Goal: Task Accomplishment & Management: Manage account settings

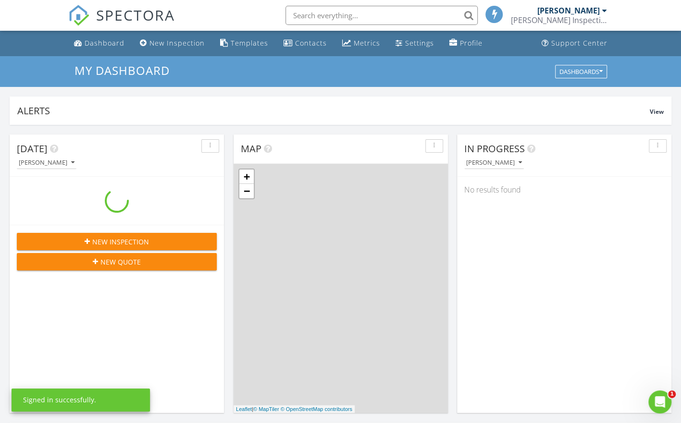
scroll to position [889, 695]
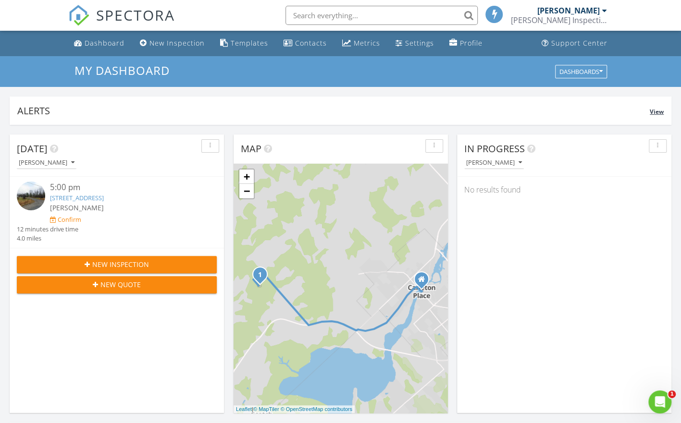
click at [656, 110] on span "View" at bounding box center [657, 112] width 14 height 8
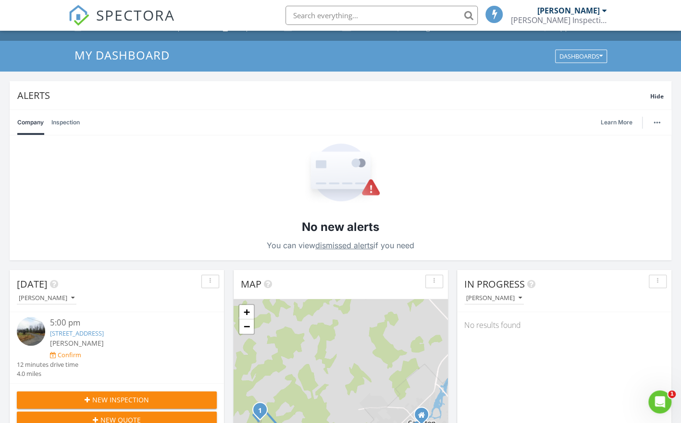
scroll to position [1, 0]
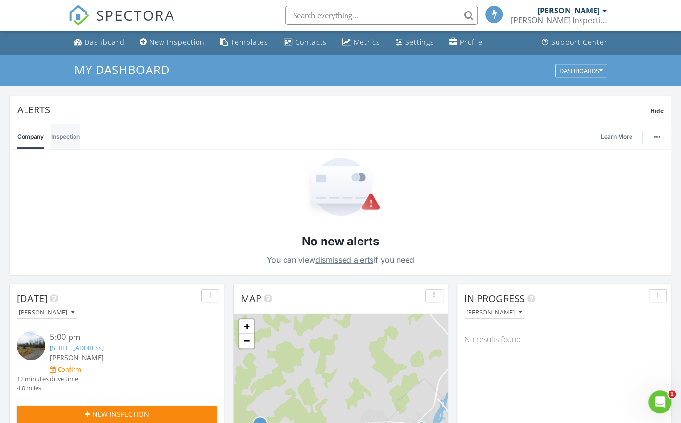
click at [67, 136] on link "Inspection" at bounding box center [65, 136] width 28 height 25
click at [34, 139] on link "Company" at bounding box center [30, 136] width 26 height 25
click at [659, 111] on span "Hide" at bounding box center [656, 111] width 13 height 8
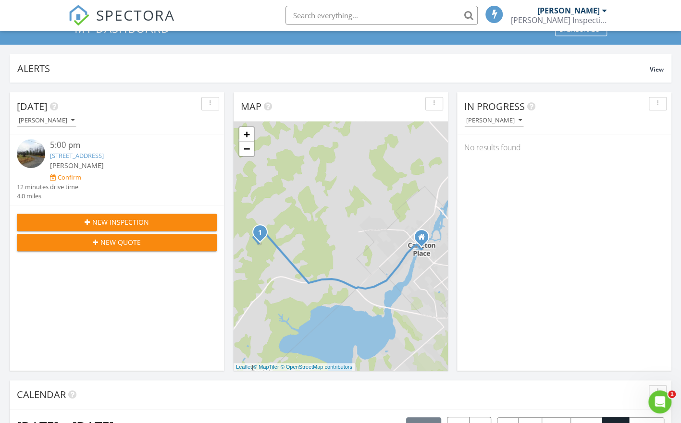
scroll to position [0, 0]
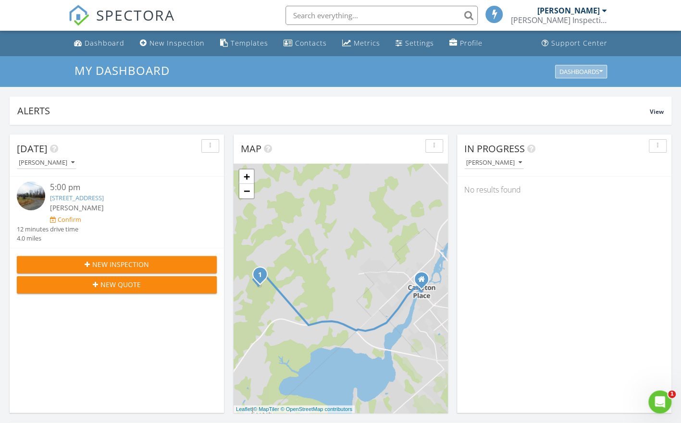
click at [580, 73] on div "Dashboards" at bounding box center [580, 71] width 43 height 7
click at [415, 44] on div "Settings" at bounding box center [419, 42] width 29 height 9
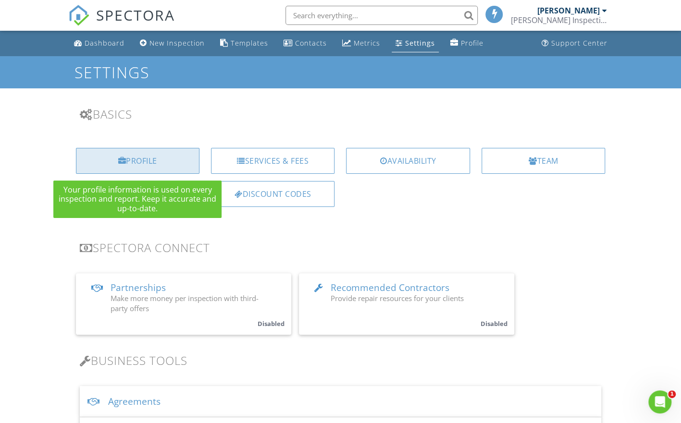
click at [141, 161] on div "Profile" at bounding box center [138, 161] width 124 height 26
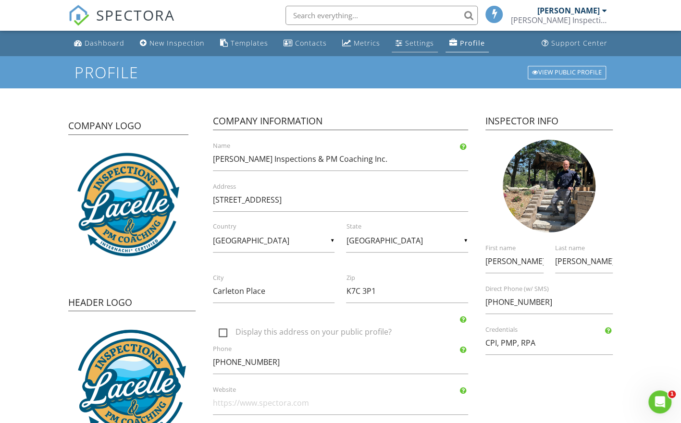
click at [409, 41] on div "Settings" at bounding box center [419, 42] width 29 height 9
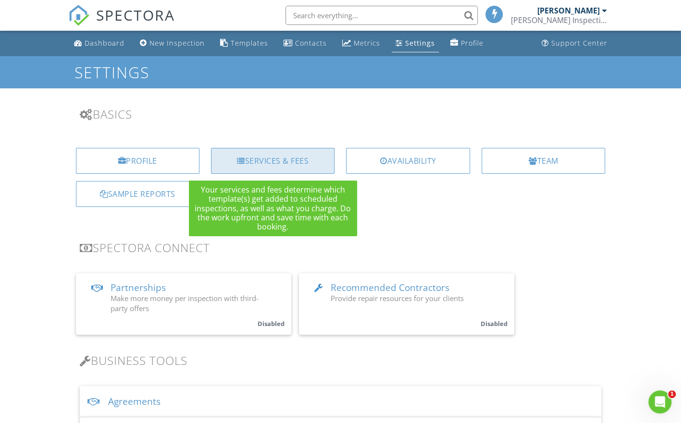
click at [290, 160] on div "Services & Fees" at bounding box center [273, 161] width 124 height 26
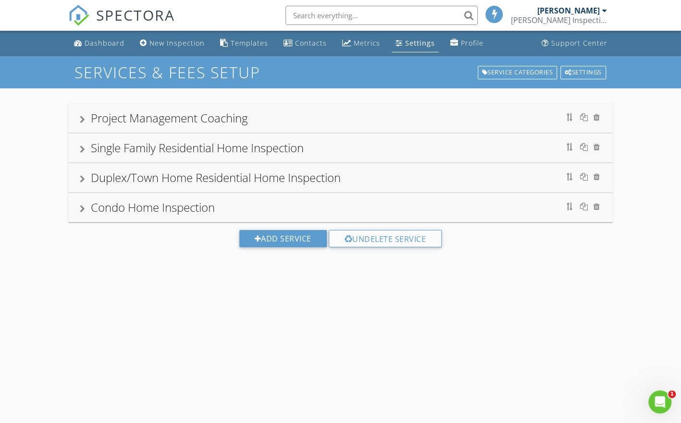
click at [207, 117] on div "Project Management Coaching" at bounding box center [169, 118] width 157 height 16
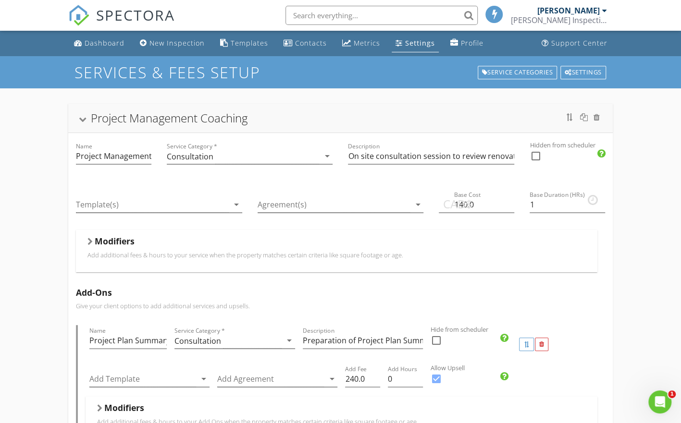
click at [465, 205] on span "CAD$" at bounding box center [457, 204] width 29 height 17
click at [461, 203] on span "CAD$" at bounding box center [457, 204] width 29 height 17
click at [375, 205] on div at bounding box center [334, 205] width 153 height 16
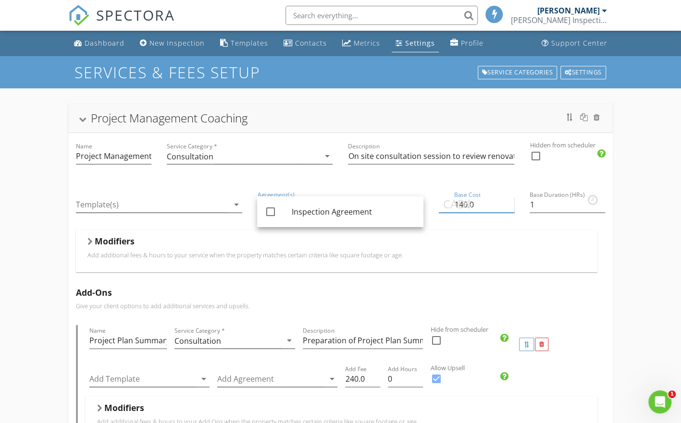
click at [474, 202] on input "140.0" at bounding box center [476, 205] width 75 height 16
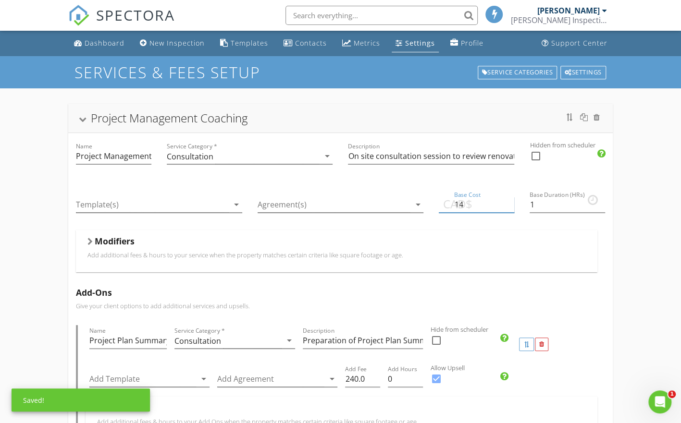
type input "1"
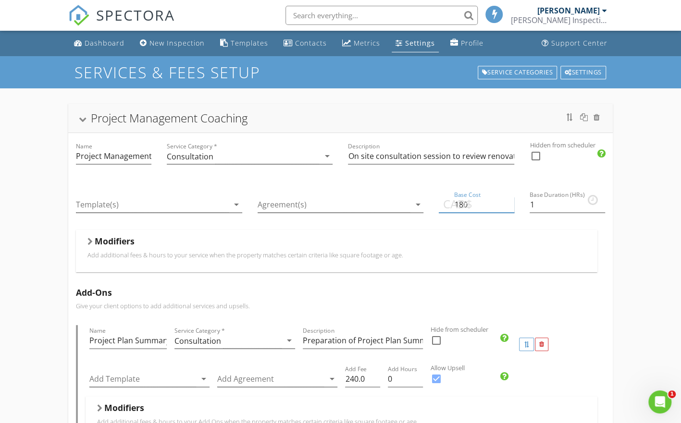
type input "180"
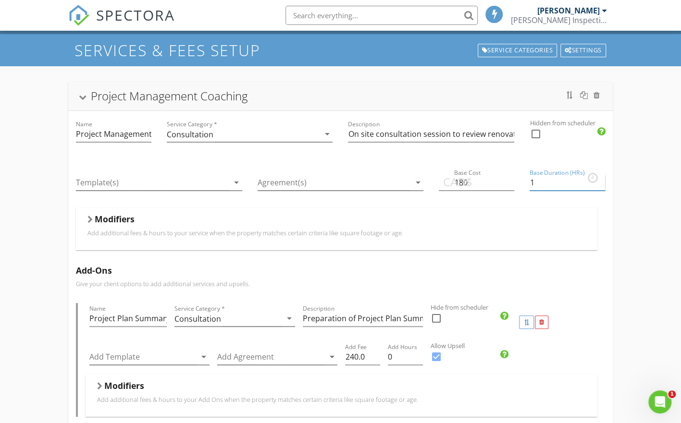
scroll to position [21, 0]
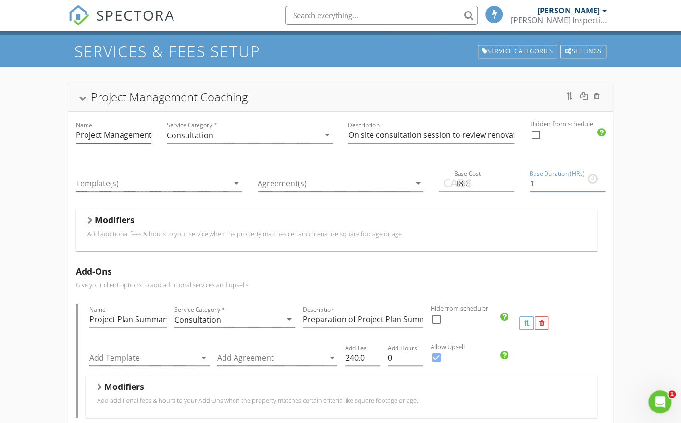
click at [76, 134] on input "Project Management Coaching" at bounding box center [113, 135] width 75 height 16
click at [140, 137] on input "Property/Project Management Coaching" at bounding box center [113, 135] width 75 height 16
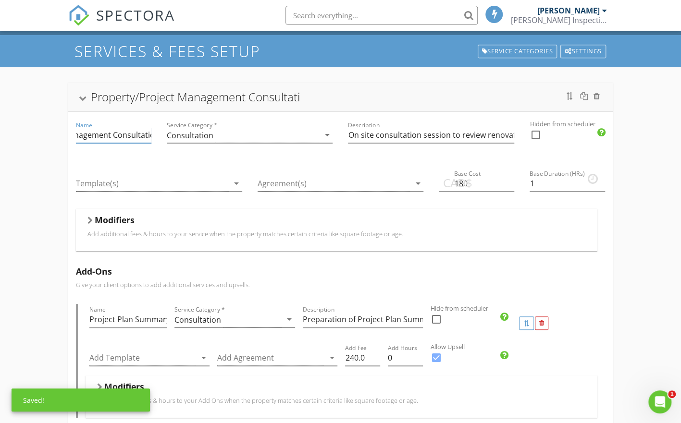
scroll to position [0, 80]
type input "Property/Project Management Consultation"
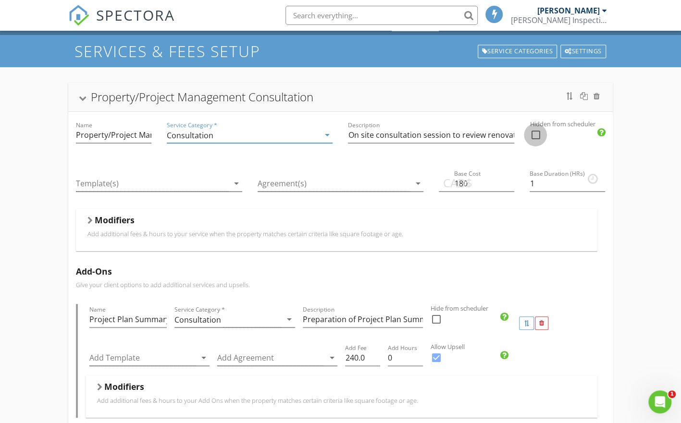
click at [534, 135] on div at bounding box center [535, 135] width 16 height 16
checkbox input "true"
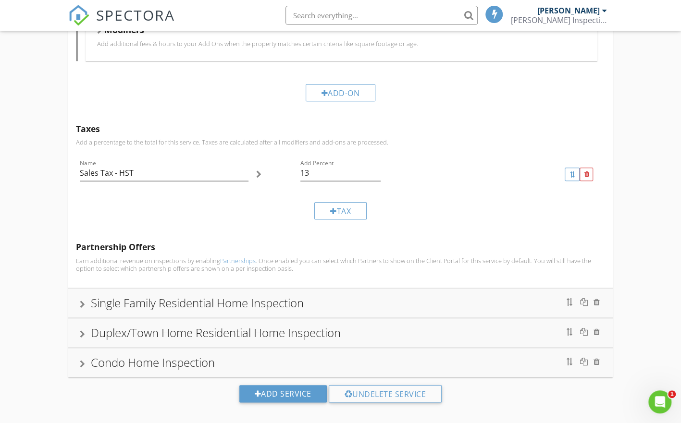
scroll to position [385, 0]
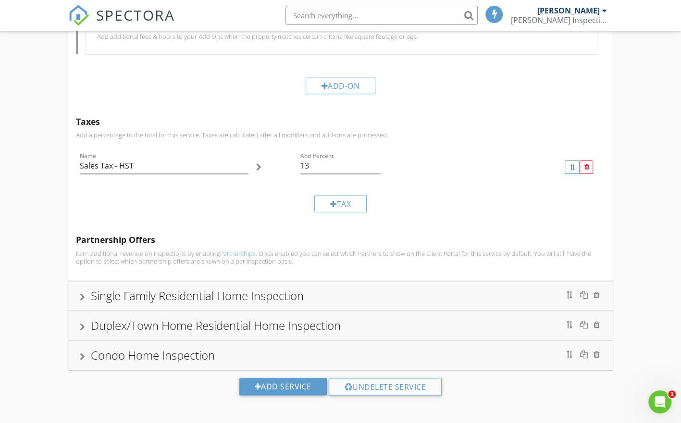
click at [201, 295] on div "Single Family Residential Home Inspection" at bounding box center [197, 296] width 213 height 16
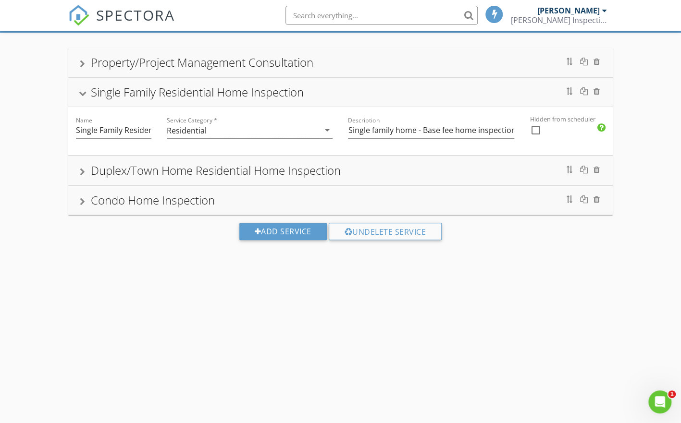
scroll to position [120, 0]
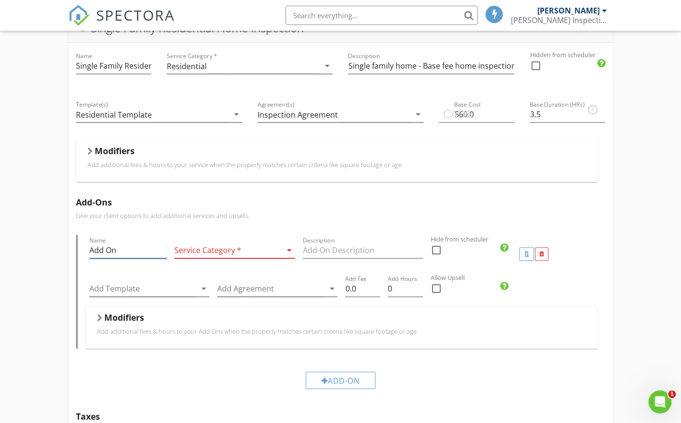
click at [140, 250] on input "Add On" at bounding box center [128, 251] width 78 height 16
drag, startPoint x: 140, startPoint y: 250, endPoint x: 76, endPoint y: 245, distance: 64.7
click at [76, 245] on div "Name Add On Service Category * arrow_drop_down Description Hide from scheduler …" at bounding box center [341, 291] width 530 height 113
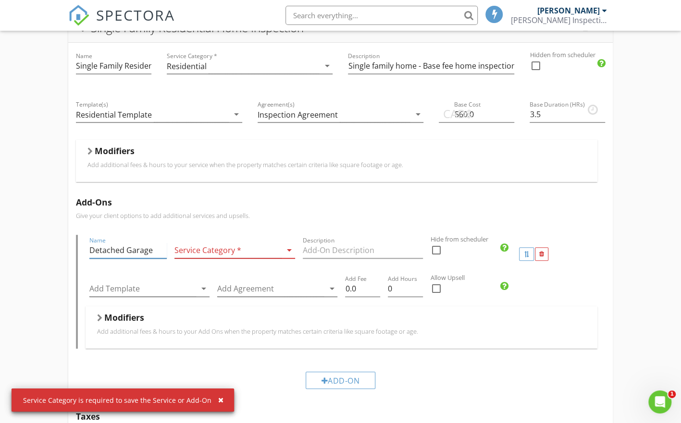
type input "Detached Garage"
click at [290, 245] on icon "arrow_drop_down" at bounding box center [290, 251] width 12 height 12
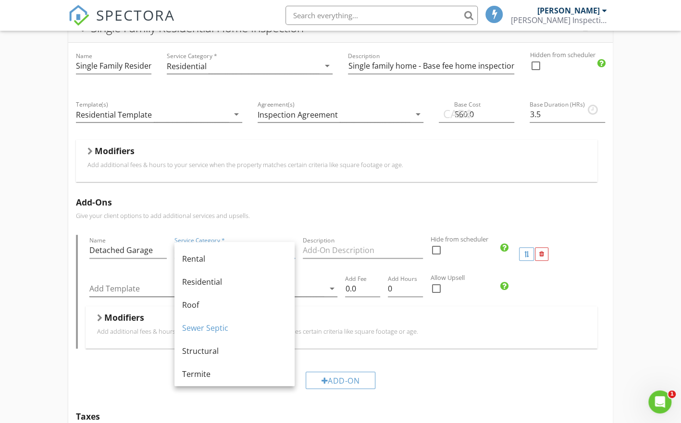
scroll to position [454, 0]
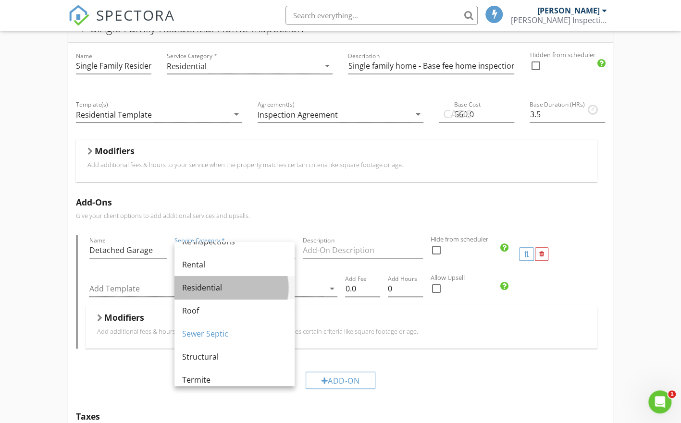
click at [211, 287] on div "Residential" at bounding box center [234, 288] width 105 height 12
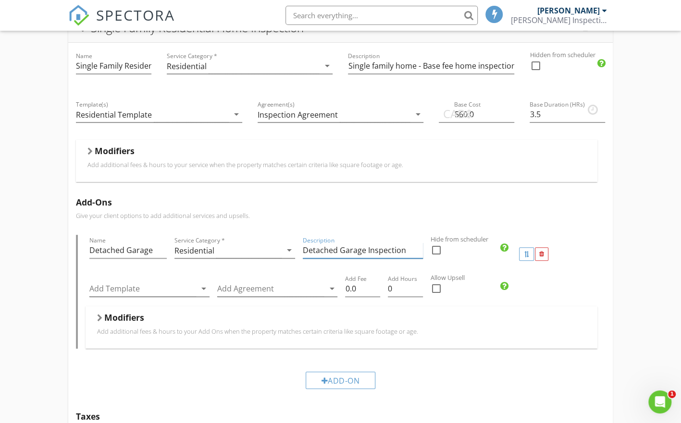
scroll to position [0, 0]
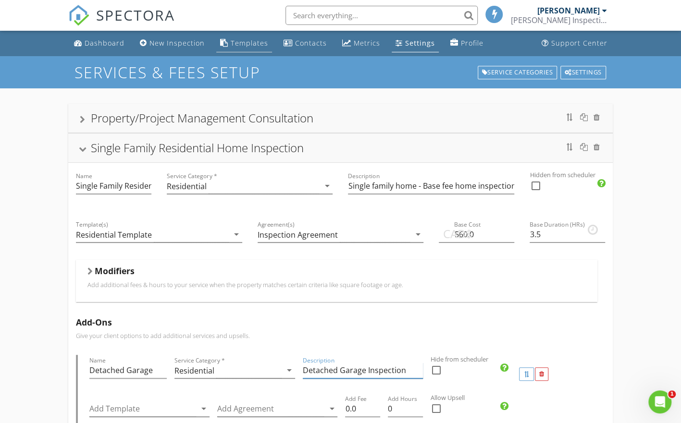
type input "Detached Garage Inspection"
click at [241, 41] on div "Templates" at bounding box center [249, 42] width 37 height 9
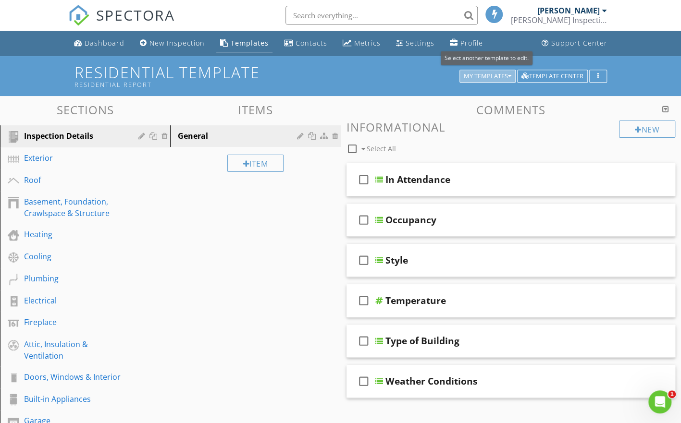
click at [498, 74] on div "My Templates" at bounding box center [488, 76] width 48 height 7
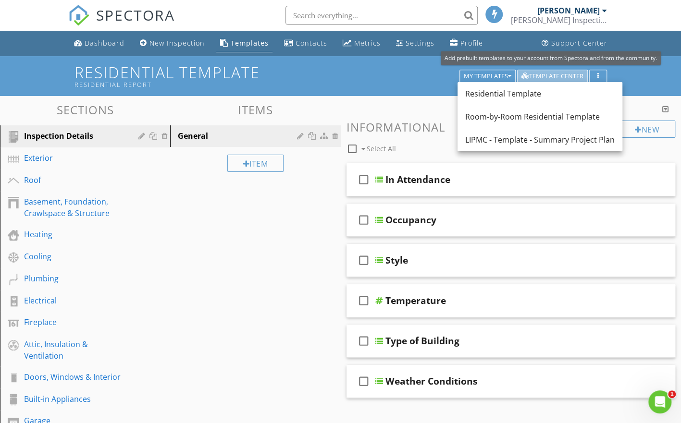
click at [537, 74] on div "Template Center" at bounding box center [552, 76] width 62 height 7
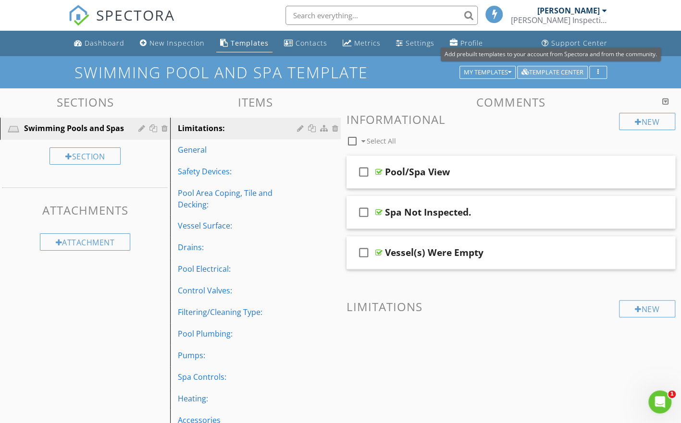
click at [548, 69] on div "Template Center" at bounding box center [552, 72] width 62 height 7
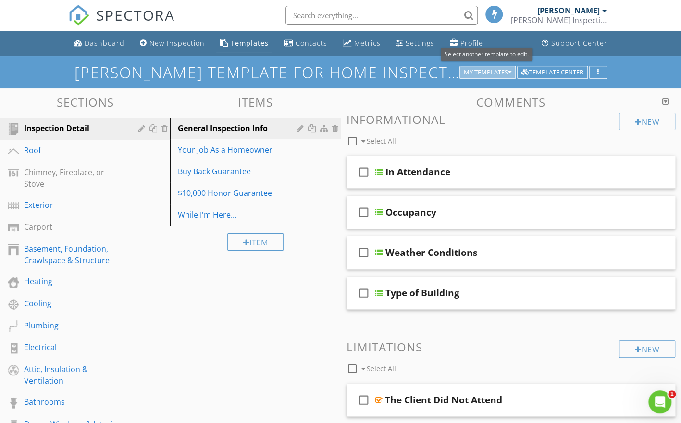
click at [508, 68] on button "My Templates" at bounding box center [487, 72] width 56 height 13
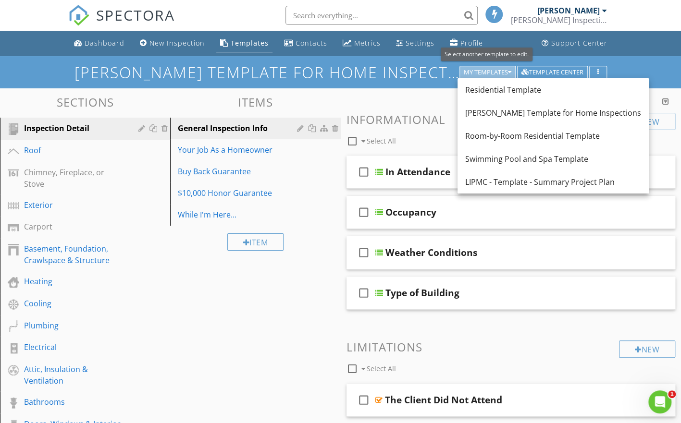
click at [508, 68] on button "My Templates" at bounding box center [487, 72] width 56 height 13
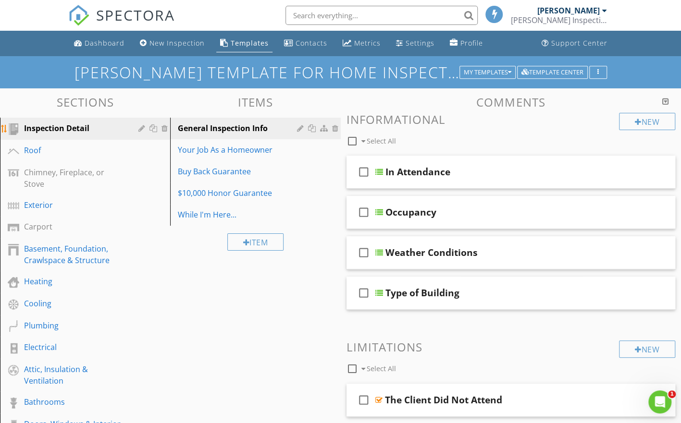
click at [141, 130] on div at bounding box center [142, 128] width 9 height 8
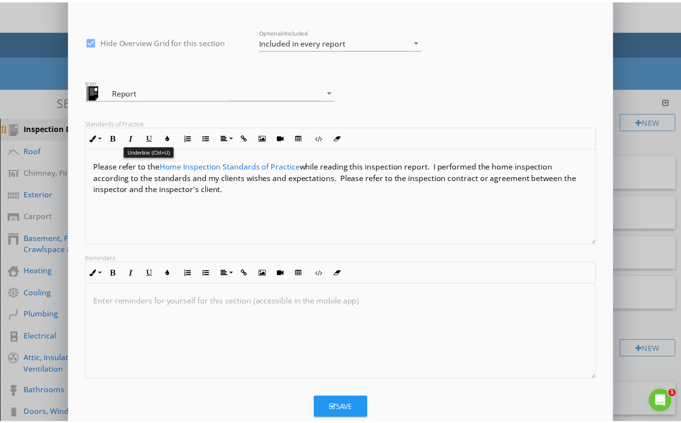
scroll to position [84, 0]
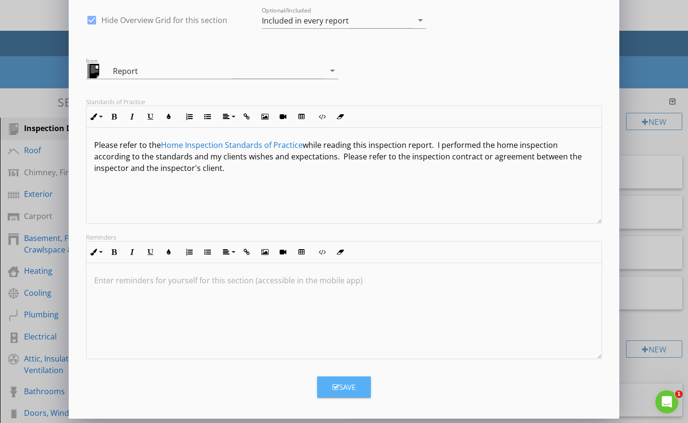
click at [343, 383] on div "Save" at bounding box center [344, 387] width 23 height 11
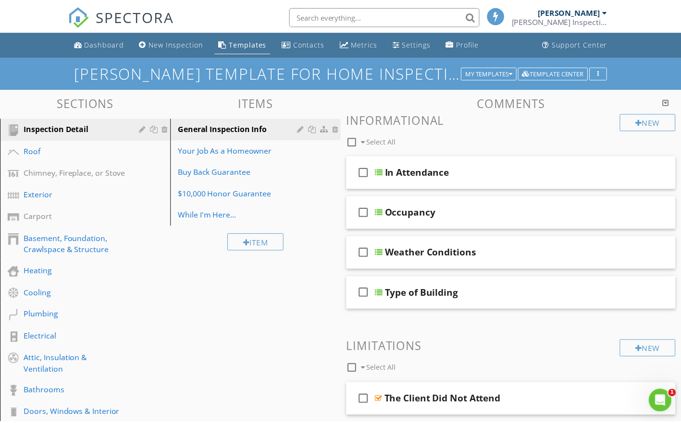
scroll to position [0, 0]
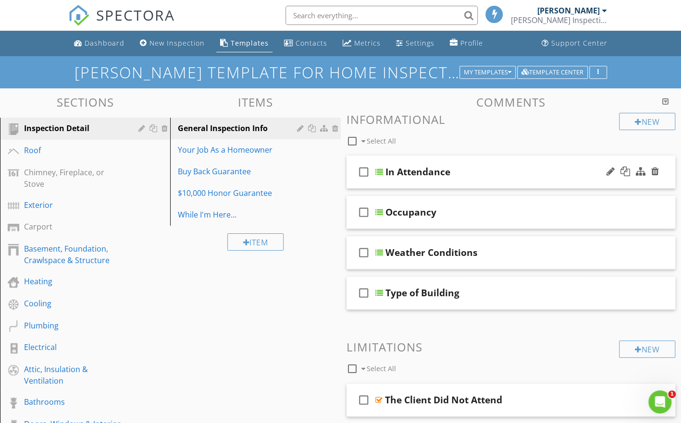
click at [380, 172] on div at bounding box center [379, 172] width 8 height 8
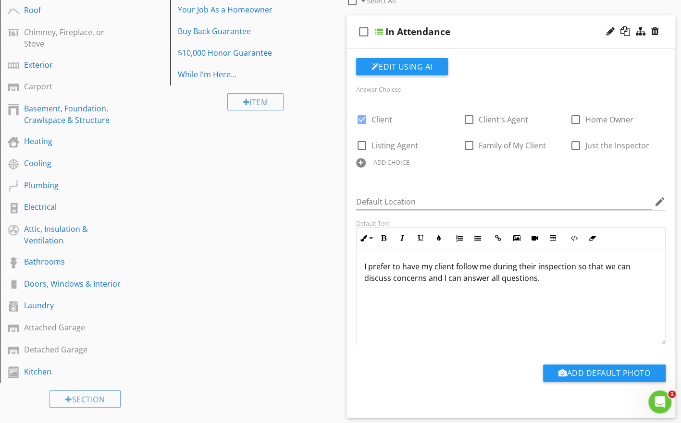
scroll to position [141, 0]
click at [537, 278] on p "I prefer to have my client follow me during their inspection so that we can dis…" at bounding box center [511, 271] width 294 height 23
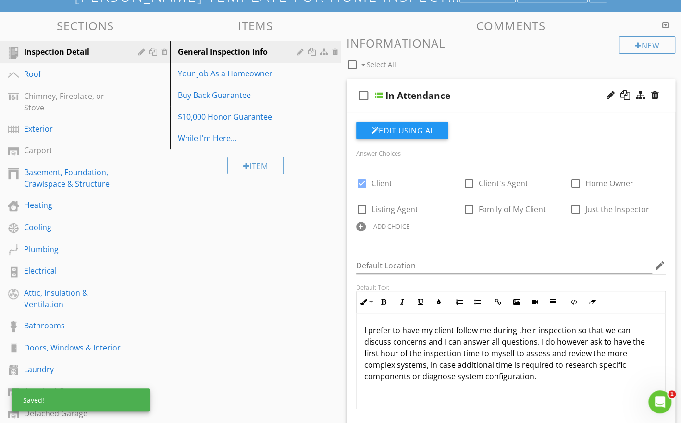
scroll to position [69, 0]
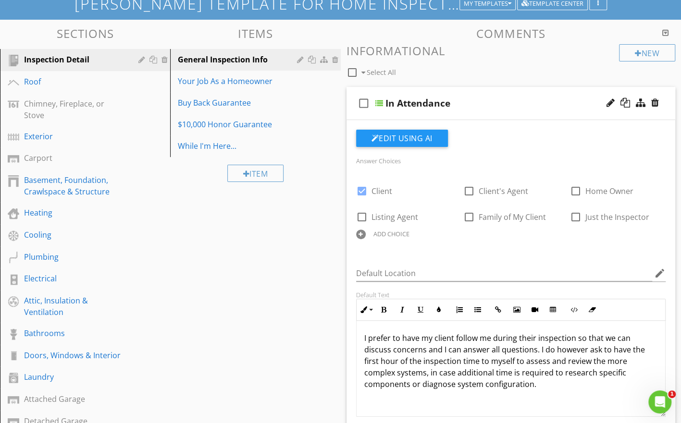
click at [377, 103] on div at bounding box center [379, 103] width 8 height 8
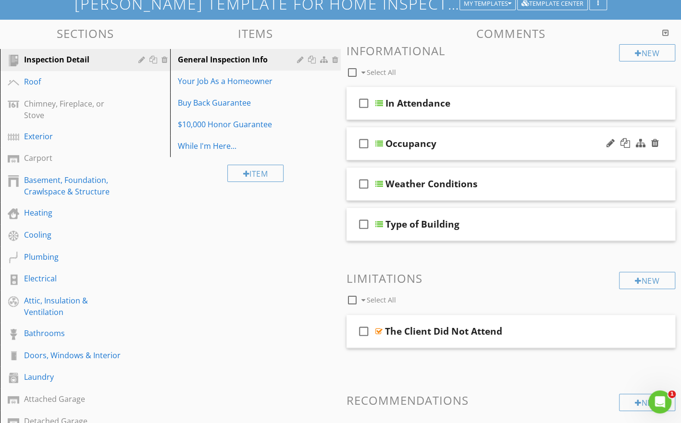
click at [377, 142] on div at bounding box center [379, 144] width 8 height 8
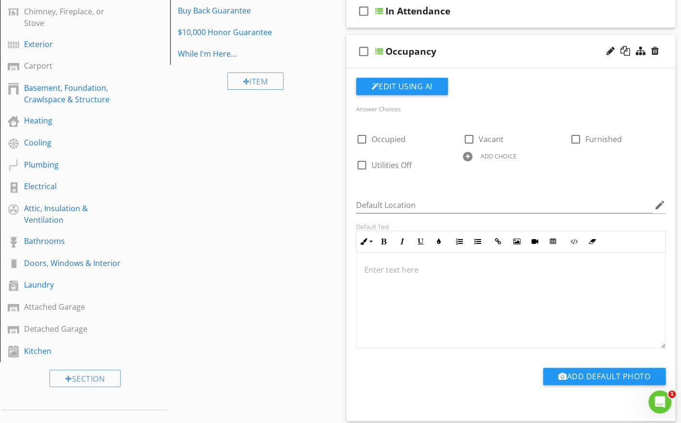
scroll to position [159, 0]
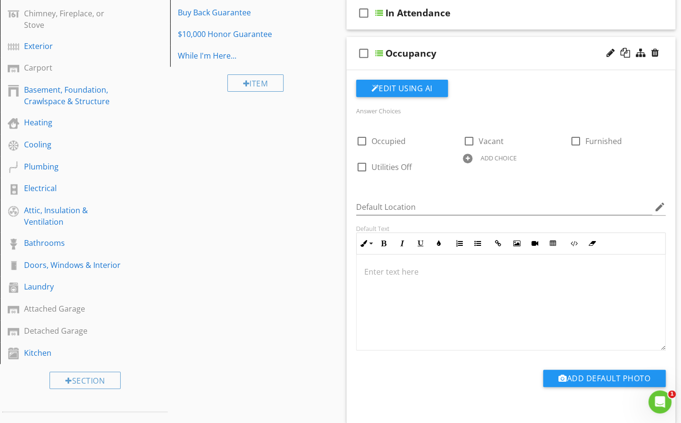
click at [380, 50] on div at bounding box center [379, 53] width 8 height 8
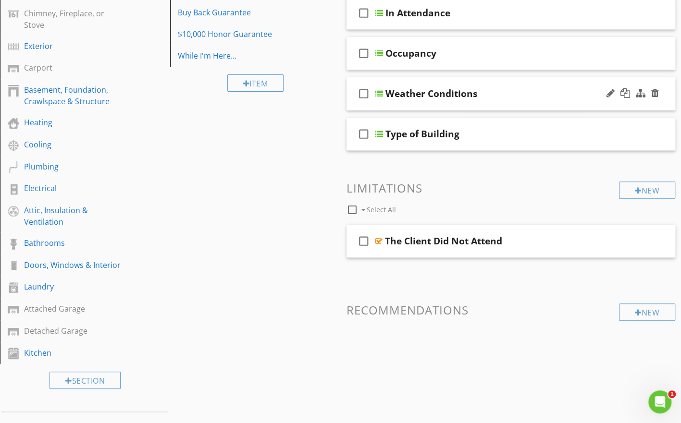
click at [379, 93] on div at bounding box center [379, 94] width 8 height 8
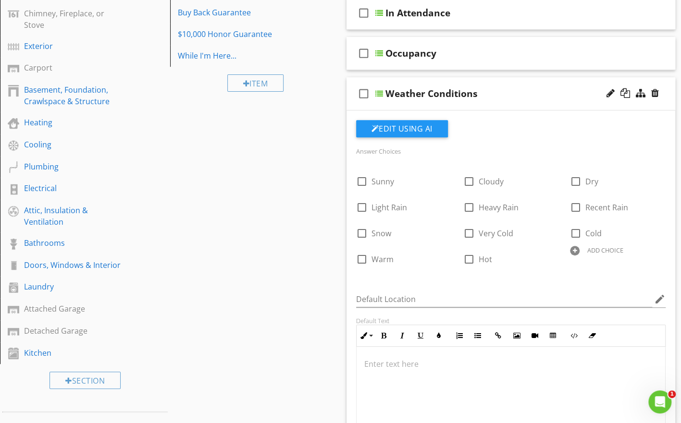
click at [379, 93] on div at bounding box center [379, 94] width 8 height 8
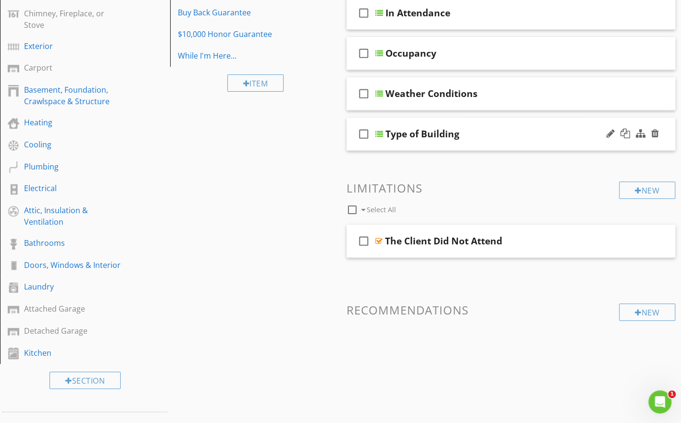
click at [378, 130] on div at bounding box center [379, 134] width 8 height 8
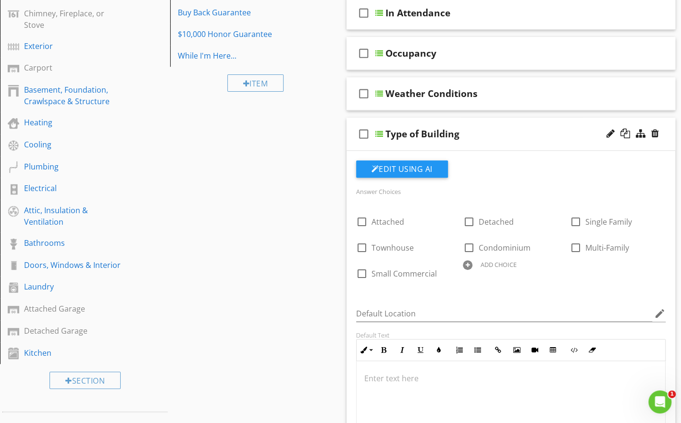
click at [378, 130] on div at bounding box center [379, 134] width 8 height 8
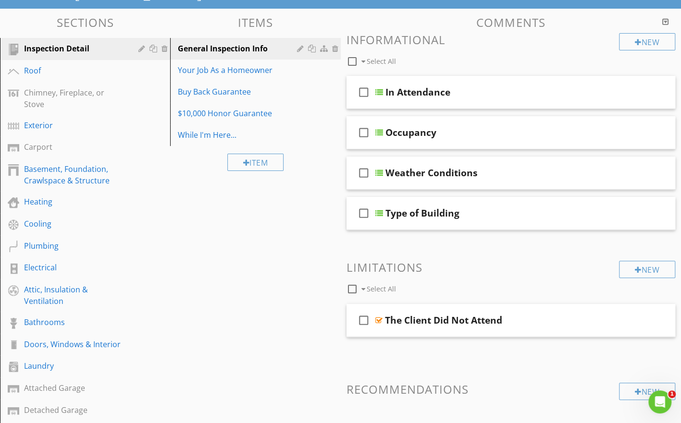
scroll to position [79, 0]
click at [222, 74] on div "Your Job As a Homeowner" at bounding box center [239, 71] width 122 height 12
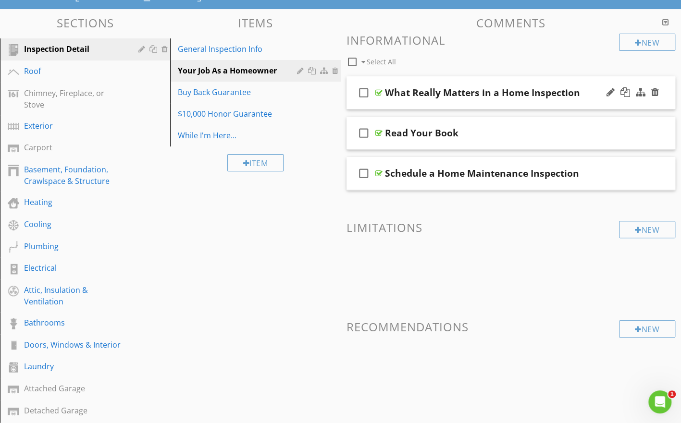
click at [377, 92] on div at bounding box center [378, 93] width 7 height 8
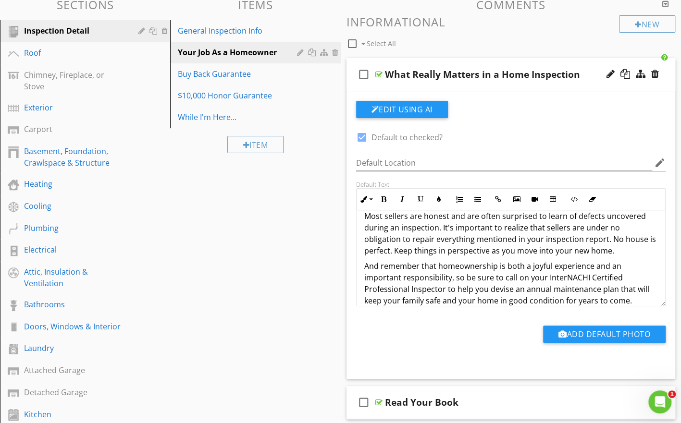
scroll to position [145, 0]
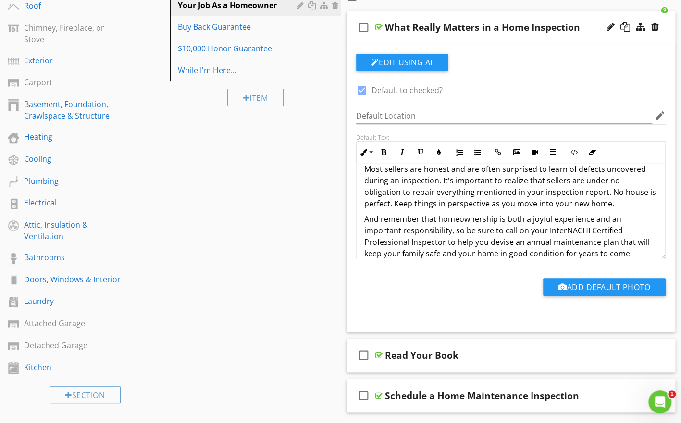
click at [381, 25] on div at bounding box center [378, 28] width 7 height 8
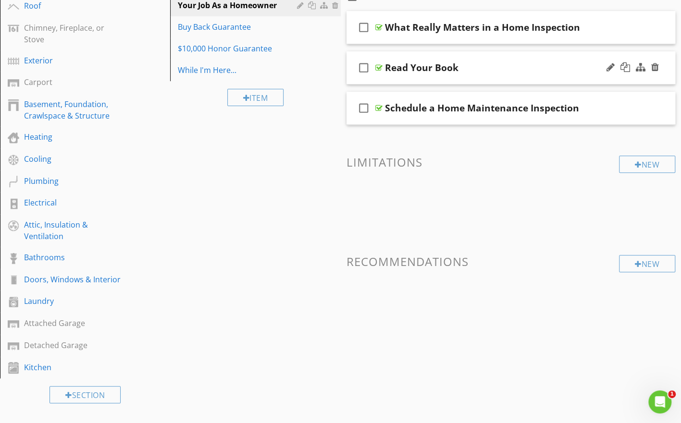
click at [380, 71] on div at bounding box center [378, 68] width 7 height 8
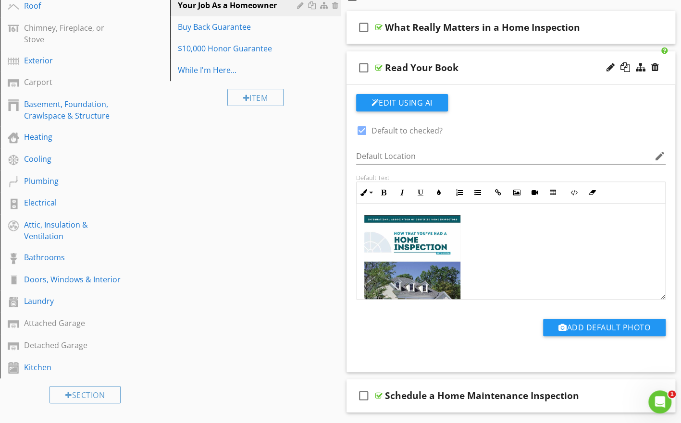
click at [380, 71] on div at bounding box center [378, 68] width 7 height 8
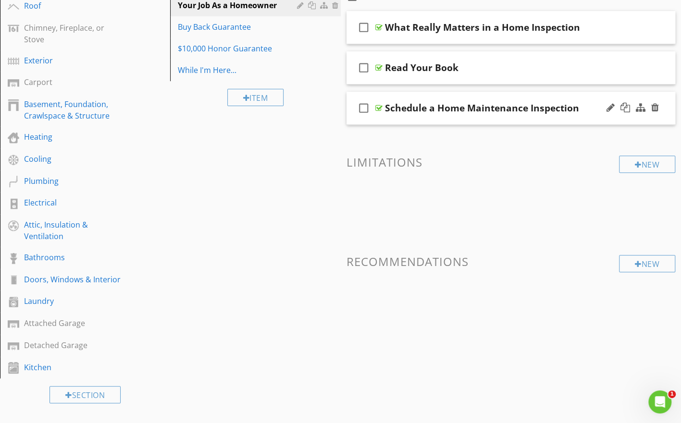
click at [379, 110] on div at bounding box center [378, 108] width 7 height 8
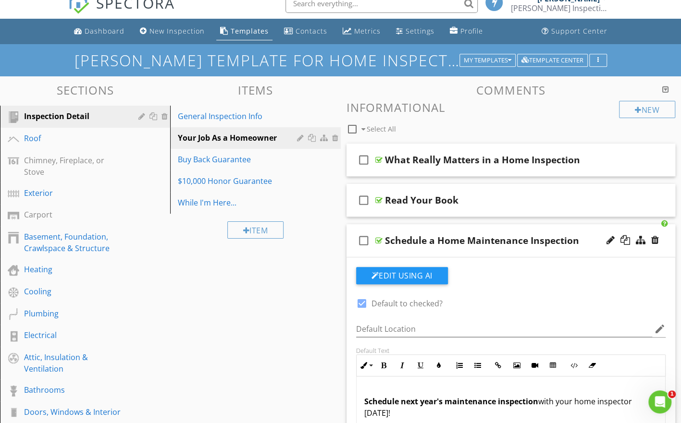
scroll to position [12, 0]
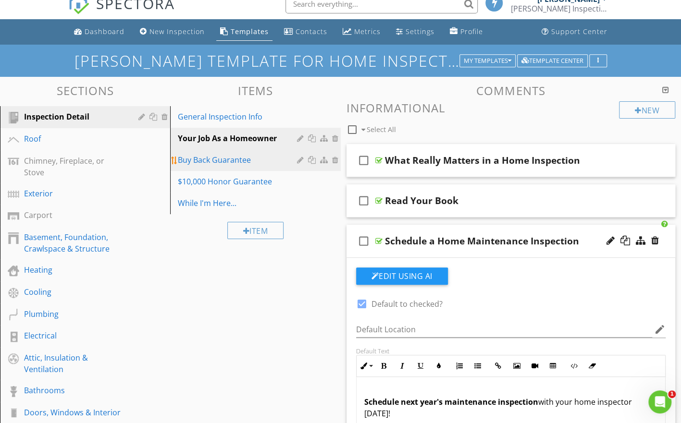
click at [228, 156] on div "Buy Back Guarantee" at bounding box center [239, 160] width 122 height 12
type textarea "<p><img src="https://cdn.spectora.com/editor_assets/images/000/014/172/original…"
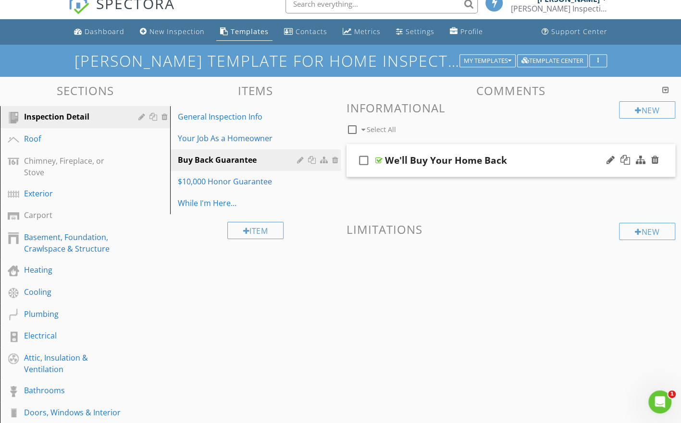
click at [378, 157] on div at bounding box center [378, 161] width 7 height 8
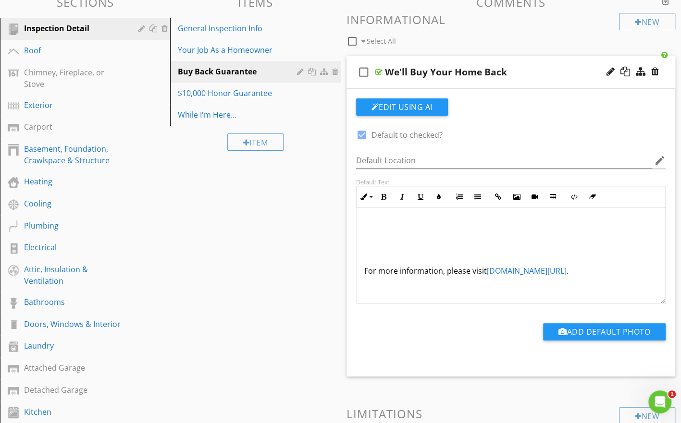
scroll to position [101, 0]
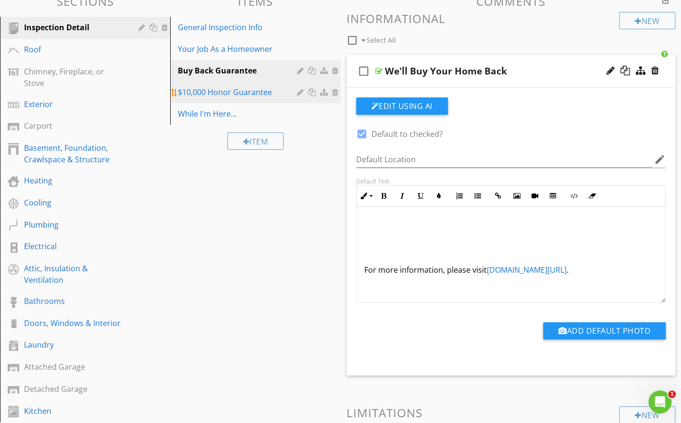
click at [214, 92] on div "$10,000 Honor Guarantee" at bounding box center [239, 93] width 122 height 12
type textarea "<p><a fr-original-style="" href="http://www.nachi.org/buy" rel="noopener norefe…"
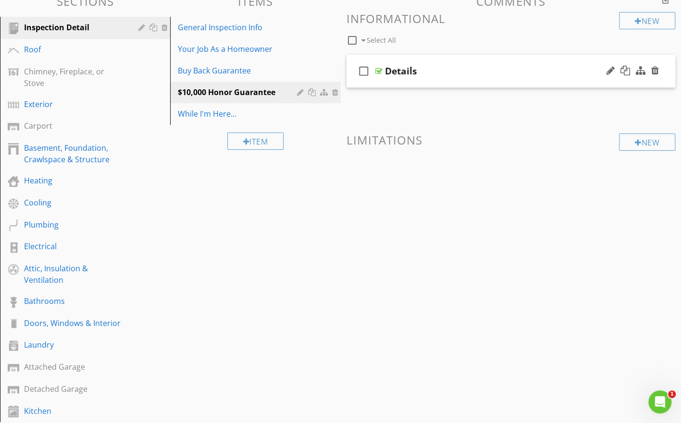
click at [380, 67] on div at bounding box center [378, 71] width 7 height 8
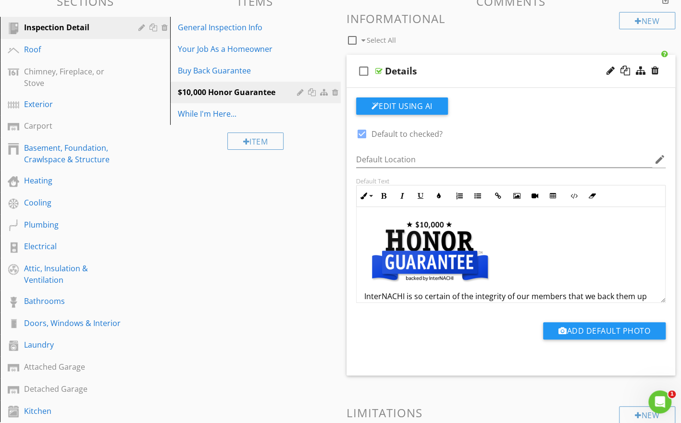
click at [358, 134] on div at bounding box center [362, 134] width 16 height 16
checkbox input "false"
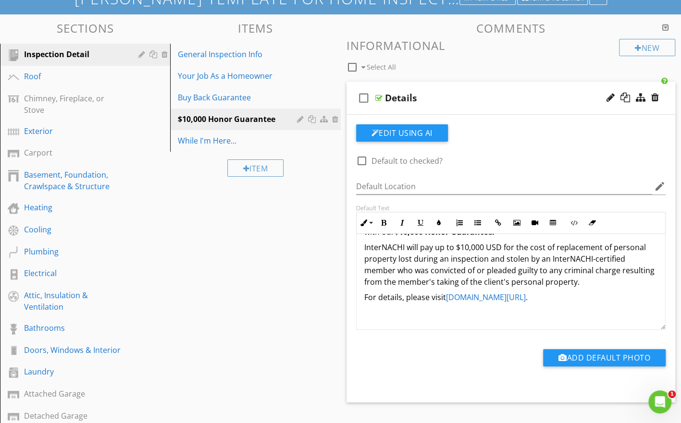
scroll to position [67, 0]
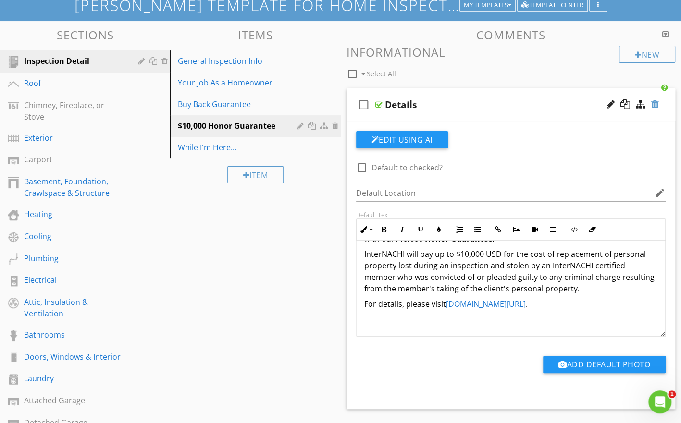
click at [656, 104] on div at bounding box center [655, 104] width 8 height 10
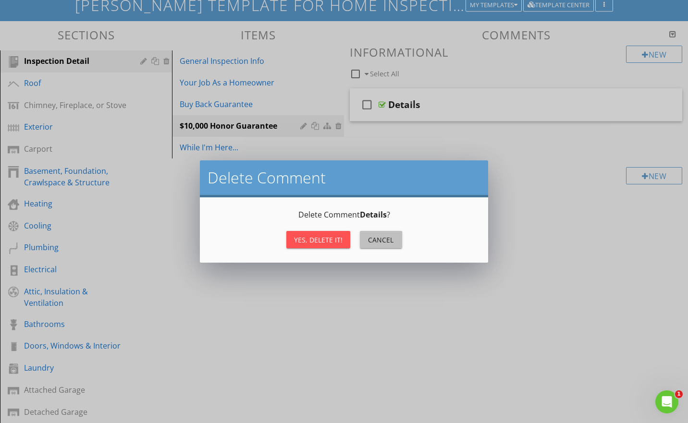
click at [371, 239] on div "Cancel" at bounding box center [381, 240] width 27 height 10
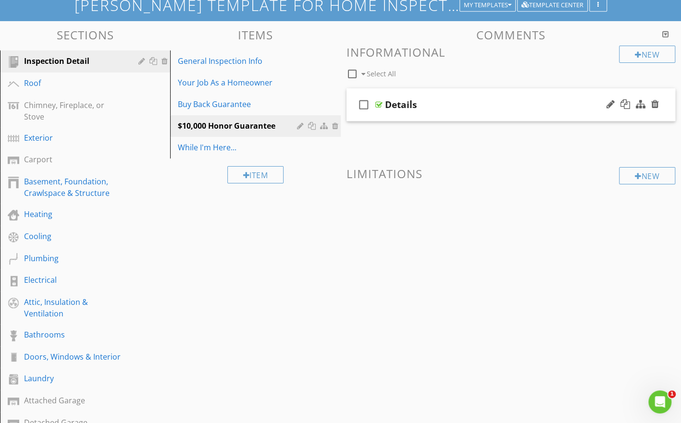
click at [387, 105] on div "Details" at bounding box center [401, 105] width 32 height 12
click at [380, 104] on div at bounding box center [378, 105] width 7 height 8
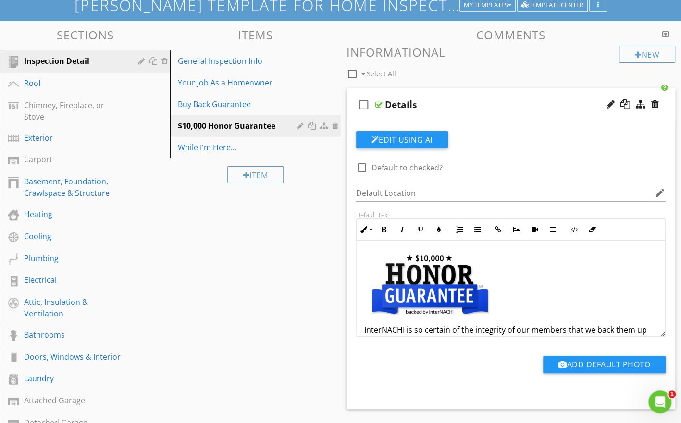
click at [275, 253] on div "Sections Inspection Detail Roof Chimney, Fireplace, or Stove Exterior Carport B…" at bounding box center [340, 297] width 681 height 553
click at [217, 146] on div "While I'm Here..." at bounding box center [239, 148] width 122 height 12
type textarea "<p><a fr-original-style="" href="http://www.nachi.org/honor" rel="noopener nore…"
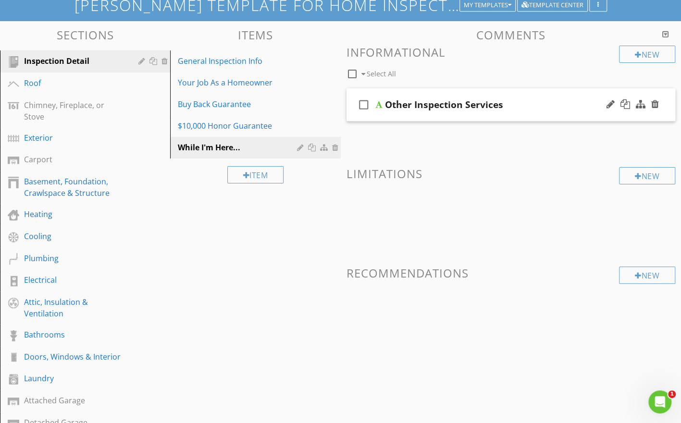
click at [390, 103] on div "Other Inspection Services" at bounding box center [444, 105] width 118 height 12
click at [381, 104] on div at bounding box center [378, 105] width 7 height 8
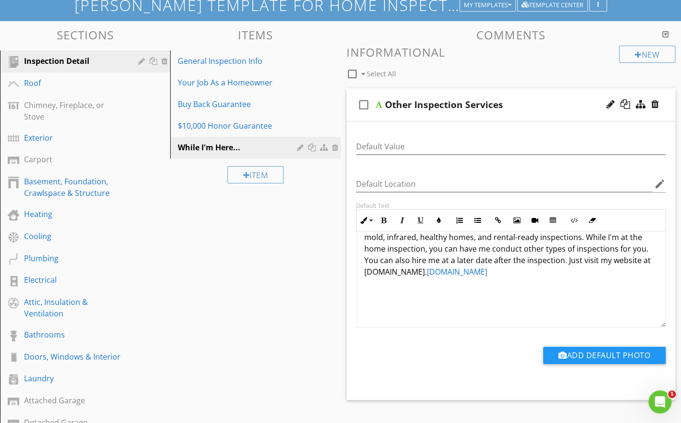
scroll to position [13, 0]
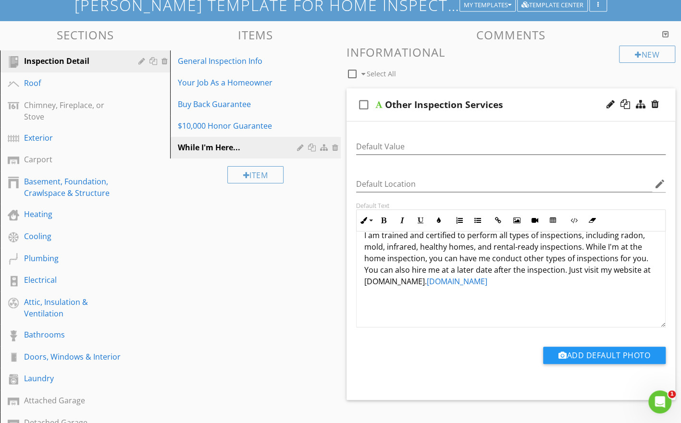
click at [449, 281] on p "I am trained and certified to perform all types of inspections, including radon…" at bounding box center [511, 259] width 294 height 58
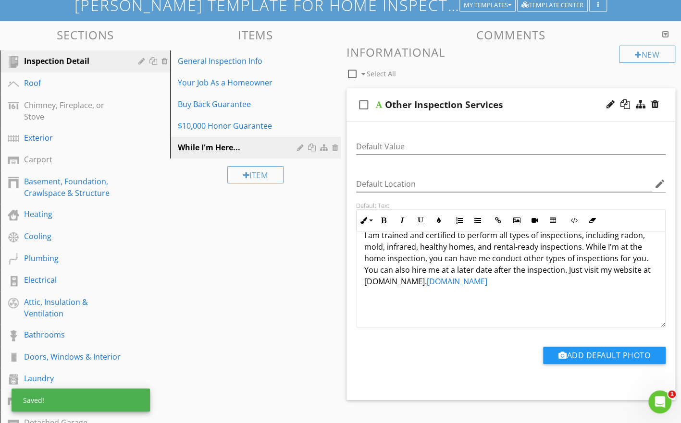
click at [597, 280] on p "I am trained and certified to perform all types of inspections, including radon…" at bounding box center [511, 259] width 294 height 58
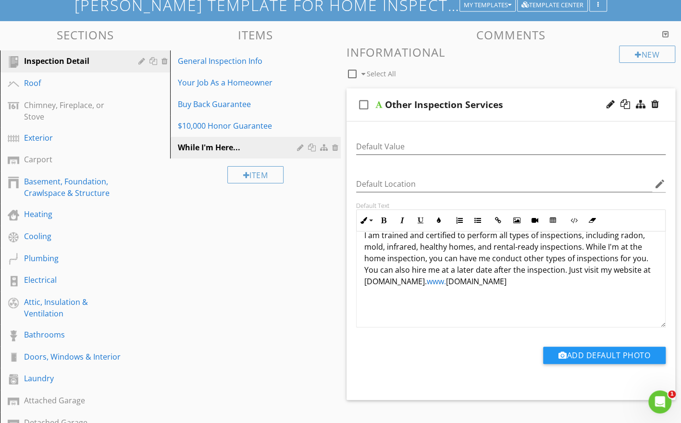
scroll to position [29, 0]
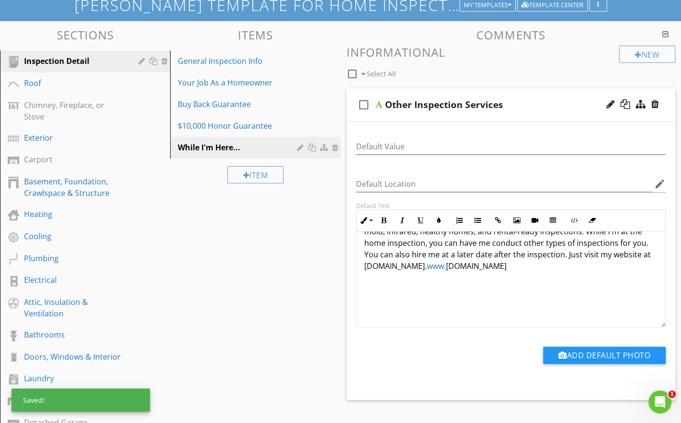
click at [605, 261] on p "I am trained and certified to perform all types of inspections, including radon…" at bounding box center [511, 243] width 294 height 58
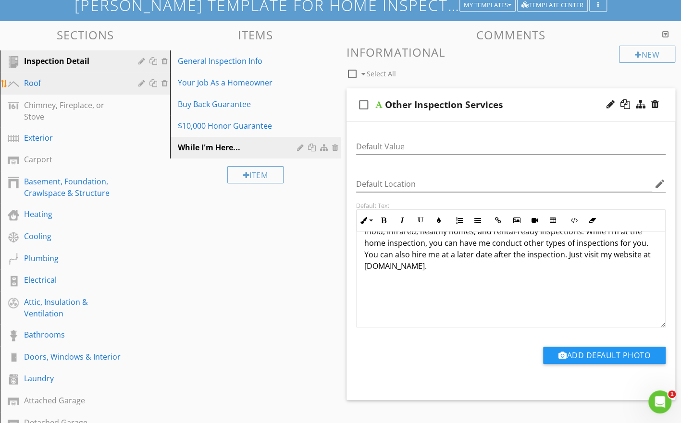
click at [35, 84] on div "Roof" at bounding box center [74, 83] width 100 height 12
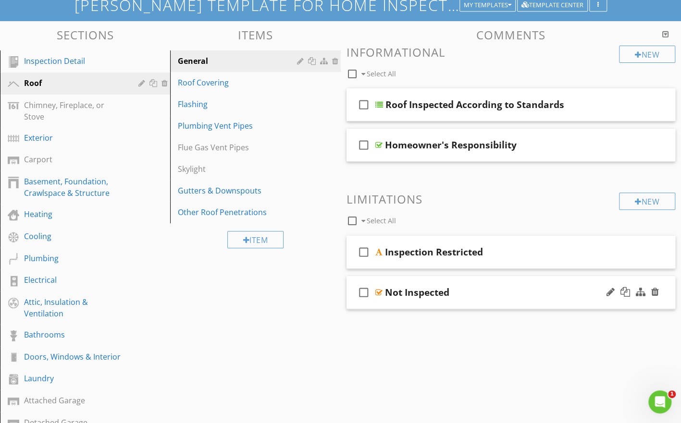
click at [379, 292] on div at bounding box center [378, 293] width 7 height 8
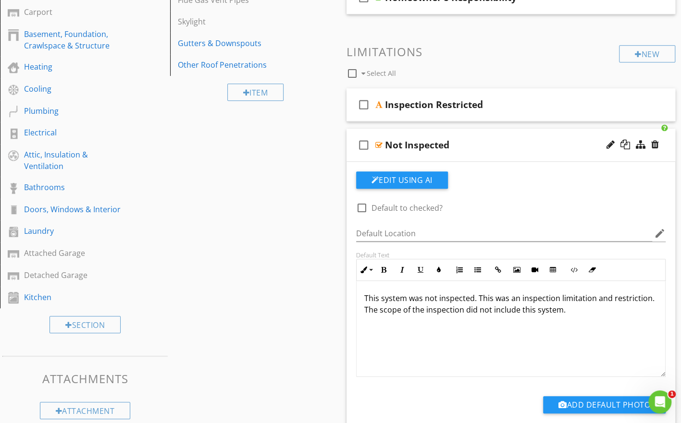
scroll to position [214, 0]
click at [362, 143] on icon "check_box_outline_blank" at bounding box center [363, 145] width 15 height 23
click at [304, 151] on div "Sections Inspection Detail Roof Chimney, Fireplace, or Stove Exterior Carport B…" at bounding box center [340, 177] width 681 height 606
click at [365, 145] on icon "check_box" at bounding box center [363, 145] width 15 height 23
click at [383, 143] on div "check_box_outline_blank Not Inspected" at bounding box center [510, 145] width 329 height 33
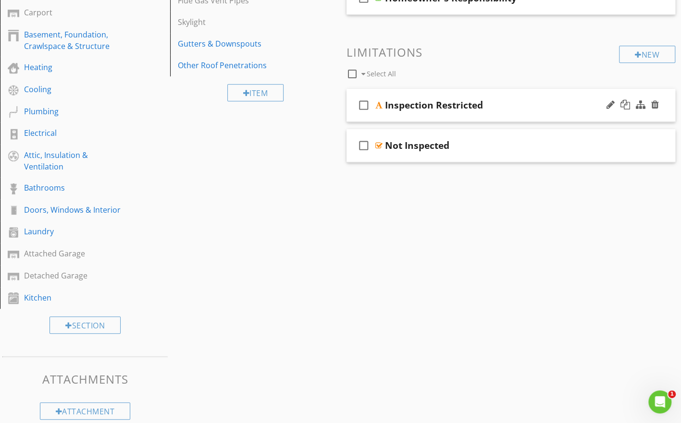
click at [377, 107] on div at bounding box center [378, 105] width 7 height 8
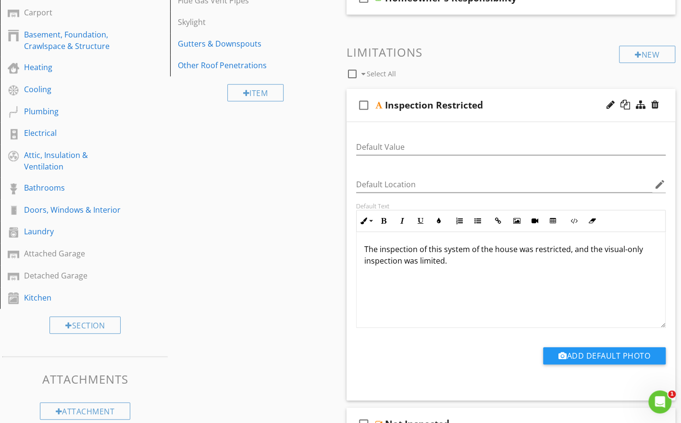
click at [377, 107] on div at bounding box center [378, 105] width 7 height 8
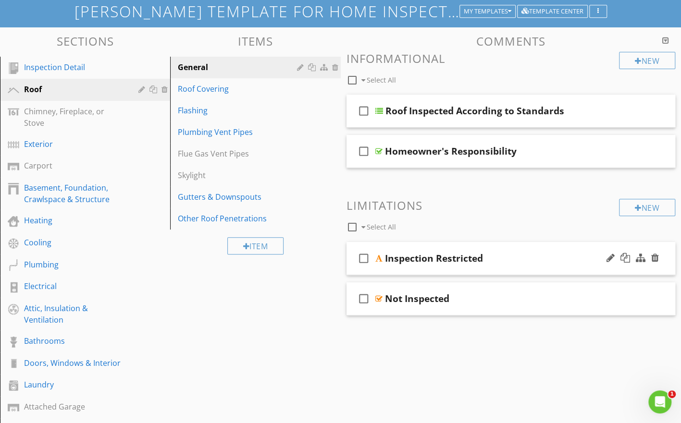
scroll to position [57, 0]
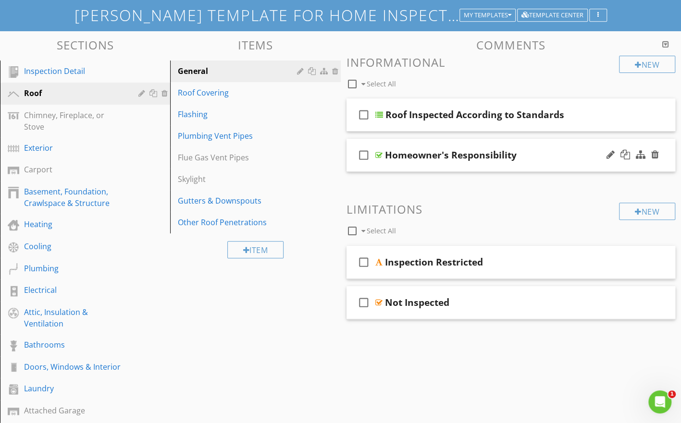
click at [377, 157] on div at bounding box center [378, 155] width 7 height 8
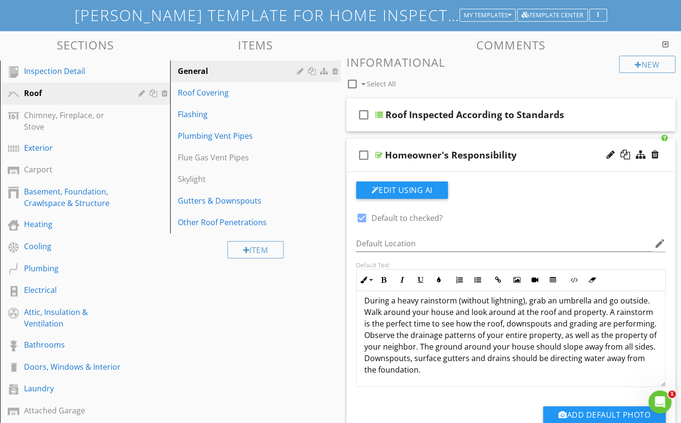
scroll to position [77, 0]
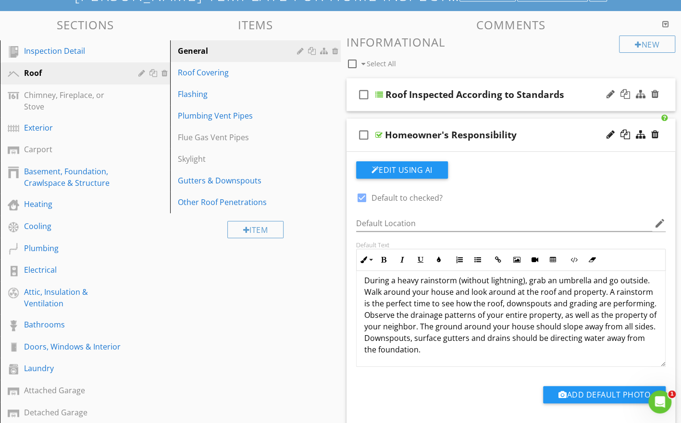
click at [379, 95] on div at bounding box center [379, 95] width 8 height 8
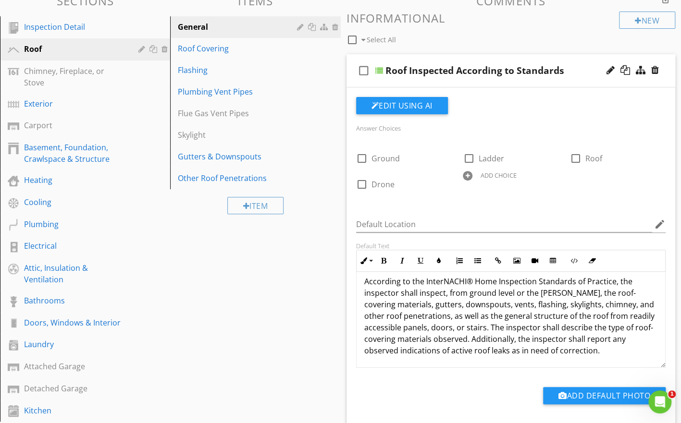
scroll to position [103, 0]
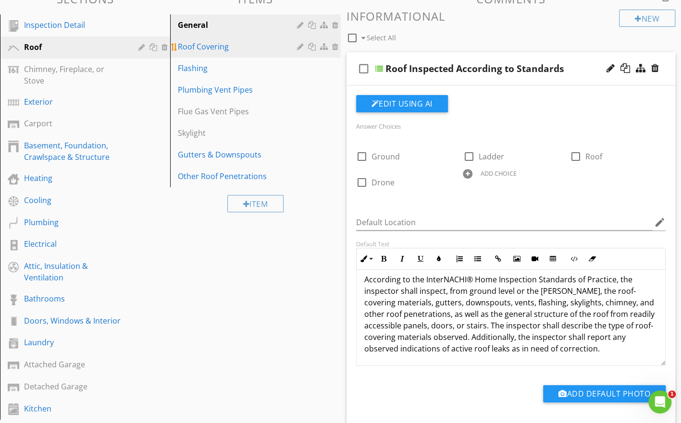
click at [210, 49] on div "Roof Covering" at bounding box center [239, 47] width 122 height 12
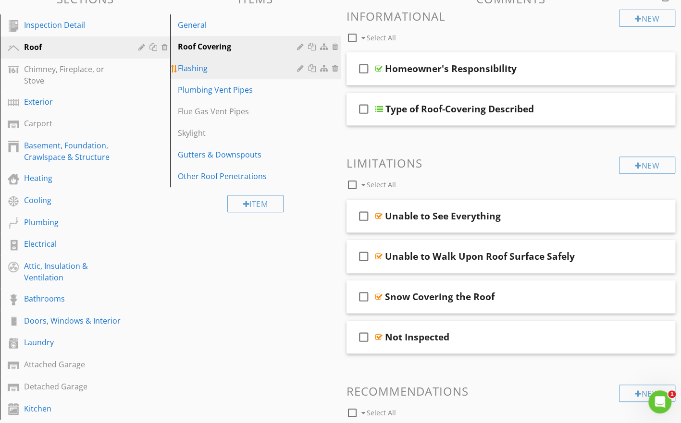
click at [197, 69] on div "Flashing" at bounding box center [239, 68] width 122 height 12
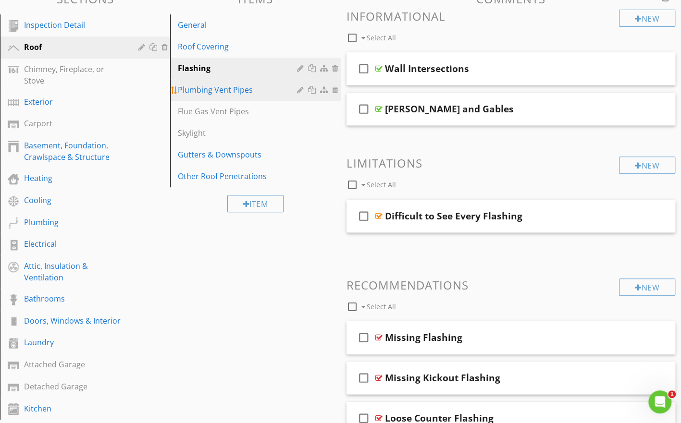
click at [202, 90] on div "Plumbing Vent Pipes" at bounding box center [239, 90] width 122 height 12
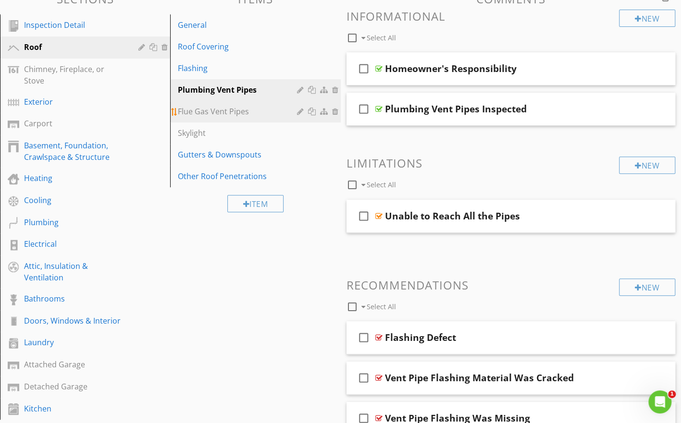
click at [201, 111] on div "Flue Gas Vent Pipes" at bounding box center [239, 112] width 122 height 12
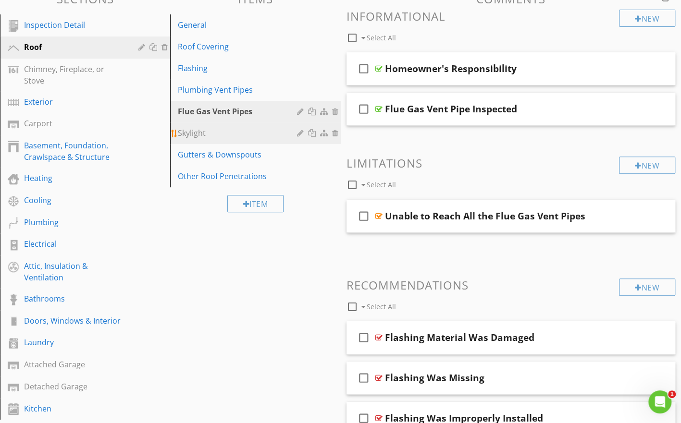
click at [198, 133] on div "Skylight" at bounding box center [239, 133] width 122 height 12
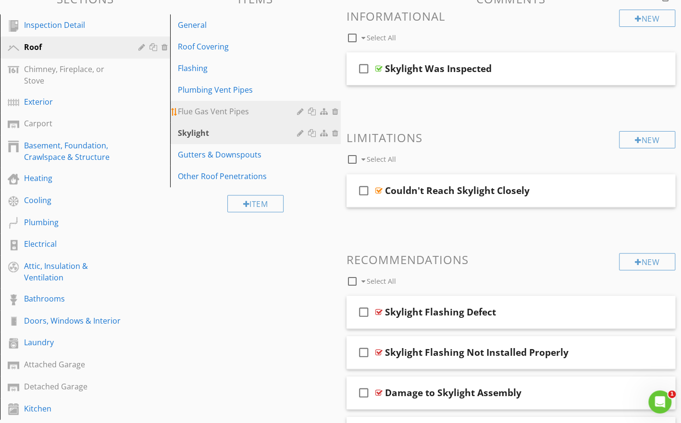
click at [200, 110] on div "Flue Gas Vent Pipes" at bounding box center [239, 112] width 122 height 12
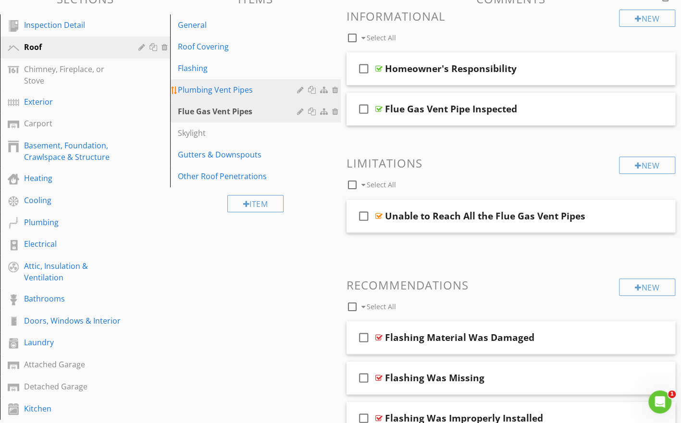
click at [201, 88] on div "Plumbing Vent Pipes" at bounding box center [239, 90] width 122 height 12
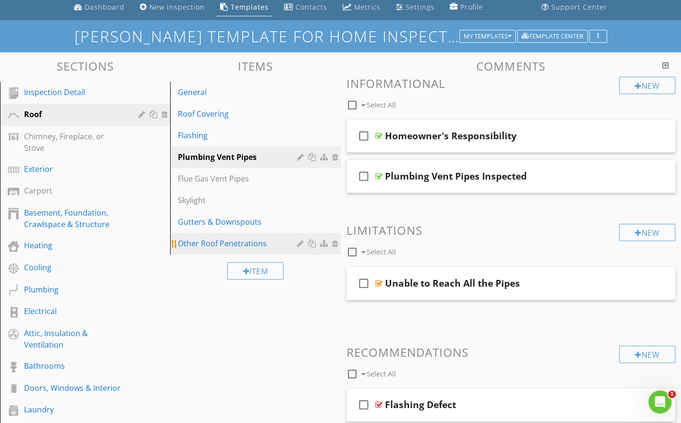
scroll to position [36, 0]
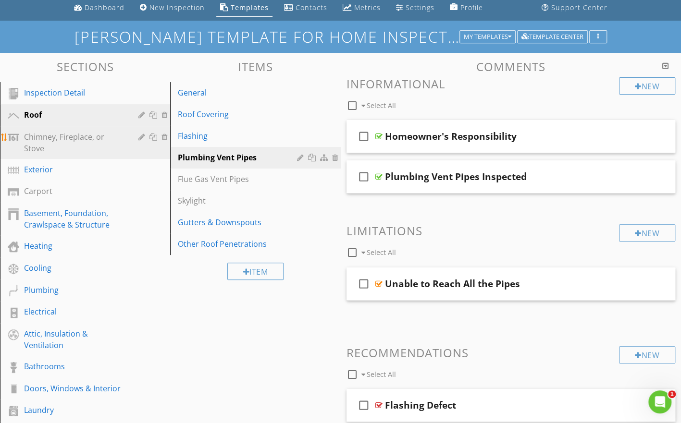
click at [81, 135] on div "Chimney, Fireplace, or Stove" at bounding box center [74, 142] width 100 height 23
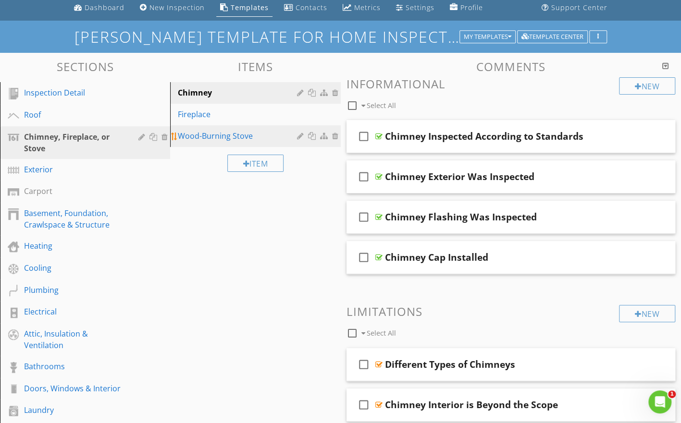
click at [206, 137] on div "Wood-Burning Stove" at bounding box center [239, 136] width 122 height 12
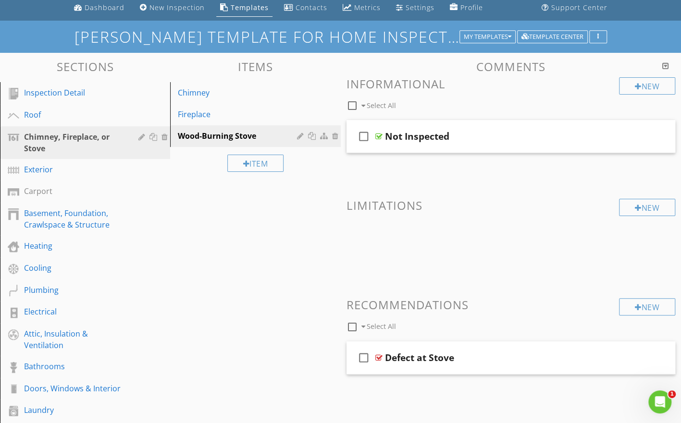
scroll to position [62, 0]
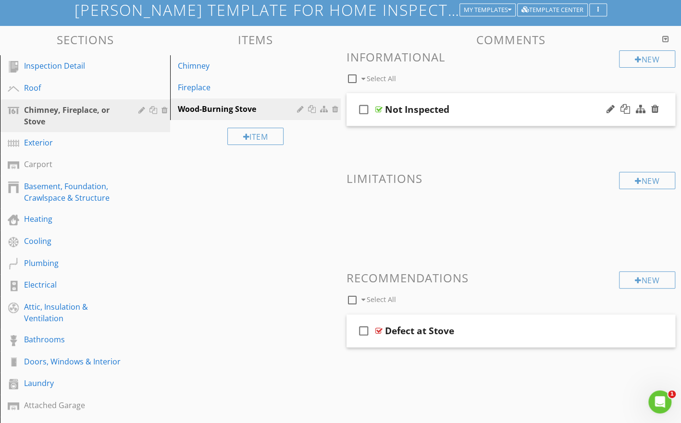
click at [380, 106] on div at bounding box center [378, 110] width 7 height 8
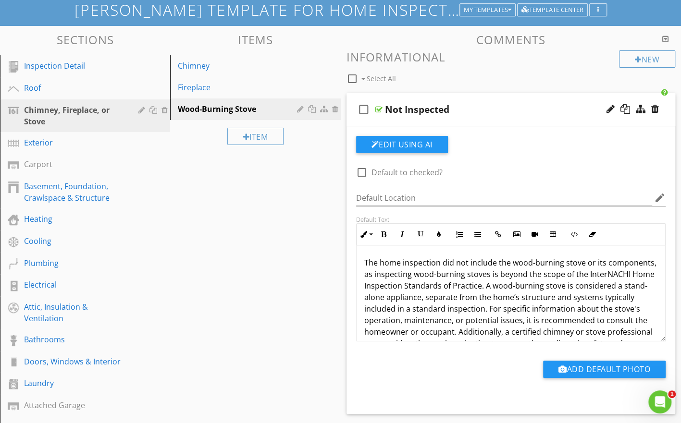
click at [380, 106] on div at bounding box center [378, 110] width 7 height 8
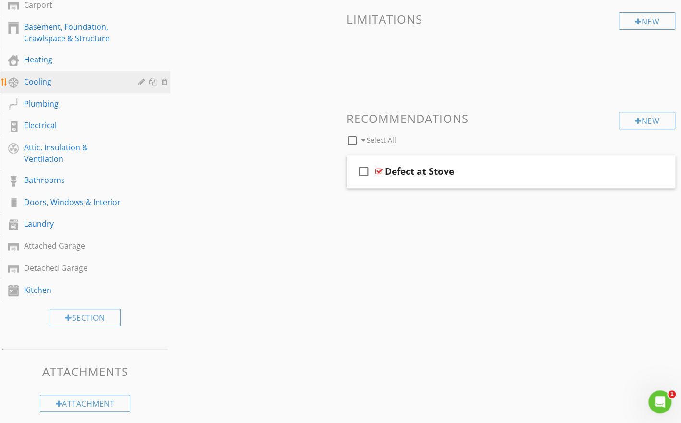
scroll to position [223, 0]
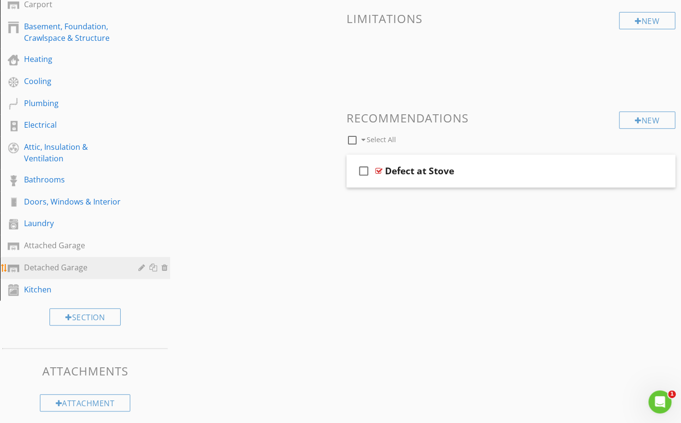
click at [63, 265] on div "Detached Garage" at bounding box center [74, 268] width 100 height 12
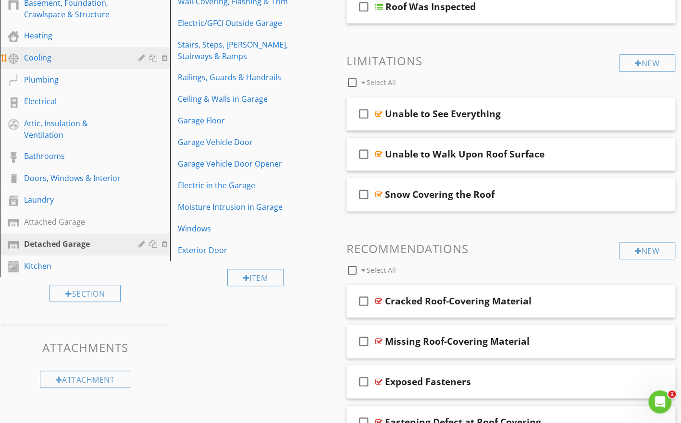
scroll to position [247, 0]
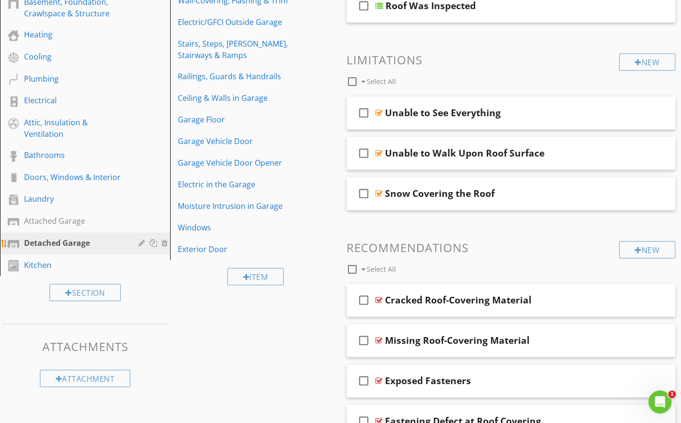
click at [153, 243] on div at bounding box center [154, 243] width 10 height 8
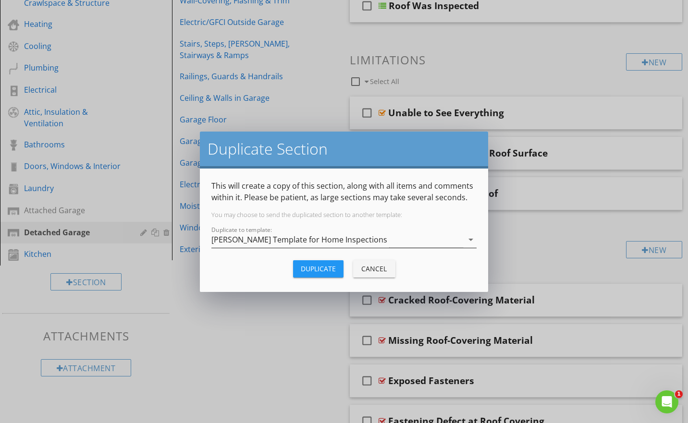
click at [467, 238] on icon "arrow_drop_down" at bounding box center [471, 240] width 12 height 12
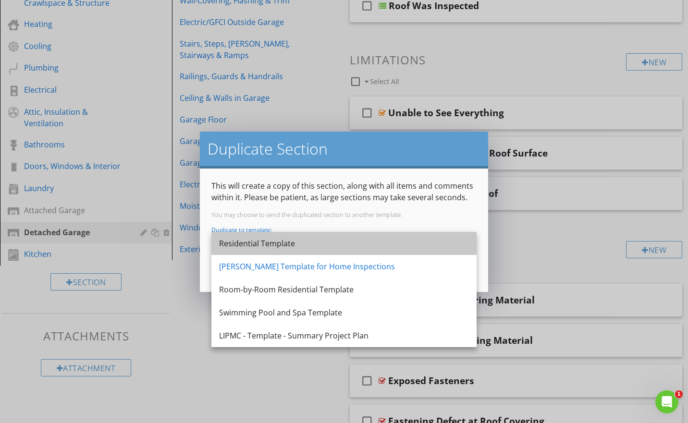
click at [467, 238] on div "Residential Template" at bounding box center [344, 244] width 250 height 12
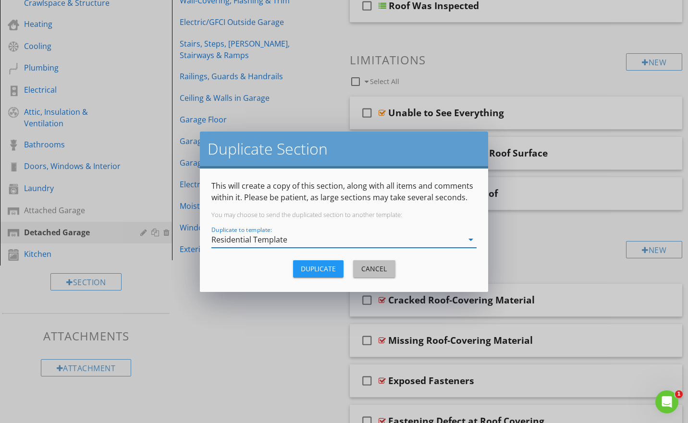
click at [374, 269] on div "Cancel" at bounding box center [374, 269] width 27 height 10
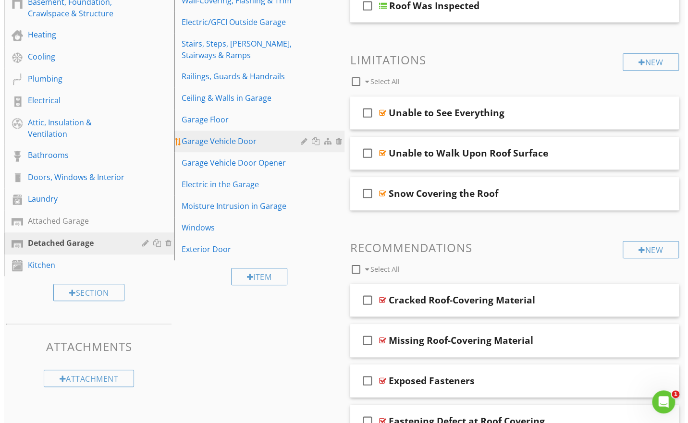
scroll to position [0, 0]
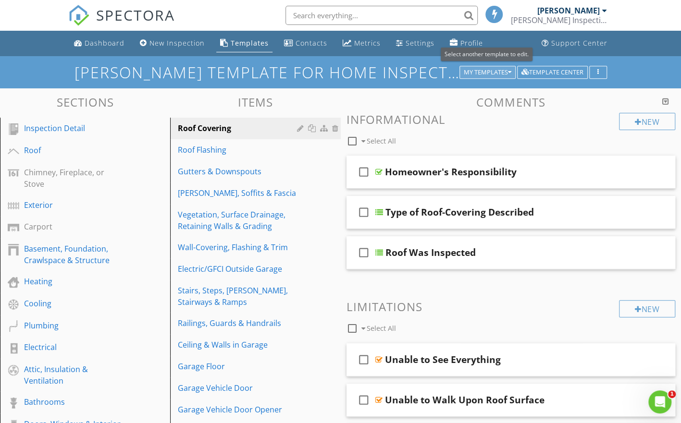
click at [507, 71] on div "My Templates" at bounding box center [488, 72] width 48 height 7
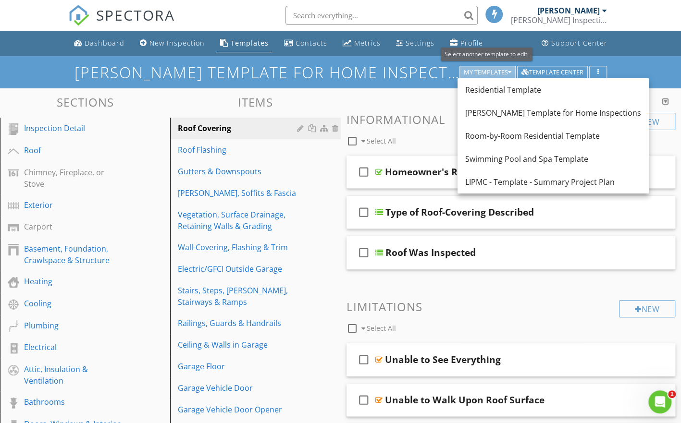
click at [507, 71] on div "My Templates" at bounding box center [488, 72] width 48 height 7
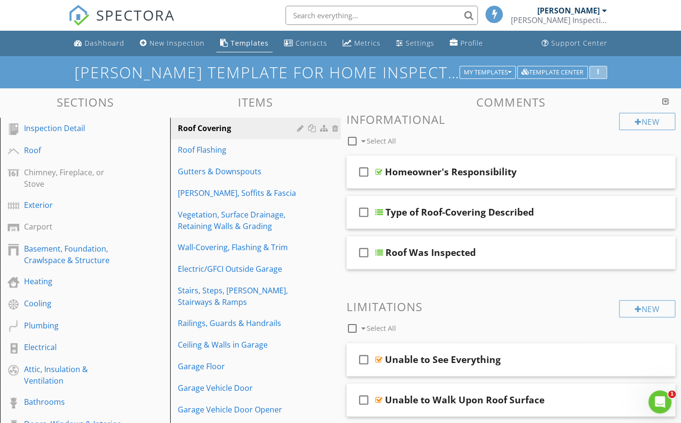
click at [595, 70] on div "button" at bounding box center [598, 72] width 9 height 7
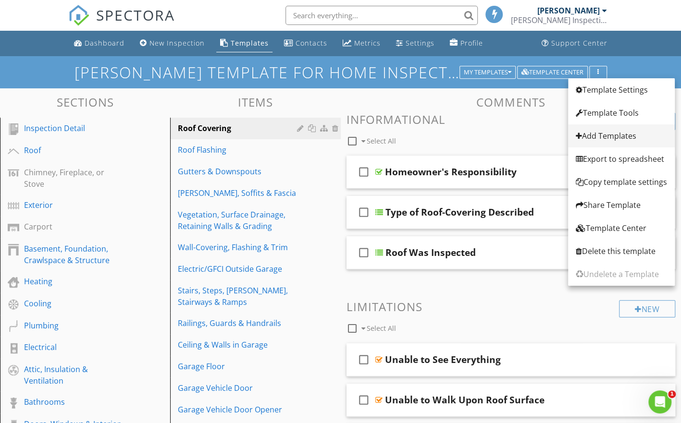
click at [594, 138] on div "Add Templates" at bounding box center [621, 136] width 91 height 12
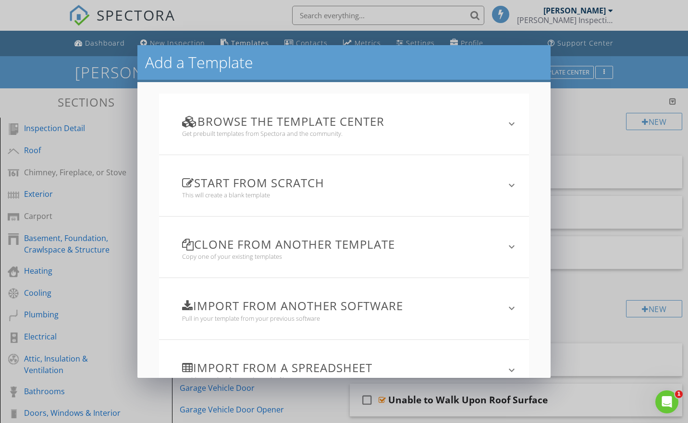
click at [506, 246] on icon "keyboard_arrow_down" at bounding box center [512, 247] width 12 height 12
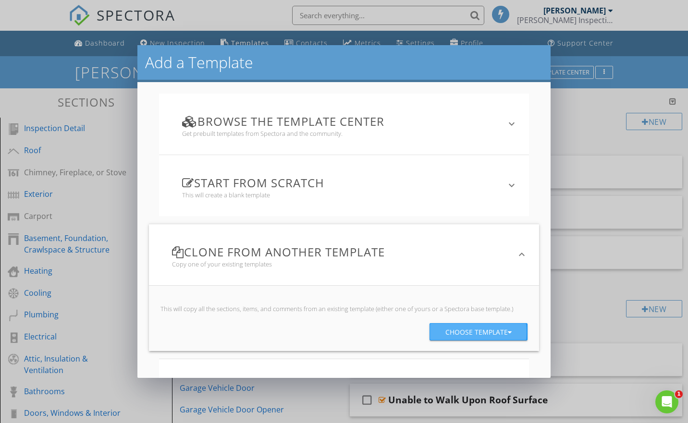
click at [468, 334] on div "Choose template" at bounding box center [478, 332] width 66 height 17
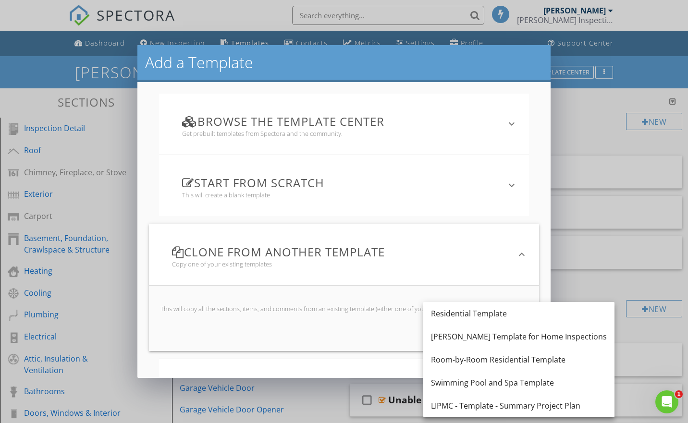
click at [468, 334] on div "Ben Gromicko's Template for Home Inspections" at bounding box center [519, 337] width 176 height 12
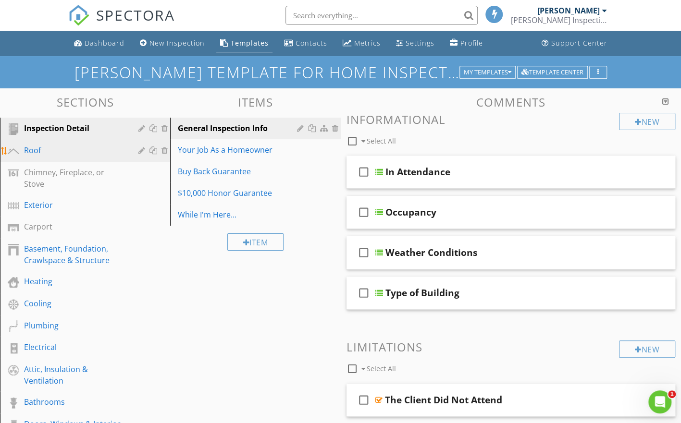
click at [163, 149] on div at bounding box center [165, 151] width 9 height 8
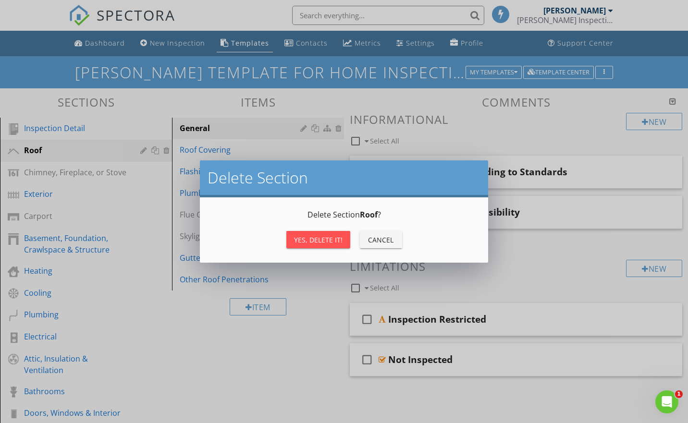
click at [305, 238] on div "Yes, Delete it!" at bounding box center [318, 240] width 49 height 10
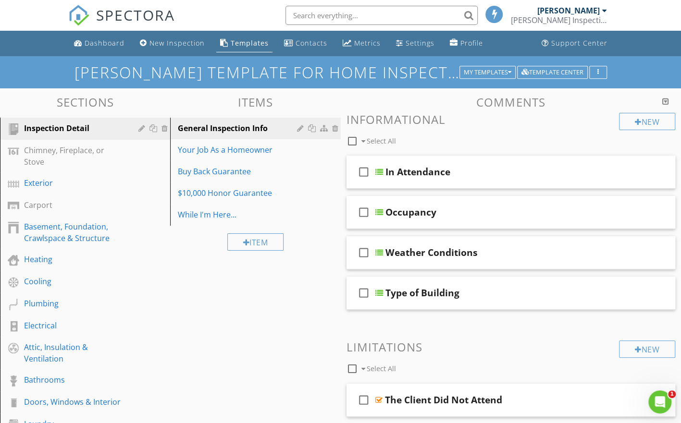
click at [413, 71] on h1 "Ben Gromicko's Template for Home Inspections - Copy" at bounding box center [340, 72] width 532 height 17
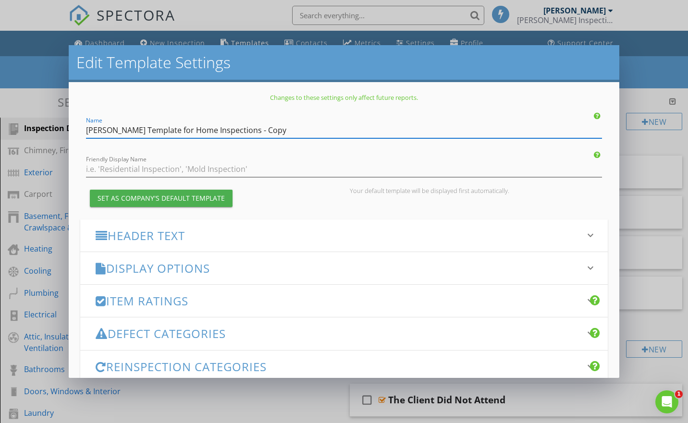
drag, startPoint x: 295, startPoint y: 134, endPoint x: 60, endPoint y: 124, distance: 235.2
click at [60, 124] on div "Edit Template Settings Changes to these settings only affect future reports. Na…" at bounding box center [344, 211] width 688 height 423
type input "Detached Garage"
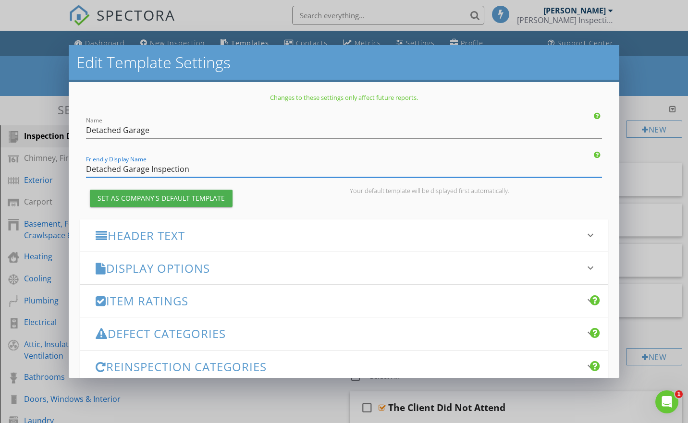
type input "Detached Garage Inspection"
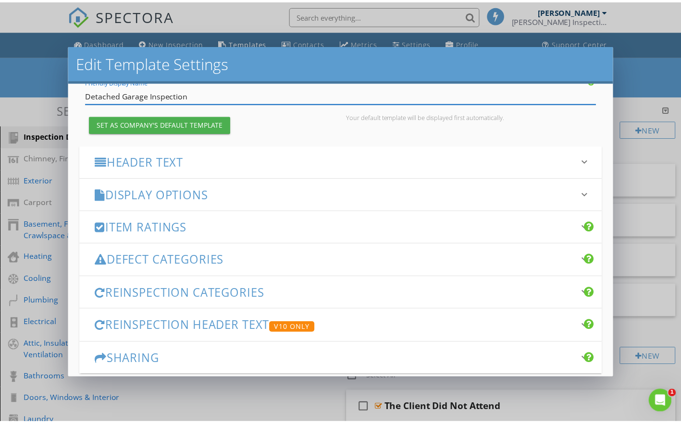
scroll to position [119, 0]
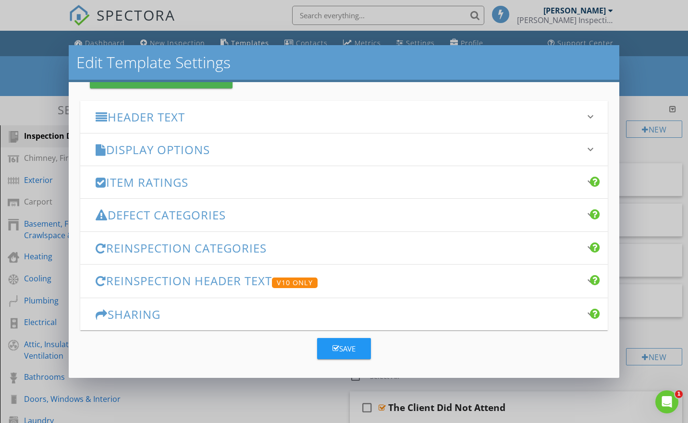
click at [333, 344] on div "Save" at bounding box center [344, 349] width 23 height 11
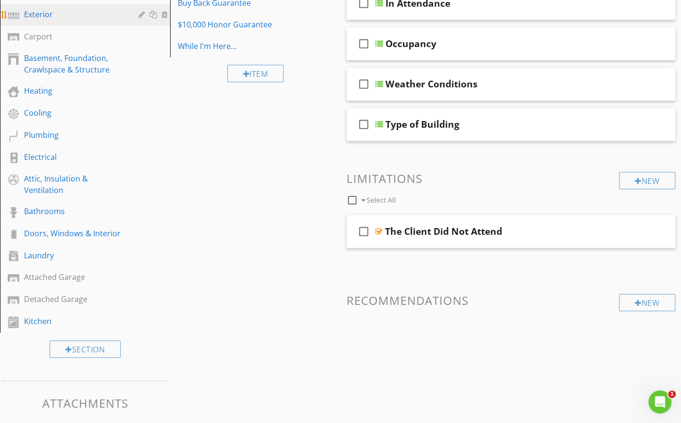
scroll to position [178, 0]
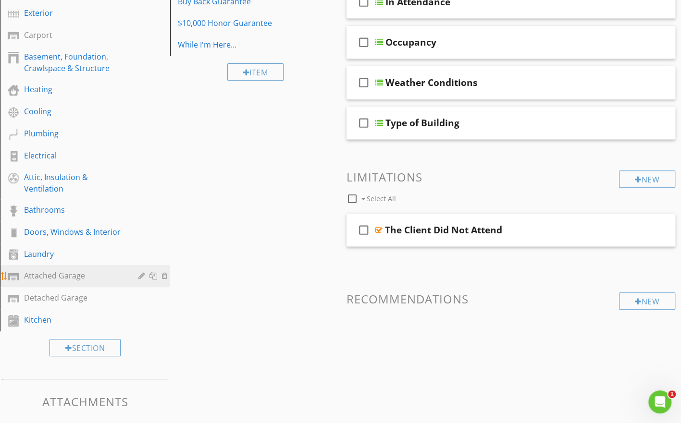
click at [164, 277] on div at bounding box center [165, 276] width 9 height 8
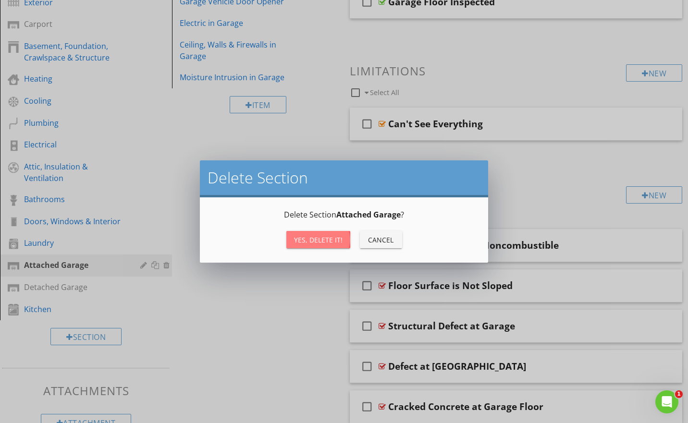
click at [312, 237] on div "Yes, Delete it!" at bounding box center [318, 240] width 49 height 10
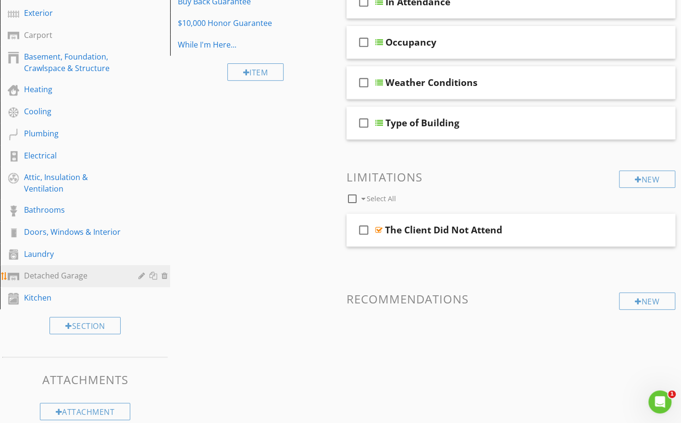
click at [63, 277] on div "Detached Garage" at bounding box center [74, 276] width 100 height 12
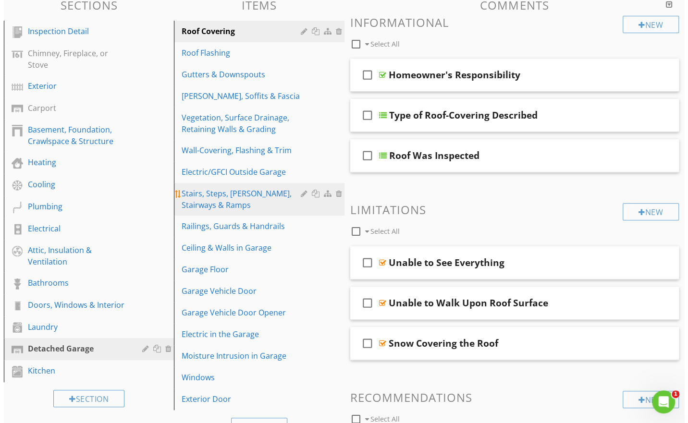
scroll to position [104, 0]
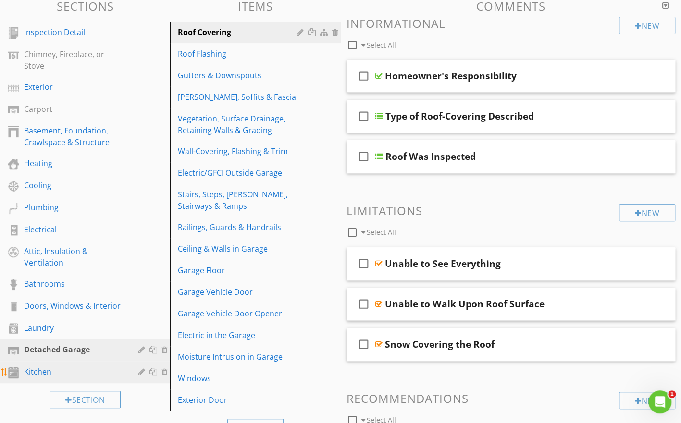
click at [163, 372] on div at bounding box center [165, 372] width 9 height 8
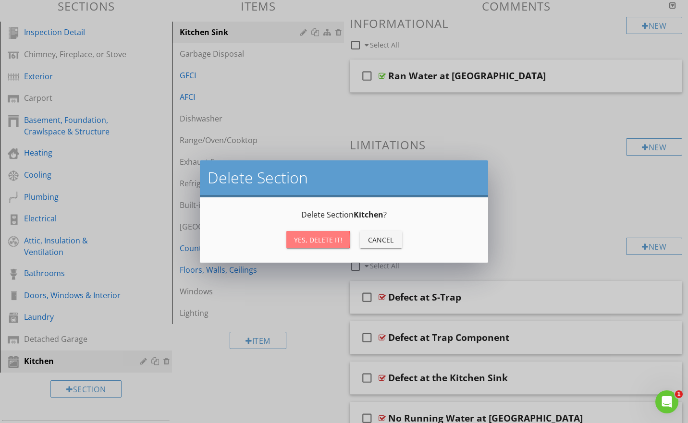
click at [306, 243] on div "Yes, Delete it!" at bounding box center [318, 240] width 49 height 10
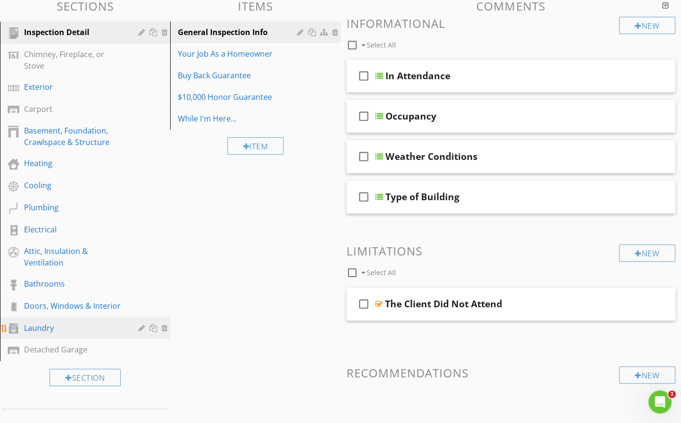
click at [165, 329] on div at bounding box center [165, 328] width 9 height 8
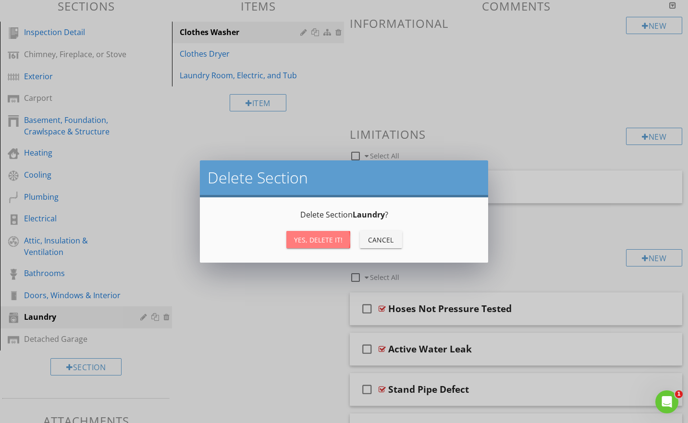
click at [307, 240] on div "Yes, Delete it!" at bounding box center [318, 240] width 49 height 10
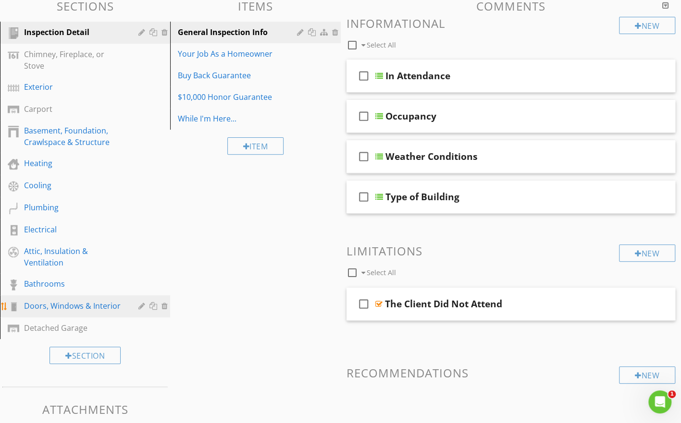
click at [166, 306] on div at bounding box center [165, 306] width 9 height 8
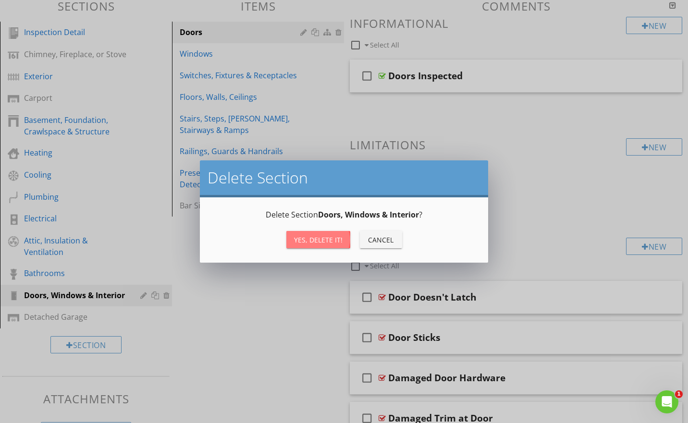
click at [307, 241] on div "Yes, Delete it!" at bounding box center [318, 240] width 49 height 10
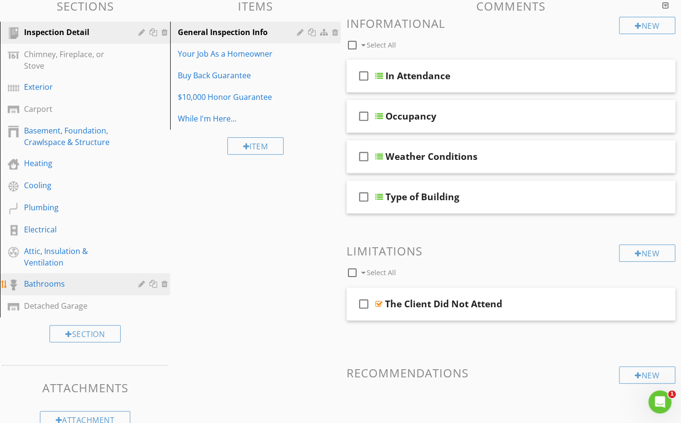
click at [166, 284] on div at bounding box center [165, 284] width 9 height 8
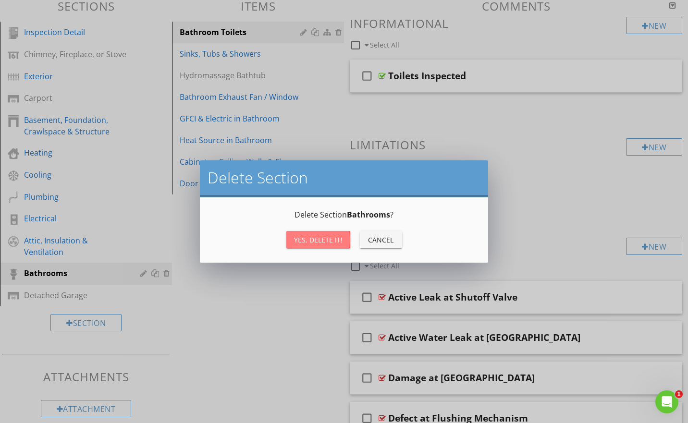
click at [305, 237] on div "Yes, Delete it!" at bounding box center [318, 240] width 49 height 10
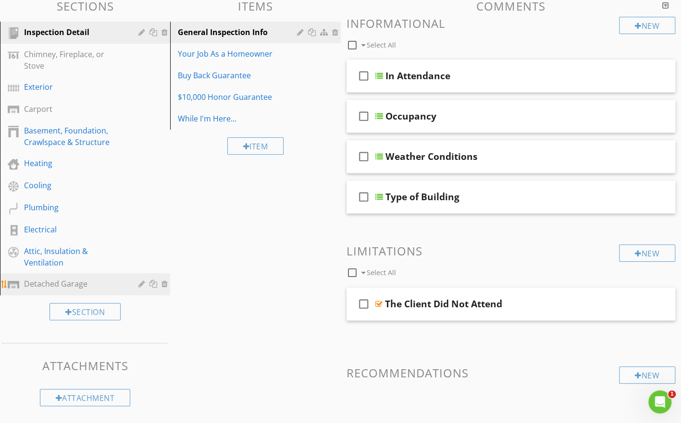
click at [70, 281] on div "Detached Garage" at bounding box center [74, 284] width 100 height 12
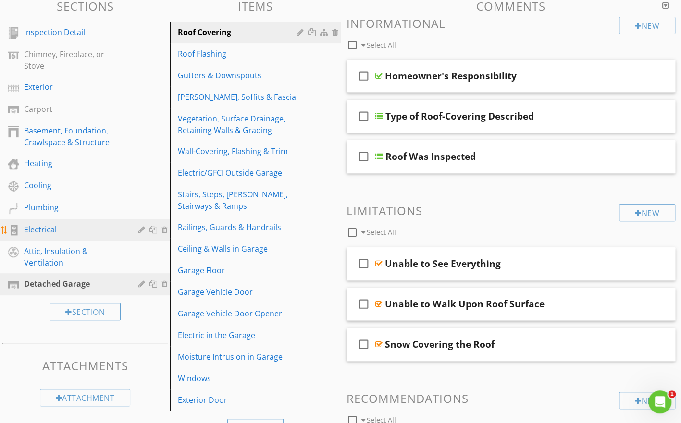
click at [165, 229] on div at bounding box center [165, 230] width 9 height 8
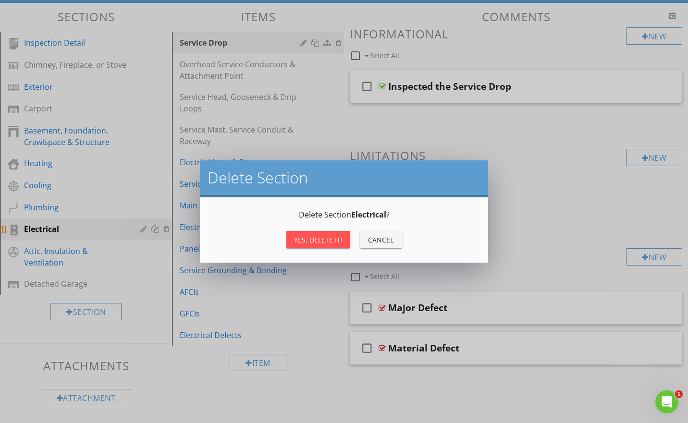
scroll to position [92, 0]
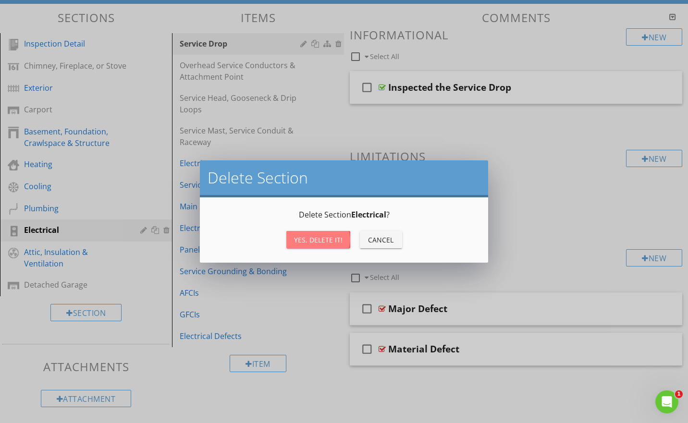
click at [301, 240] on div "Yes, Delete it!" at bounding box center [318, 240] width 49 height 10
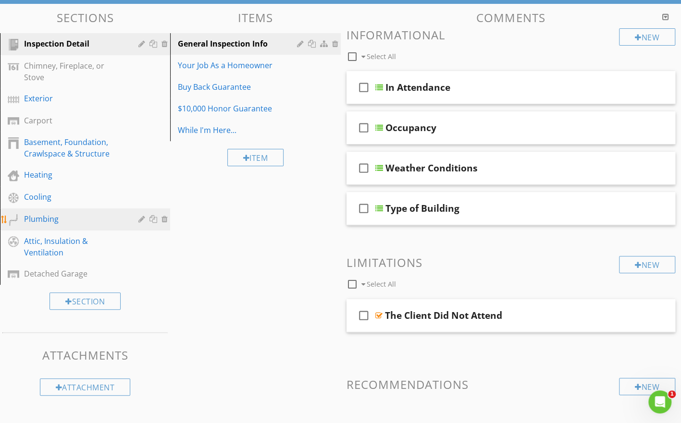
click at [167, 214] on div at bounding box center [154, 219] width 32 height 12
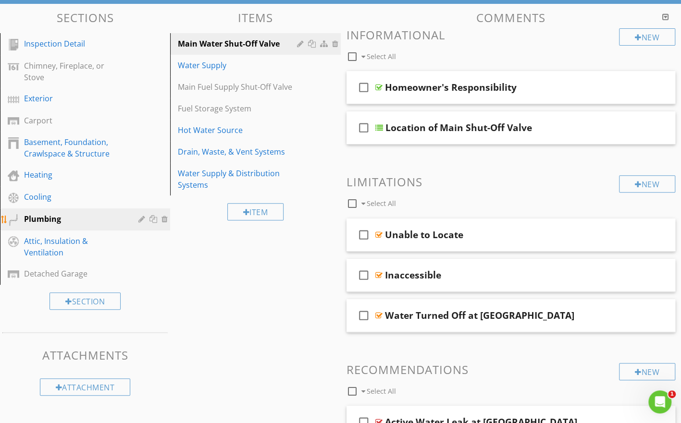
click at [164, 216] on div at bounding box center [165, 219] width 9 height 8
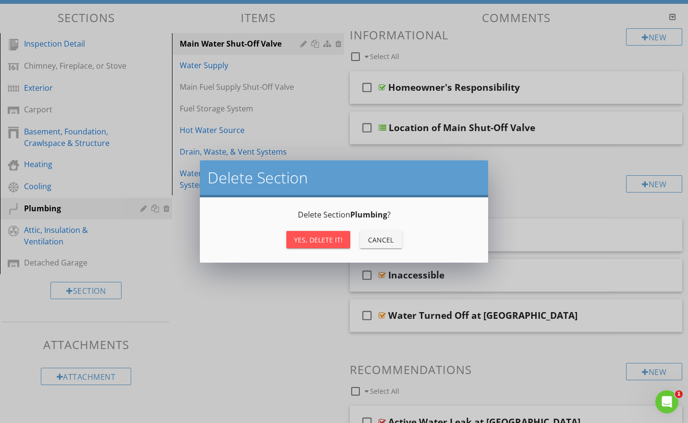
click at [302, 241] on div "Yes, Delete it!" at bounding box center [318, 240] width 49 height 10
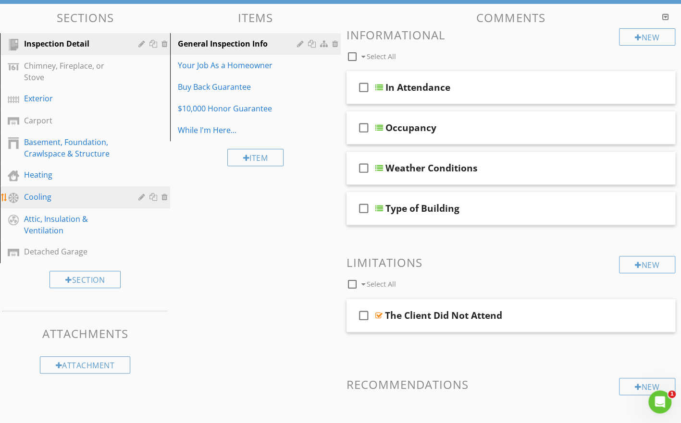
click at [164, 196] on div at bounding box center [165, 197] width 9 height 8
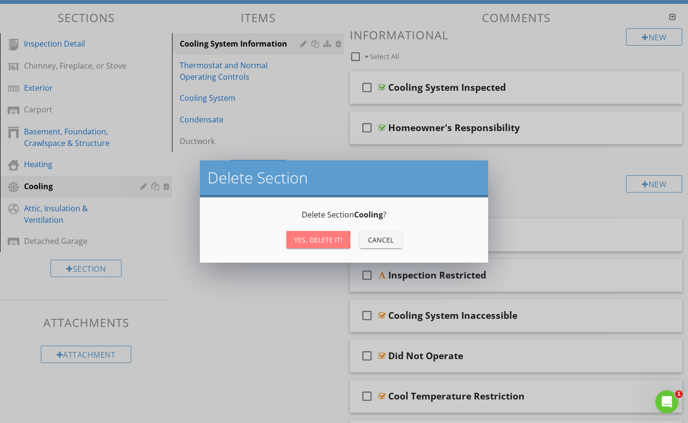
click at [297, 239] on div "Yes, Delete it!" at bounding box center [318, 240] width 49 height 10
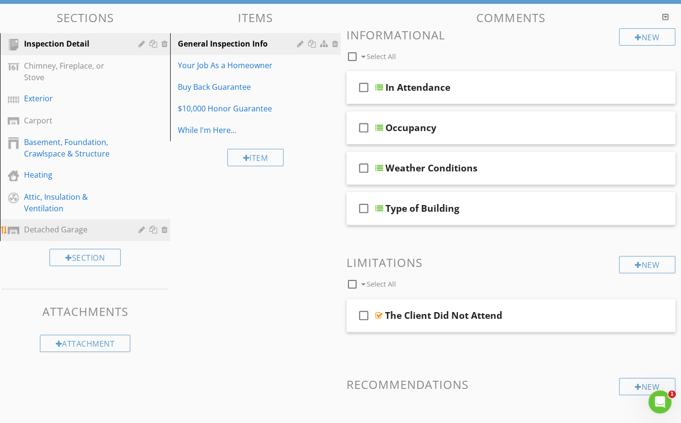
click at [65, 227] on div "Detached Garage" at bounding box center [74, 230] width 100 height 12
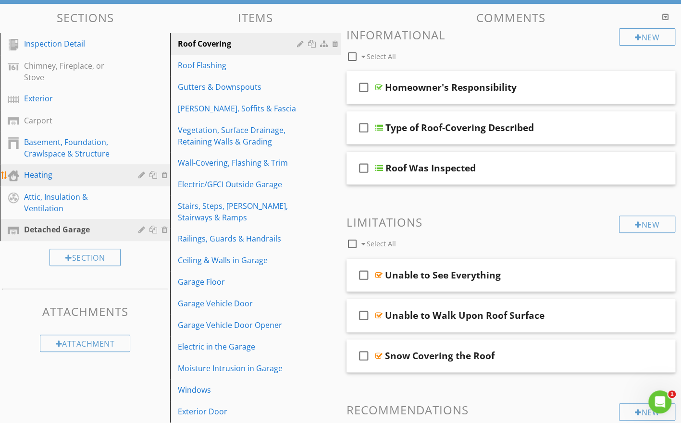
click at [109, 178] on div "Heating" at bounding box center [74, 175] width 100 height 12
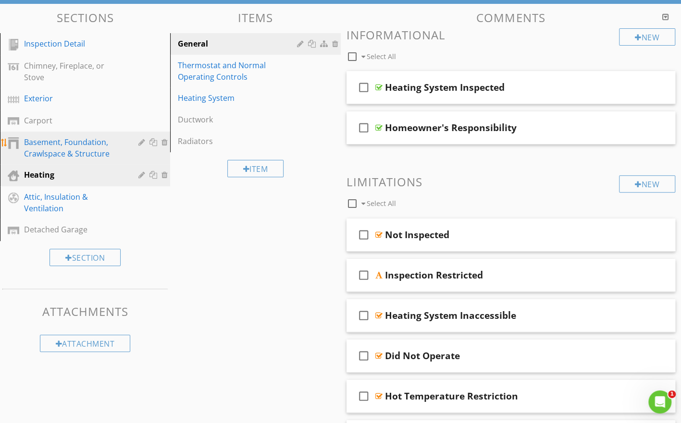
click at [164, 140] on div at bounding box center [165, 142] width 9 height 8
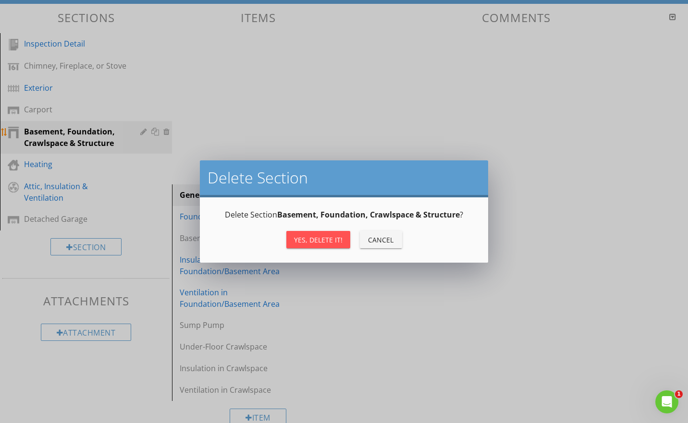
scroll to position [56, 0]
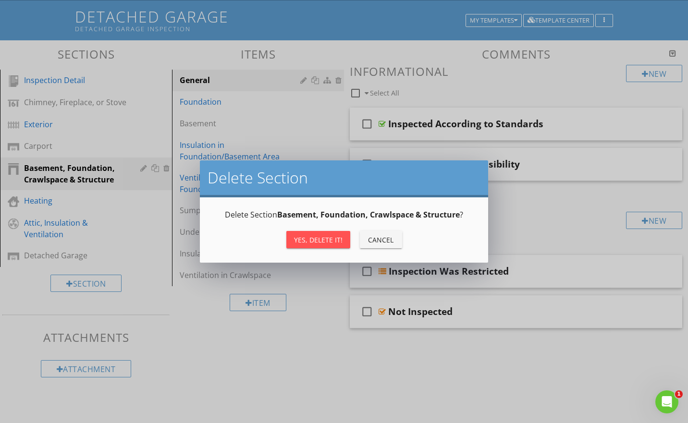
click at [312, 240] on div "Yes, Delete it!" at bounding box center [318, 240] width 49 height 10
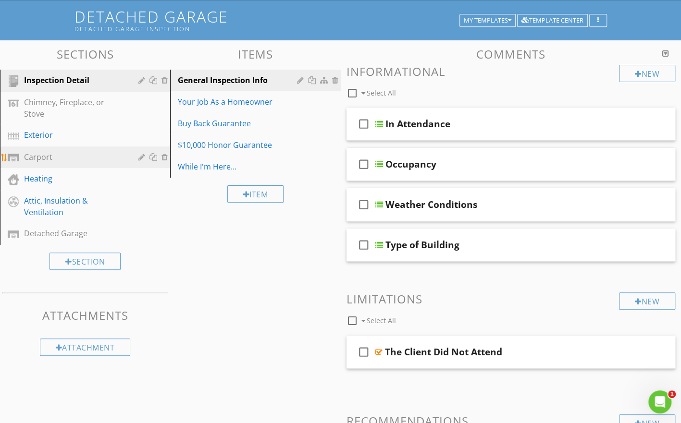
click at [163, 156] on div at bounding box center [165, 157] width 9 height 8
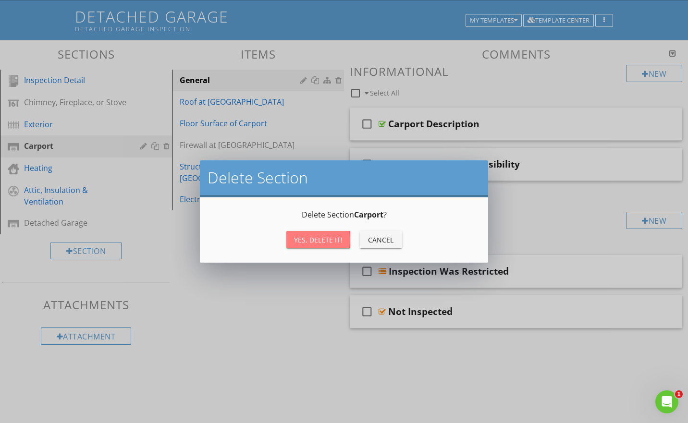
click at [313, 238] on div "Yes, Delete it!" at bounding box center [318, 240] width 49 height 10
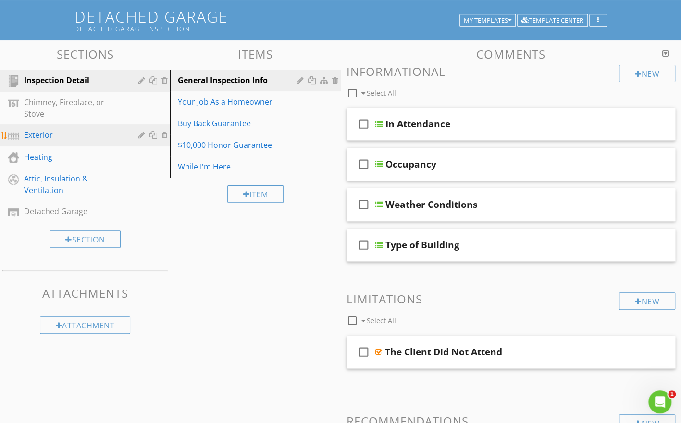
click at [165, 132] on div at bounding box center [165, 135] width 9 height 8
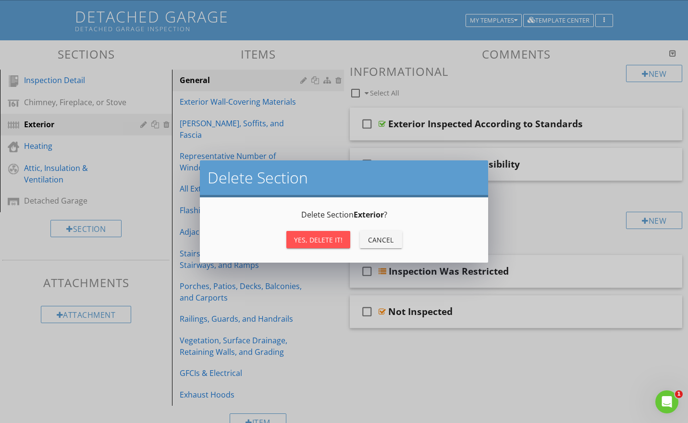
click at [319, 238] on div "Yes, Delete it!" at bounding box center [318, 240] width 49 height 10
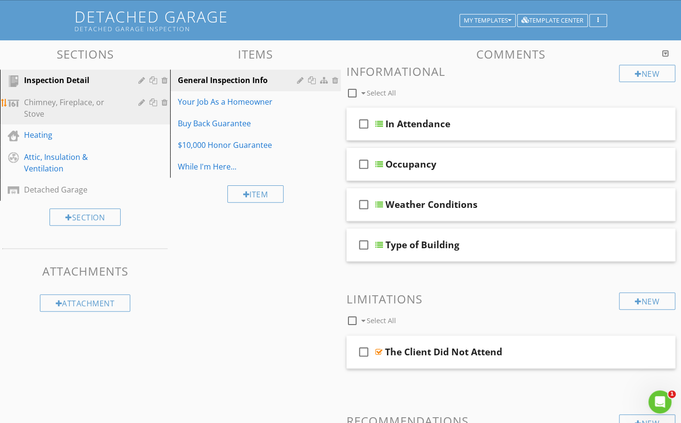
click at [116, 100] on div "Chimney, Fireplace, or Stove" at bounding box center [74, 108] width 100 height 23
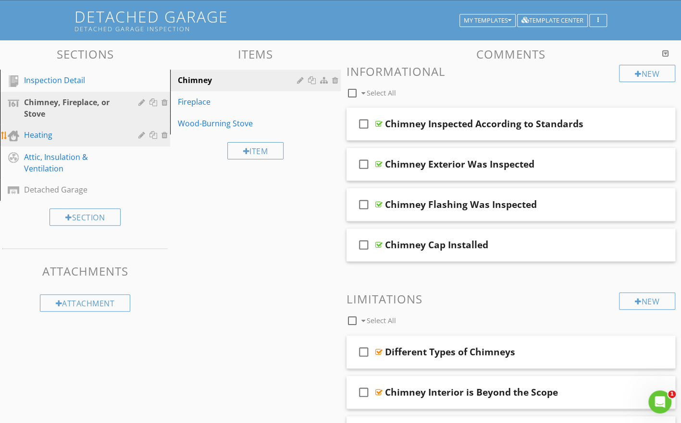
click at [103, 130] on div "Heating" at bounding box center [74, 135] width 100 height 12
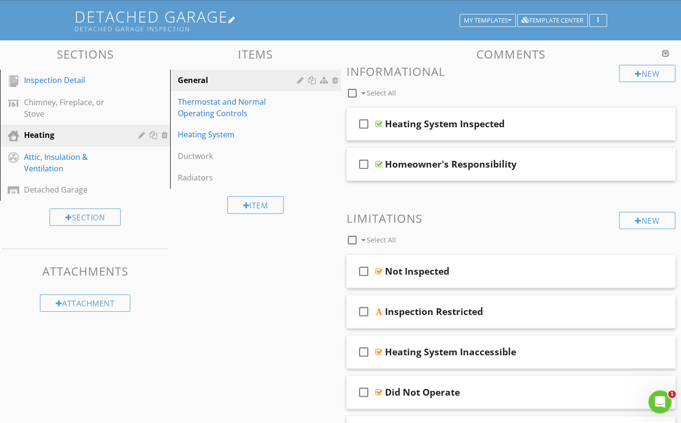
click at [320, 26] on div "Detached Garage Inspection" at bounding box center [268, 29] width 388 height 8
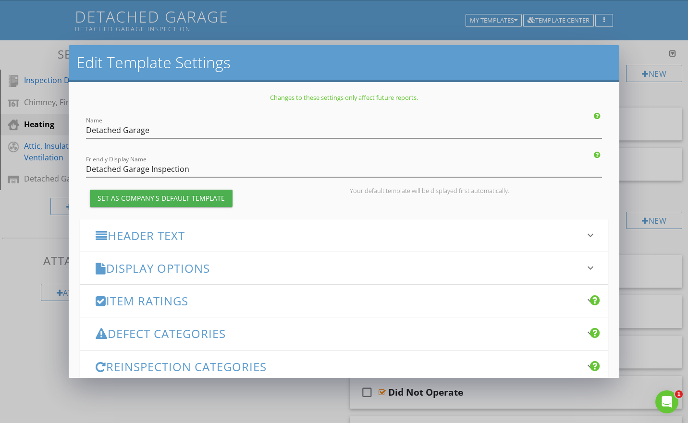
click at [204, 233] on h3 "Header Text" at bounding box center [338, 235] width 485 height 13
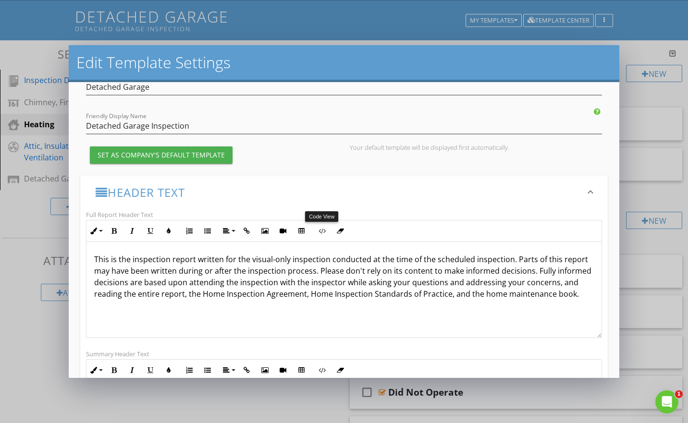
scroll to position [40, 0]
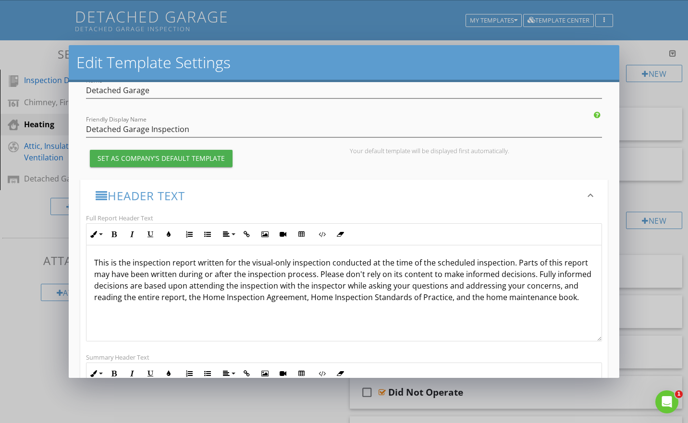
click at [162, 189] on h3 "Header Text" at bounding box center [338, 195] width 485 height 13
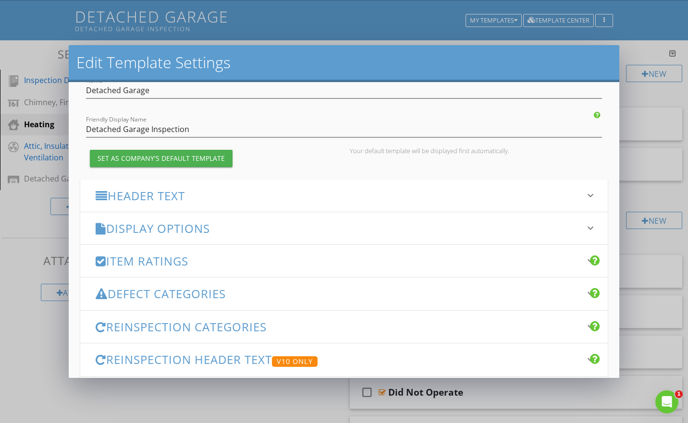
click at [157, 231] on h3 "Display Options" at bounding box center [338, 228] width 485 height 13
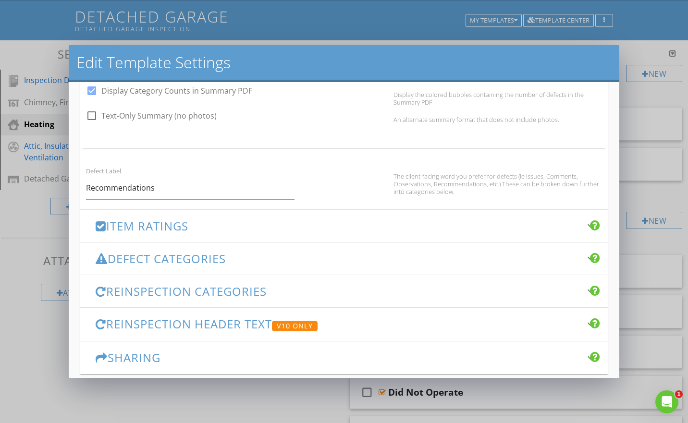
scroll to position [604, 0]
click at [186, 183] on input "Recommendations" at bounding box center [190, 188] width 208 height 24
click at [129, 188] on input "Recommendations" at bounding box center [190, 188] width 208 height 24
click at [142, 219] on h3 "Item Ratings" at bounding box center [338, 225] width 485 height 13
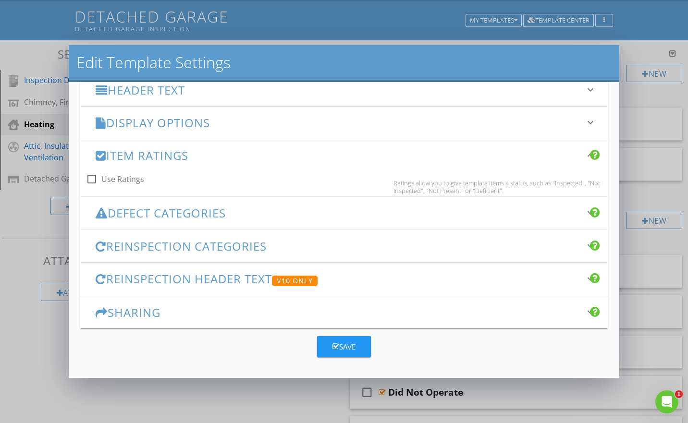
scroll to position [153, 0]
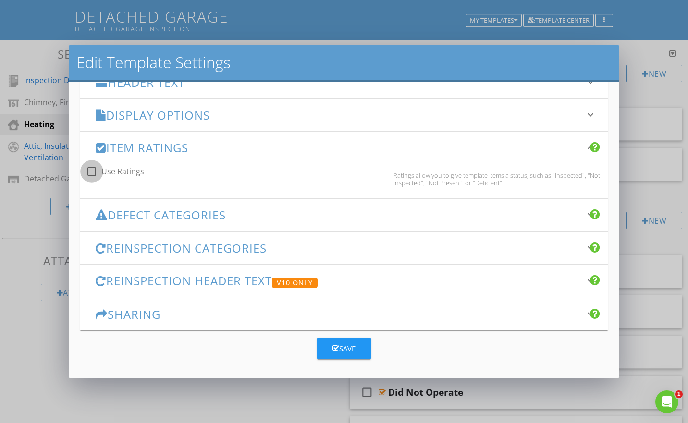
click at [93, 168] on div at bounding box center [92, 171] width 16 height 16
checkbox input "true"
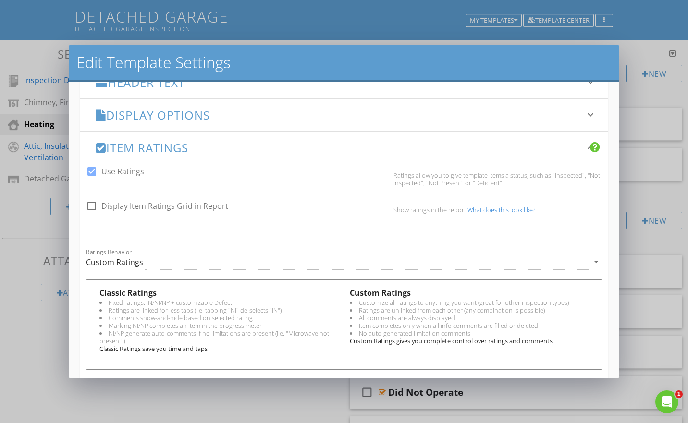
scroll to position [189, 0]
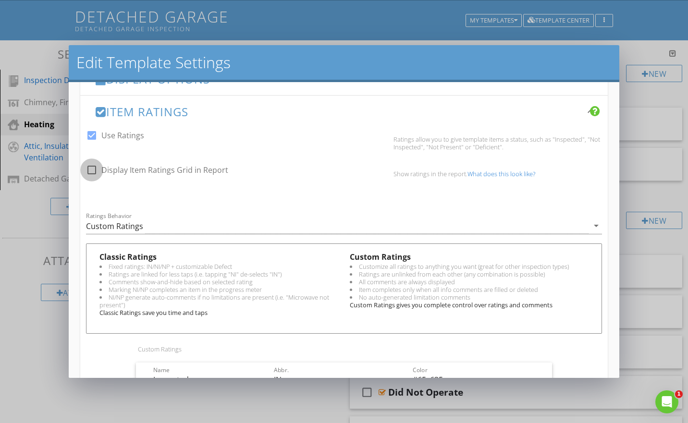
click at [93, 168] on div at bounding box center [92, 170] width 16 height 16
checkbox input "true"
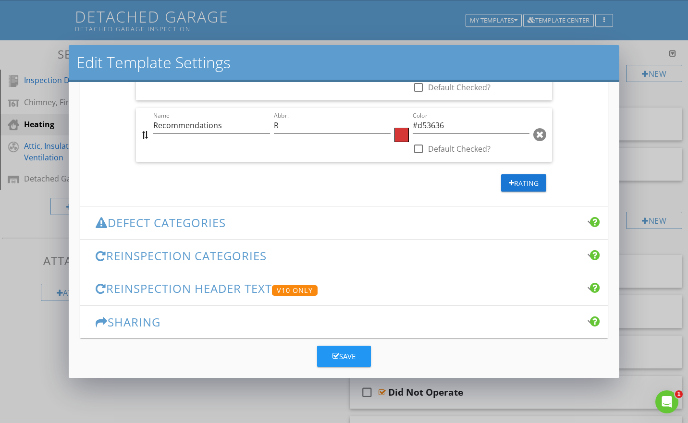
scroll to position [631, 0]
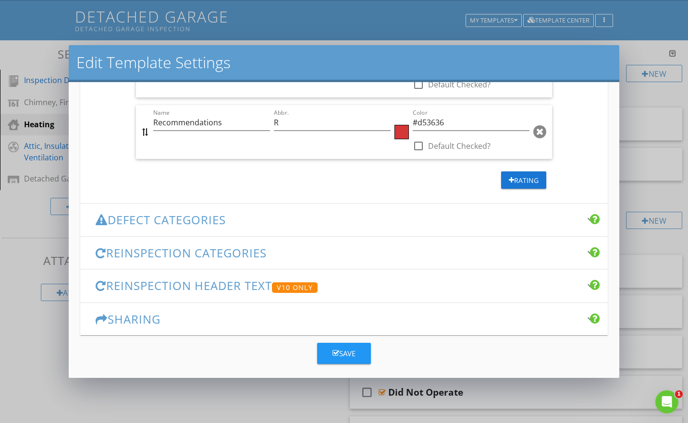
click at [188, 213] on h3 "Defect Categories" at bounding box center [338, 219] width 485 height 13
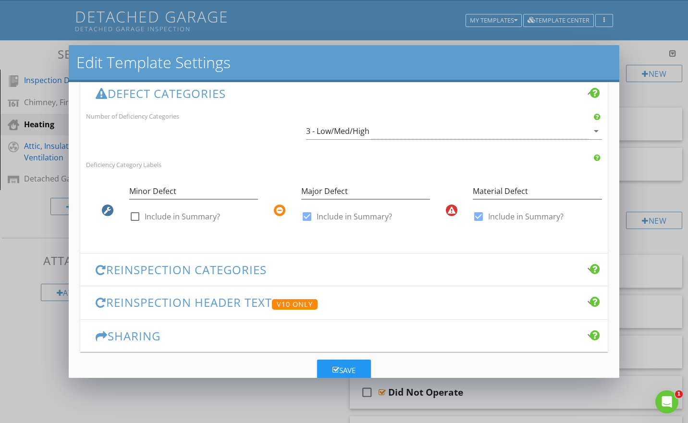
scroll to position [235, 0]
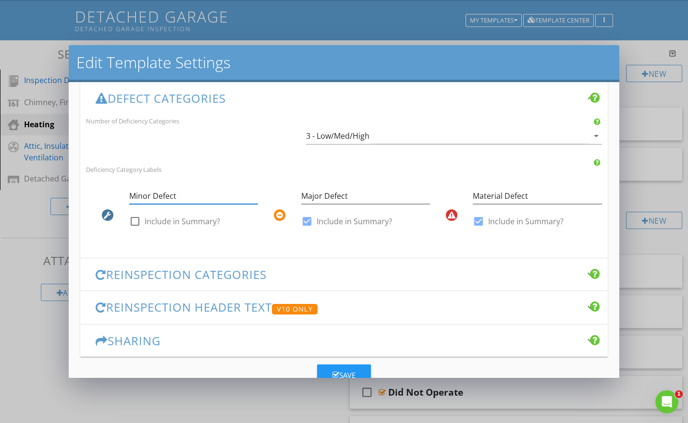
drag, startPoint x: 177, startPoint y: 194, endPoint x: 117, endPoint y: 189, distance: 59.8
click at [117, 189] on div "Minor Defect check_box_outline_blank Include in Summary?" at bounding box center [172, 211] width 172 height 56
type input "Maintenance"
click at [137, 214] on div at bounding box center [135, 221] width 16 height 16
checkbox input "true"
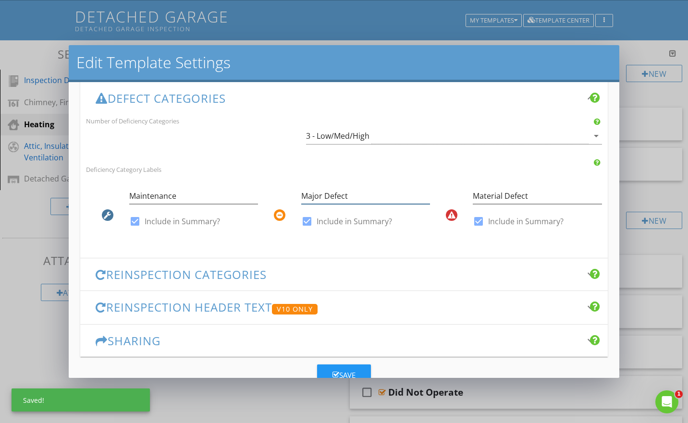
click at [333, 189] on input "Major Defect" at bounding box center [365, 196] width 129 height 16
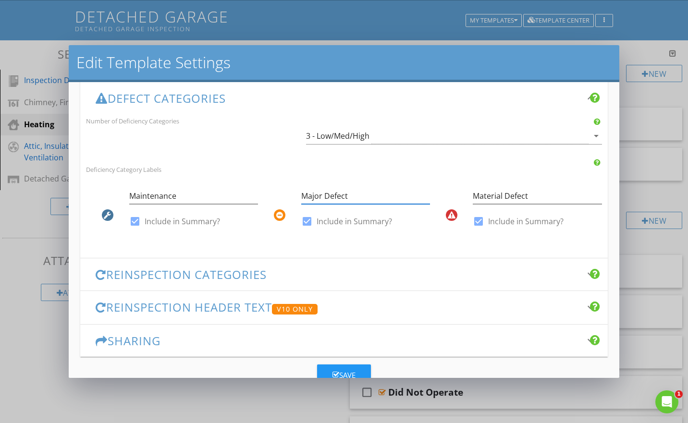
click at [301, 193] on input "Major Defect" at bounding box center [365, 196] width 129 height 16
click at [498, 191] on input "Material Defect" at bounding box center [537, 196] width 129 height 16
type input "Material or Safety Defect"
click at [258, 269] on h3 "Reinspection Categories" at bounding box center [338, 274] width 485 height 13
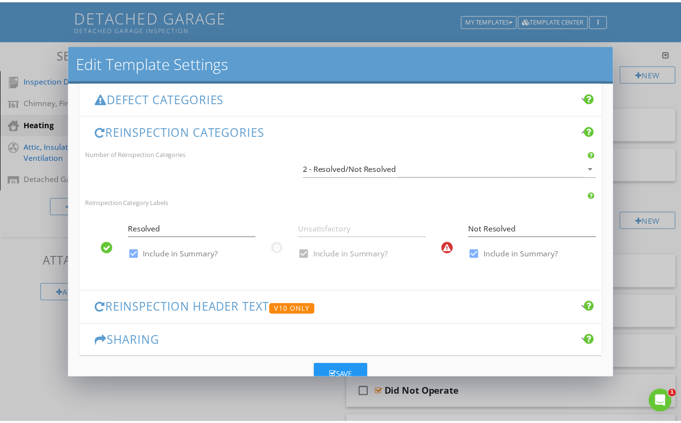
scroll to position [261, 0]
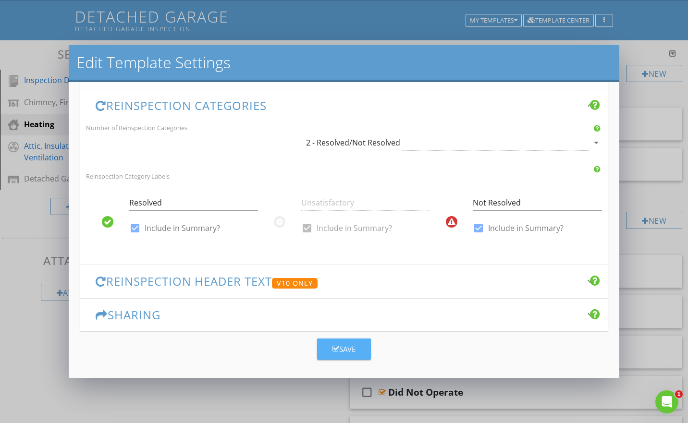
click at [333, 346] on icon "button" at bounding box center [336, 349] width 7 height 7
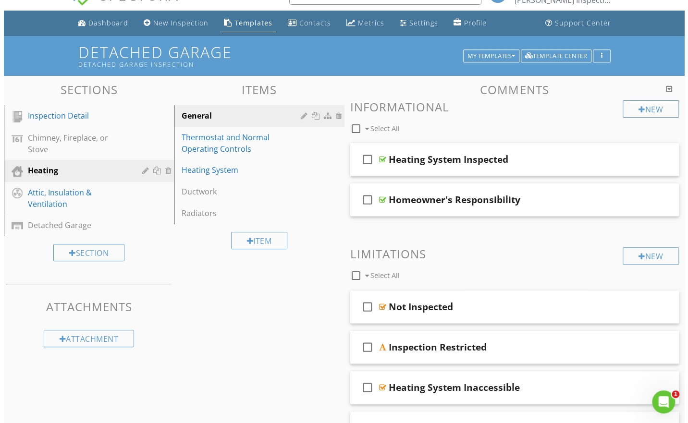
scroll to position [0, 0]
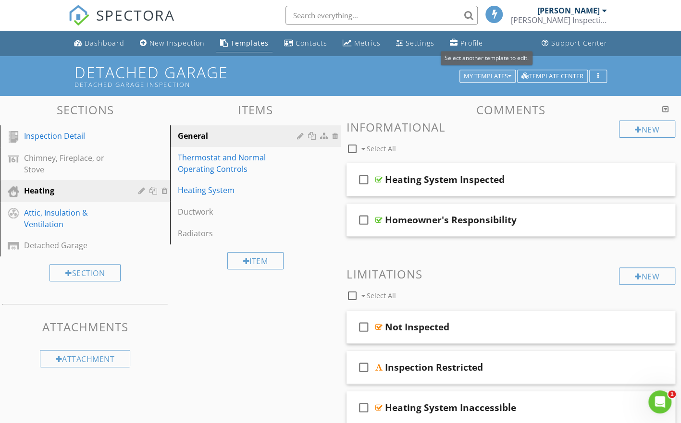
click at [499, 73] on div "My Templates" at bounding box center [488, 76] width 48 height 7
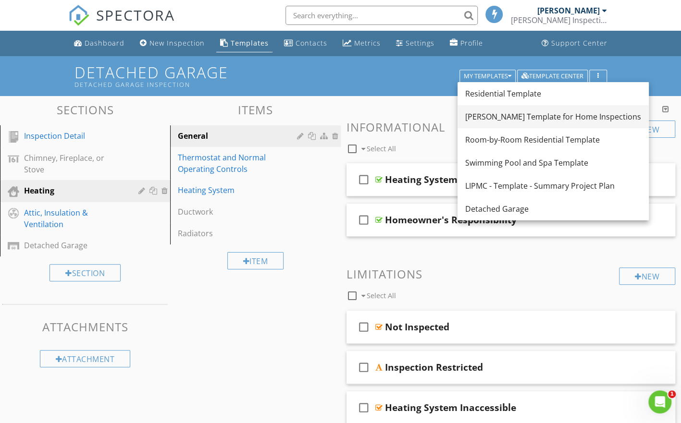
click at [502, 114] on div "Ben Gromicko's Template for Home Inspections" at bounding box center [553, 117] width 176 height 12
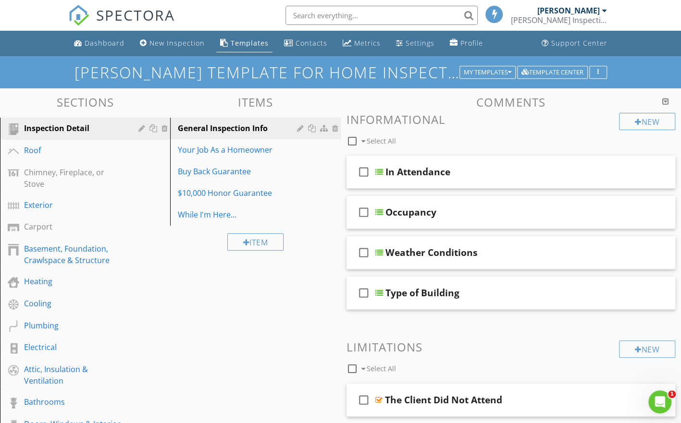
click at [399, 70] on h1 "Ben Gromicko's Template for Home Inspections" at bounding box center [340, 72] width 532 height 17
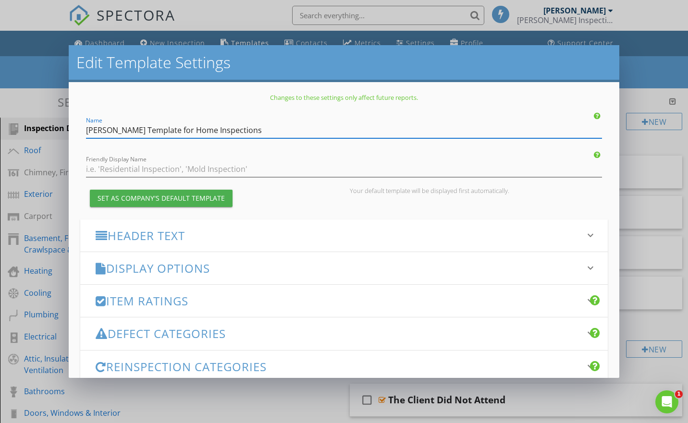
drag, startPoint x: 270, startPoint y: 130, endPoint x: 73, endPoint y: 126, distance: 197.1
click at [73, 126] on div "Changes to these settings only affect future reports. Name Ben Gromicko's Templ…" at bounding box center [344, 230] width 551 height 297
type input "Town - Duplex - Single Home Template"
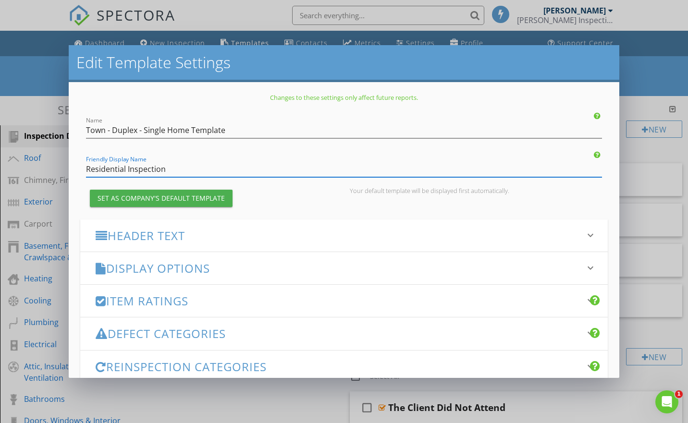
type input "Residential Inspection"
click at [170, 197] on div "Set as Company's Default Template" at bounding box center [161, 198] width 127 height 10
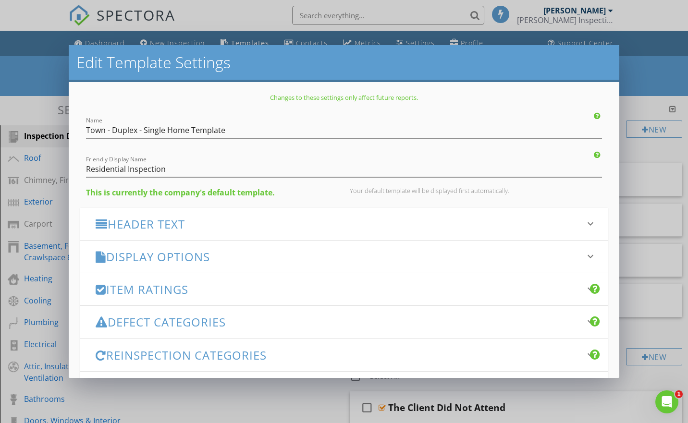
click at [153, 220] on h3 "Header Text" at bounding box center [338, 224] width 485 height 13
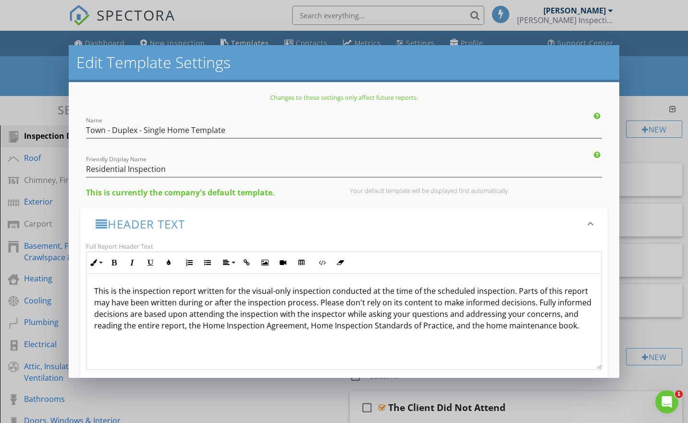
click at [153, 220] on h3 "Header Text" at bounding box center [338, 224] width 485 height 13
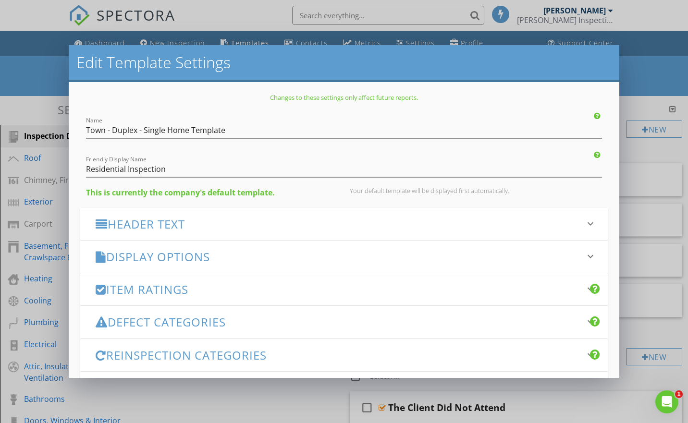
click at [147, 253] on h3 "Display Options" at bounding box center [338, 256] width 485 height 13
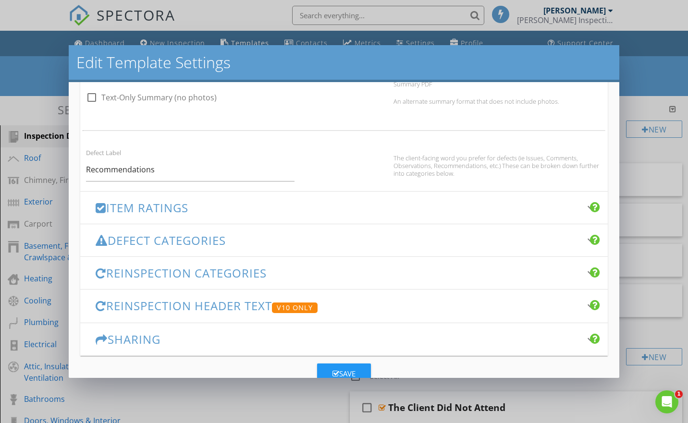
scroll to position [612, 0]
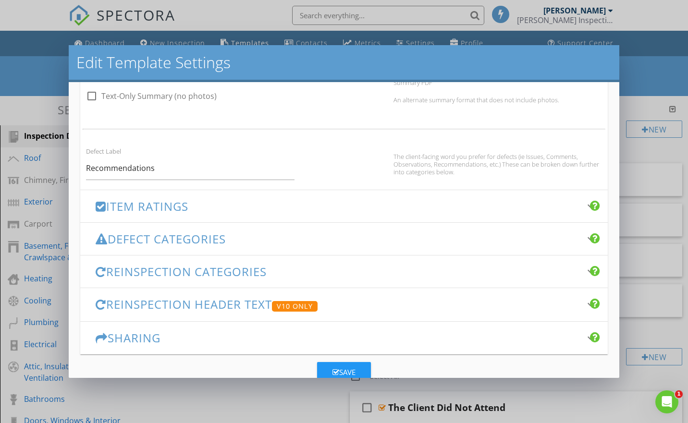
click at [148, 205] on h3 "Item Ratings" at bounding box center [338, 206] width 485 height 13
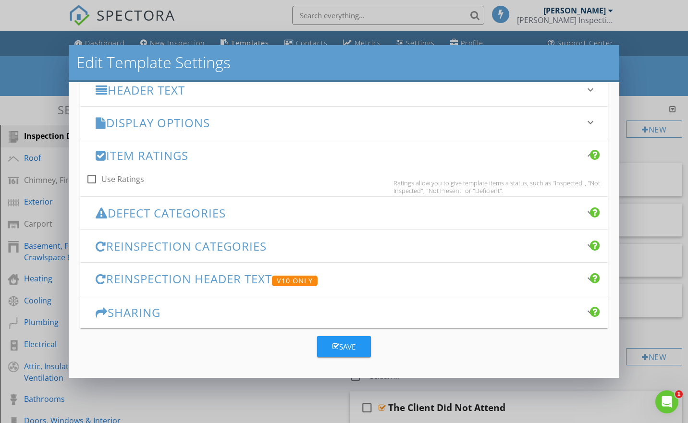
scroll to position [142, 0]
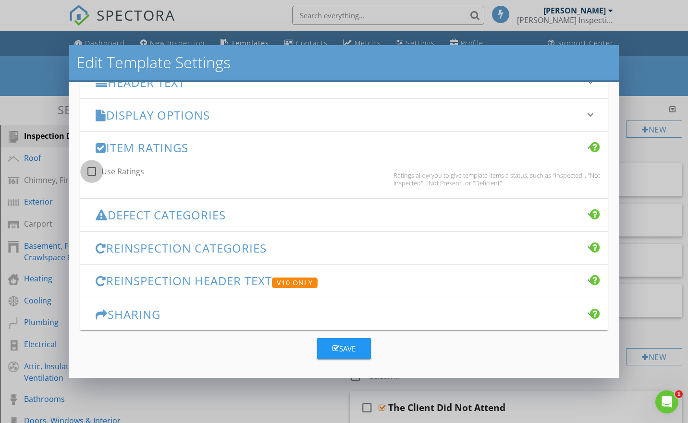
click at [94, 170] on div at bounding box center [92, 171] width 16 height 16
checkbox input "true"
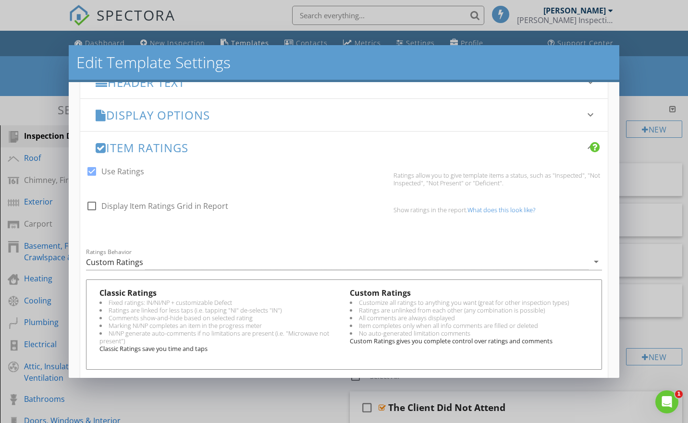
scroll to position [178, 0]
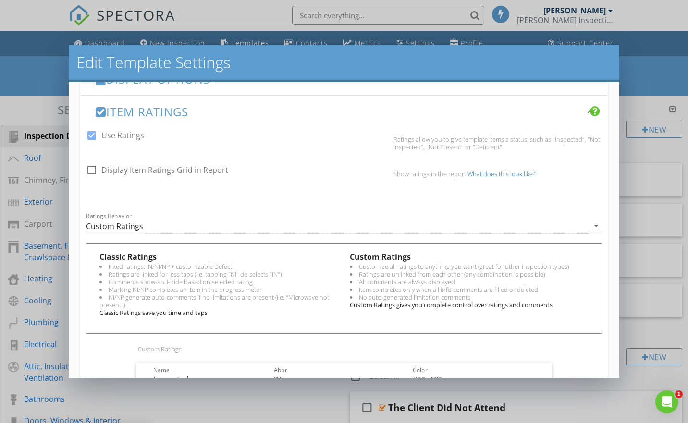
click at [166, 169] on label "Display Item Ratings Grid in Report" at bounding box center [164, 170] width 127 height 10
checkbox input "true"
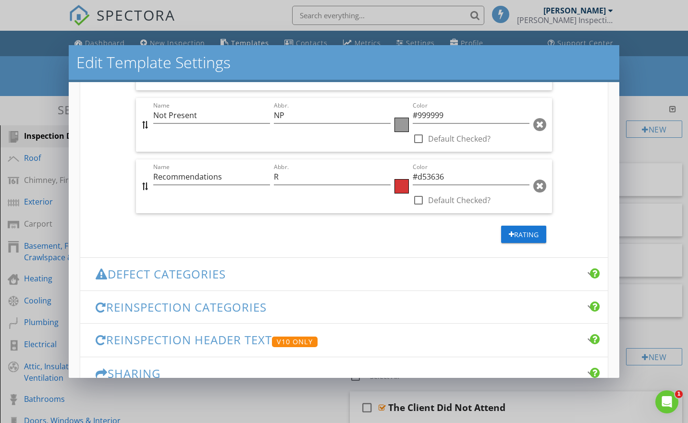
scroll to position [597, 0]
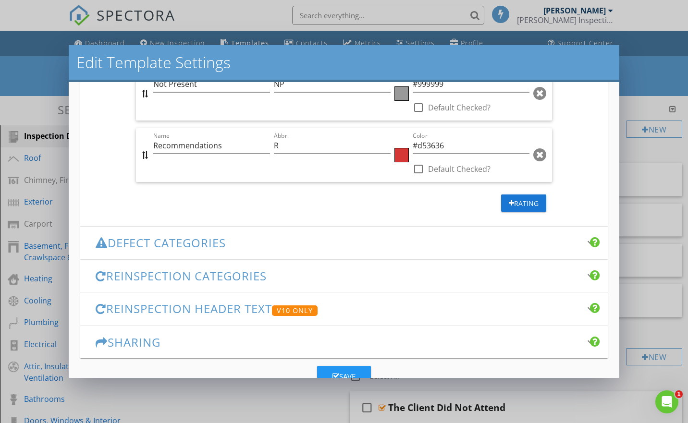
click at [165, 239] on h3 "Defect Categories" at bounding box center [338, 242] width 485 height 13
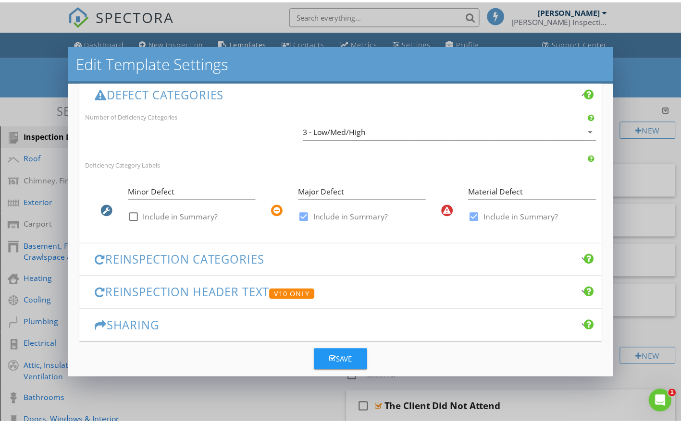
scroll to position [224, 0]
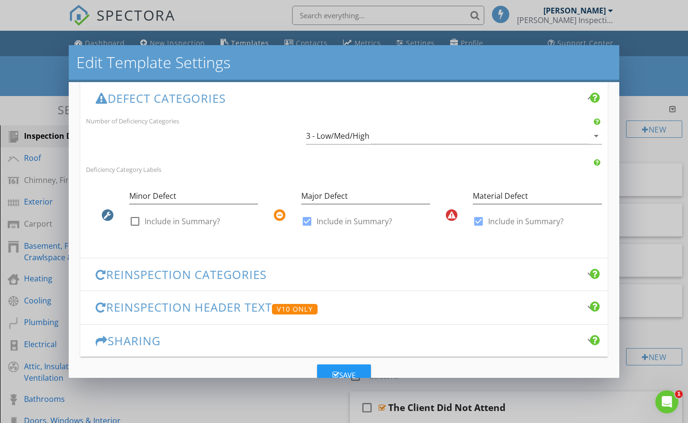
click at [136, 219] on div at bounding box center [135, 221] width 16 height 16
checkbox input "true"
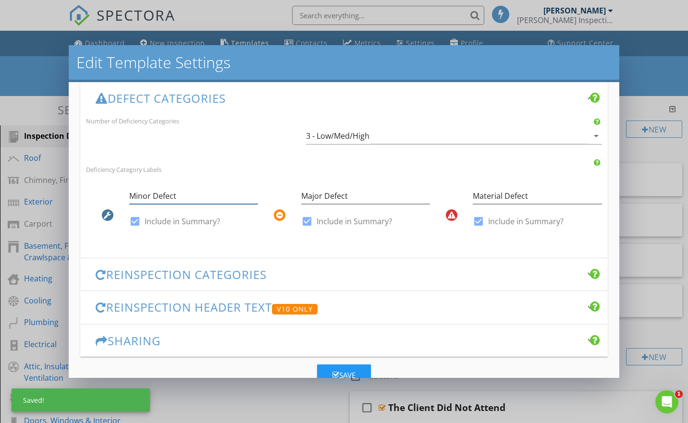
click at [136, 194] on input "Minor Defect" at bounding box center [193, 196] width 129 height 16
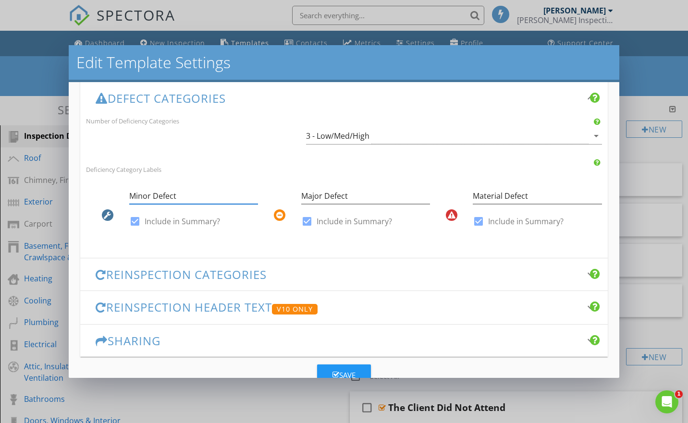
drag, startPoint x: 182, startPoint y: 191, endPoint x: 66, endPoint y: 198, distance: 116.0
click at [79, 200] on div "Changes to these settings only affect future reports. Name Town - Duplex - Sing…" at bounding box center [344, 230] width 551 height 297
type input "Maintenance"
click at [497, 193] on input "Material Defect" at bounding box center [537, 196] width 129 height 16
type input "Material or Safety Defect"
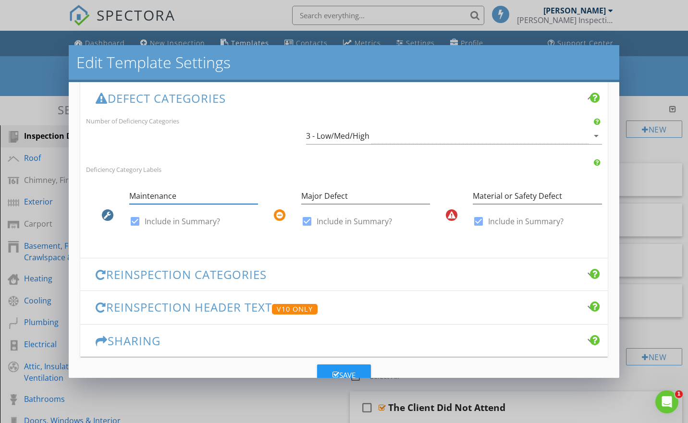
click at [183, 195] on input "Maintenance" at bounding box center [193, 196] width 129 height 16
type input "Maintenance Item - Minor Defect"
click at [191, 271] on h3 "Reinspection Categories" at bounding box center [338, 274] width 485 height 13
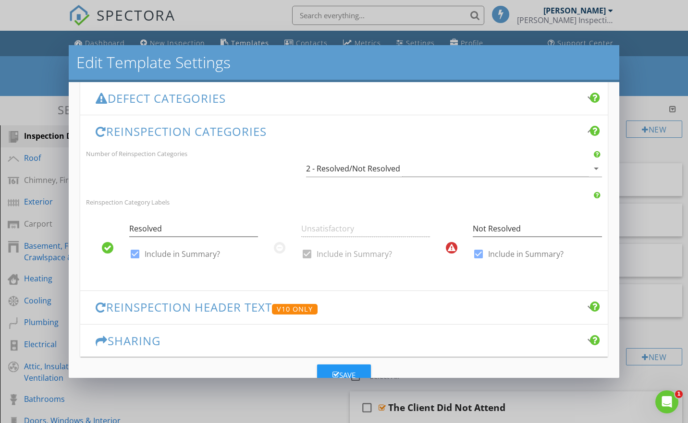
click at [182, 309] on h3 "Reinspection Header Text V10 Only" at bounding box center [338, 308] width 485 height 14
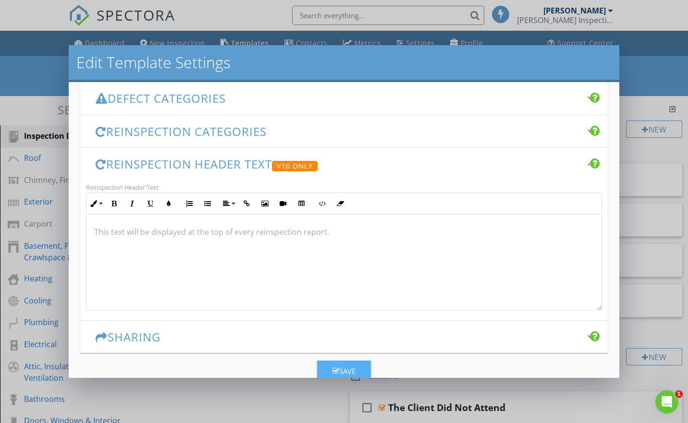
click at [346, 366] on div "Save" at bounding box center [344, 371] width 23 height 11
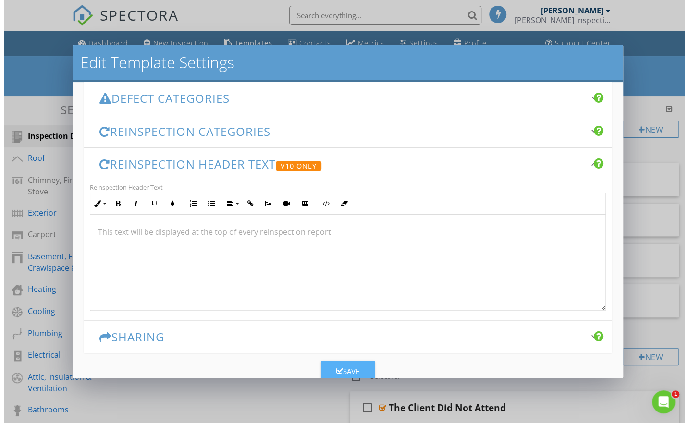
scroll to position [0, 0]
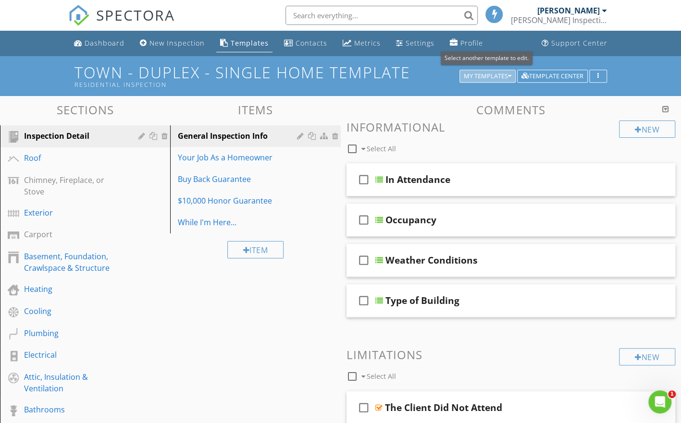
click at [498, 73] on div "My Templates" at bounding box center [488, 76] width 48 height 7
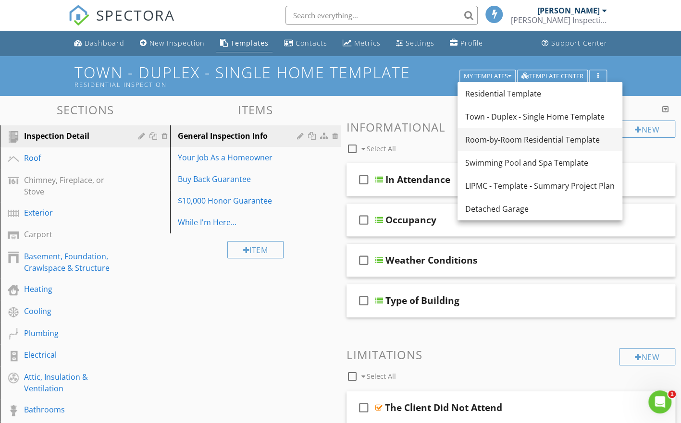
click at [516, 136] on div "Room-by-Room Residential Template" at bounding box center [539, 140] width 149 height 12
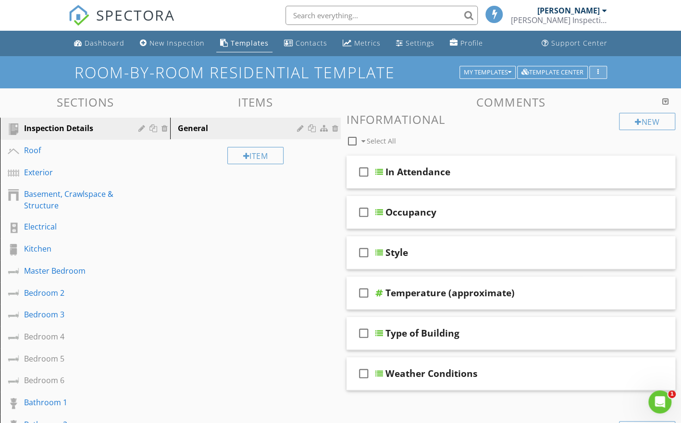
click at [599, 70] on div "button" at bounding box center [598, 72] width 9 height 7
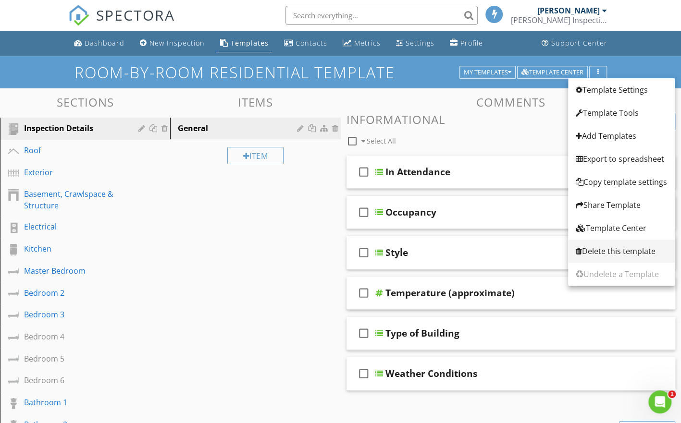
click at [602, 247] on div "Delete this template" at bounding box center [621, 252] width 91 height 12
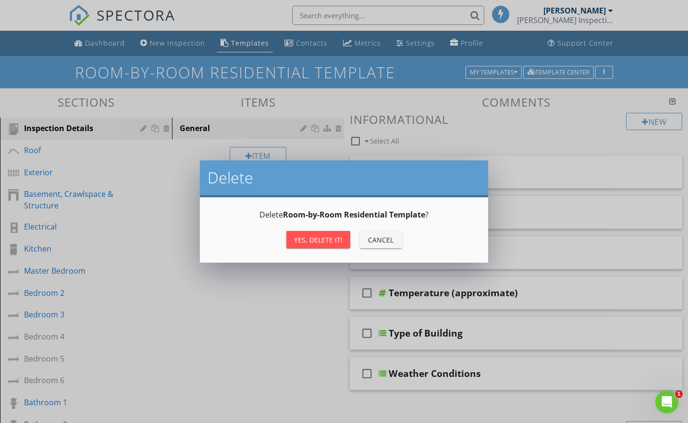
click at [330, 235] on div "Yes, Delete it!" at bounding box center [318, 240] width 49 height 10
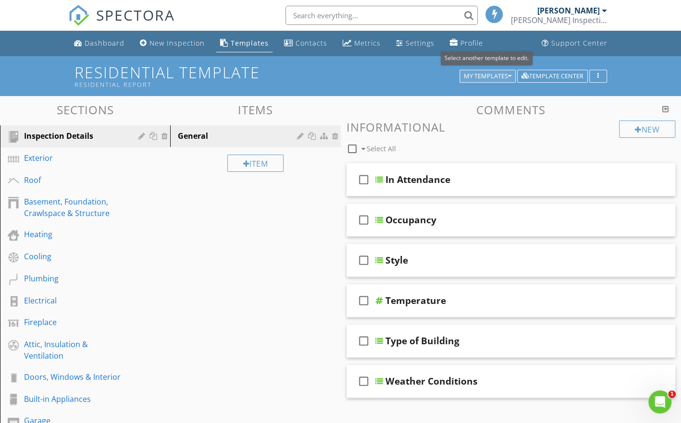
click at [498, 76] on div "My Templates" at bounding box center [488, 76] width 48 height 7
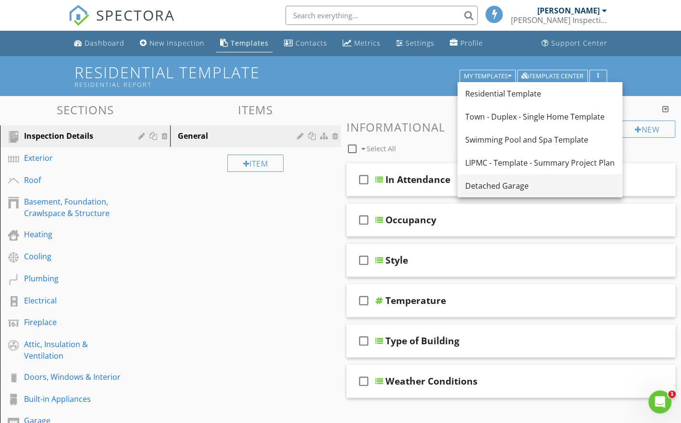
click at [489, 188] on div "Detached Garage" at bounding box center [539, 186] width 149 height 12
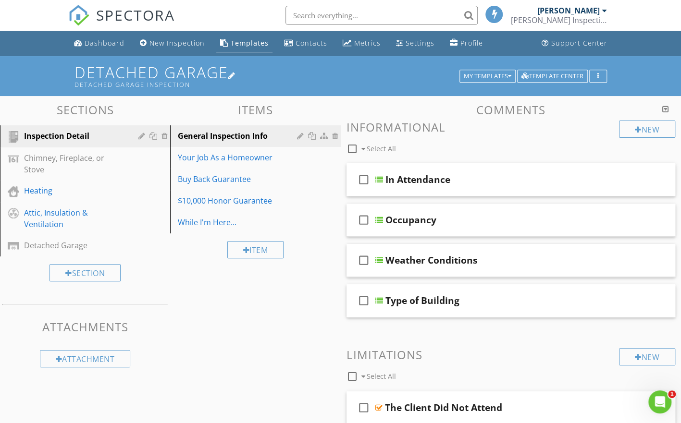
click at [290, 73] on h1 "Detached Garage Detached Garage Inspection" at bounding box center [340, 76] width 532 height 25
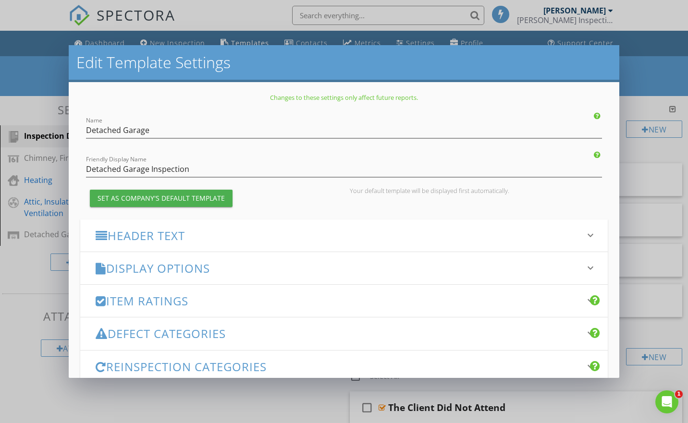
click at [183, 299] on h3 "Item Ratings" at bounding box center [338, 301] width 485 height 13
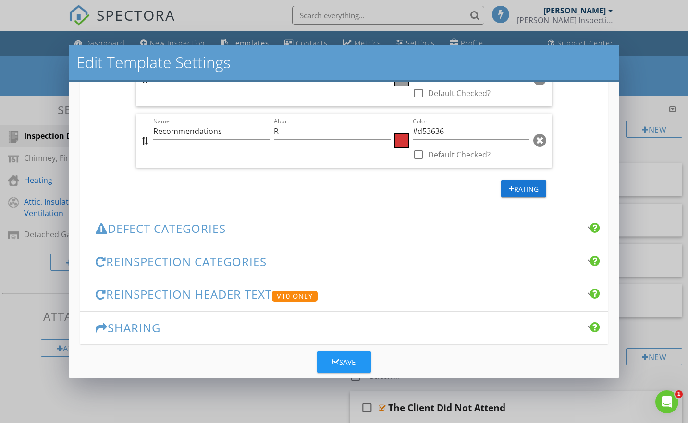
scroll to position [623, 0]
click at [167, 222] on h3 "Defect Categories" at bounding box center [338, 228] width 485 height 13
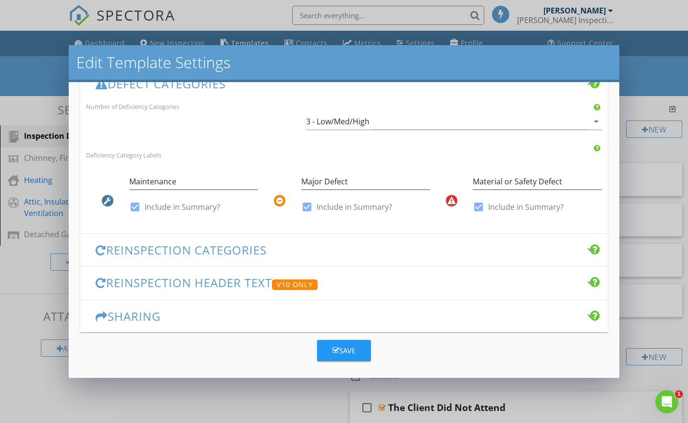
scroll to position [235, 0]
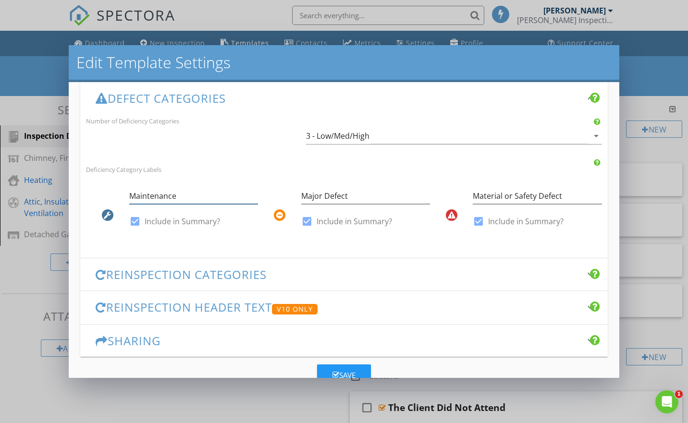
click at [174, 193] on input "Maintenance" at bounding box center [193, 196] width 129 height 16
type input "Maintenance Item - Minor Defect"
click at [444, 191] on div at bounding box center [451, 207] width 43 height 34
click at [346, 373] on div "Save" at bounding box center [344, 375] width 23 height 11
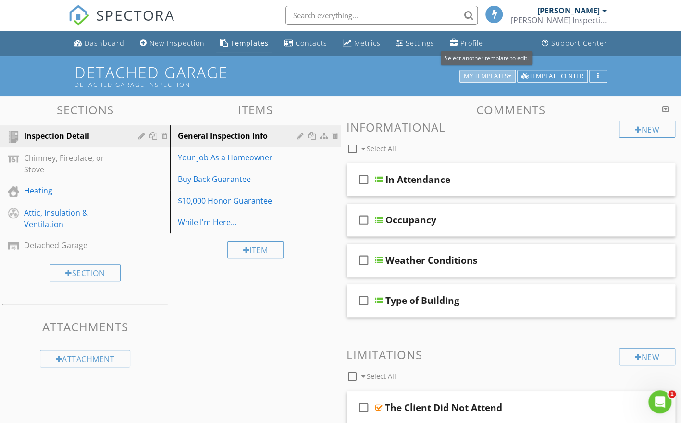
click at [486, 74] on div "My Templates" at bounding box center [488, 76] width 48 height 7
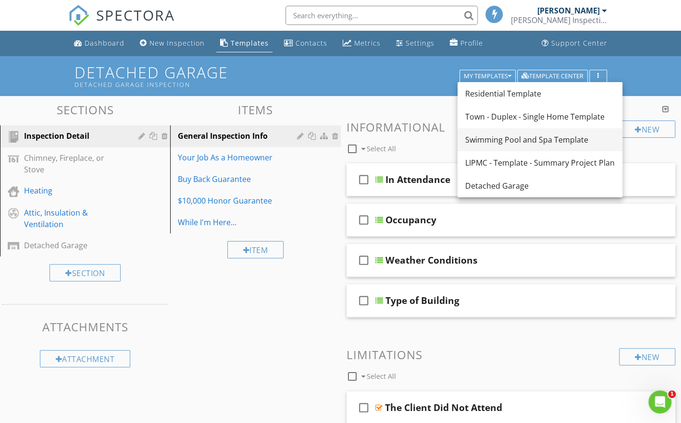
click at [484, 138] on div "Swimming Pool and Spa Template" at bounding box center [539, 140] width 149 height 12
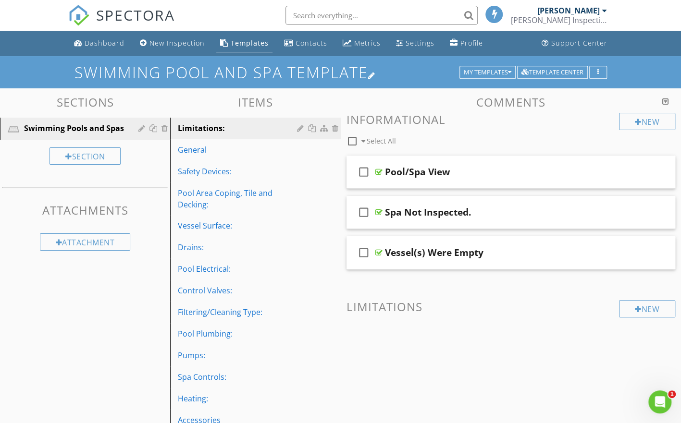
click at [412, 73] on h1 "Swimming Pool and Spa Template" at bounding box center [340, 72] width 532 height 17
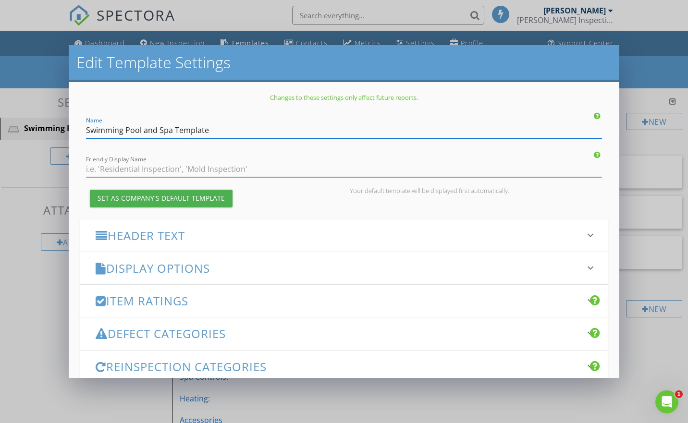
drag, startPoint x: 211, startPoint y: 126, endPoint x: 62, endPoint y: 137, distance: 150.3
click at [62, 137] on div "Edit Template Settings Changes to these settings only affect future reports. Na…" at bounding box center [344, 211] width 688 height 423
click at [109, 165] on input "Friendly Display Name" at bounding box center [344, 169] width 516 height 16
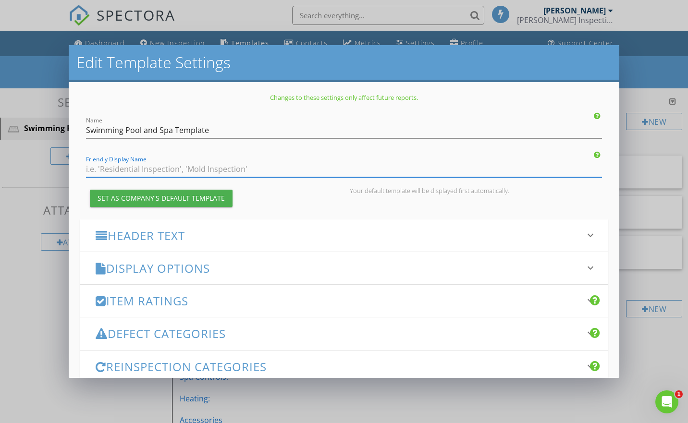
paste input "Swimming Pool and Spa Template"
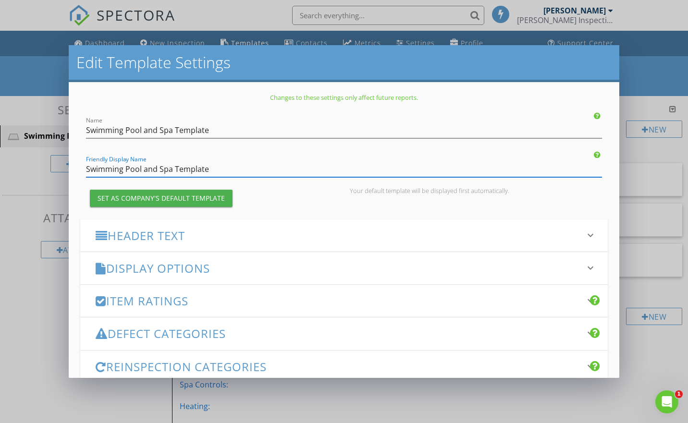
click at [187, 166] on input "Swimming Pool and Spa Template" at bounding box center [344, 169] width 516 height 16
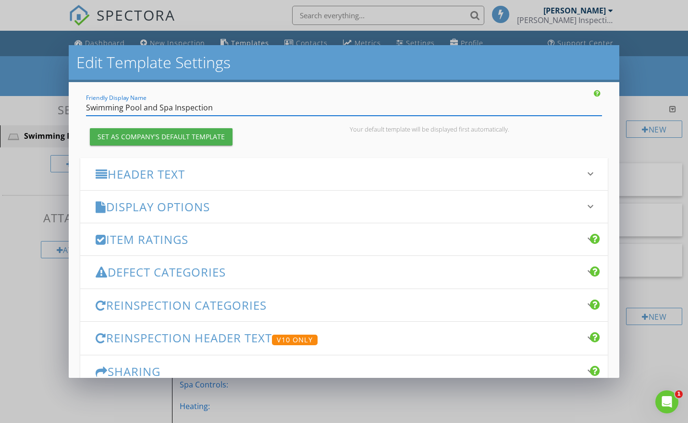
type input "Swimming Pool and Spa Inspection"
click at [212, 173] on h3 "Header Text" at bounding box center [338, 174] width 485 height 13
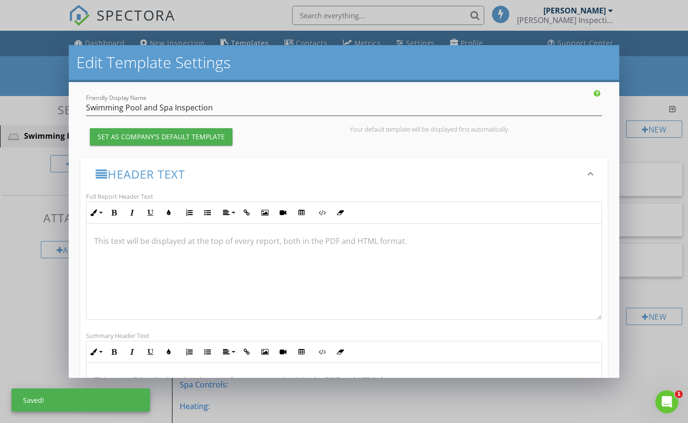
click at [212, 173] on h3 "Header Text" at bounding box center [338, 174] width 485 height 13
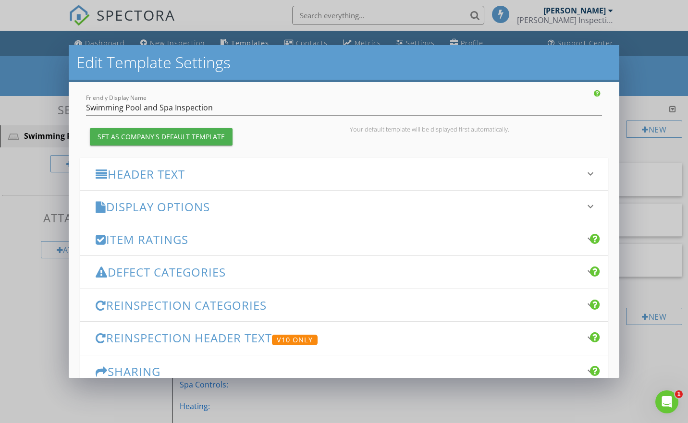
click at [198, 206] on h3 "Display Options" at bounding box center [338, 206] width 485 height 13
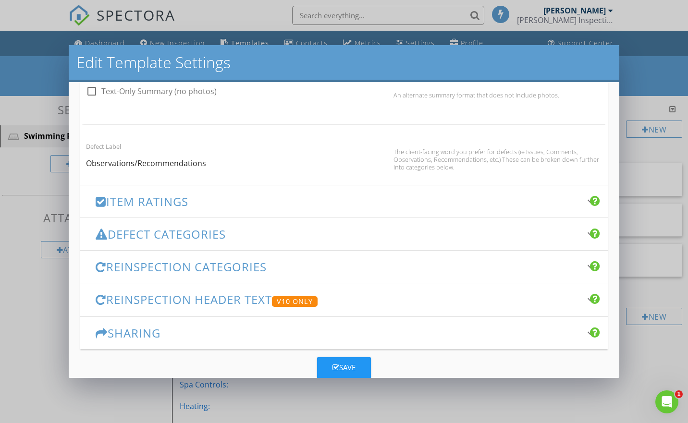
scroll to position [637, 0]
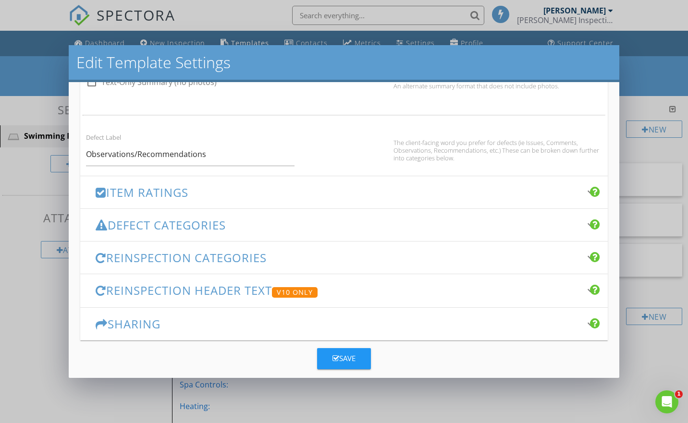
click at [175, 193] on h3 "Item Ratings" at bounding box center [338, 192] width 485 height 13
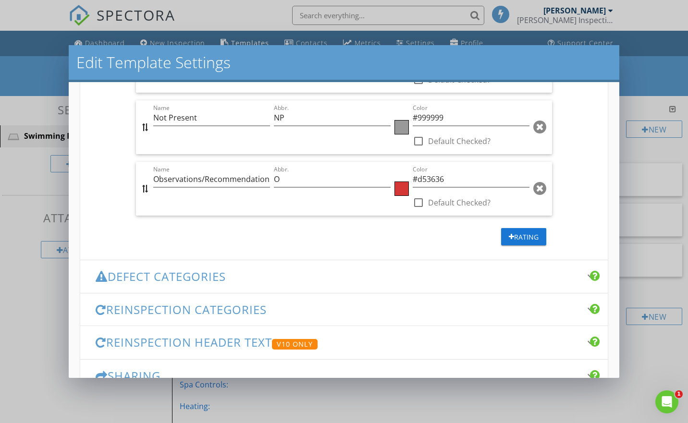
scroll to position [578, 0]
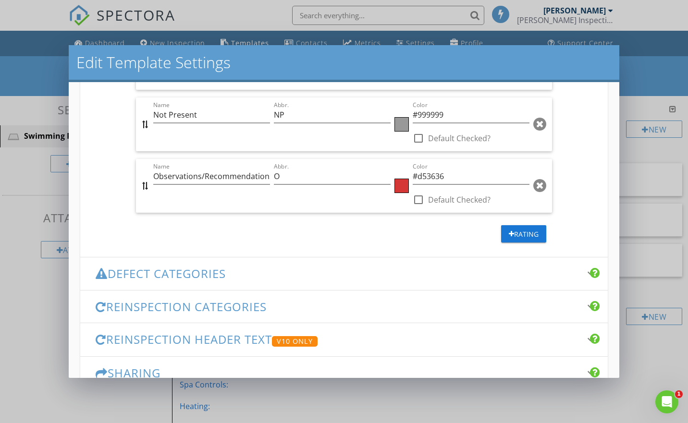
click at [164, 274] on h3 "Defect Categories" at bounding box center [338, 273] width 485 height 13
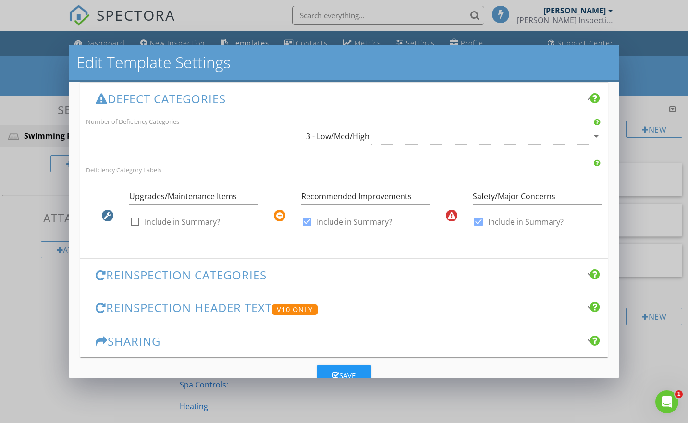
scroll to position [261, 0]
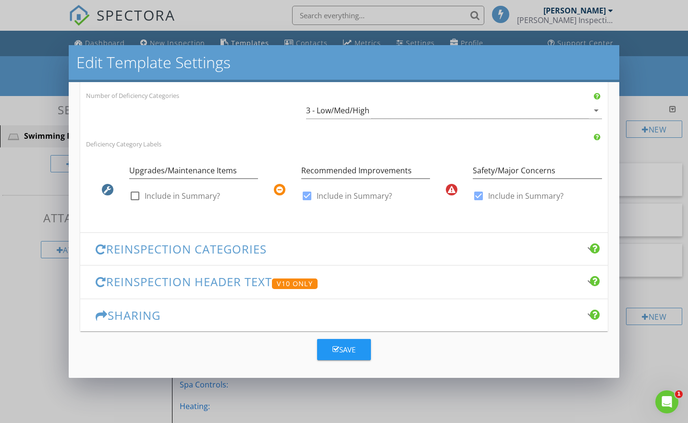
click at [173, 244] on h3 "Reinspection Categories" at bounding box center [338, 249] width 485 height 13
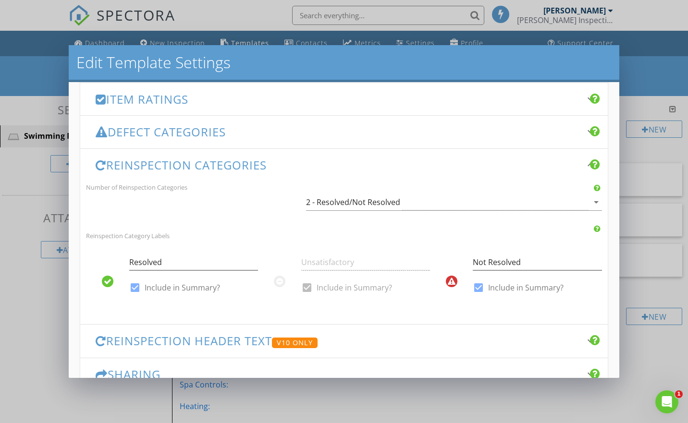
scroll to position [200, 0]
click at [168, 134] on h3 "Defect Categories" at bounding box center [338, 133] width 485 height 13
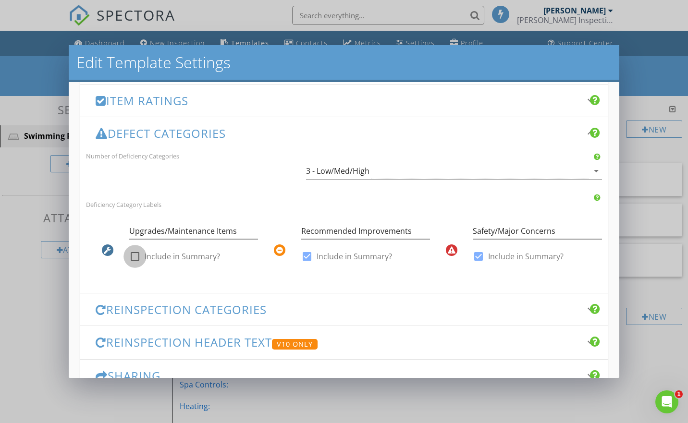
click at [134, 256] on div at bounding box center [135, 256] width 16 height 16
checkbox input "true"
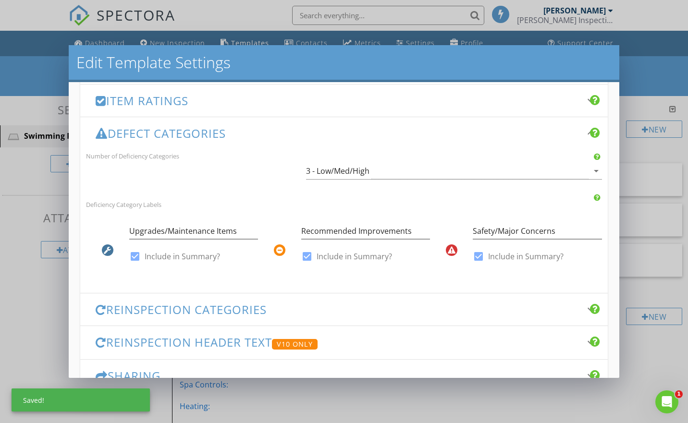
click at [153, 308] on h3 "Reinspection Categories" at bounding box center [338, 309] width 485 height 13
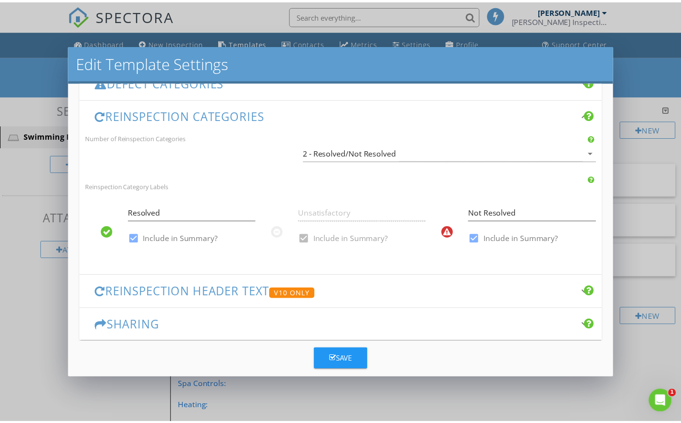
scroll to position [261, 0]
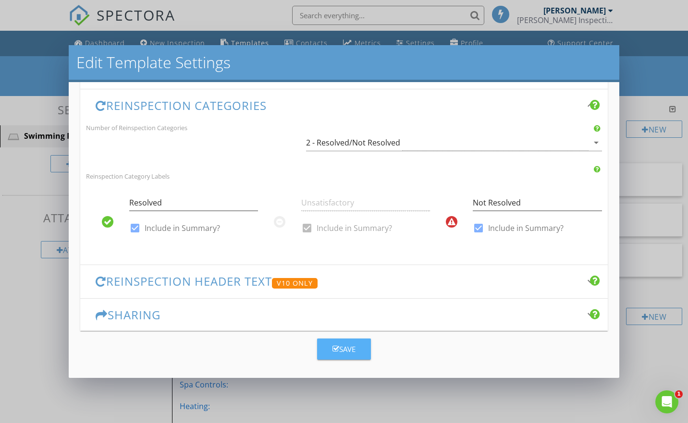
click at [336, 344] on div "Save" at bounding box center [344, 349] width 23 height 11
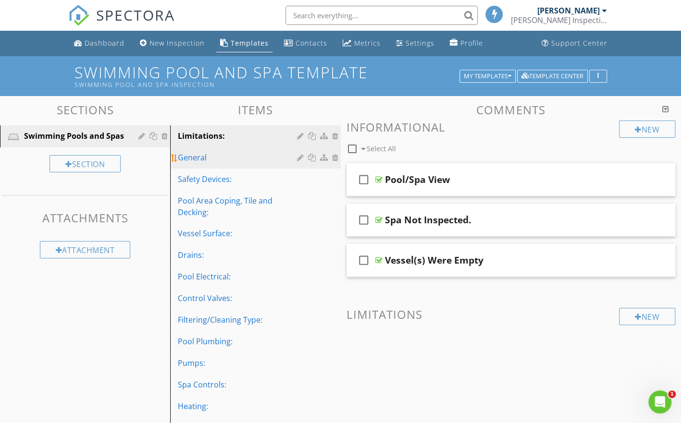
click at [190, 158] on div "General" at bounding box center [239, 158] width 122 height 12
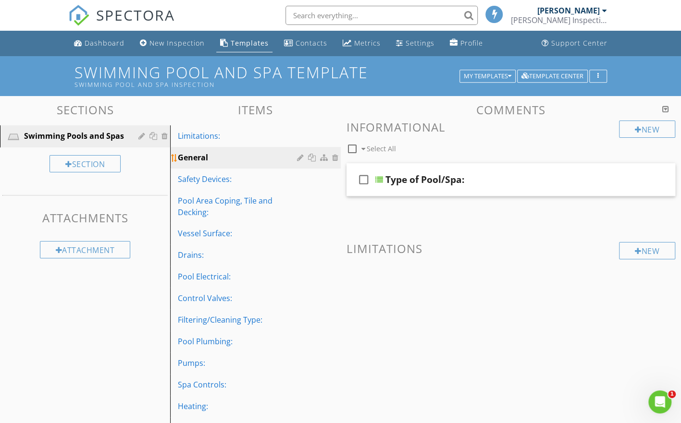
click at [190, 158] on div "General" at bounding box center [239, 158] width 122 height 12
click at [378, 177] on div at bounding box center [379, 180] width 8 height 8
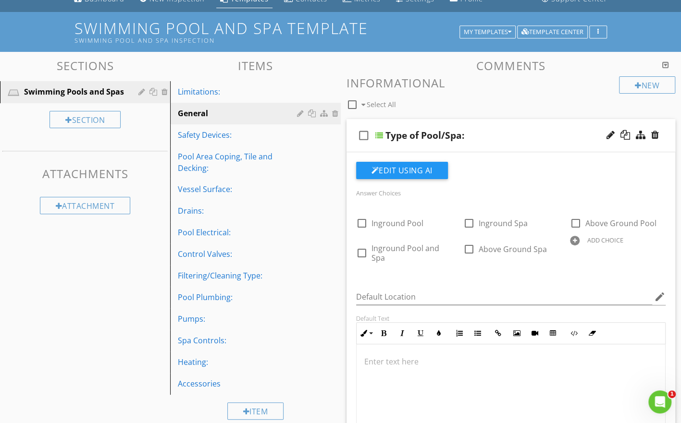
scroll to position [40, 0]
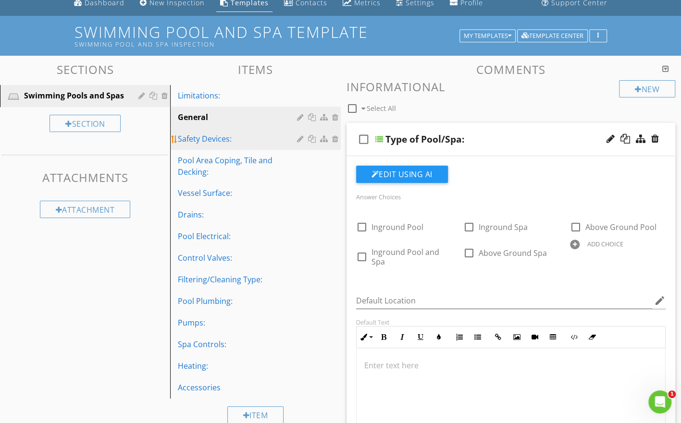
click at [207, 138] on div "Safety Devices:" at bounding box center [239, 139] width 122 height 12
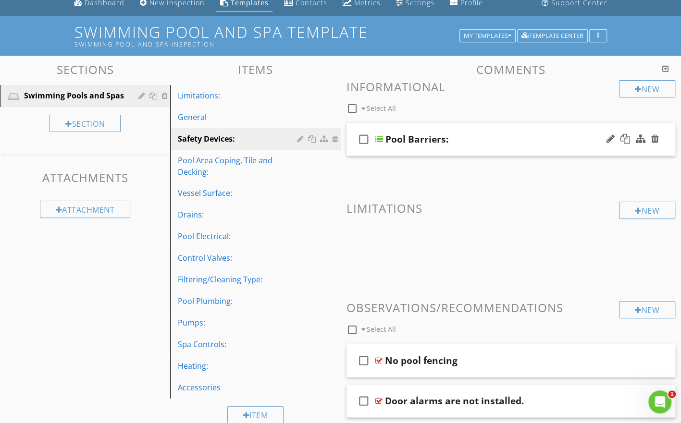
click at [379, 139] on div at bounding box center [379, 140] width 8 height 8
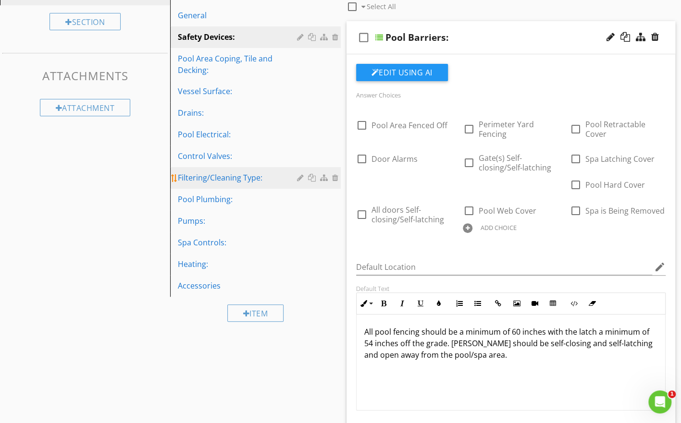
scroll to position [140, 0]
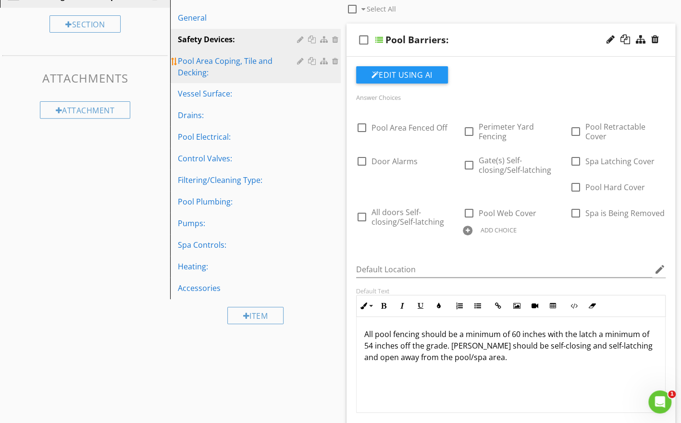
click at [201, 62] on div "Pool Area Coping, Tile and Decking:" at bounding box center [239, 66] width 122 height 23
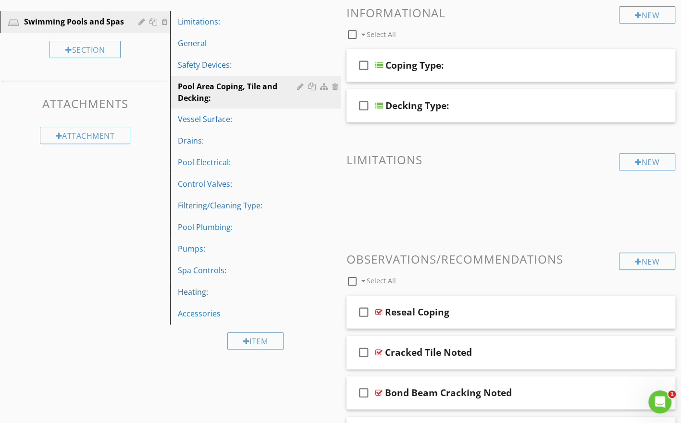
scroll to position [106, 0]
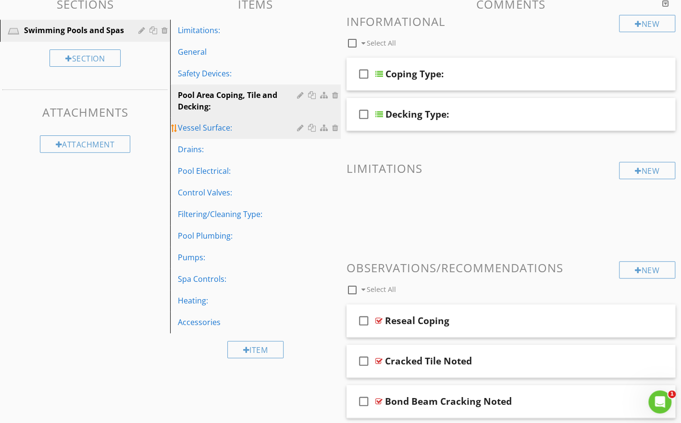
click at [200, 130] on div "Vessel Surface:" at bounding box center [239, 128] width 122 height 12
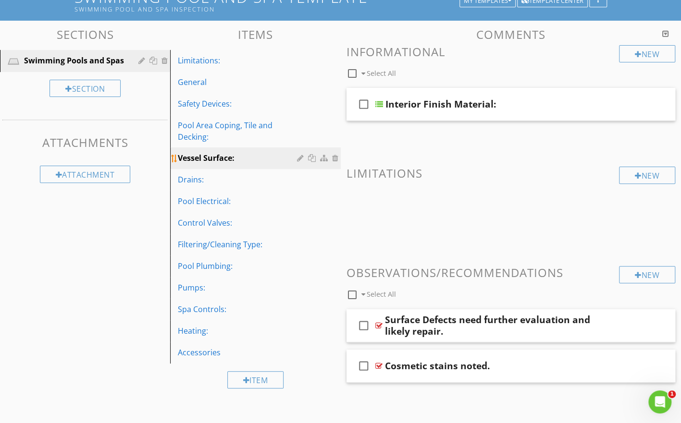
scroll to position [74, 0]
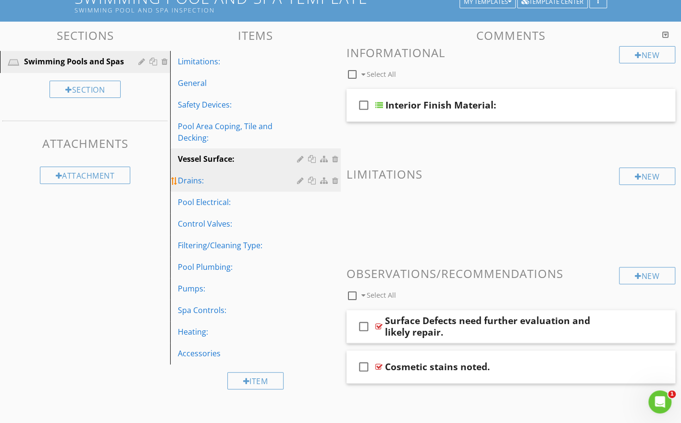
click at [189, 184] on div "Drains:" at bounding box center [239, 181] width 122 height 12
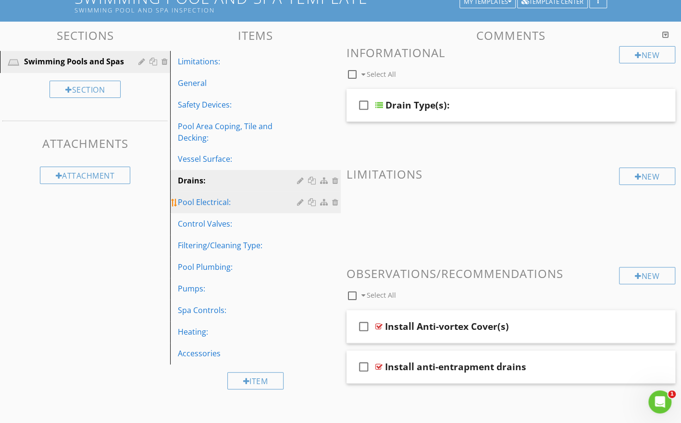
click at [191, 199] on div "Pool Electrical:" at bounding box center [239, 203] width 122 height 12
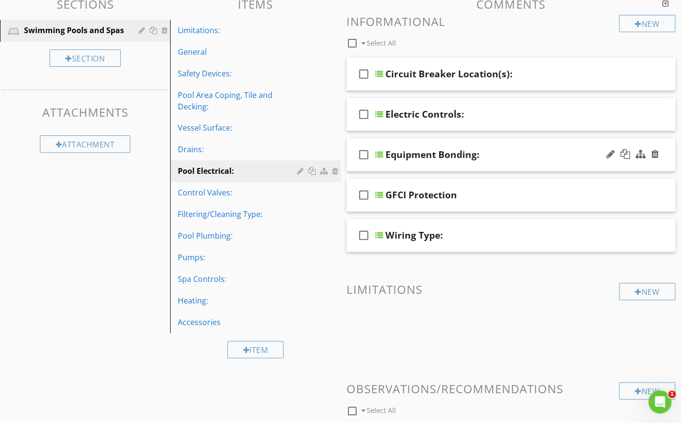
click at [379, 152] on div at bounding box center [379, 155] width 8 height 8
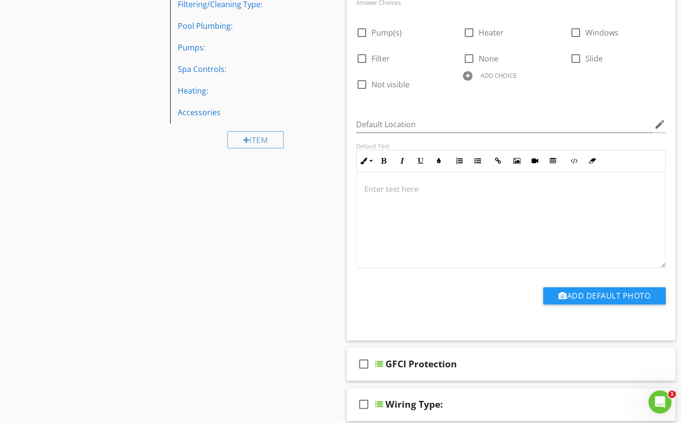
scroll to position [173, 0]
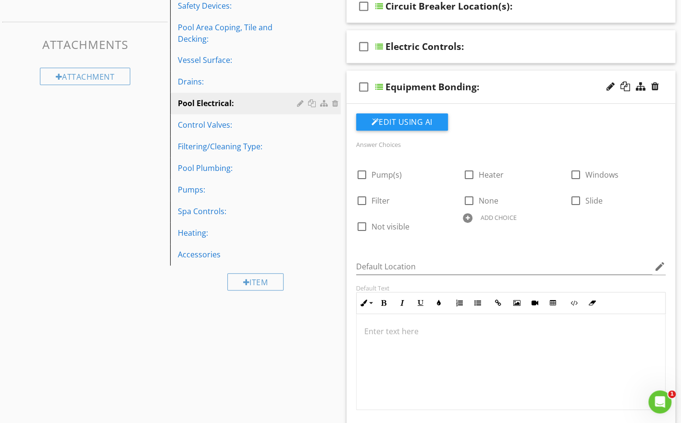
click at [380, 87] on div at bounding box center [379, 87] width 8 height 8
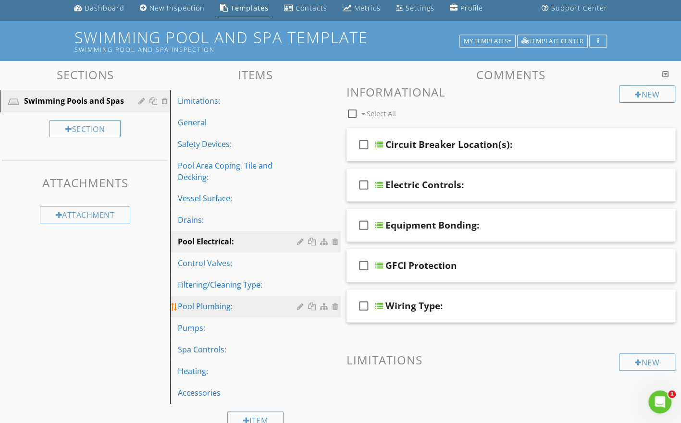
scroll to position [26, 0]
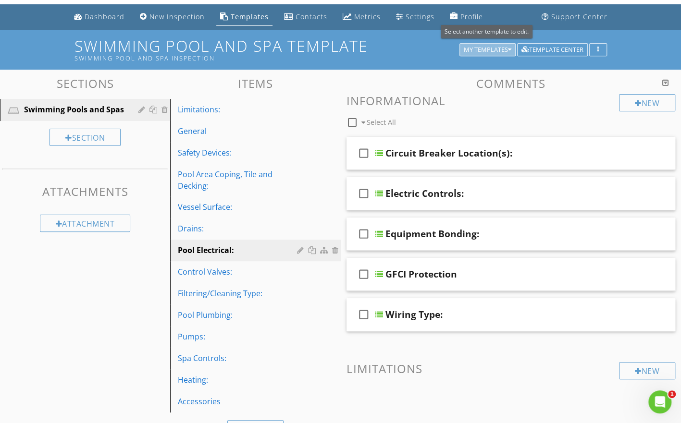
click at [473, 48] on div "My Templates" at bounding box center [488, 50] width 48 height 7
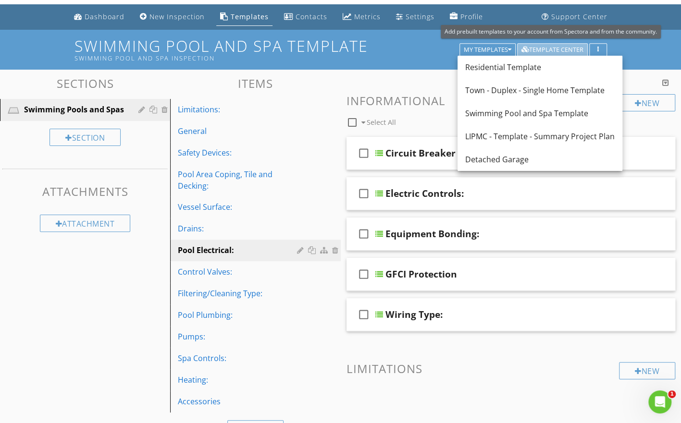
click at [548, 49] on div "Template Center" at bounding box center [552, 50] width 62 height 7
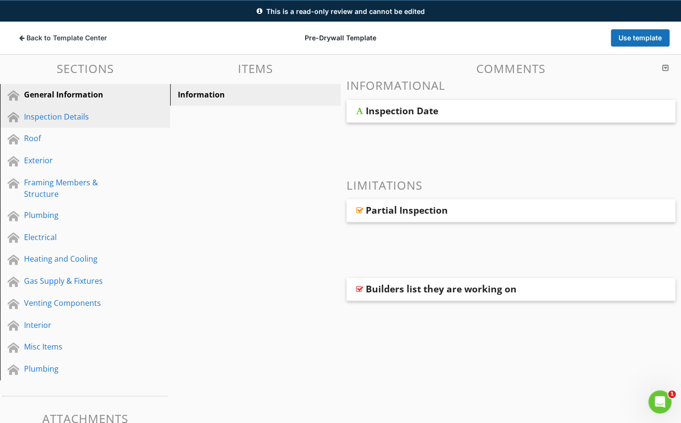
click at [72, 115] on div "Inspection Details" at bounding box center [74, 117] width 100 height 12
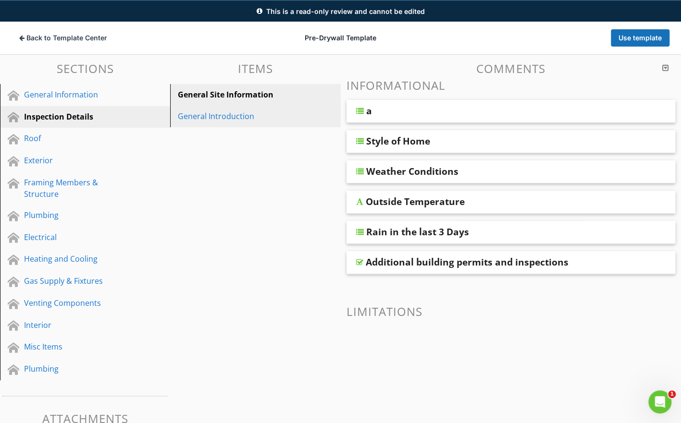
click at [207, 112] on div "General Introduction" at bounding box center [239, 117] width 122 height 12
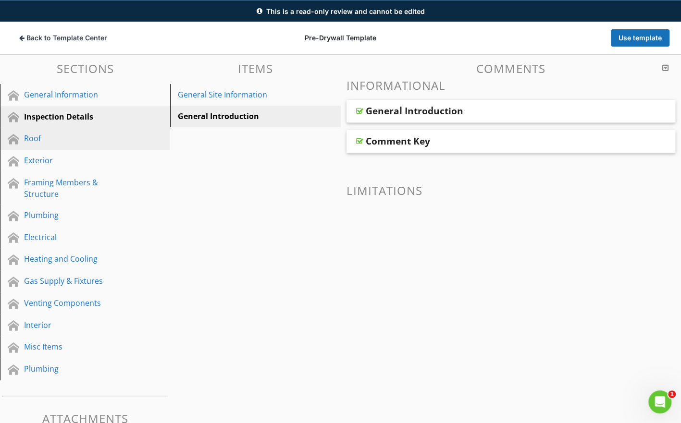
click at [34, 138] on div "Roof" at bounding box center [74, 139] width 100 height 12
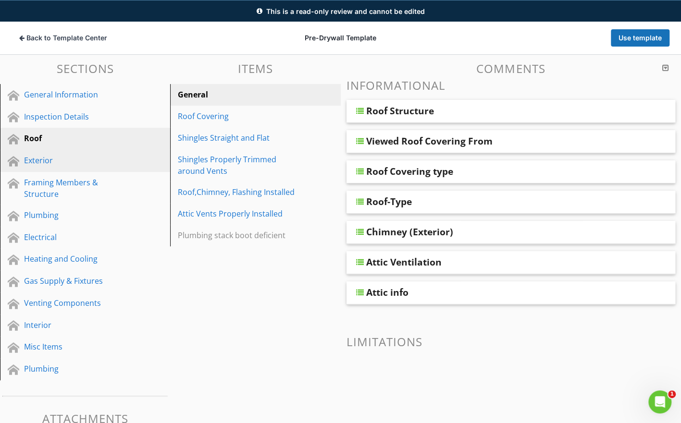
click at [35, 160] on div "Exterior" at bounding box center [74, 161] width 100 height 12
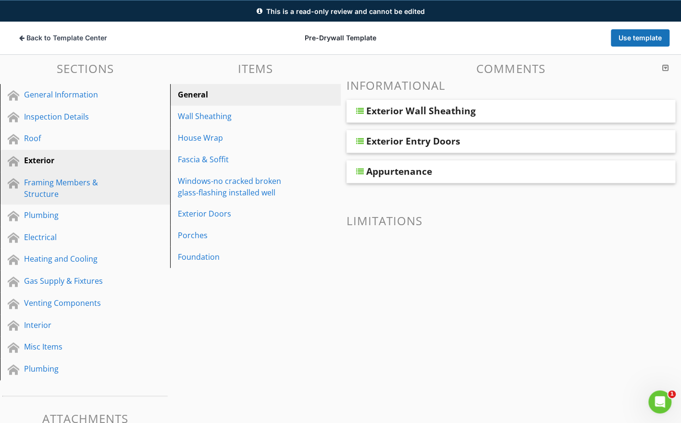
click at [37, 185] on div "Framing Members & Structure" at bounding box center [74, 188] width 100 height 23
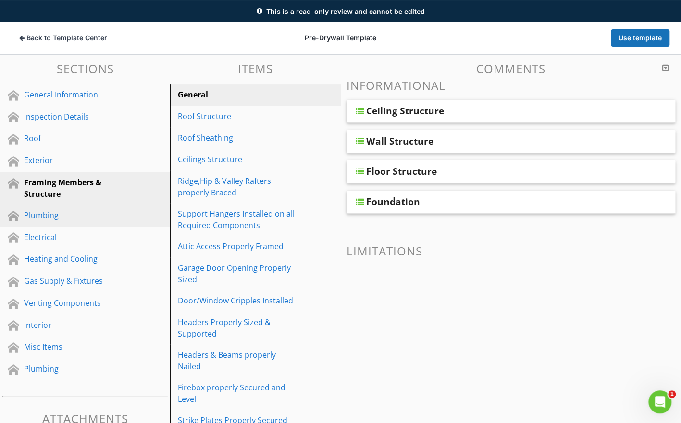
click at [37, 214] on div "Plumbing" at bounding box center [74, 216] width 100 height 12
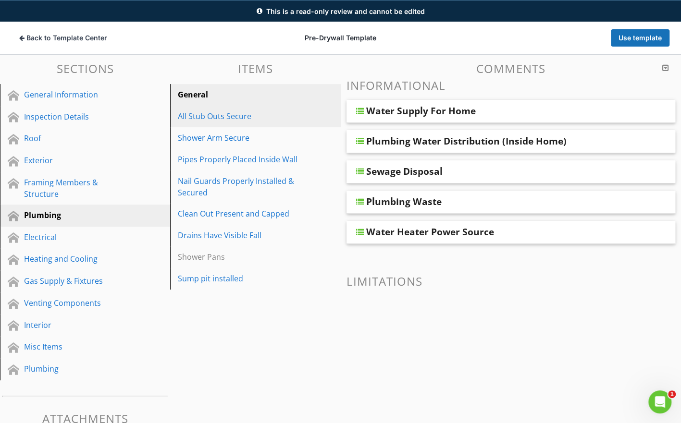
click at [216, 114] on div "All Stub Outs Secure" at bounding box center [239, 117] width 122 height 12
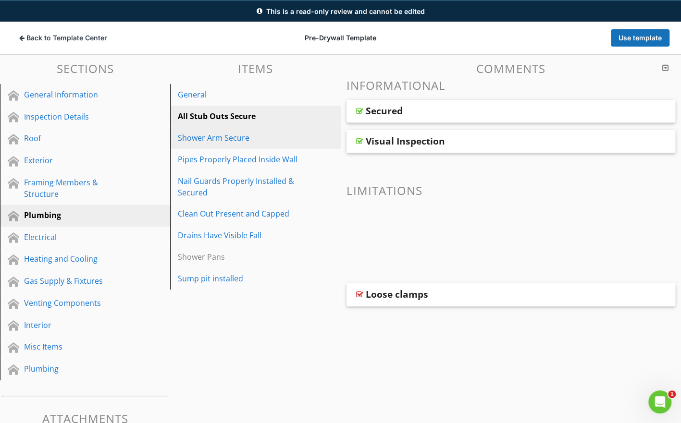
click at [210, 137] on div "Shower Arm Secure" at bounding box center [239, 138] width 122 height 12
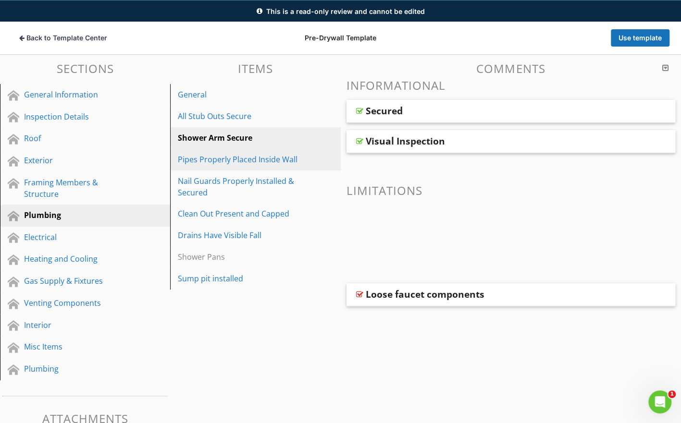
click at [210, 158] on div "Pipes Properly Placed Inside Wall" at bounding box center [239, 160] width 122 height 12
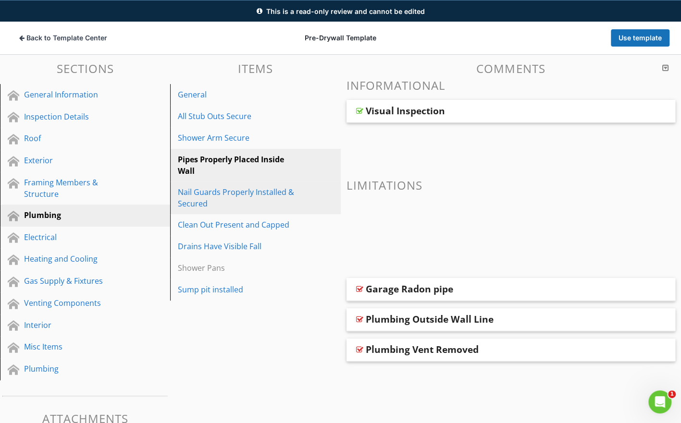
click at [211, 194] on div "Nail Guards Properly Installed & Secured" at bounding box center [239, 197] width 122 height 23
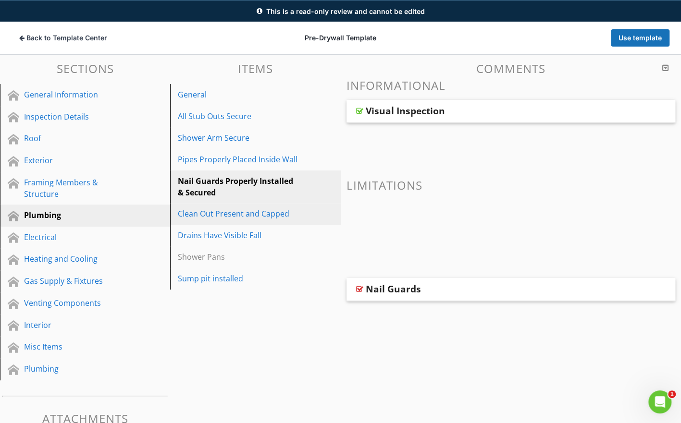
click at [209, 214] on div "Clean Out Present and Capped" at bounding box center [239, 214] width 122 height 12
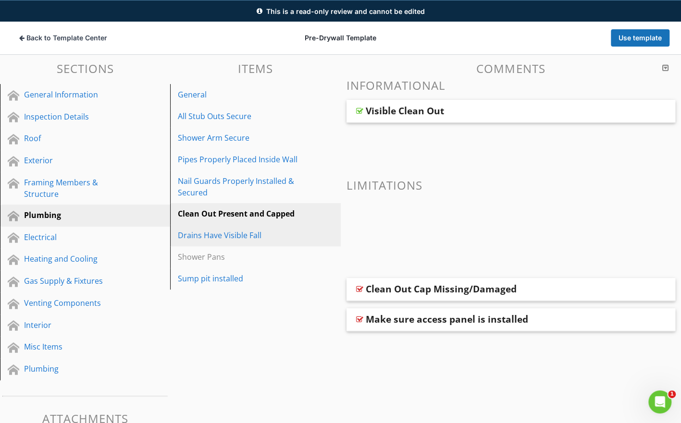
click at [205, 234] on div "Drains Have Visible Fall" at bounding box center [239, 236] width 122 height 12
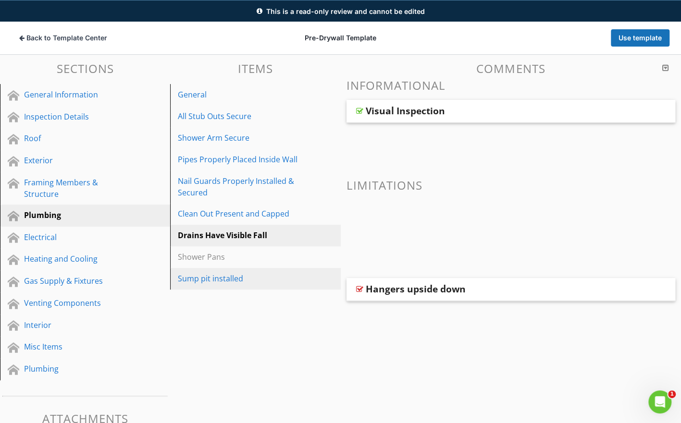
click at [201, 277] on div "Sump pit installed" at bounding box center [239, 279] width 122 height 12
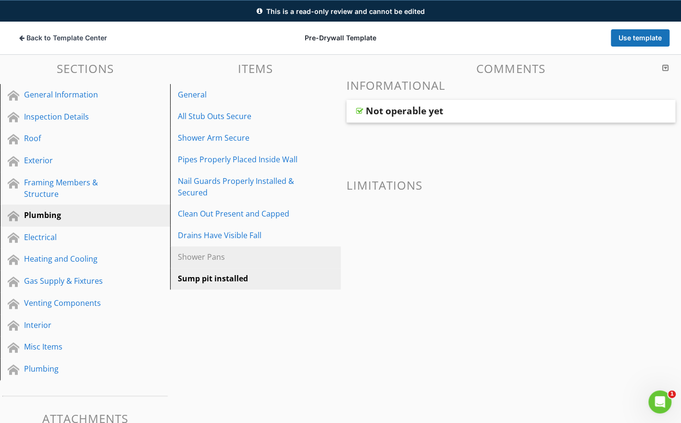
click at [201, 256] on div "Shower Pans" at bounding box center [239, 257] width 122 height 12
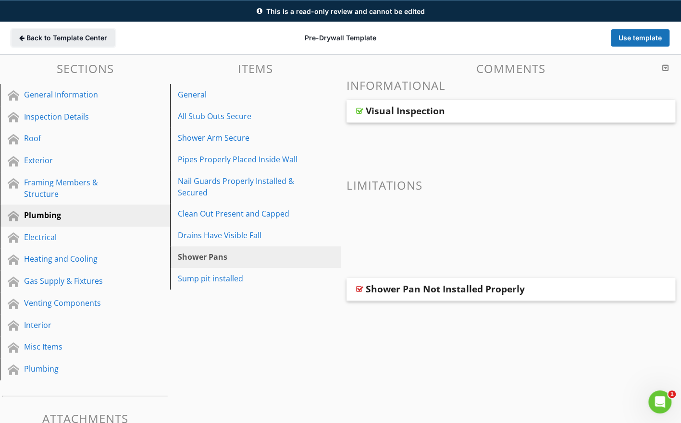
click at [66, 36] on span "Back to Template Center" at bounding box center [66, 38] width 81 height 10
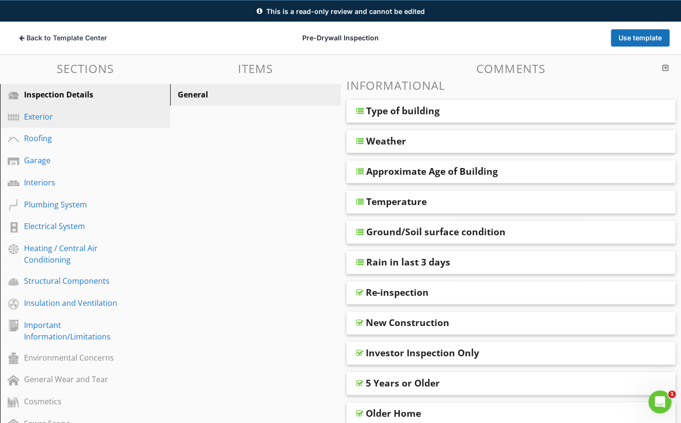
click at [48, 113] on div "Exterior" at bounding box center [74, 117] width 100 height 12
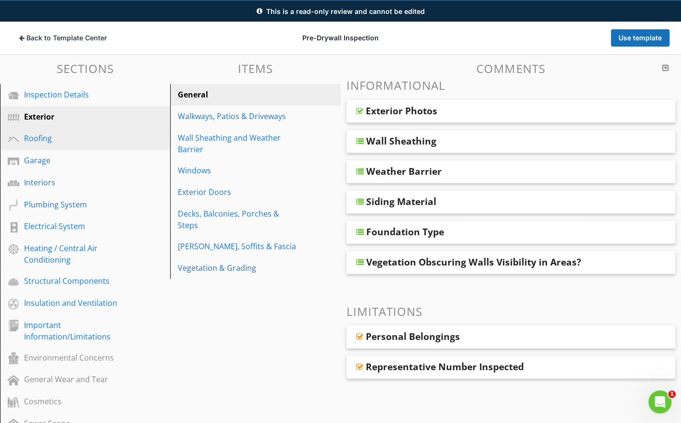
click at [45, 141] on div "Roofing" at bounding box center [74, 139] width 100 height 12
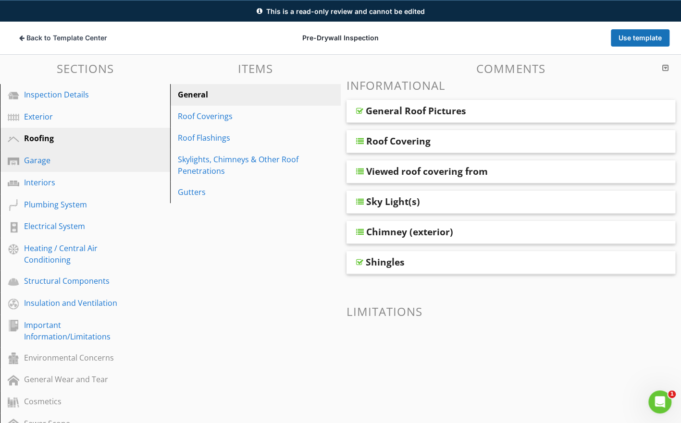
click at [42, 162] on div "Garage" at bounding box center [74, 161] width 100 height 12
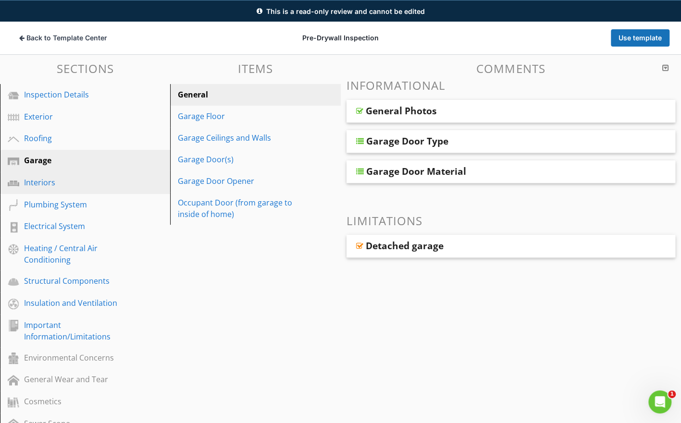
click at [46, 186] on div "Interiors" at bounding box center [74, 183] width 100 height 12
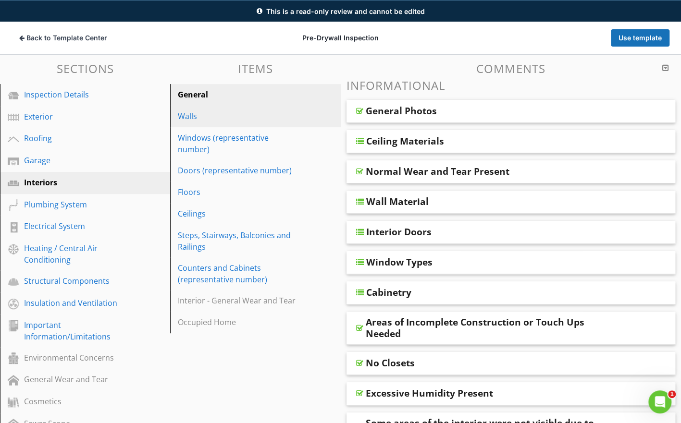
click at [190, 114] on div "Walls" at bounding box center [239, 117] width 122 height 12
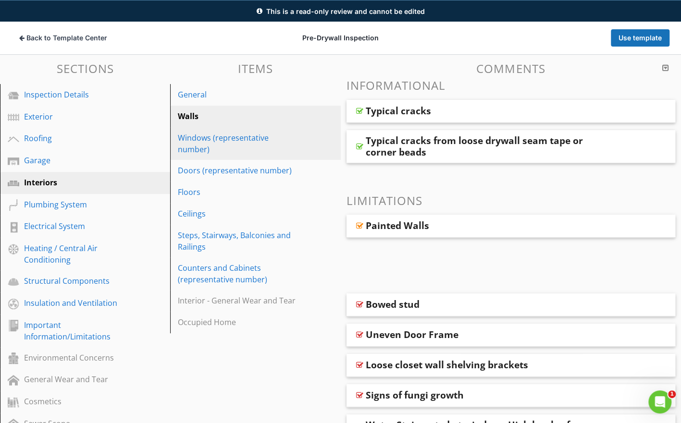
click at [191, 143] on div "Windows (representative number)" at bounding box center [239, 143] width 122 height 23
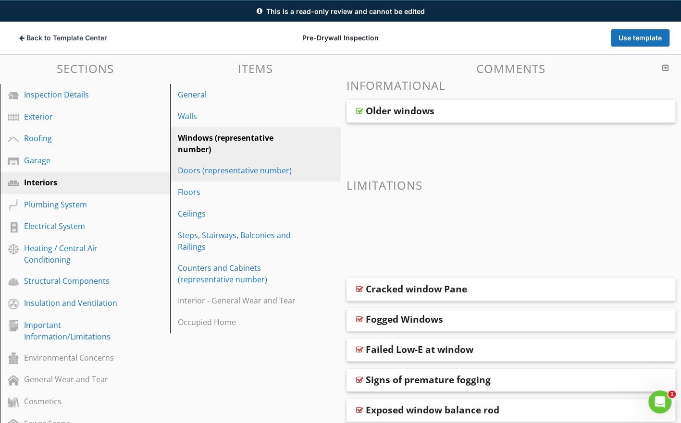
click at [197, 171] on div "Doors (representative number)" at bounding box center [239, 171] width 122 height 12
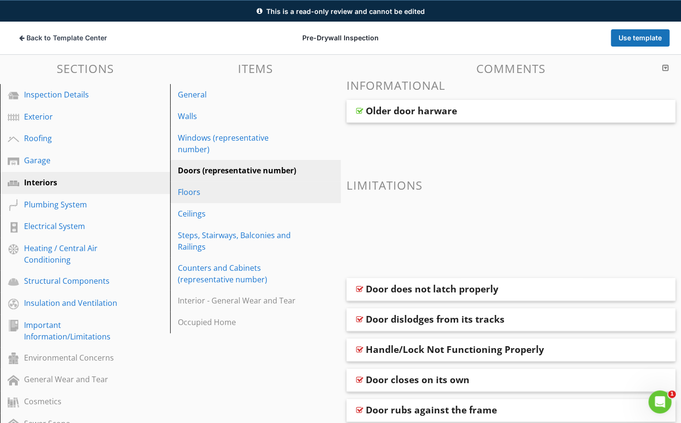
click at [193, 190] on div "Floors" at bounding box center [239, 192] width 122 height 12
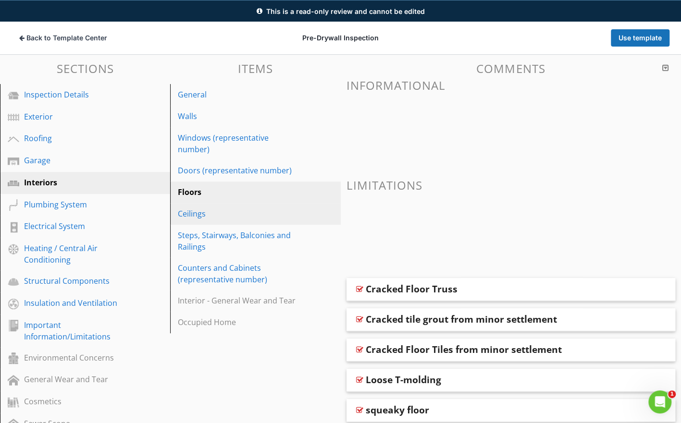
click at [192, 212] on div "Ceilings" at bounding box center [239, 214] width 122 height 12
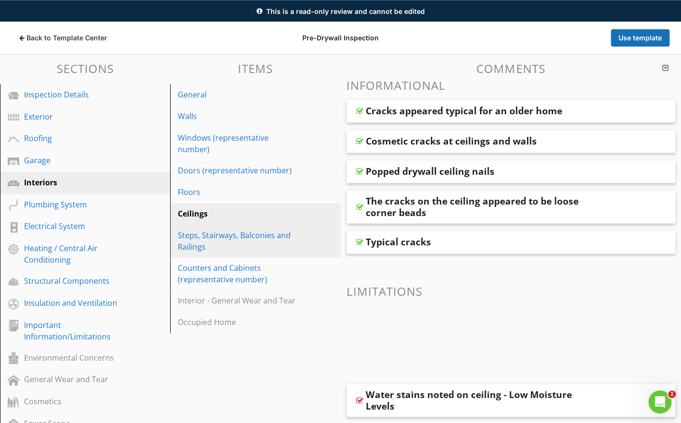
click at [195, 235] on div "Steps, Stairways, Balconies and Railings" at bounding box center [239, 241] width 122 height 23
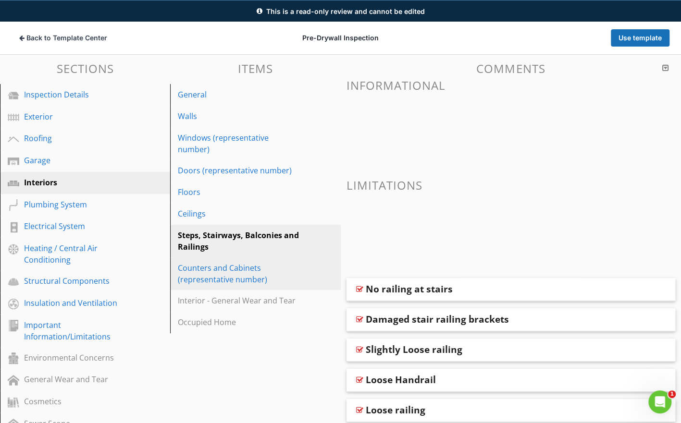
click at [196, 268] on div "Counters and Cabinets (representative number)" at bounding box center [239, 273] width 122 height 23
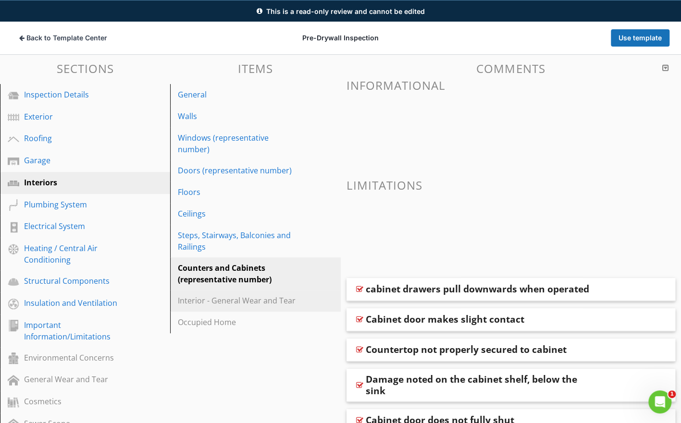
click at [199, 299] on div "Interior - General Wear and Tear" at bounding box center [239, 301] width 122 height 12
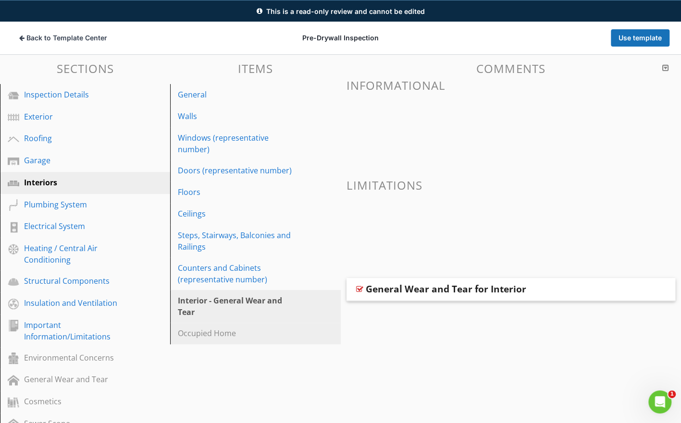
click at [203, 328] on div "Occupied Home" at bounding box center [239, 334] width 122 height 12
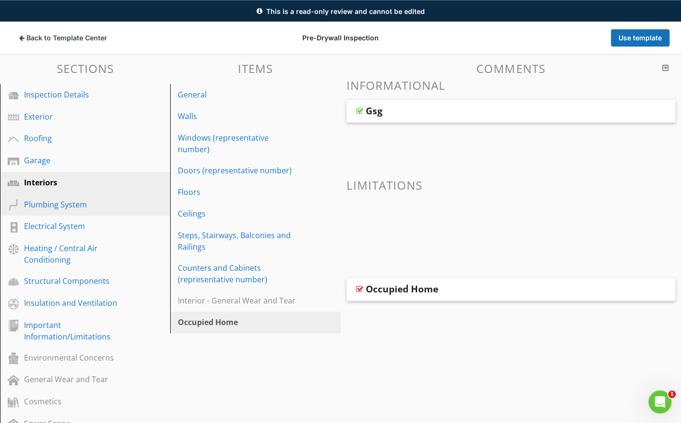
click at [79, 209] on div "Plumbing System" at bounding box center [74, 205] width 100 height 12
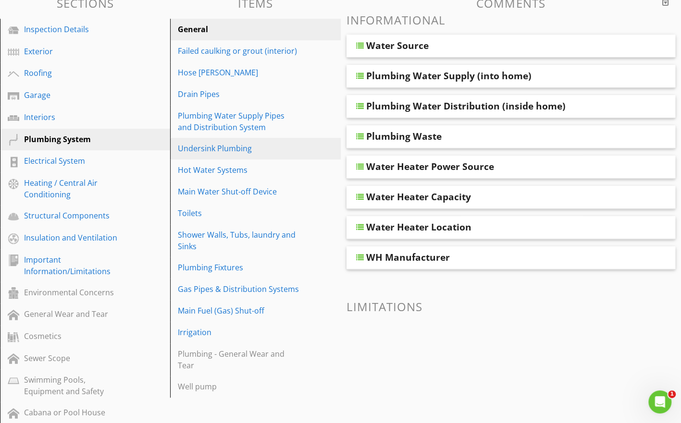
scroll to position [112, 0]
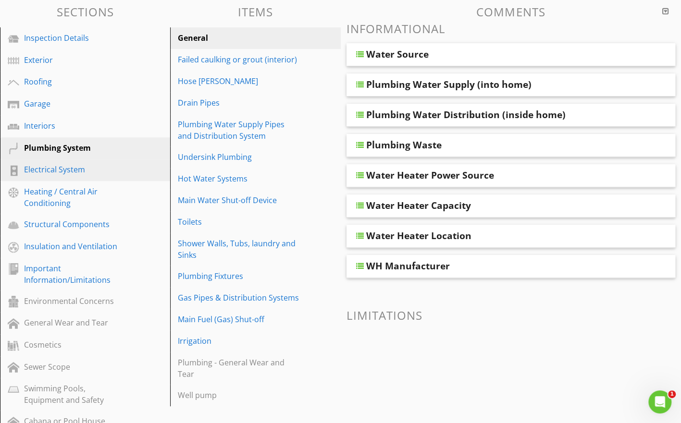
click at [70, 171] on div "Electrical System" at bounding box center [74, 170] width 100 height 12
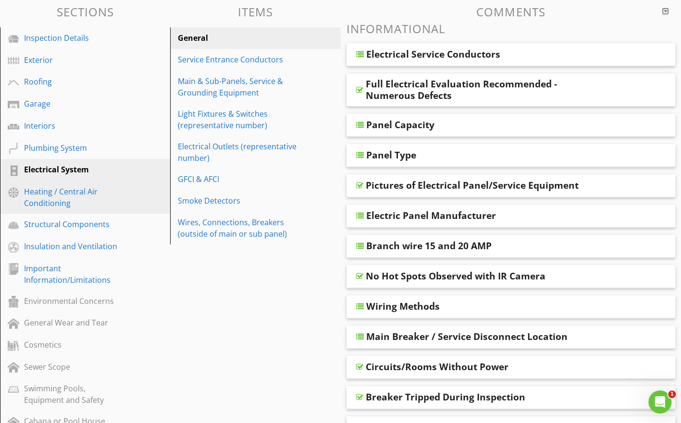
click at [53, 200] on div "Heating / Central Air Conditioning" at bounding box center [74, 197] width 100 height 23
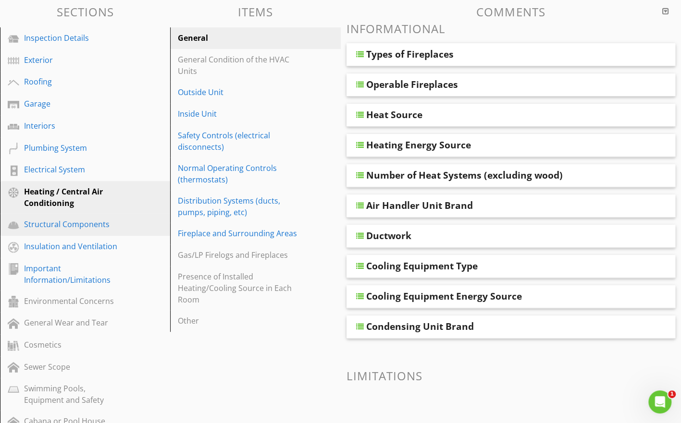
click at [52, 219] on div "Structural Components" at bounding box center [74, 225] width 100 height 12
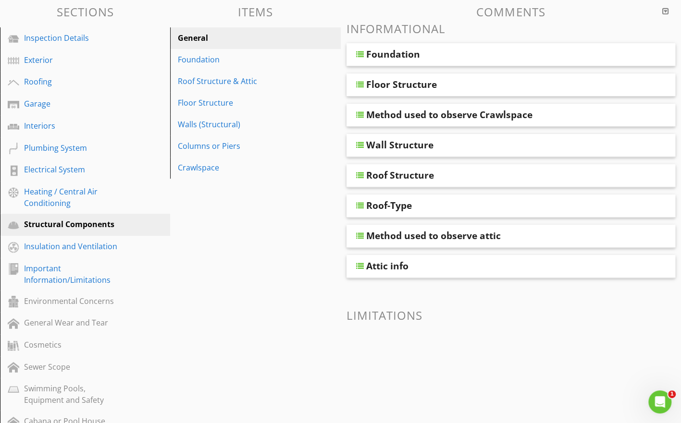
click at [358, 51] on div at bounding box center [360, 54] width 8 height 8
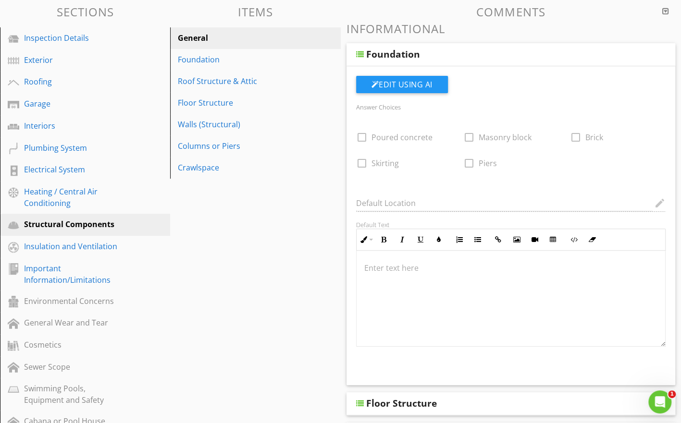
click at [358, 51] on div at bounding box center [360, 54] width 8 height 8
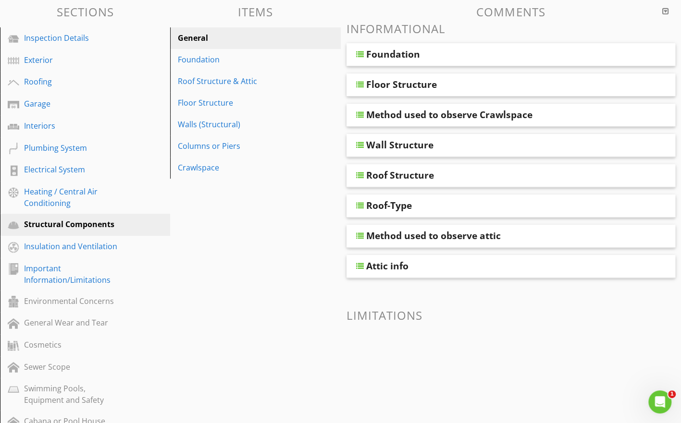
click at [360, 84] on div at bounding box center [360, 85] width 8 height 8
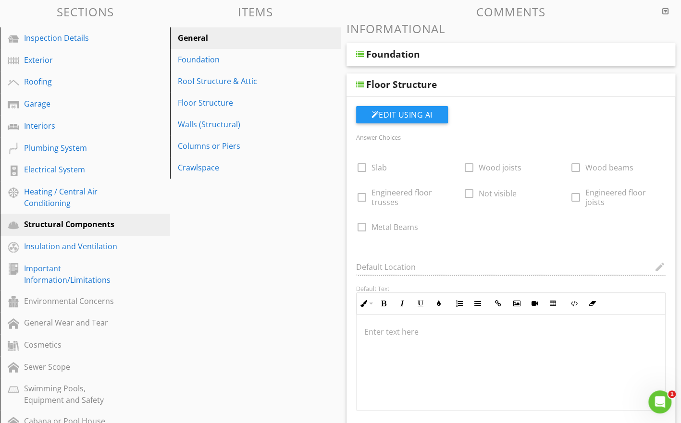
click at [360, 84] on div at bounding box center [360, 85] width 8 height 8
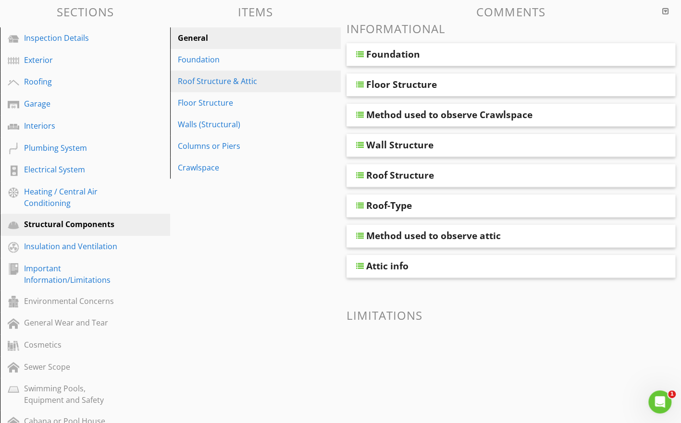
click at [207, 78] on div "Roof Structure & Attic" at bounding box center [239, 81] width 122 height 12
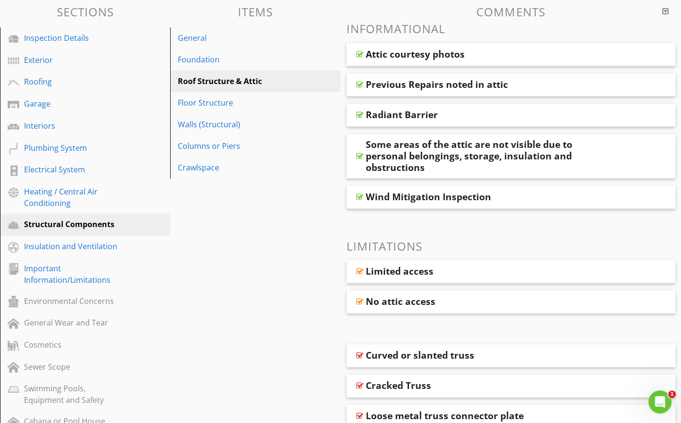
click at [362, 52] on div at bounding box center [359, 54] width 7 height 8
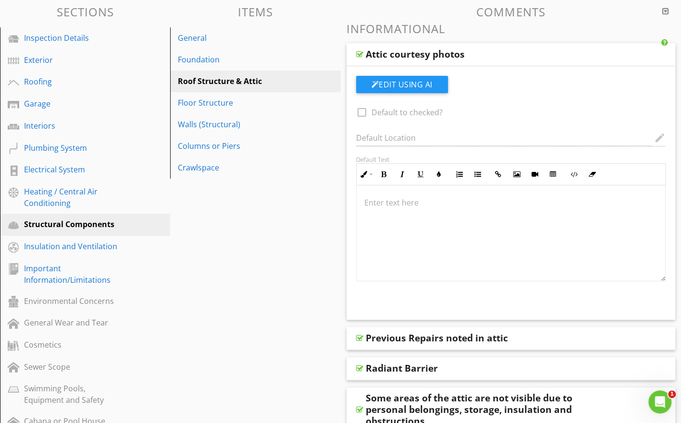
click at [362, 52] on div at bounding box center [359, 54] width 7 height 8
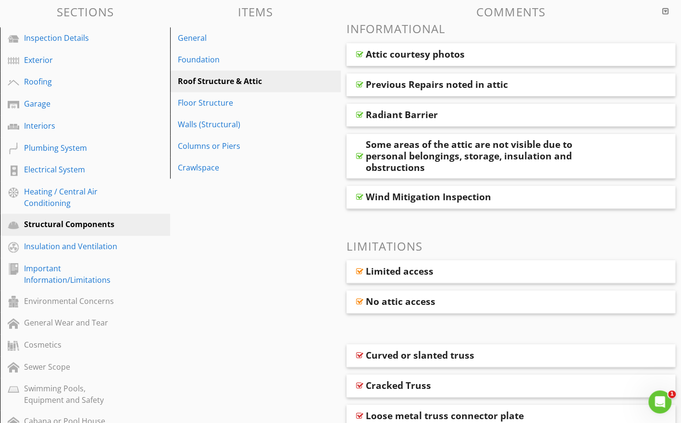
click at [364, 83] on div "Previous Repairs noted in attic" at bounding box center [510, 85] width 329 height 23
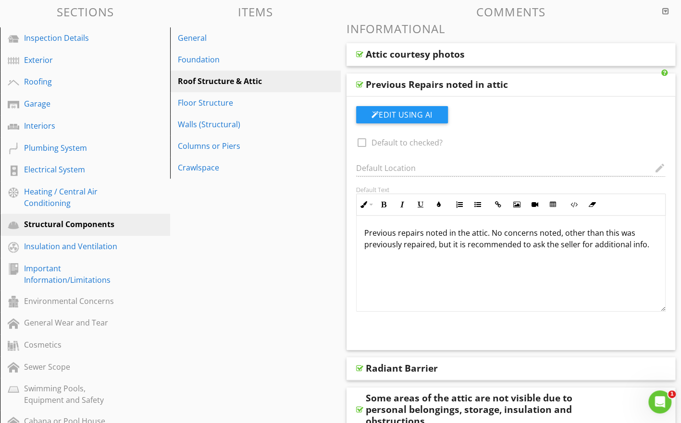
click at [364, 83] on div "Previous Repairs noted in attic" at bounding box center [510, 85] width 329 height 23
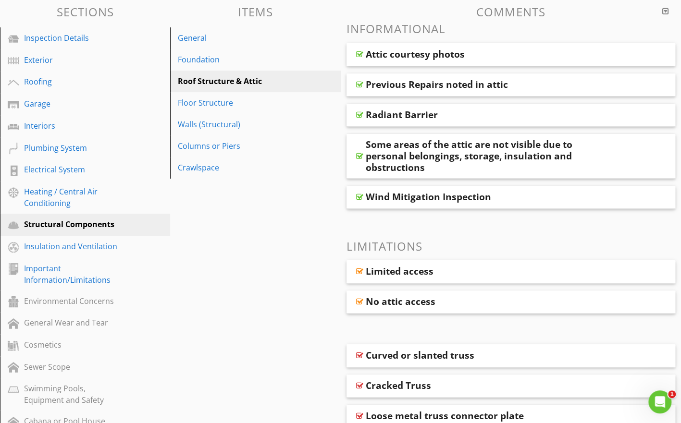
click at [362, 115] on div at bounding box center [359, 115] width 7 height 8
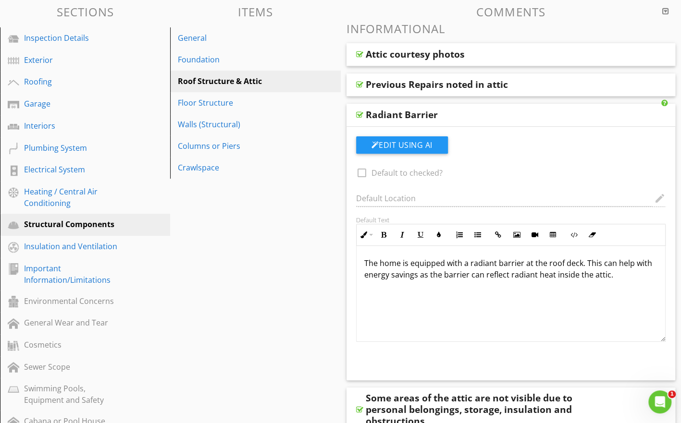
click at [362, 115] on div at bounding box center [359, 115] width 7 height 8
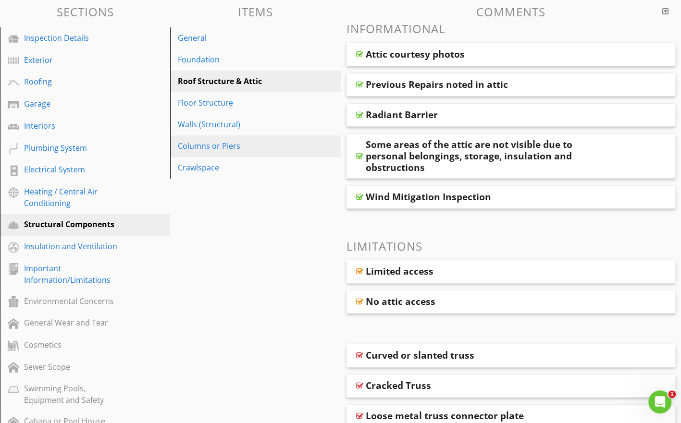
click at [223, 143] on div "Columns or Piers" at bounding box center [239, 146] width 122 height 12
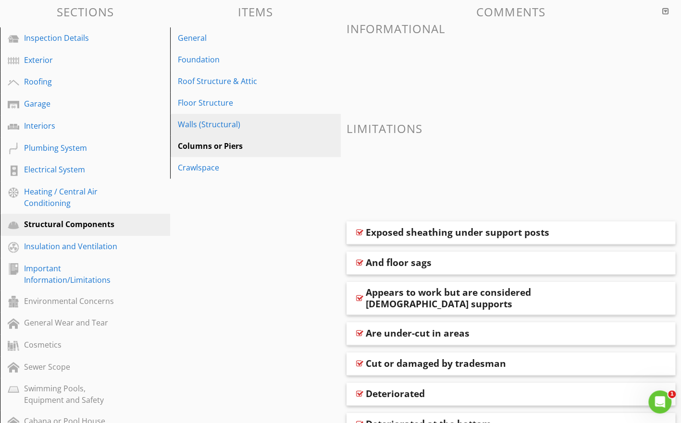
click at [222, 127] on div "Walls (Structural)" at bounding box center [239, 125] width 122 height 12
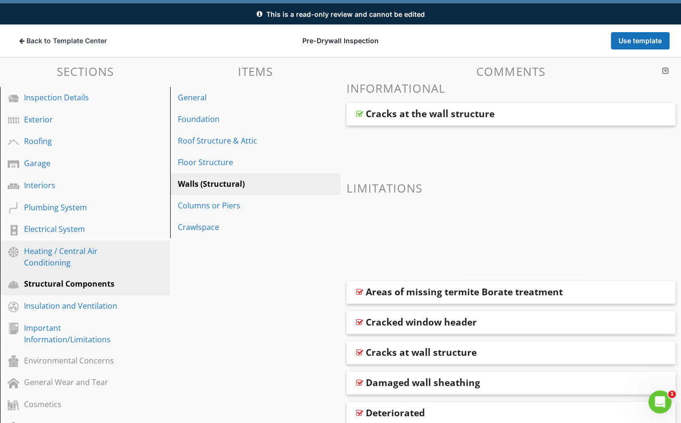
scroll to position [0, 0]
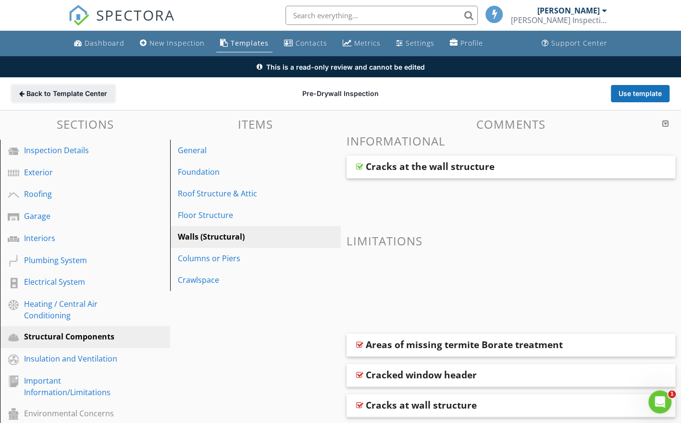
click at [81, 92] on span "Back to Template Center" at bounding box center [66, 94] width 81 height 10
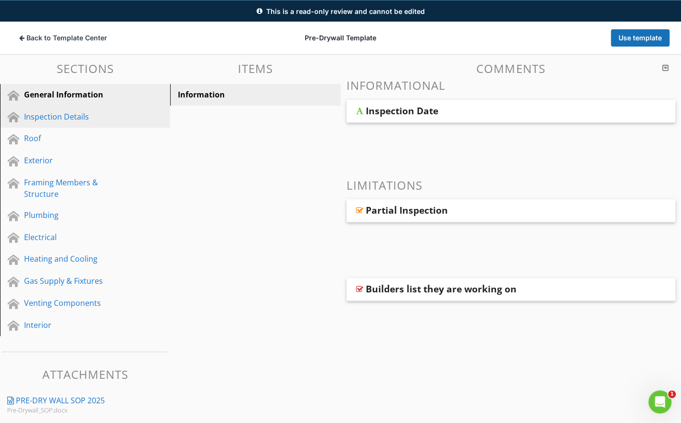
click at [74, 116] on div "Inspection Details" at bounding box center [74, 117] width 100 height 12
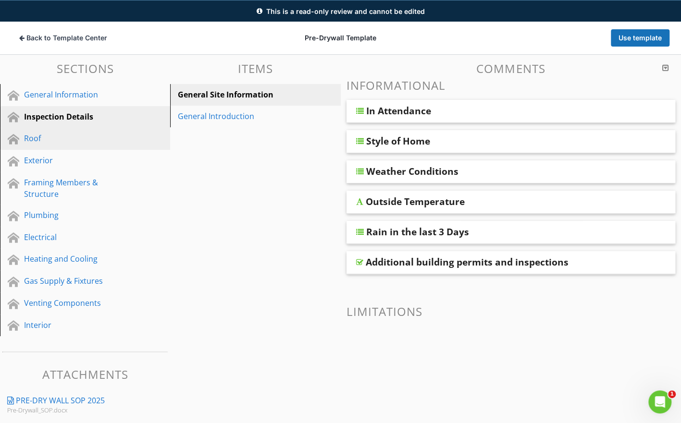
click at [39, 139] on div "Roof" at bounding box center [74, 139] width 100 height 12
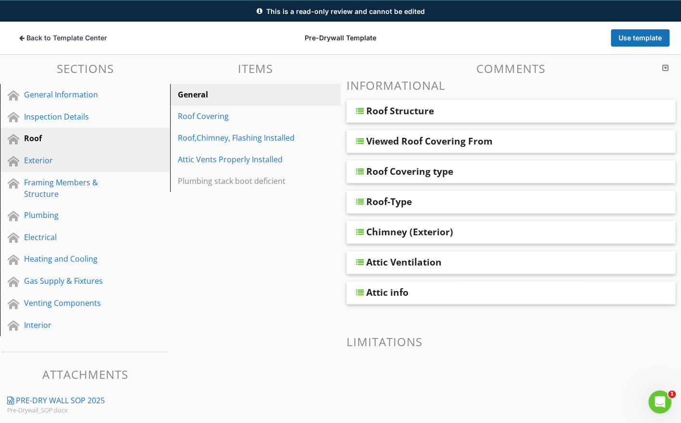
click at [39, 159] on div "Exterior" at bounding box center [74, 161] width 100 height 12
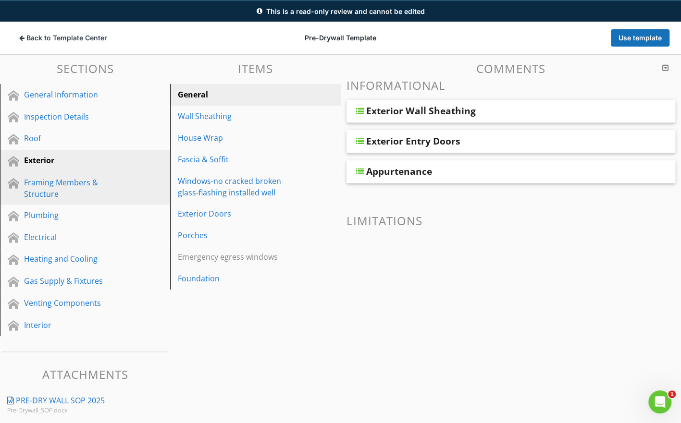
click at [43, 180] on div "Framing Members & Structure" at bounding box center [74, 188] width 100 height 23
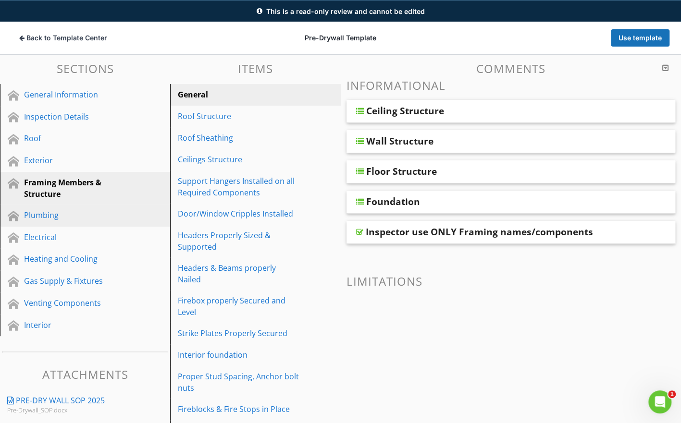
click at [45, 213] on div "Plumbing" at bounding box center [74, 216] width 100 height 12
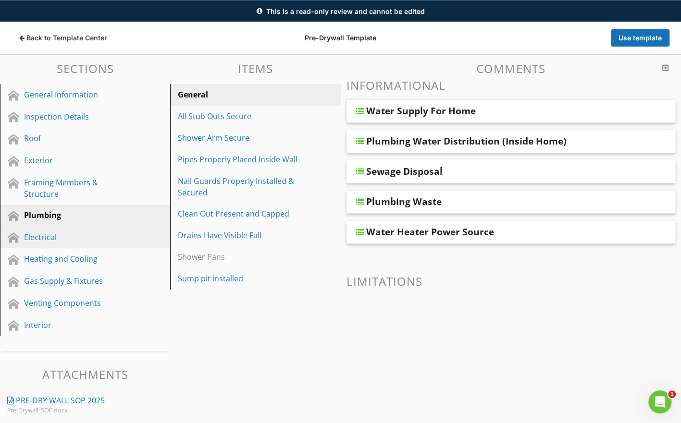
click at [47, 242] on div "Electrical" at bounding box center [74, 238] width 100 height 12
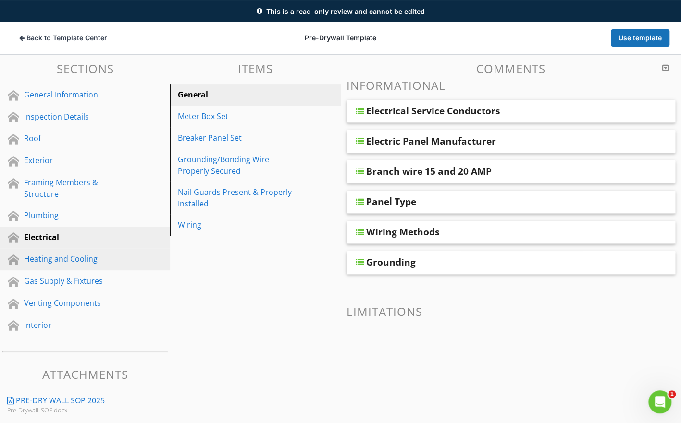
click at [45, 260] on div "Heating and Cooling" at bounding box center [74, 259] width 100 height 12
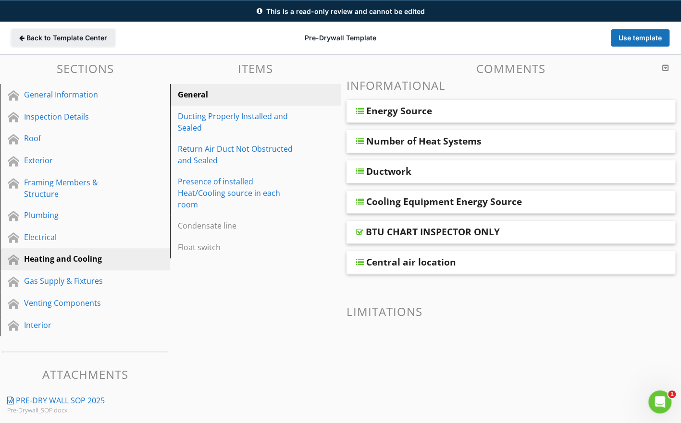
click at [67, 39] on span "Back to Template Center" at bounding box center [66, 38] width 81 height 10
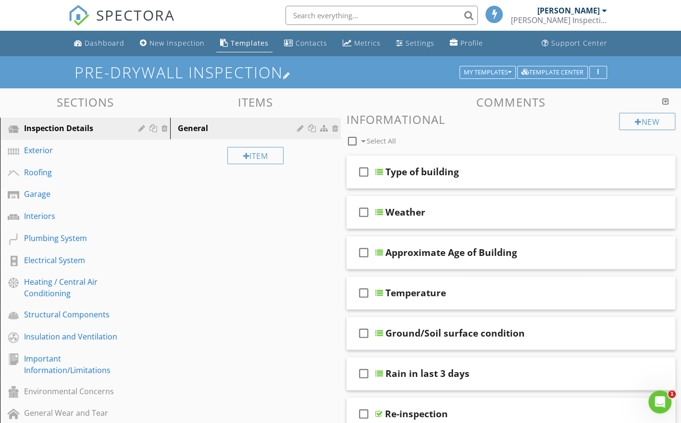
click at [320, 69] on h1 "Pre-Drywall Inspection" at bounding box center [340, 72] width 532 height 17
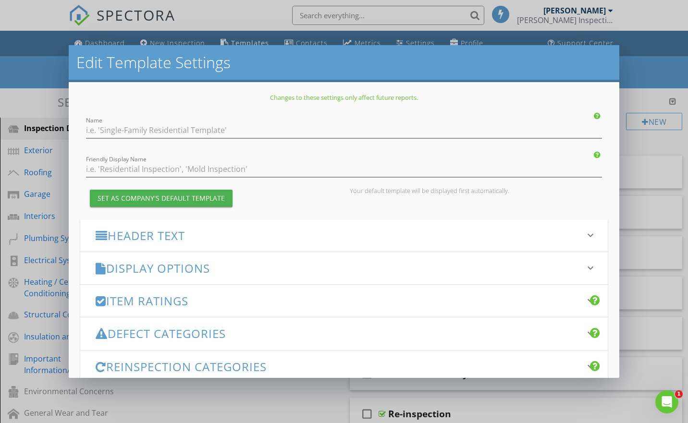
type input "Pre-Drywall Inspection"
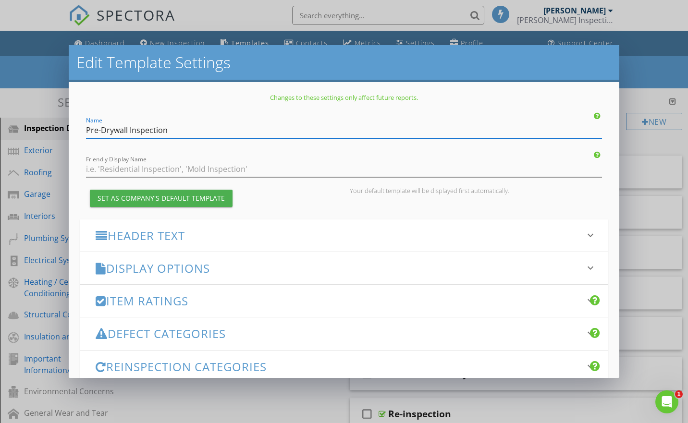
drag, startPoint x: 172, startPoint y: 128, endPoint x: 51, endPoint y: 131, distance: 121.1
click at [51, 131] on div "Edit Template Settings Changes to these settings only affect future reports. Na…" at bounding box center [344, 211] width 688 height 423
click at [104, 168] on input "Friendly Display Name" at bounding box center [344, 169] width 516 height 16
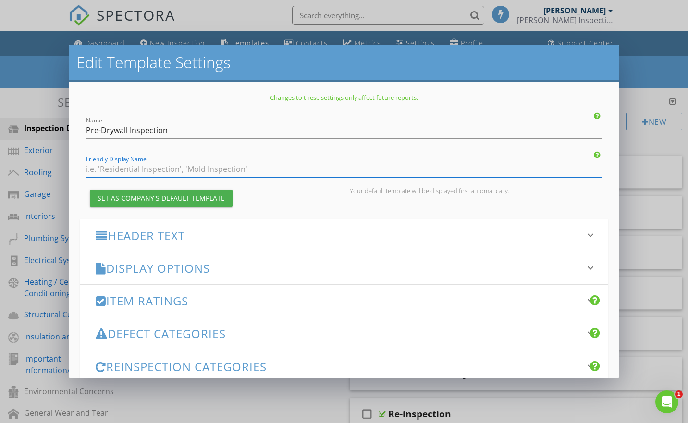
paste input "Pre-Drywall Inspection"
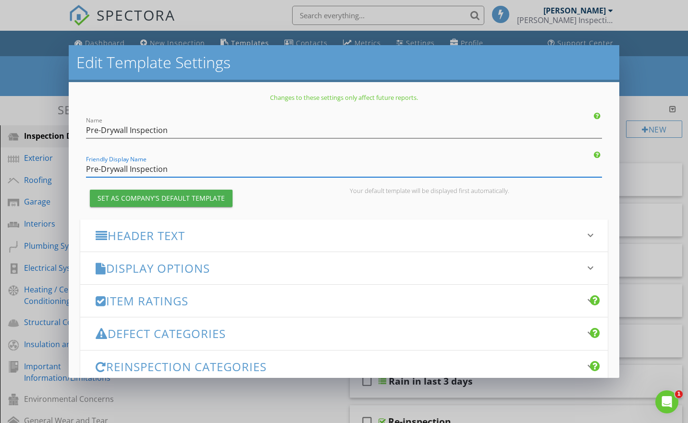
type input "Pre-Drywall Inspection"
click at [180, 238] on h3 "Header Text" at bounding box center [338, 235] width 485 height 13
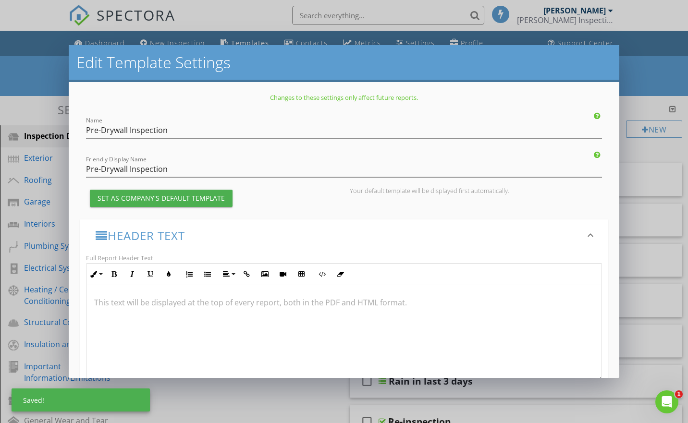
click at [180, 238] on h3 "Header Text" at bounding box center [338, 235] width 485 height 13
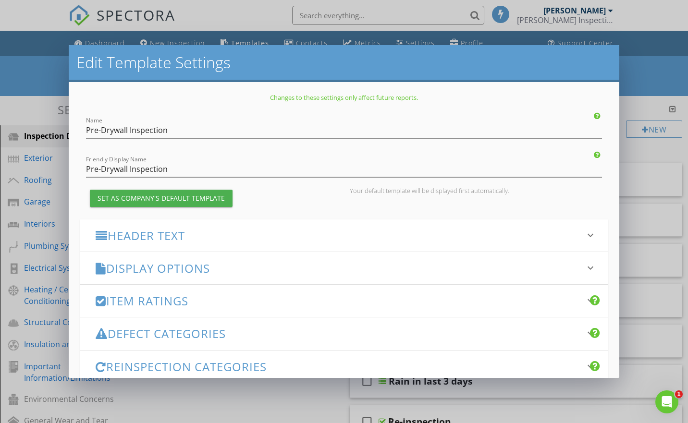
click at [173, 269] on h3 "Display Options" at bounding box center [338, 268] width 485 height 13
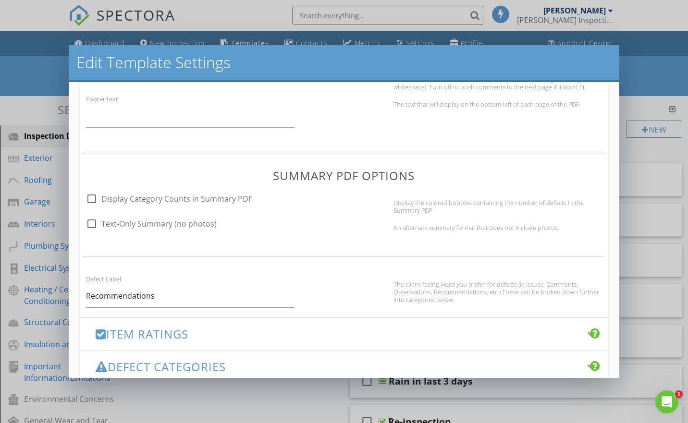
scroll to position [554, 0]
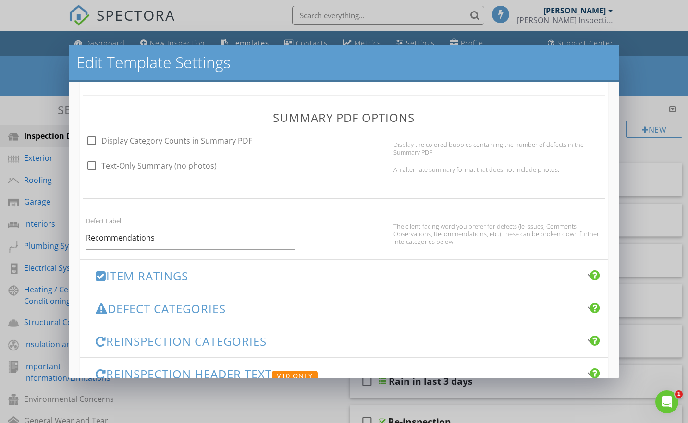
click at [159, 276] on h3 "Item Ratings" at bounding box center [338, 276] width 485 height 13
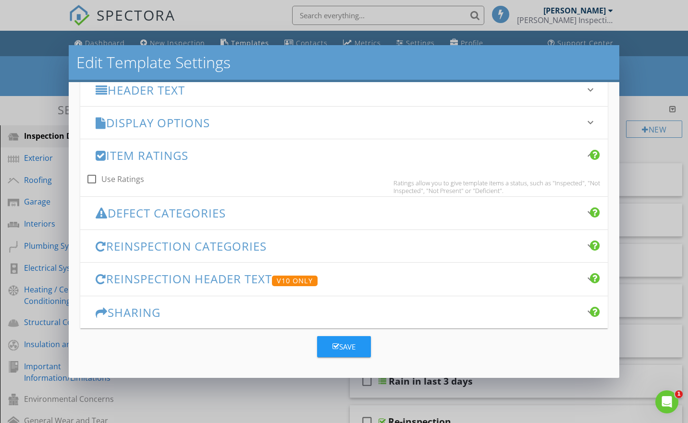
scroll to position [153, 0]
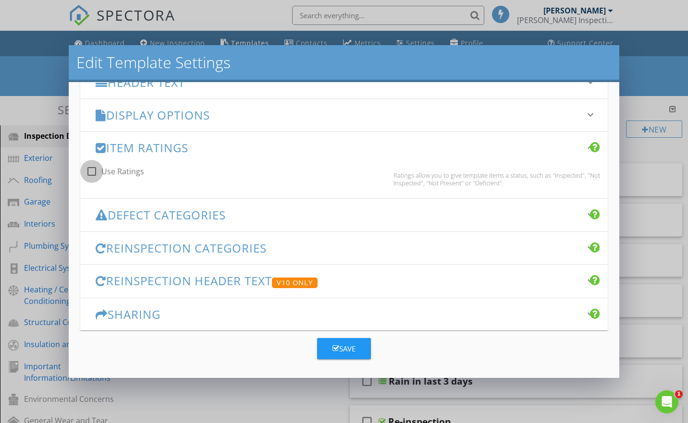
click at [93, 170] on div at bounding box center [92, 171] width 16 height 16
checkbox input "true"
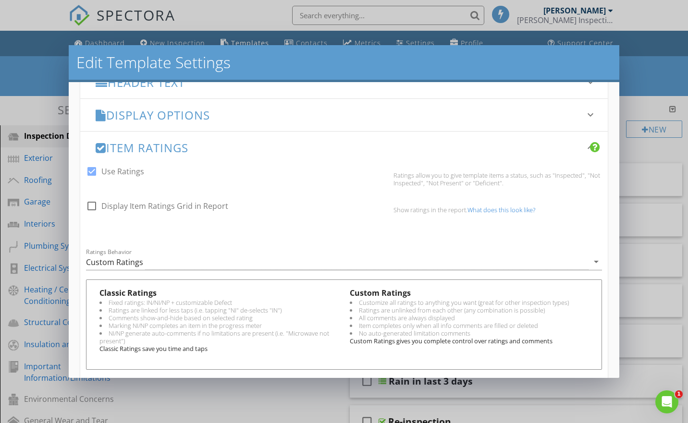
scroll to position [189, 0]
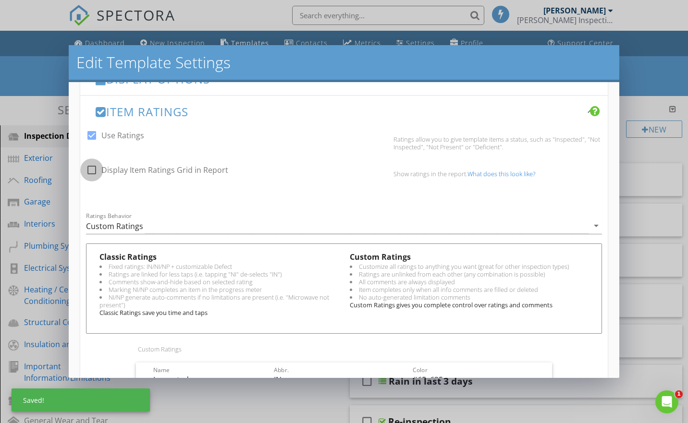
click at [93, 170] on div at bounding box center [92, 170] width 16 height 16
checkbox input "true"
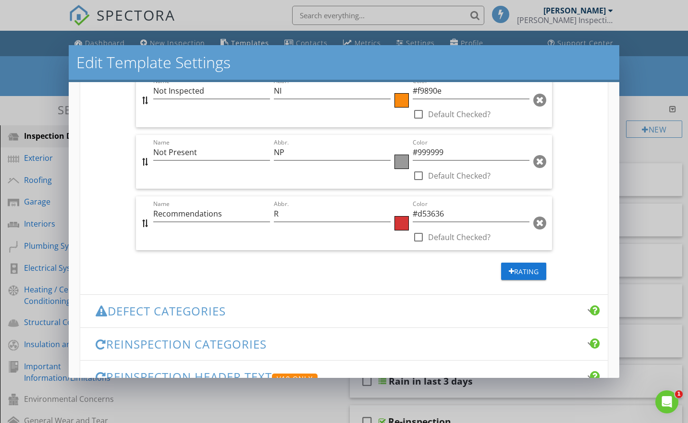
scroll to position [613, 0]
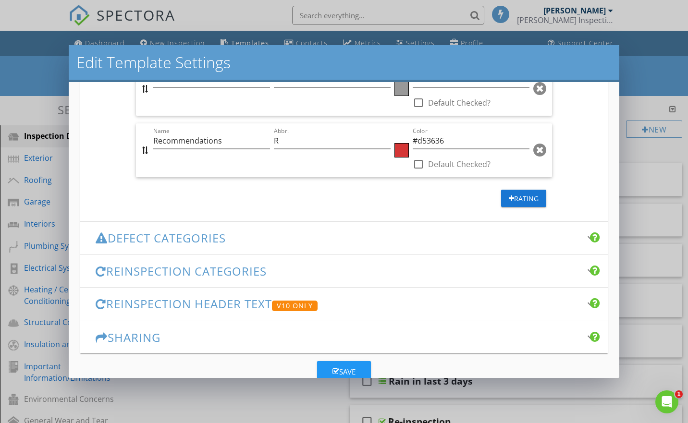
click at [180, 237] on h3 "Defect Categories" at bounding box center [338, 238] width 485 height 13
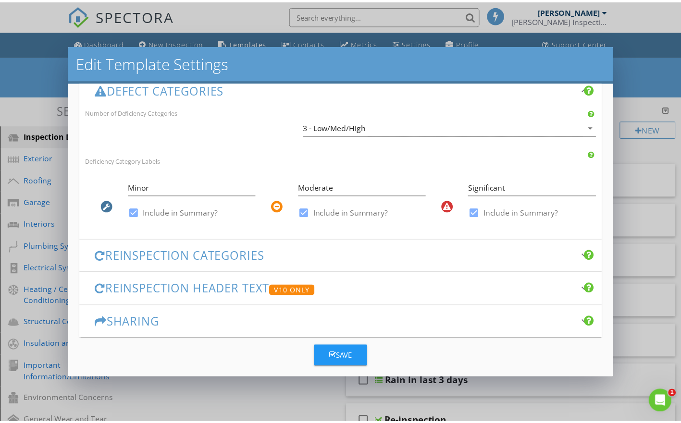
scroll to position [235, 0]
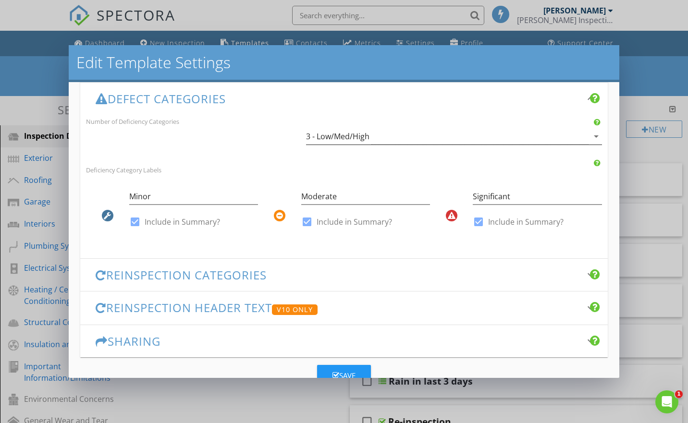
click at [352, 134] on div "3 - Low/Med/High" at bounding box center [337, 136] width 63 height 9
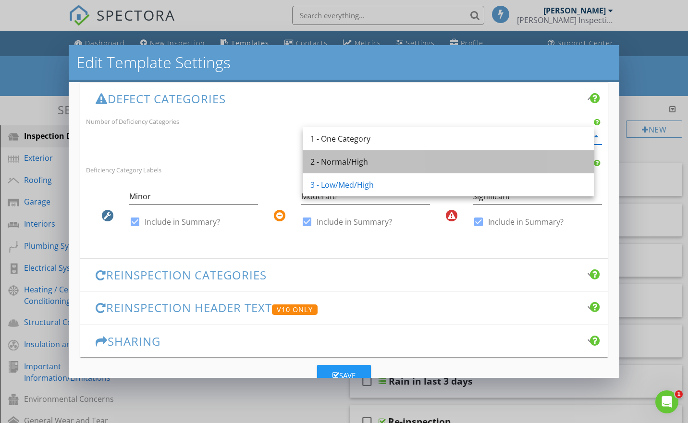
click at [350, 162] on div "2 - Normal/High" at bounding box center [448, 162] width 276 height 12
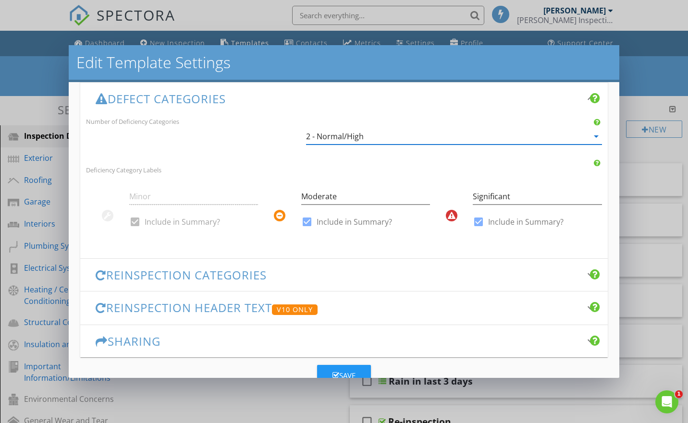
click at [349, 137] on div "2 - Normal/High" at bounding box center [335, 136] width 58 height 9
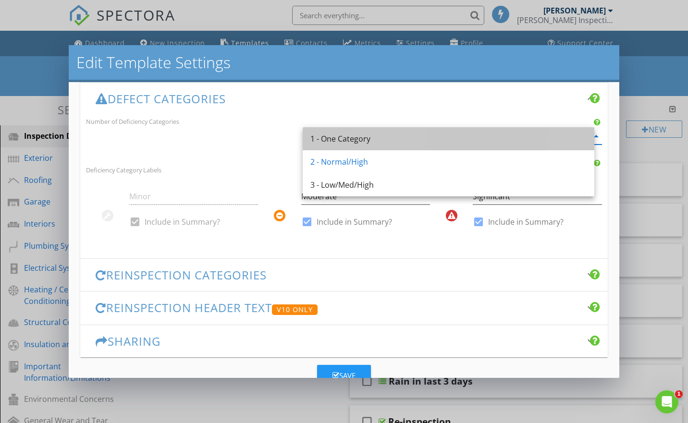
click at [349, 137] on div "1 - One Category" at bounding box center [448, 139] width 276 height 12
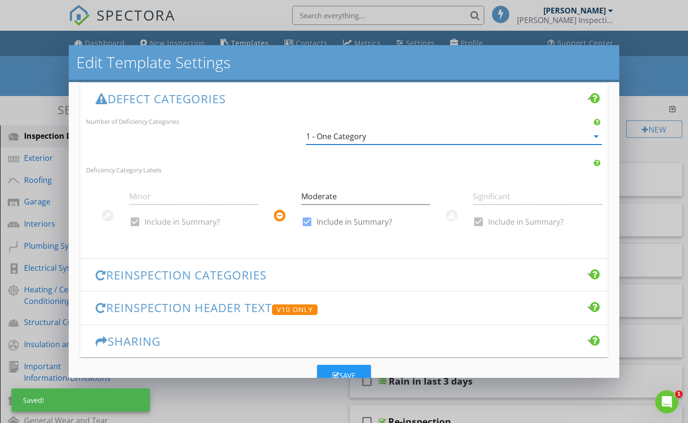
click at [349, 137] on div "1 - One Category" at bounding box center [336, 136] width 60 height 9
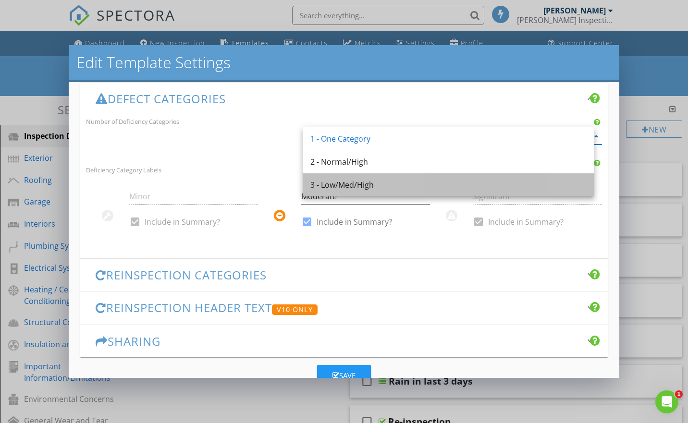
click at [346, 184] on div "3 - Low/Med/High" at bounding box center [448, 185] width 276 height 12
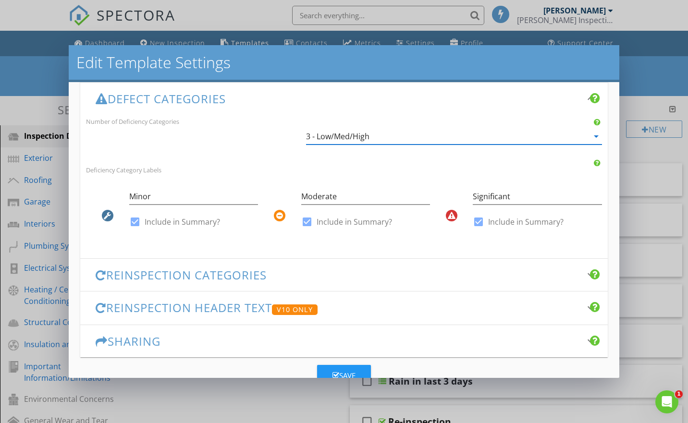
click at [357, 137] on div "3 - Low/Med/High" at bounding box center [337, 136] width 63 height 9
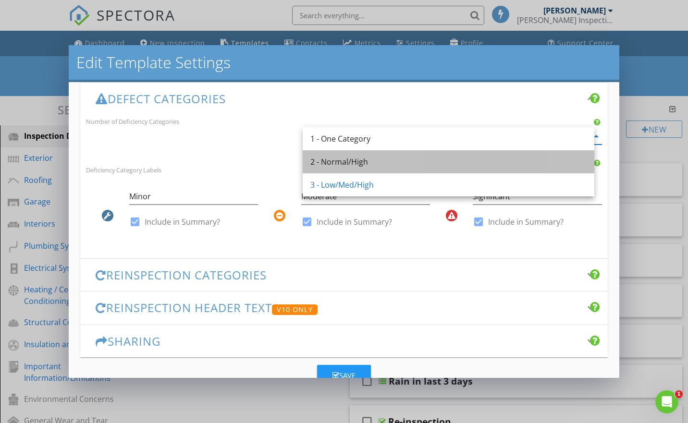
click at [350, 161] on div "2 - Normal/High" at bounding box center [448, 162] width 276 height 12
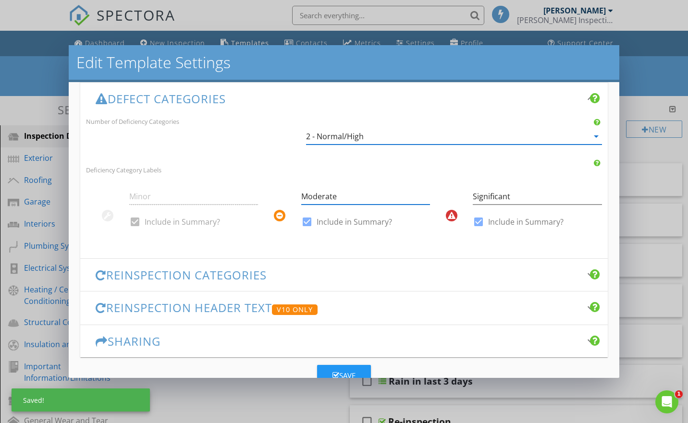
click at [343, 195] on input "Moderate" at bounding box center [365, 197] width 129 height 16
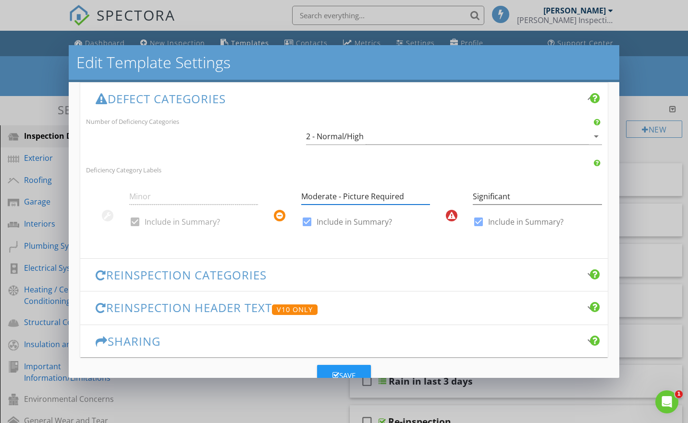
type input "Moderate - Picture Required"
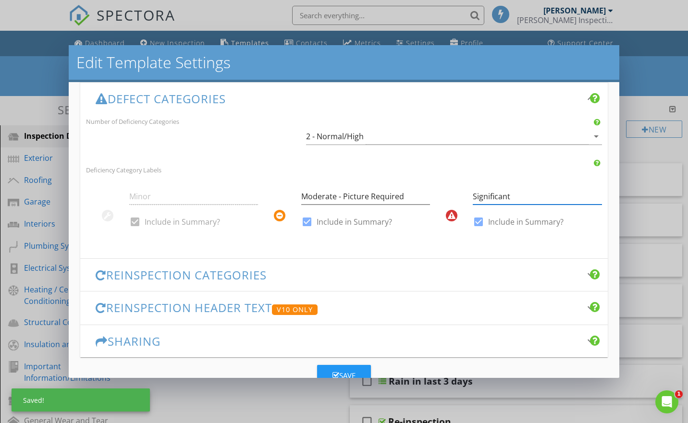
click at [510, 197] on input "Significant" at bounding box center [537, 197] width 129 height 16
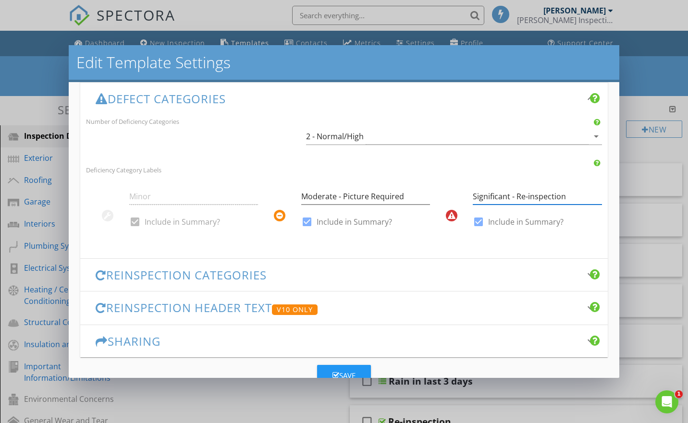
type input "Significant - Re-inspection"
click at [250, 276] on h3 "Reinspection Categories" at bounding box center [338, 275] width 485 height 13
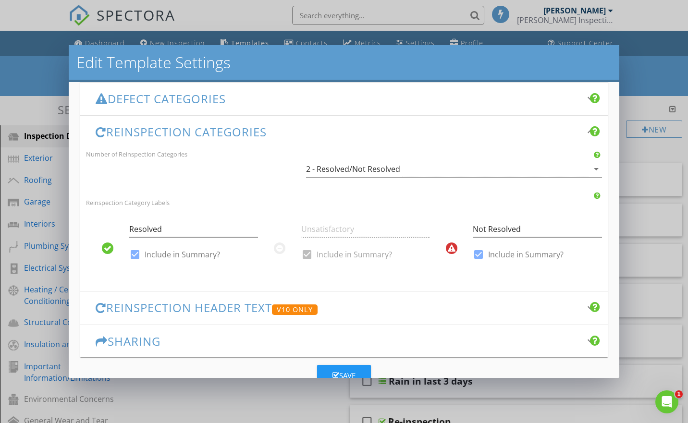
click at [304, 251] on div "Unsatisfactory check_box Include in Summary?" at bounding box center [365, 244] width 129 height 56
click at [355, 166] on div "2 - Resolved/Not Resolved" at bounding box center [353, 169] width 94 height 9
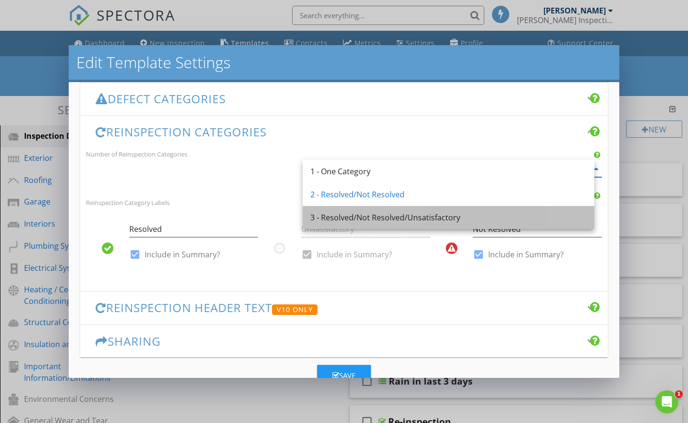
click at [336, 219] on div "3 - Resolved/Not Resolved/Unsatisfactory" at bounding box center [448, 218] width 276 height 12
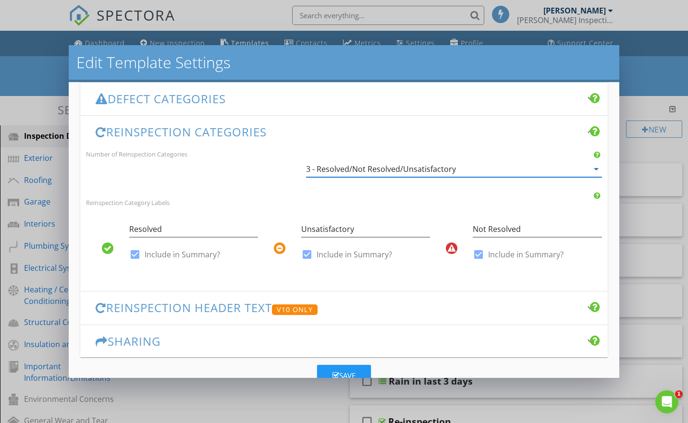
click at [226, 307] on h3 "Reinspection Header Text V10 Only" at bounding box center [338, 308] width 485 height 14
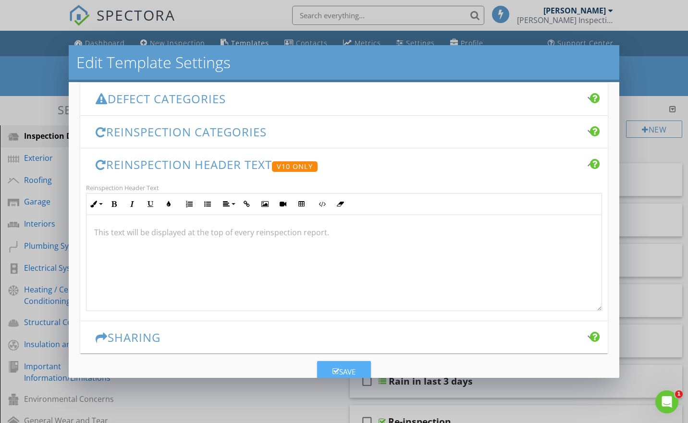
click at [337, 371] on div "Save" at bounding box center [344, 372] width 23 height 11
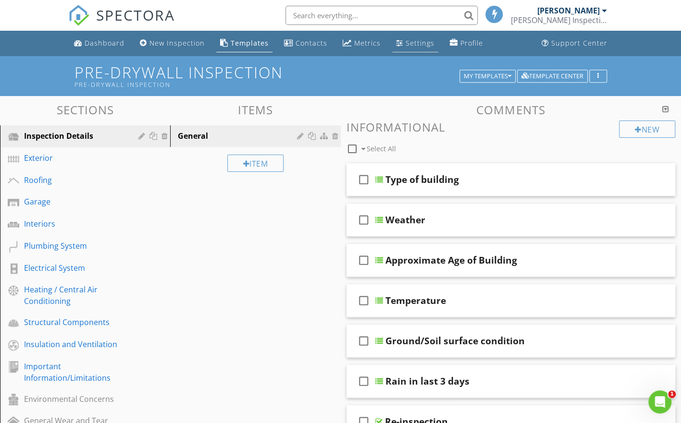
click at [414, 41] on div "Settings" at bounding box center [420, 42] width 29 height 9
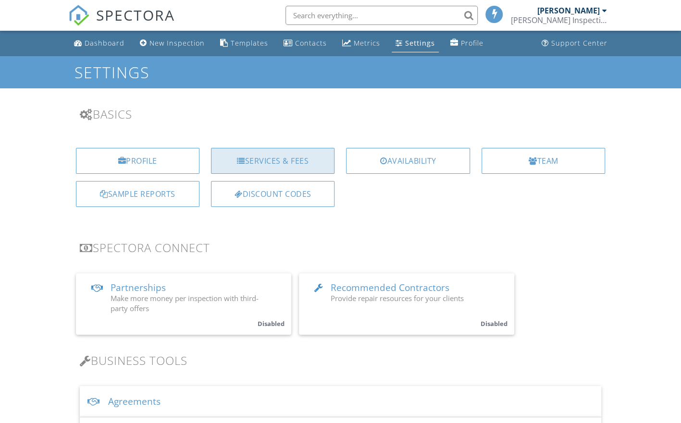
click at [274, 159] on div "Services & Fees" at bounding box center [273, 161] width 124 height 26
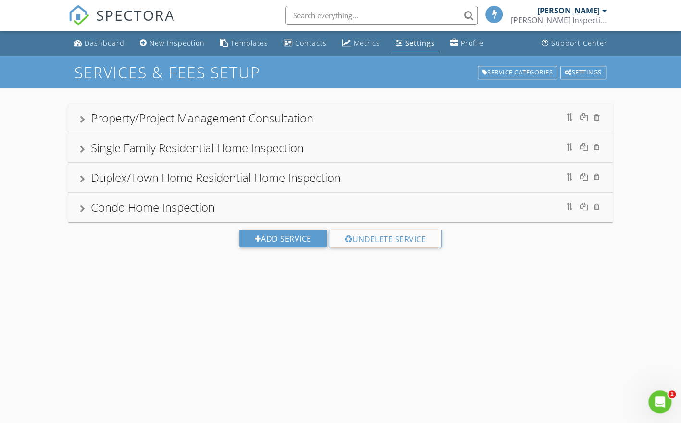
click at [260, 147] on div "Single Family Residential Home Inspection" at bounding box center [197, 148] width 213 height 16
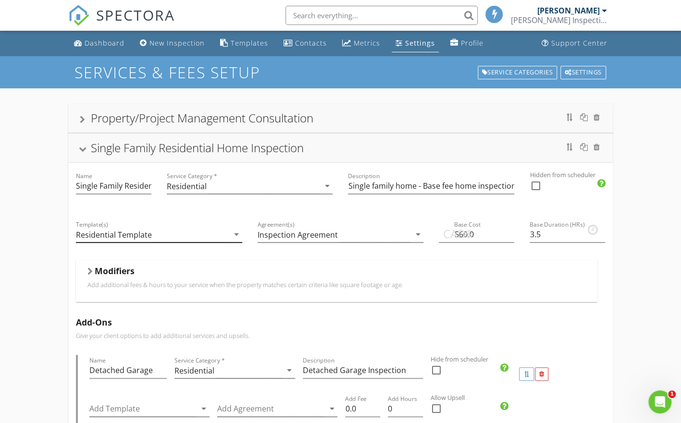
click at [185, 235] on div "Residential Template" at bounding box center [152, 235] width 153 height 16
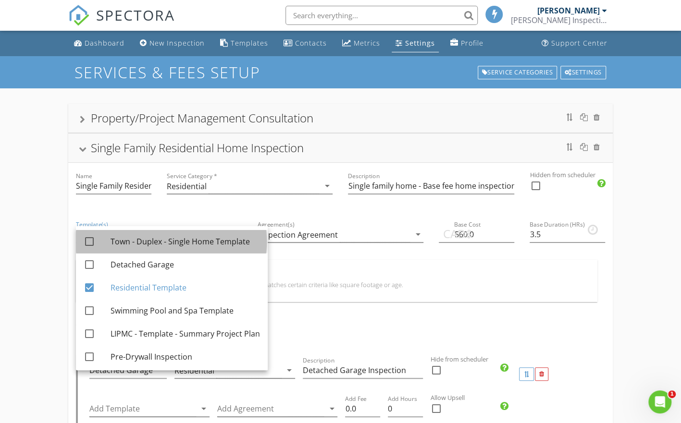
click at [167, 239] on div "Town - Duplex - Single Home Template" at bounding box center [185, 242] width 149 height 12
checkbox input "true"
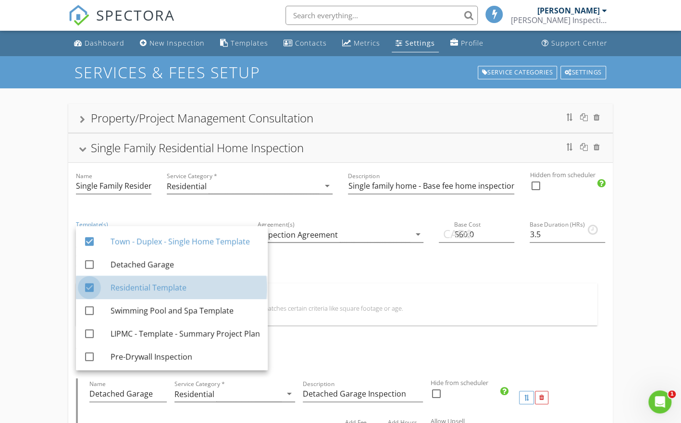
click at [90, 288] on div at bounding box center [89, 288] width 16 height 16
checkbox input "false"
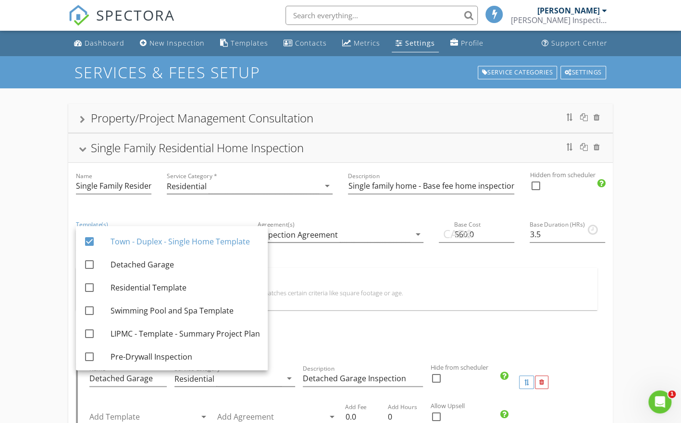
click at [313, 269] on div "Modifiers Add additional fees & hours to your service when the property matches…" at bounding box center [337, 289] width 522 height 42
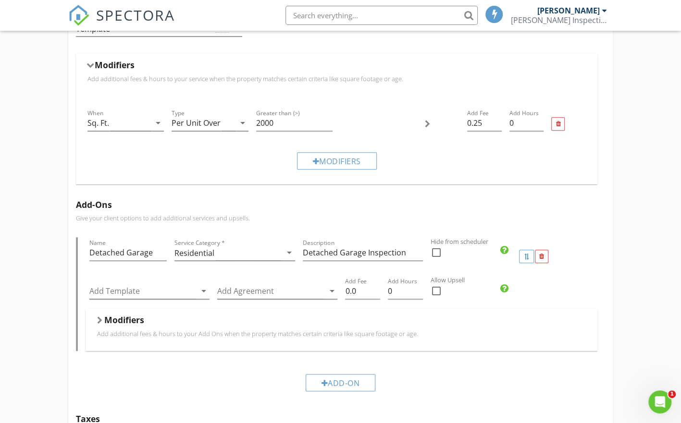
scroll to position [215, 0]
click at [163, 288] on div at bounding box center [142, 291] width 107 height 16
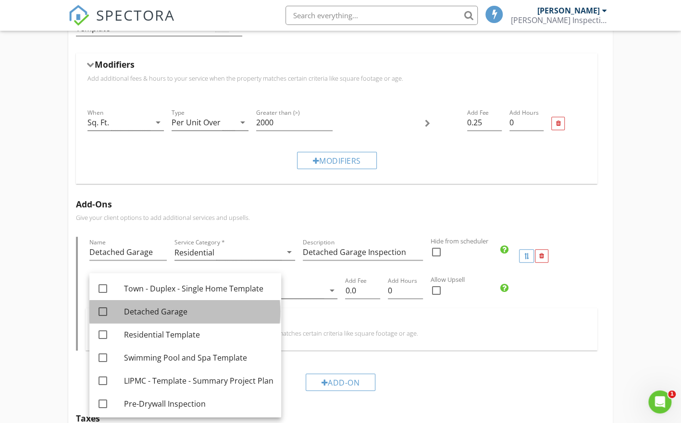
click at [158, 310] on div "Detached Garage" at bounding box center [198, 312] width 149 height 12
checkbox input "true"
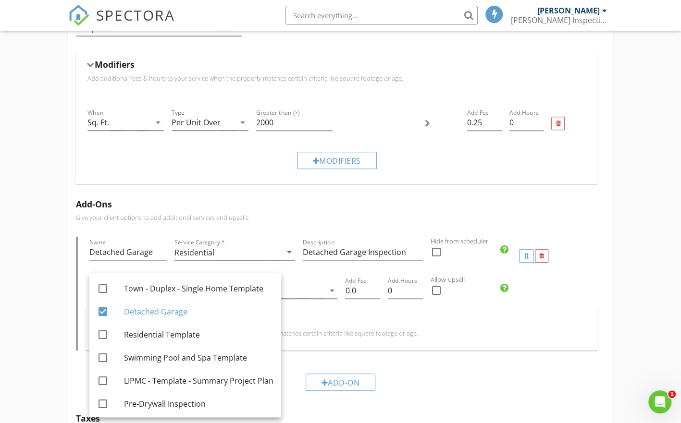
click at [356, 309] on div "Modifiers Add additional fees & hours to your Add Ons when the property matches…" at bounding box center [342, 330] width 512 height 42
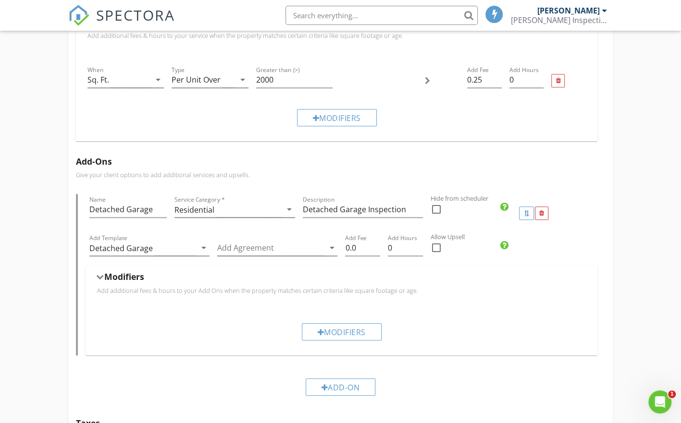
scroll to position [264, 0]
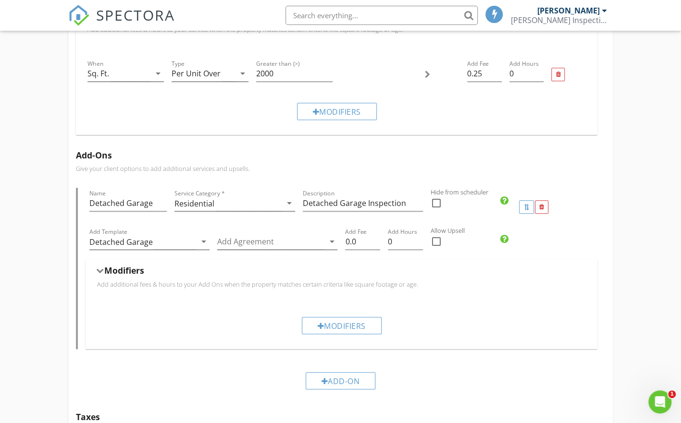
click at [229, 304] on div "Modifiers" at bounding box center [342, 326] width 512 height 48
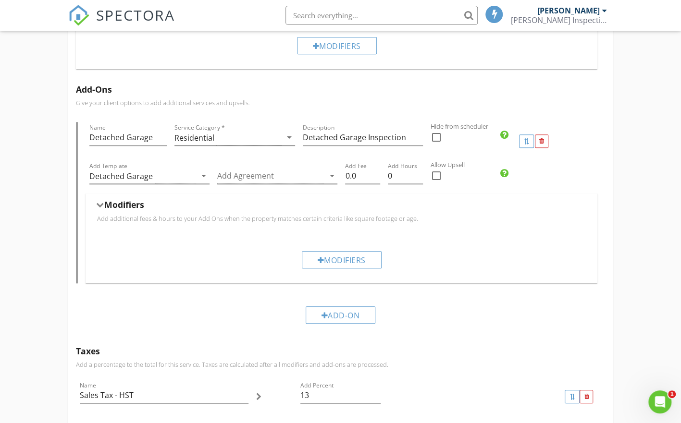
scroll to position [330, 0]
click at [339, 310] on div "Add-On" at bounding box center [341, 314] width 70 height 17
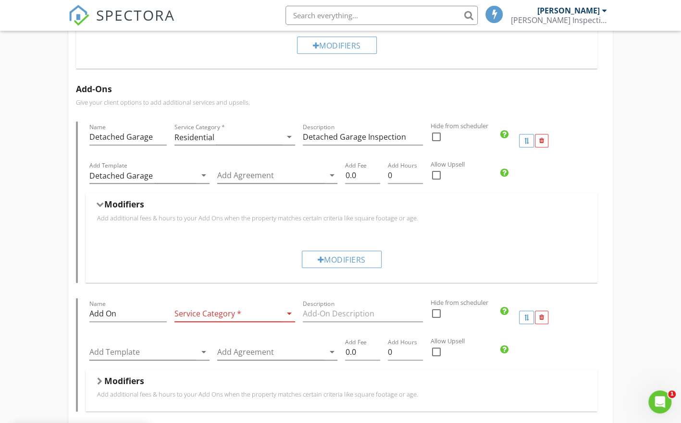
click at [246, 311] on div at bounding box center [227, 314] width 107 height 16
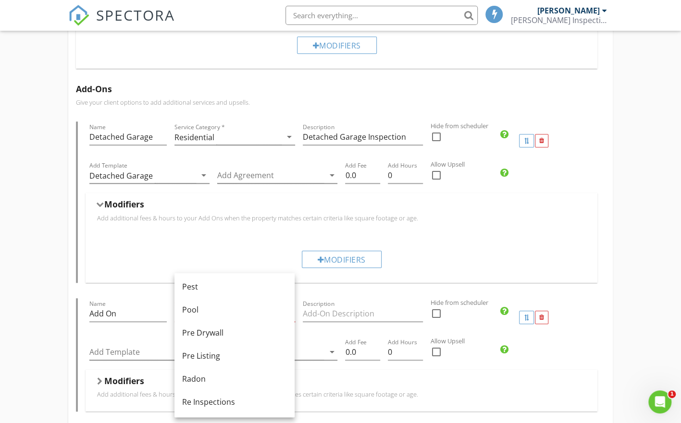
scroll to position [325, 0]
click at [217, 305] on div "Pool" at bounding box center [234, 310] width 105 height 12
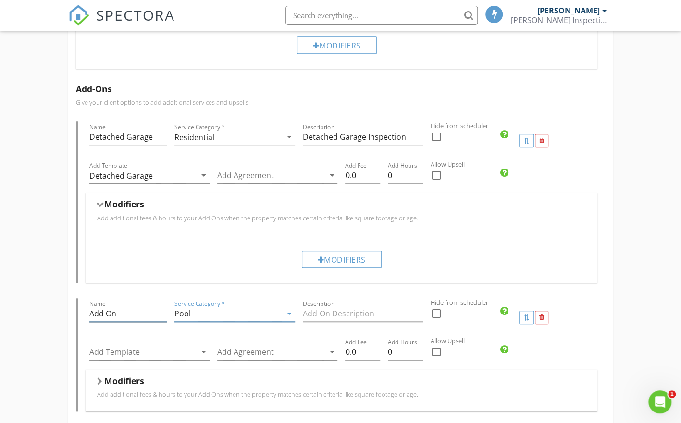
click at [124, 313] on input "Add On" at bounding box center [128, 314] width 78 height 16
drag, startPoint x: 124, startPoint y: 313, endPoint x: 51, endPoint y: 310, distance: 73.6
click at [51, 310] on div "Property/Project Management Consultation Single Family Residential Home Inspect…" at bounding box center [340, 256] width 681 height 996
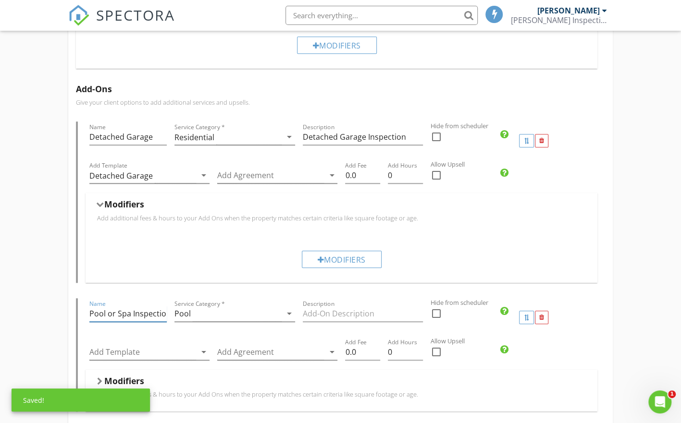
scroll to position [0, 2]
type input "Pool or Spa Inspection"
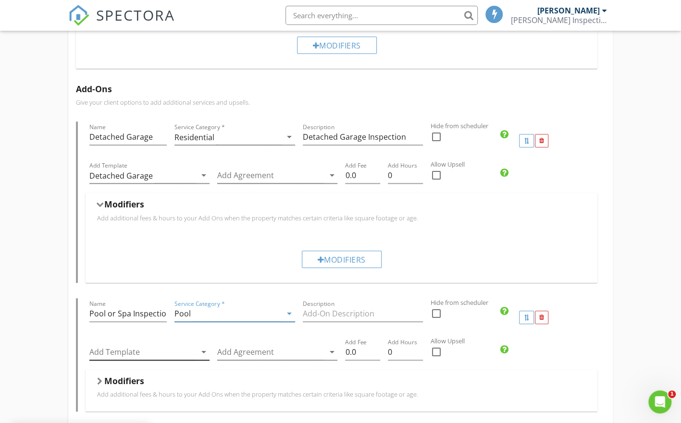
click at [121, 350] on div at bounding box center [142, 353] width 107 height 16
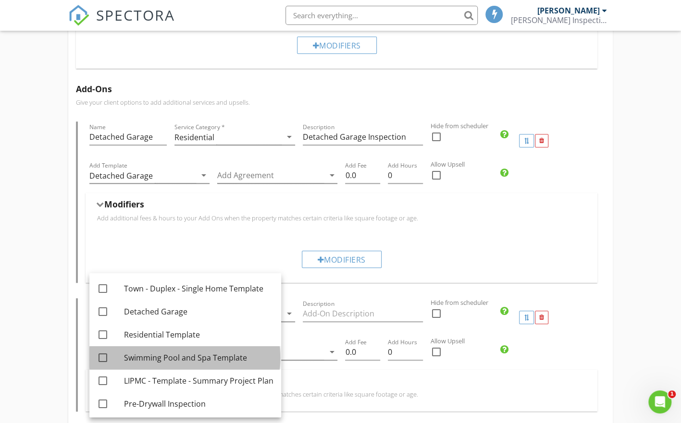
click at [161, 357] on div "Swimming Pool and Spa Template" at bounding box center [198, 358] width 149 height 12
checkbox input "true"
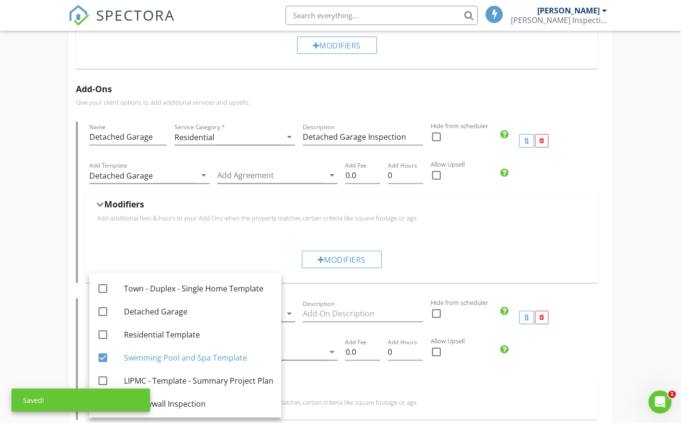
click at [326, 326] on div at bounding box center [363, 329] width 120 height 6
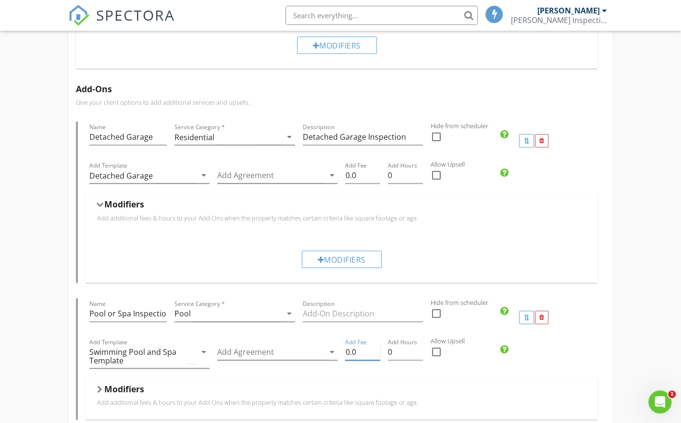
click at [358, 351] on input "0.0" at bounding box center [362, 353] width 35 height 16
drag, startPoint x: 358, startPoint y: 351, endPoint x: 329, endPoint y: 348, distance: 29.4
click at [329, 348] on div "Add Template Swimming Pool and Spa Template arrow_drop_down Add Agreement arrow…" at bounding box center [342, 357] width 512 height 41
type input "140"
click at [361, 173] on input "0.0" at bounding box center [362, 176] width 35 height 16
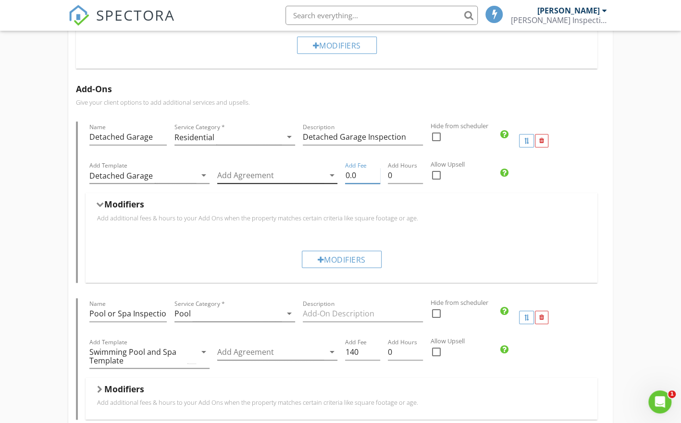
drag, startPoint x: 361, startPoint y: 173, endPoint x: 334, endPoint y: 173, distance: 27.9
click at [334, 173] on div "Add Template Detached Garage arrow_drop_down Add Agreement arrow_drop_down Add …" at bounding box center [342, 176] width 512 height 33
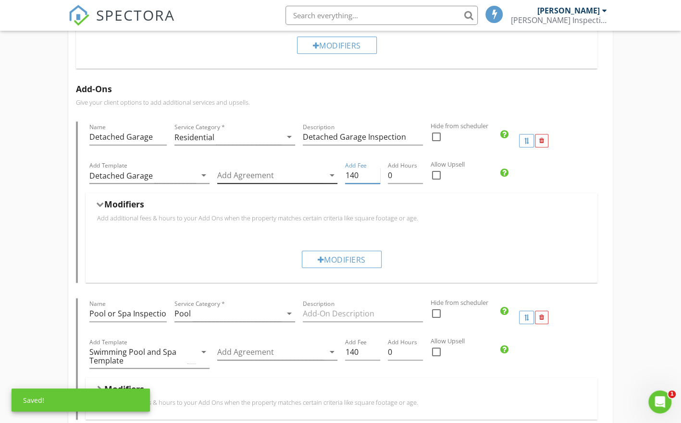
type input "140"
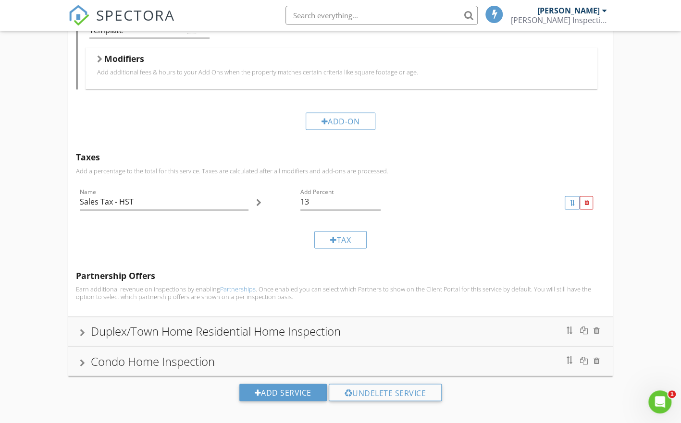
scroll to position [667, 0]
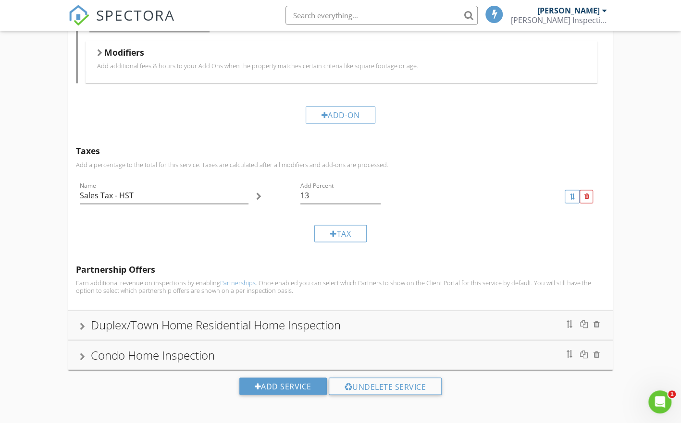
click at [211, 325] on div "Duplex/Town Home Residential Home Inspection" at bounding box center [216, 325] width 250 height 16
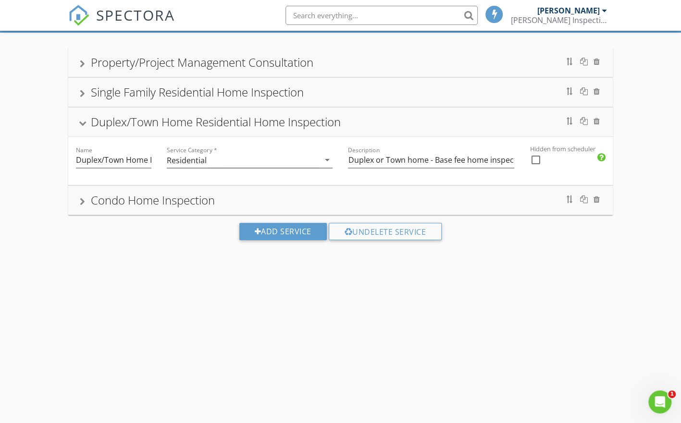
scroll to position [116, 0]
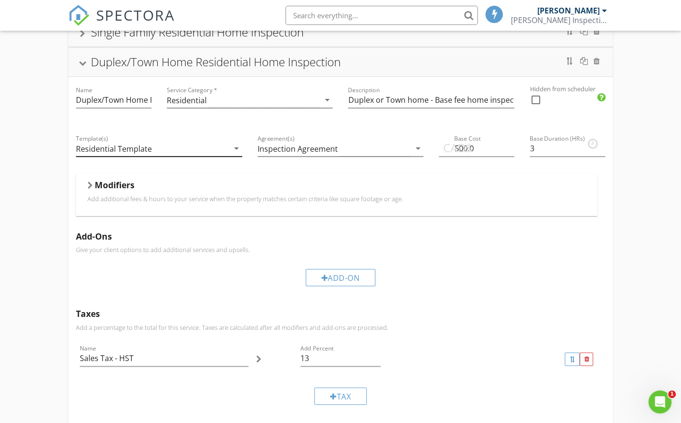
click at [211, 151] on div "Residential Template" at bounding box center [152, 149] width 153 height 16
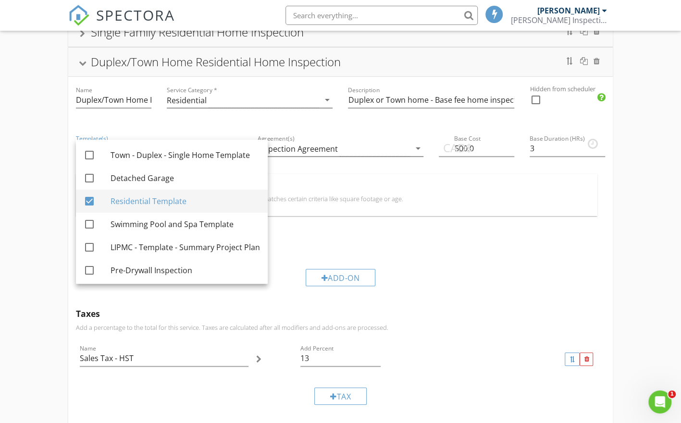
click at [170, 200] on div "Residential Template" at bounding box center [185, 202] width 149 height 12
checkbox input "false"
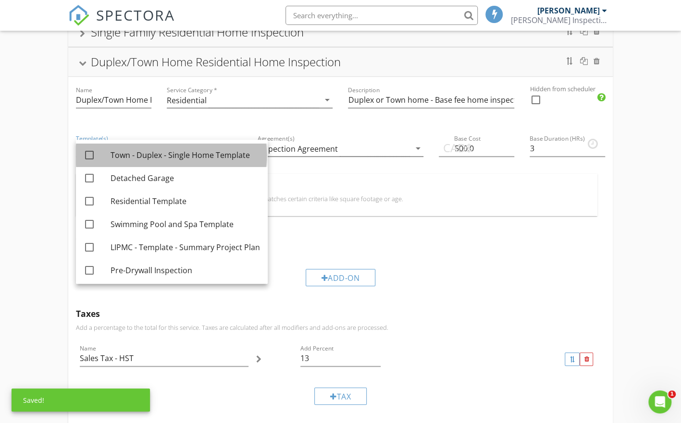
click at [150, 153] on div "Town - Duplex - Single Home Template" at bounding box center [185, 155] width 149 height 12
checkbox input "true"
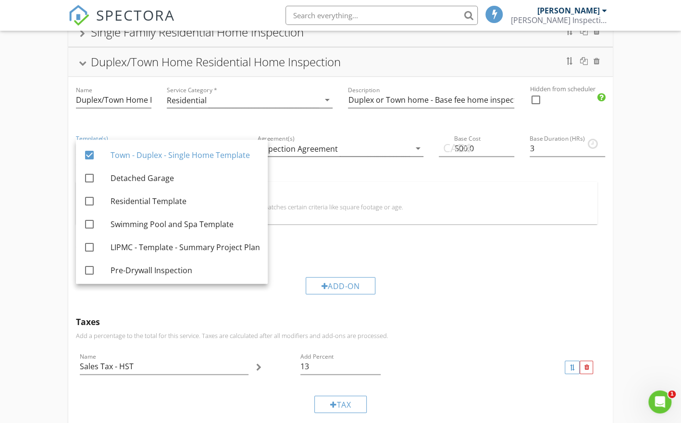
click at [319, 162] on div at bounding box center [341, 164] width 166 height 6
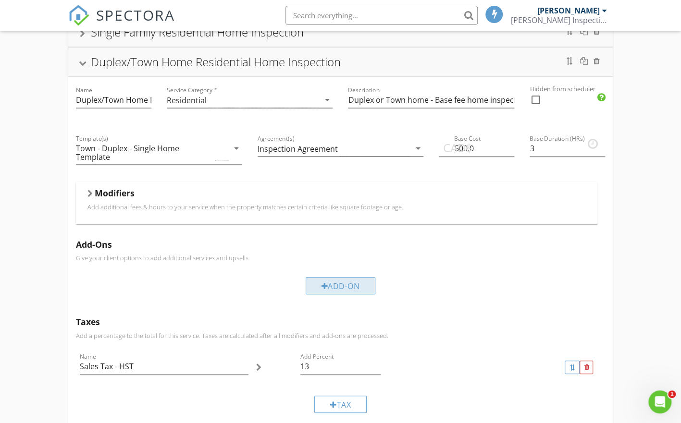
click at [346, 281] on div "Add-On" at bounding box center [341, 285] width 70 height 17
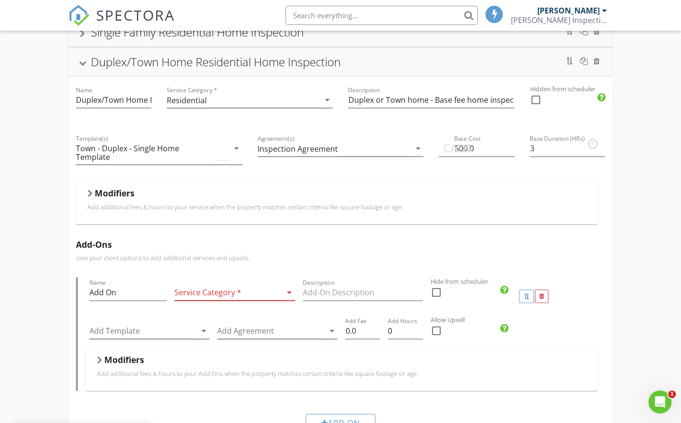
click at [286, 289] on icon "arrow_drop_down" at bounding box center [290, 293] width 12 height 12
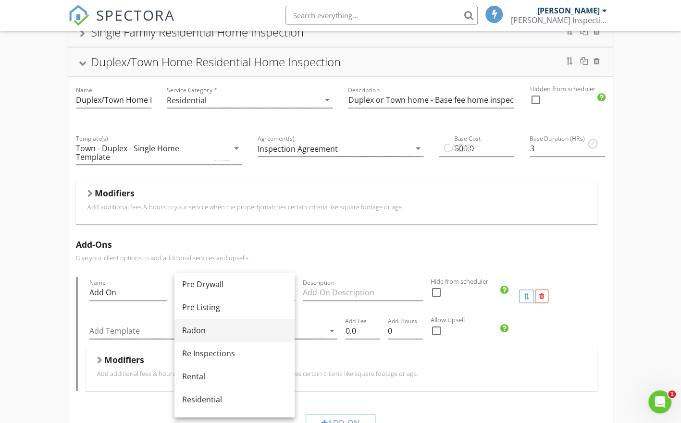
scroll to position [385, 0]
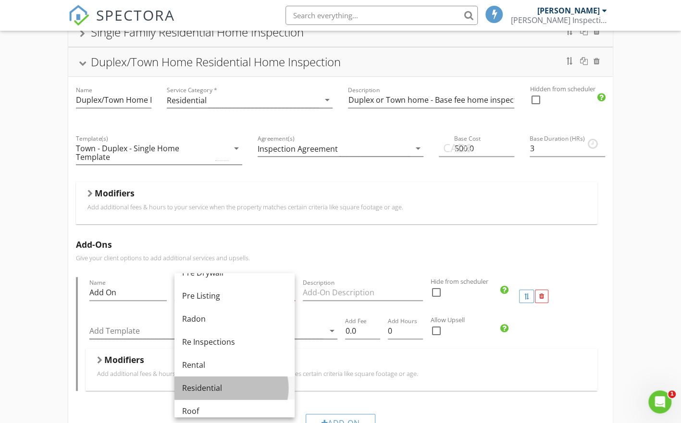
click at [215, 392] on div "Residential" at bounding box center [234, 389] width 105 height 12
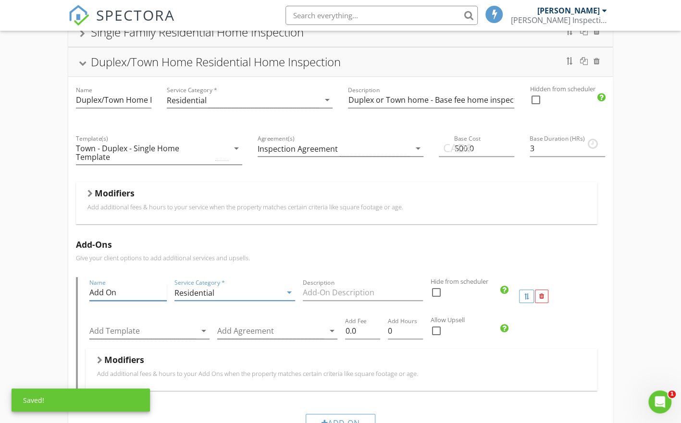
click at [121, 292] on input "Add On" at bounding box center [128, 293] width 78 height 16
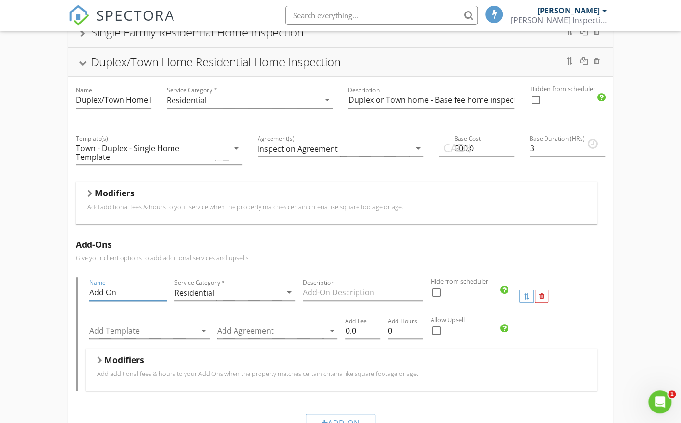
drag, startPoint x: 121, startPoint y: 292, endPoint x: 72, endPoint y: 290, distance: 49.1
click at [72, 290] on div "Add-Ons Give your client options to add additional services and upsells. Name A…" at bounding box center [340, 339] width 545 height 214
type input "Detached Garage"
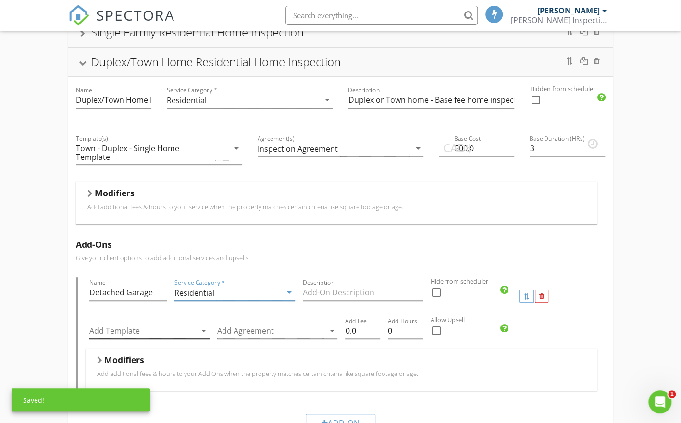
click at [136, 331] on div at bounding box center [142, 331] width 107 height 16
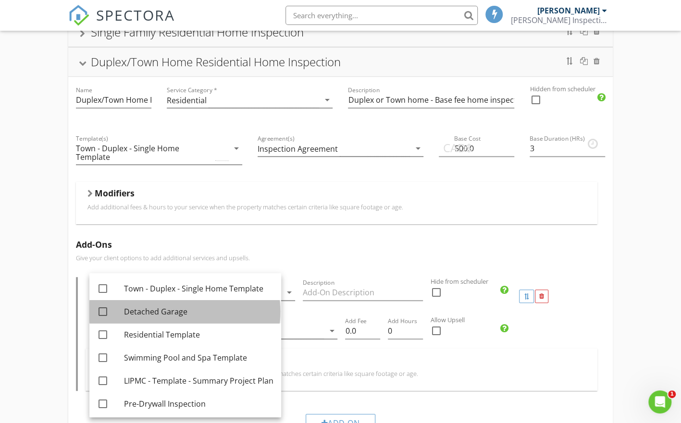
click at [138, 312] on div "Detached Garage" at bounding box center [198, 312] width 149 height 12
checkbox input "true"
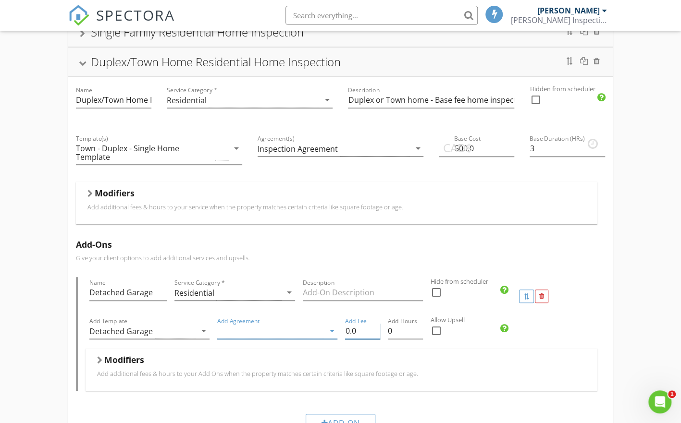
click at [352, 330] on input "0.0" at bounding box center [362, 331] width 35 height 16
drag, startPoint x: 359, startPoint y: 331, endPoint x: 334, endPoint y: 328, distance: 26.2
click at [334, 328] on div "Add Template Detached Garage arrow_drop_down Add Agreement arrow_drop_down Add …" at bounding box center [342, 332] width 512 height 33
type input "140"
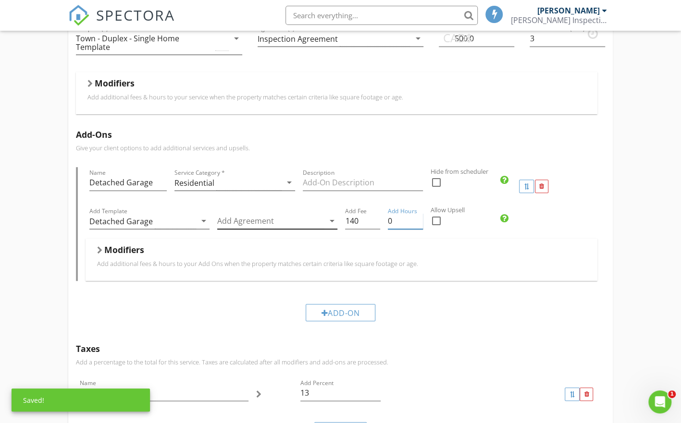
scroll to position [226, 0]
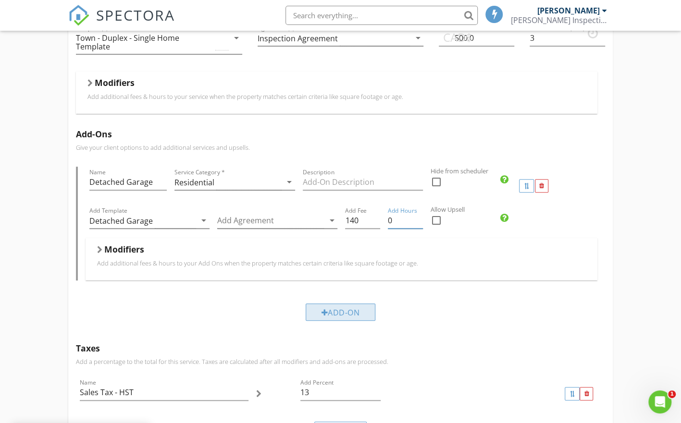
click at [335, 313] on div "Add-On" at bounding box center [341, 312] width 70 height 17
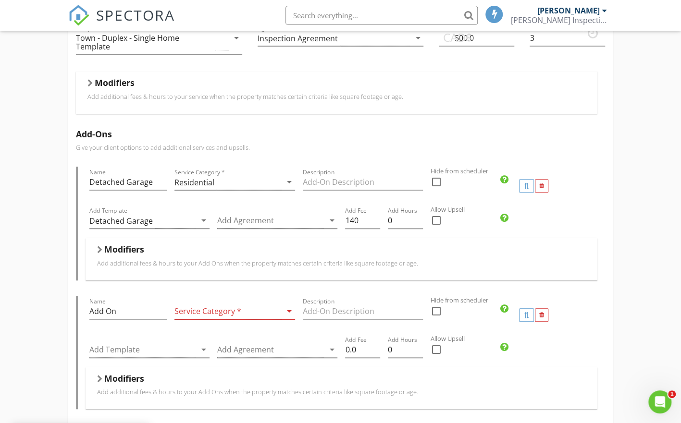
click at [289, 309] on icon "arrow_drop_down" at bounding box center [290, 312] width 12 height 12
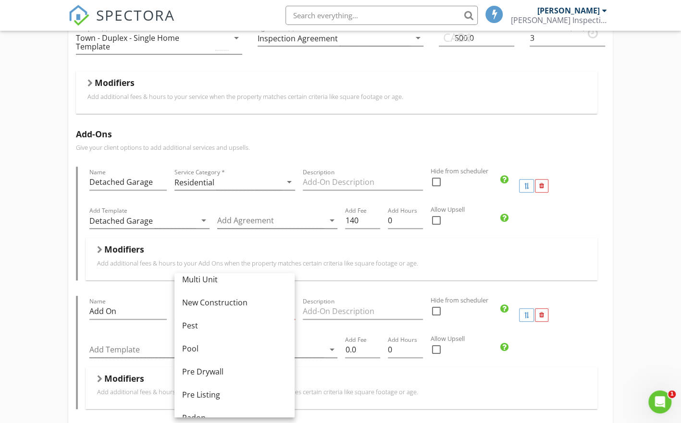
scroll to position [285, 0]
click at [234, 355] on div "Pool" at bounding box center [234, 350] width 105 height 12
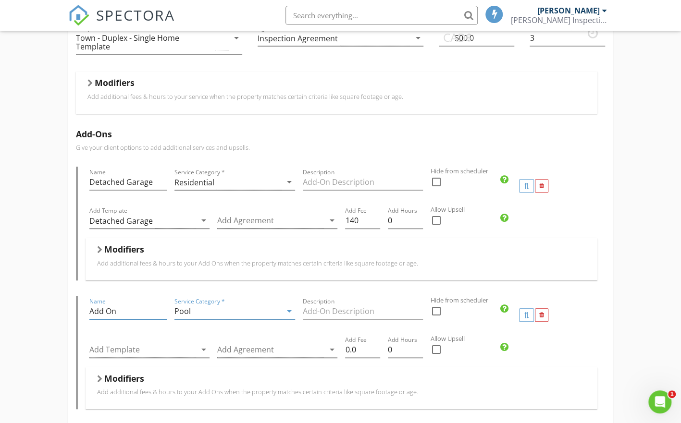
drag, startPoint x: 126, startPoint y: 309, endPoint x: 67, endPoint y: 305, distance: 58.8
click at [68, 305] on div "Add-Ons Give your client options to add additional services and upsells. Name D…" at bounding box center [340, 293] width 545 height 343
type input "Pool or Spar Inspection"
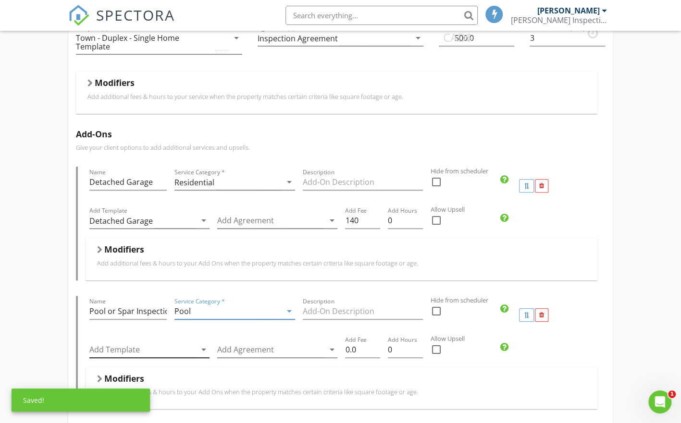
click at [202, 347] on icon "arrow_drop_down" at bounding box center [204, 350] width 12 height 12
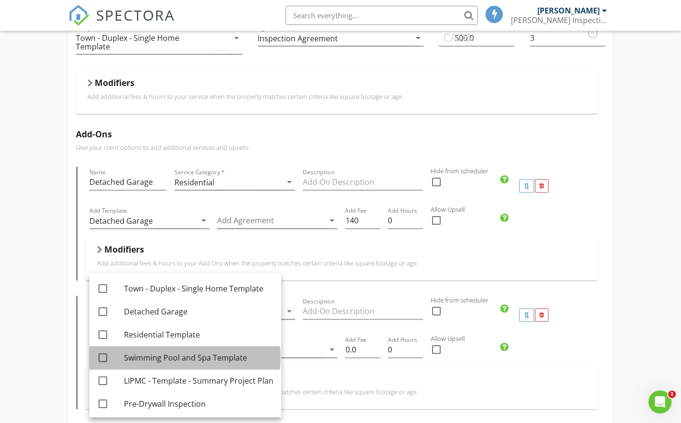
click at [195, 361] on div "Swimming Pool and Spa Template" at bounding box center [198, 358] width 149 height 12
checkbox input "true"
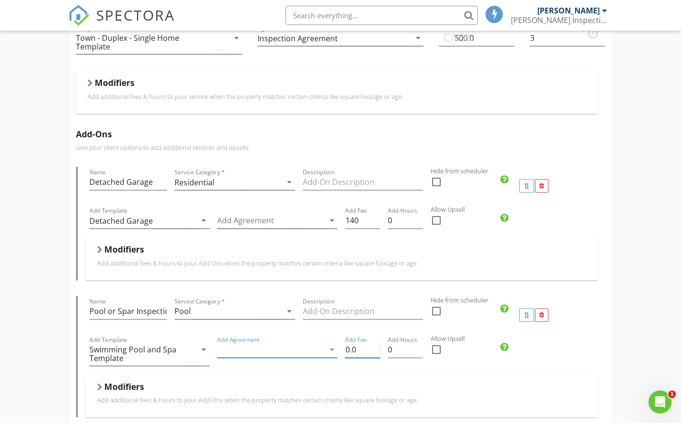
click at [361, 352] on input "0.0" at bounding box center [362, 350] width 35 height 16
type input "140"
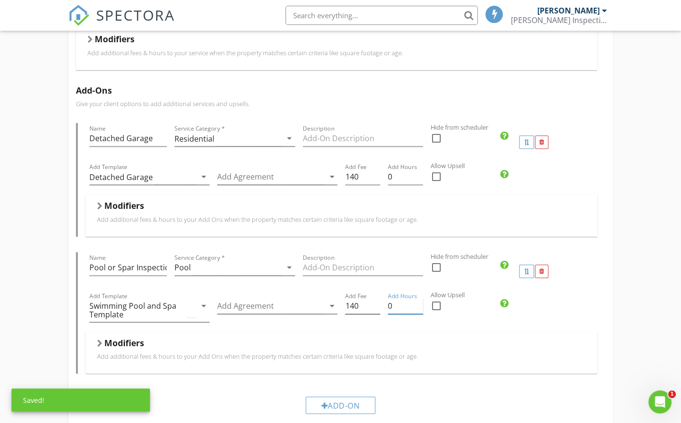
scroll to position [278, 0]
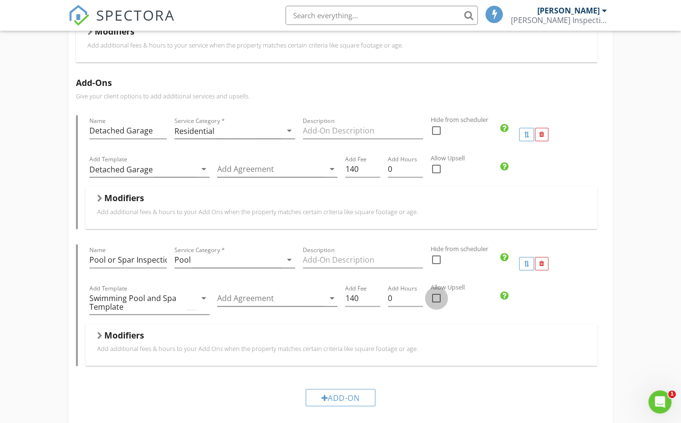
click at [435, 296] on div at bounding box center [436, 298] width 16 height 16
checkbox input "true"
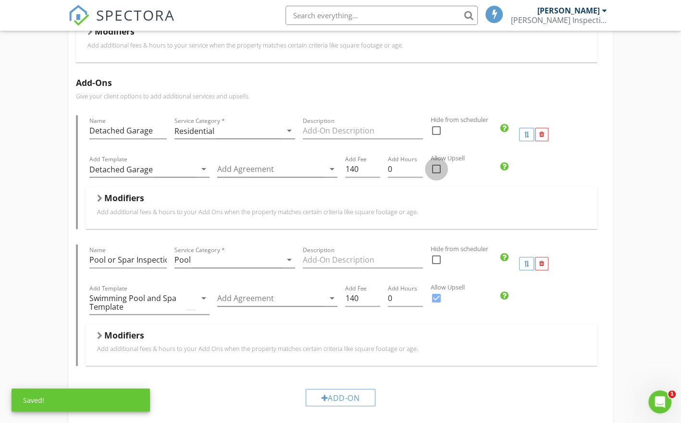
click at [436, 167] on div at bounding box center [436, 169] width 16 height 16
checkbox input "true"
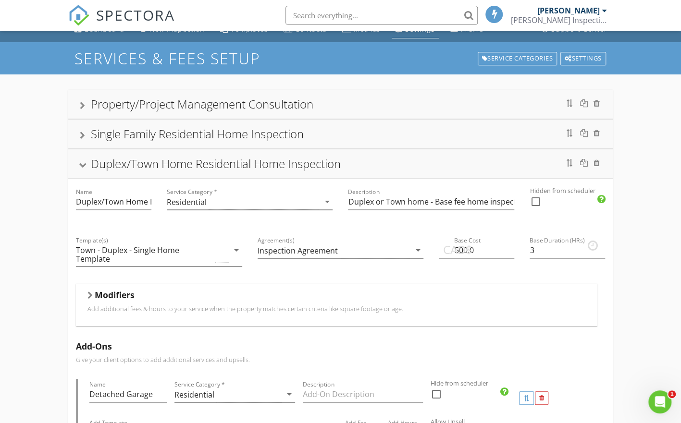
scroll to position [0, 0]
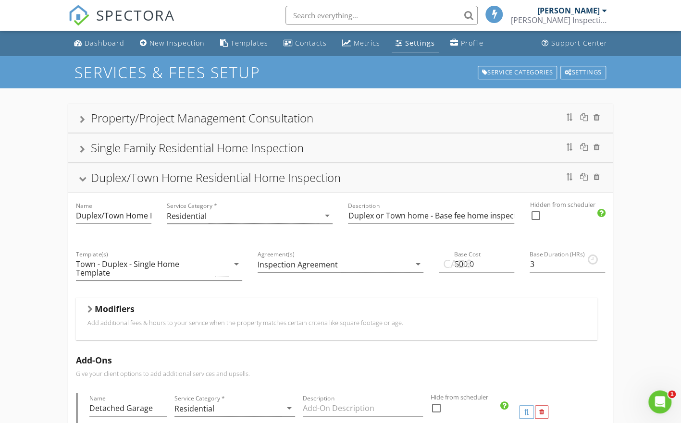
click at [291, 149] on div "Single Family Residential Home Inspection" at bounding box center [197, 148] width 213 height 16
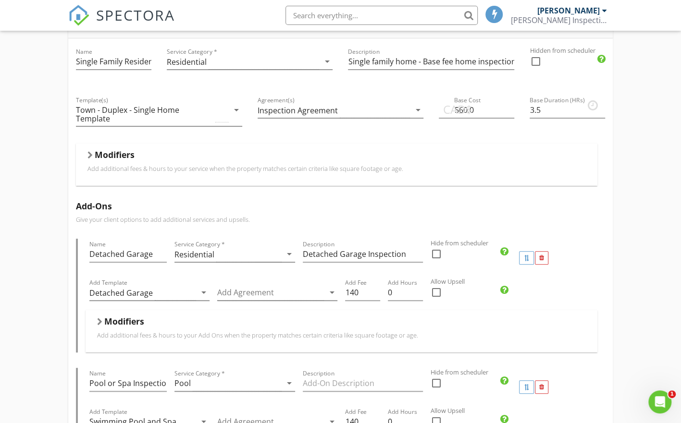
scroll to position [125, 0]
click at [436, 289] on div at bounding box center [436, 292] width 16 height 16
checkbox input "true"
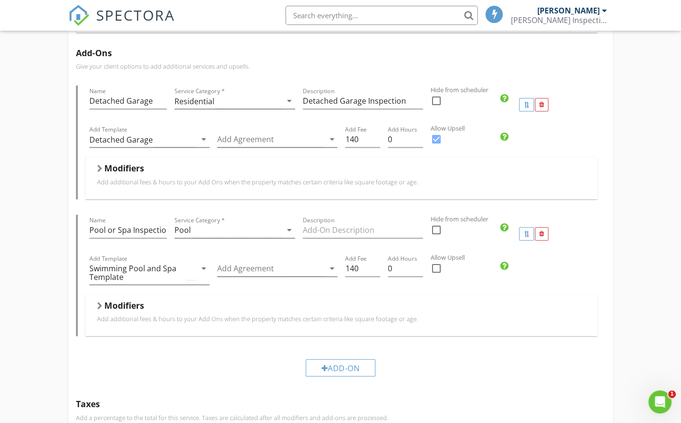
scroll to position [277, 0]
click at [439, 269] on div at bounding box center [436, 269] width 16 height 16
checkbox input "true"
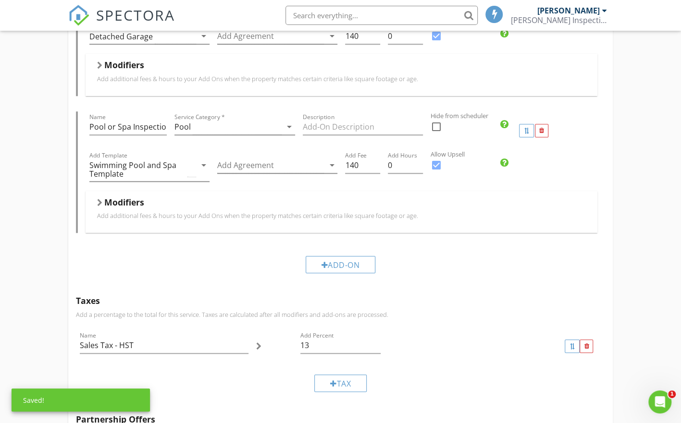
scroll to position [532, 0]
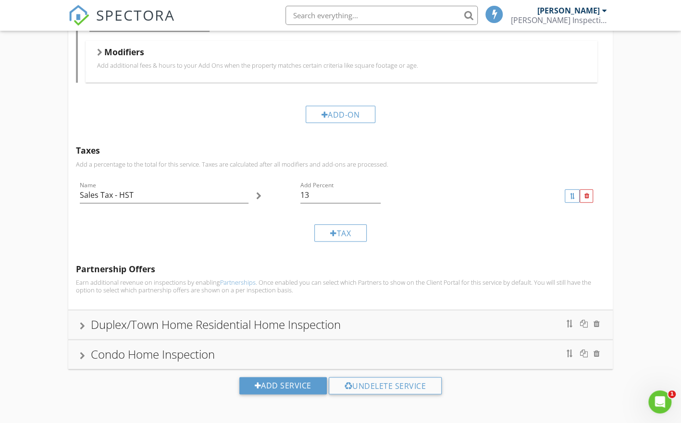
click at [285, 326] on div "Duplex/Town Home Residential Home Inspection" at bounding box center [216, 325] width 250 height 16
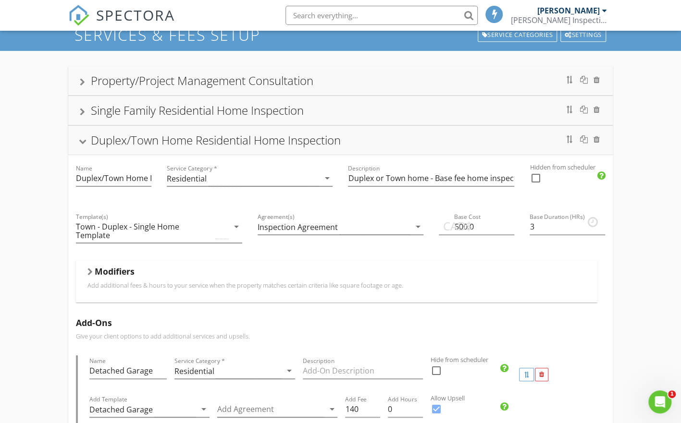
scroll to position [0, 0]
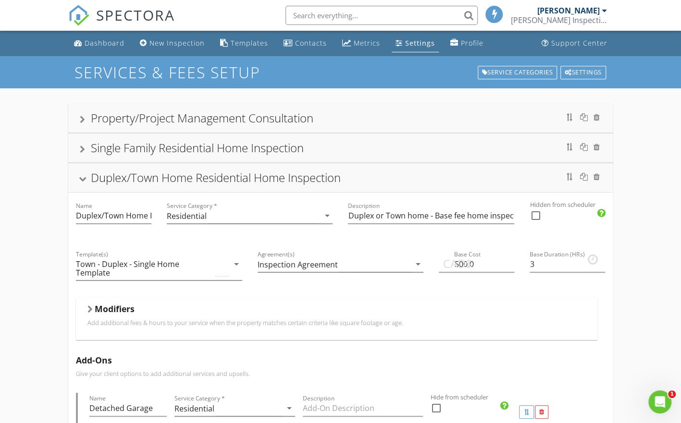
click at [258, 146] on div "Single Family Residential Home Inspection" at bounding box center [197, 148] width 213 height 16
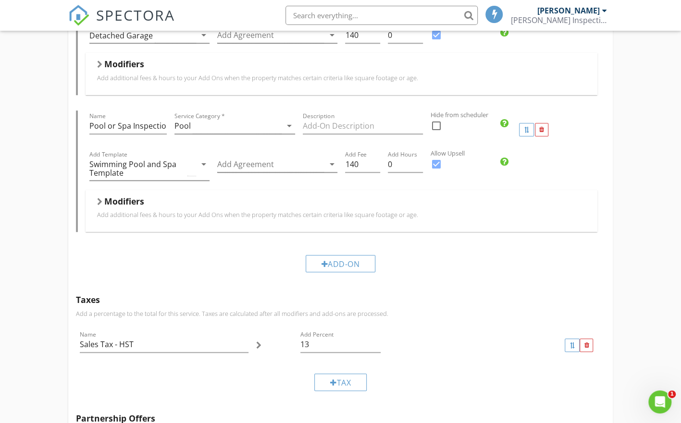
scroll to position [532, 0]
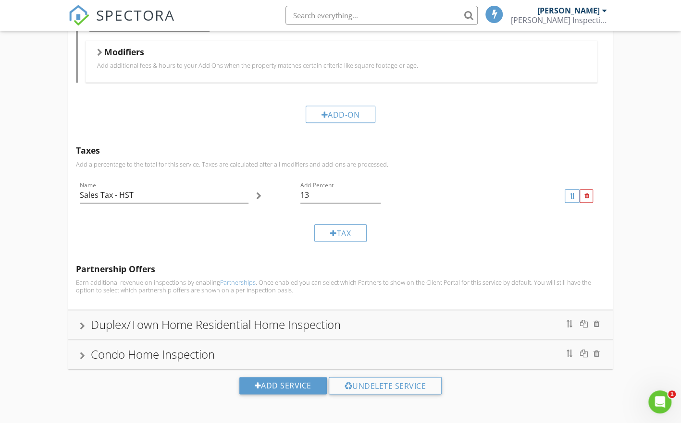
click at [173, 356] on div "Condo Home Inspection" at bounding box center [153, 354] width 124 height 16
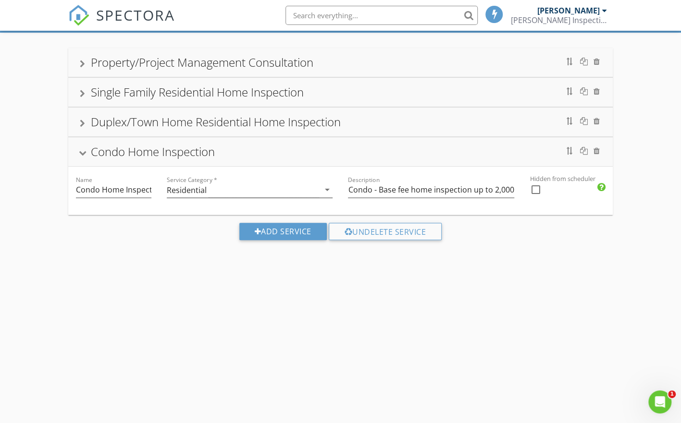
scroll to position [127, 0]
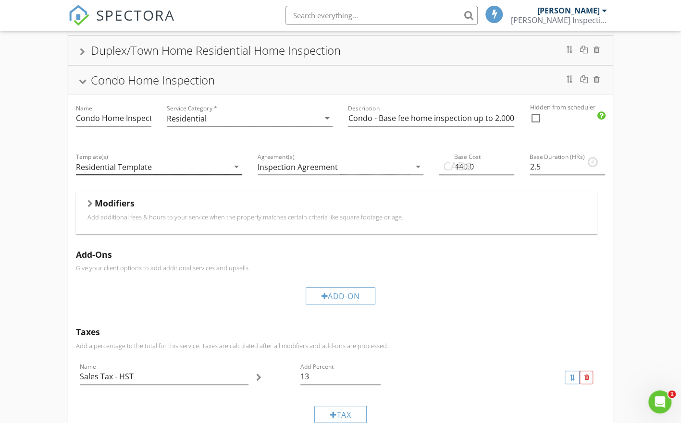
click at [235, 165] on icon "arrow_drop_down" at bounding box center [237, 167] width 12 height 12
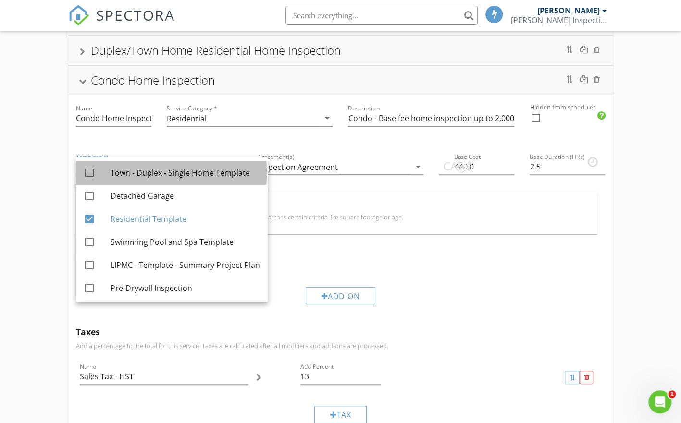
click at [214, 176] on div "Town - Duplex - Single Home Template" at bounding box center [185, 173] width 149 height 12
checkbox input "true"
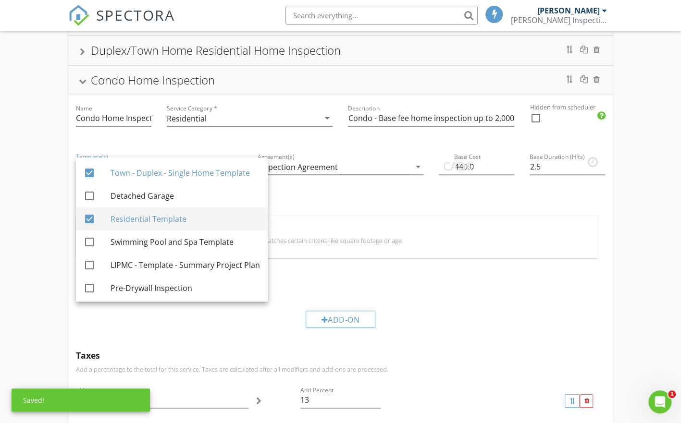
click at [181, 219] on div "Residential Template" at bounding box center [185, 219] width 149 height 12
checkbox input "false"
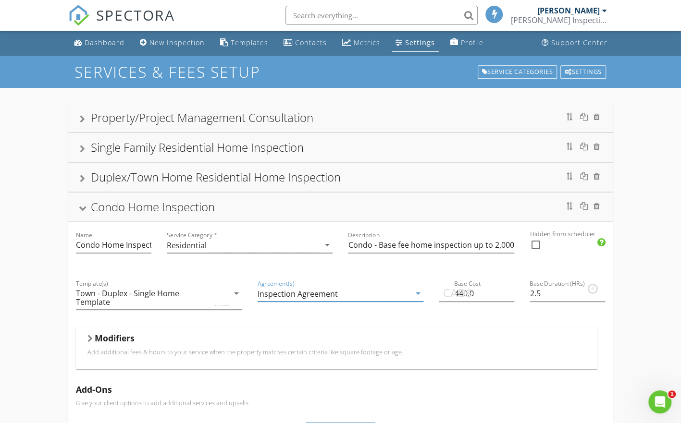
scroll to position [0, 0]
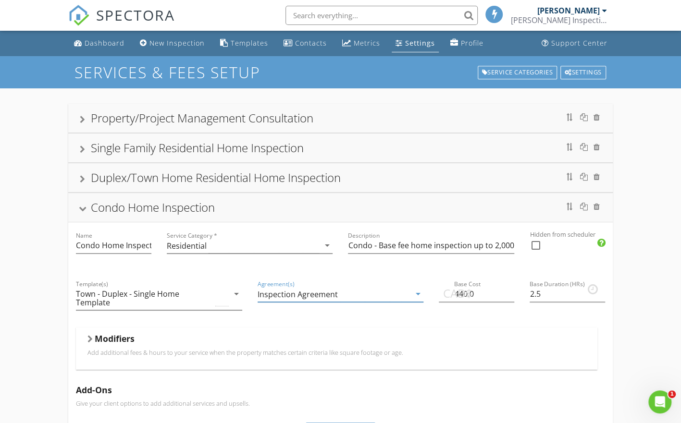
click at [206, 179] on div "Duplex/Town Home Residential Home Inspection" at bounding box center [216, 178] width 250 height 16
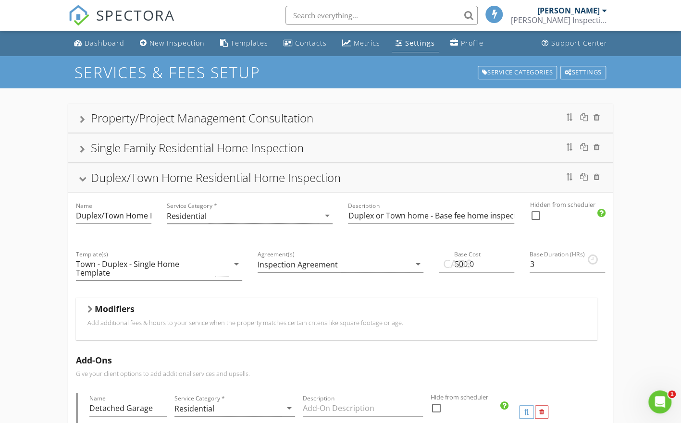
click at [190, 148] on div "Single Family Residential Home Inspection" at bounding box center [197, 148] width 213 height 16
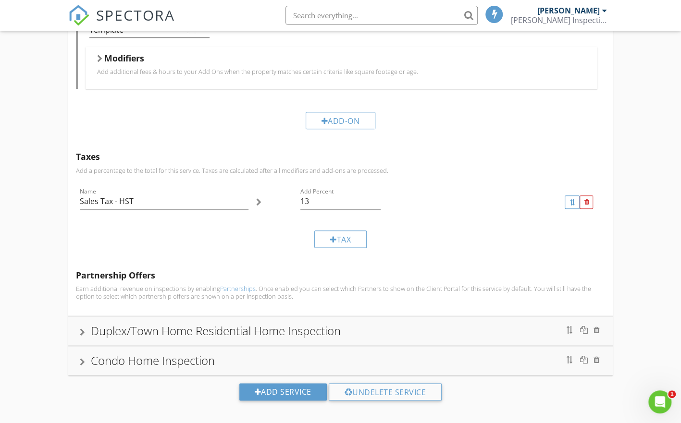
scroll to position [532, 0]
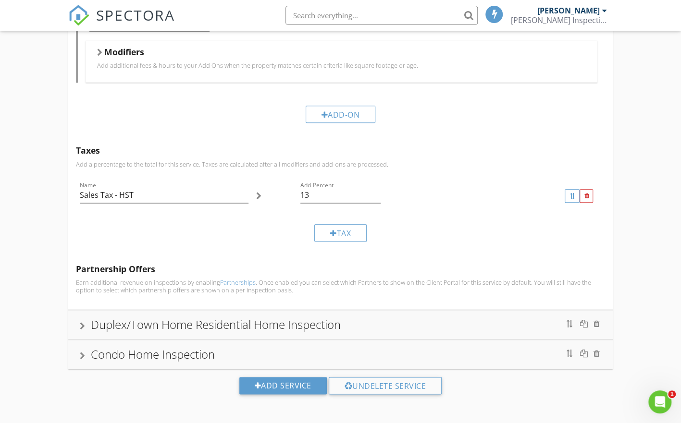
click at [321, 324] on div "Duplex/Town Home Residential Home Inspection" at bounding box center [216, 325] width 250 height 16
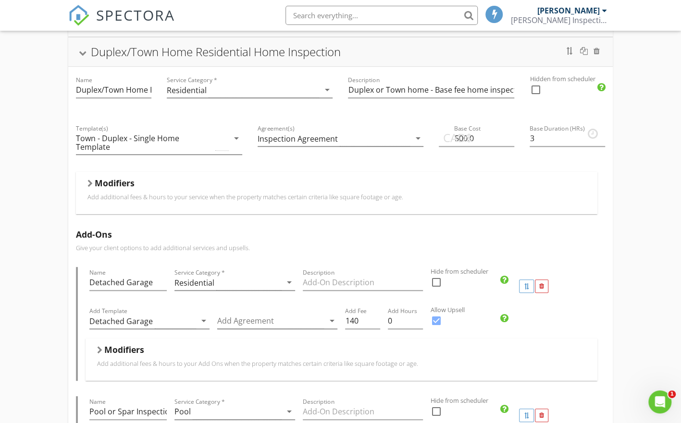
scroll to position [0, 0]
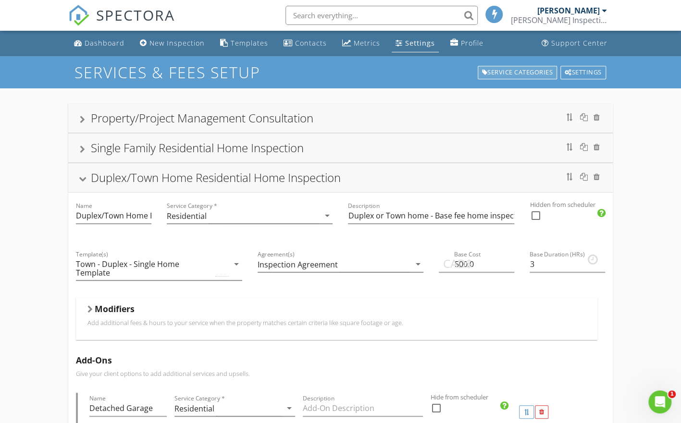
click at [518, 66] on div "Service Categories" at bounding box center [518, 72] width 80 height 13
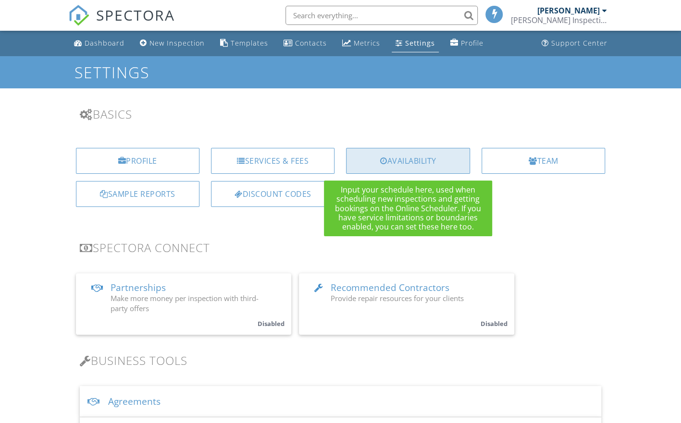
click at [418, 161] on div "Availability" at bounding box center [408, 161] width 124 height 26
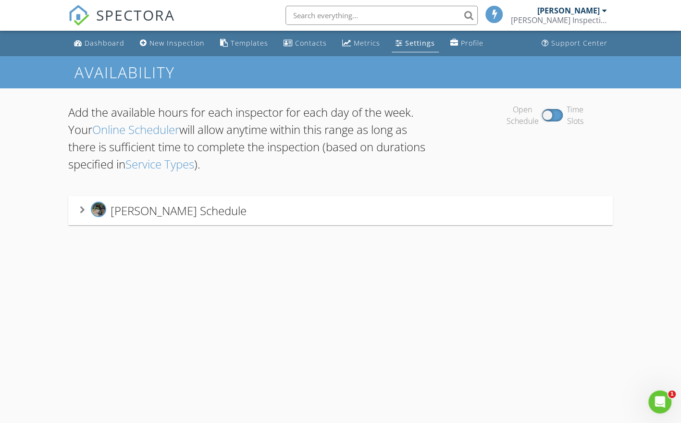
click at [209, 209] on span "[PERSON_NAME] Schedule" at bounding box center [179, 211] width 136 height 16
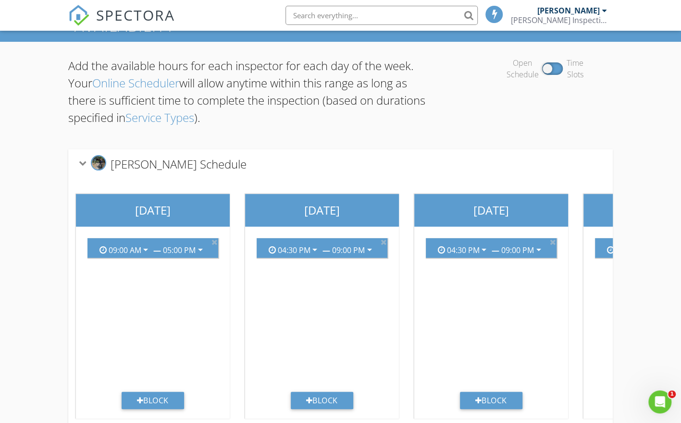
scroll to position [80, 0]
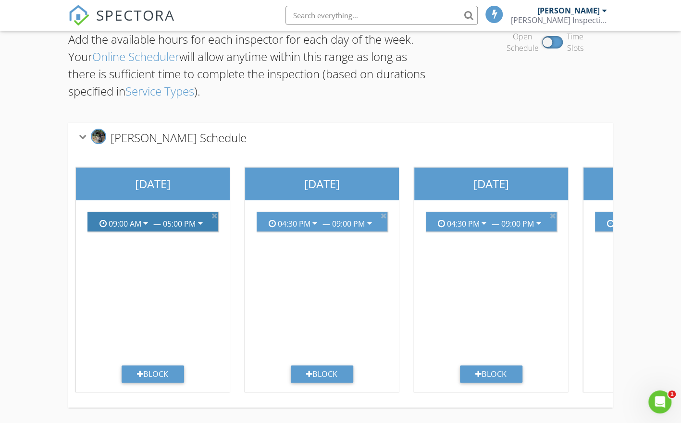
click at [201, 218] on icon "arrow_drop_down" at bounding box center [201, 224] width 12 height 12
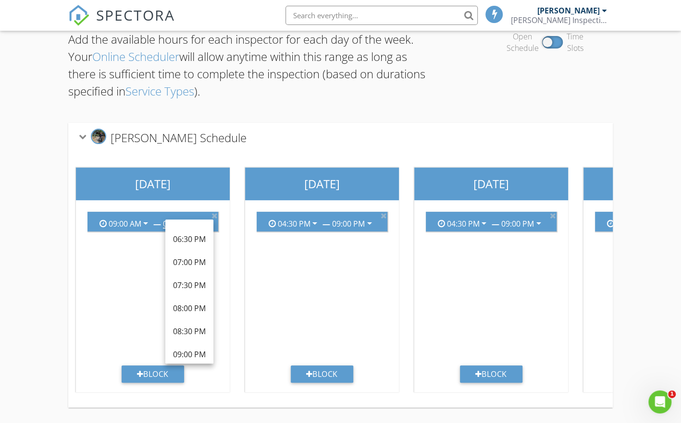
scroll to position [430, 0]
click at [191, 330] on div "09:00 PM" at bounding box center [189, 336] width 33 height 12
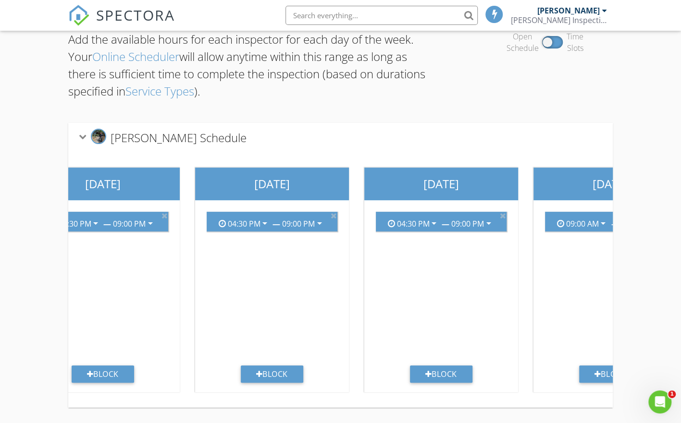
scroll to position [0, 639]
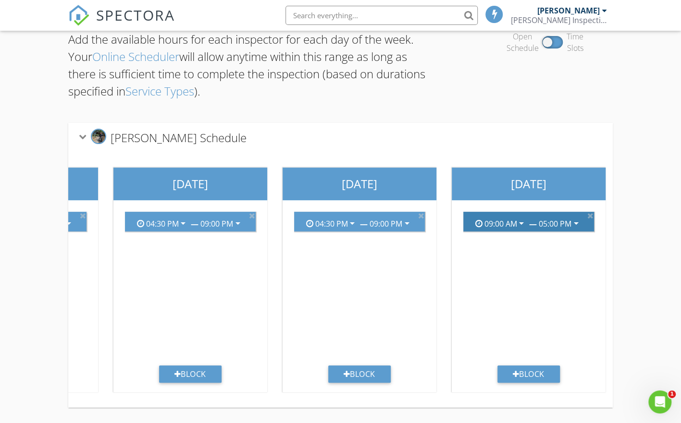
click at [565, 214] on div "05:00 PM arrow_drop_down" at bounding box center [560, 221] width 43 height 14
click at [580, 218] on icon "arrow_drop_down" at bounding box center [576, 224] width 12 height 12
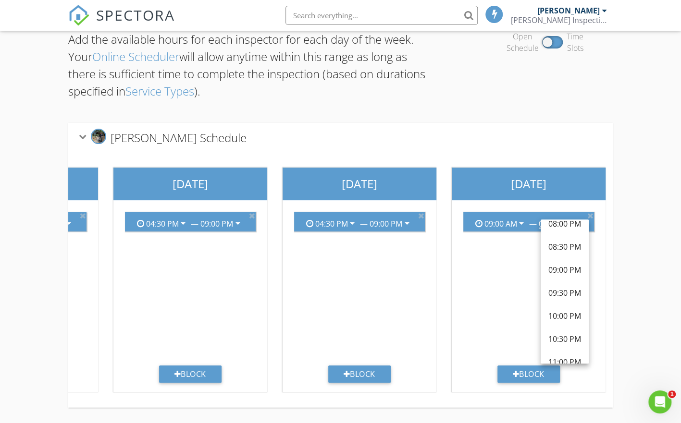
scroll to position [532, 0]
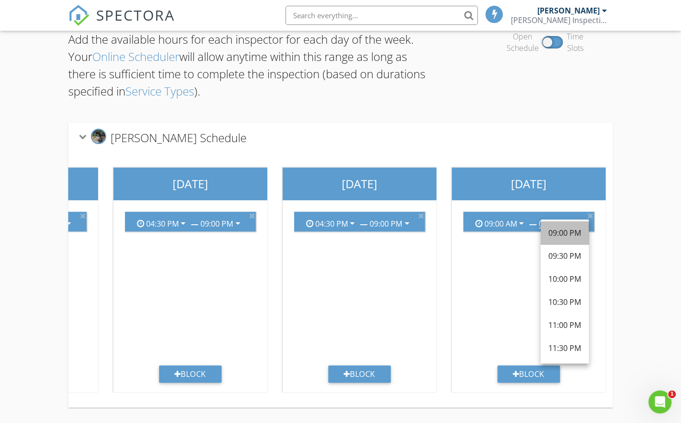
click at [568, 227] on div "09:00 PM" at bounding box center [564, 233] width 33 height 12
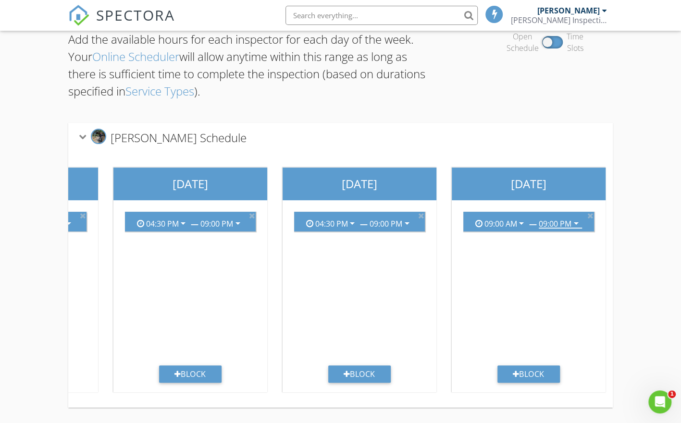
scroll to position [0, 0]
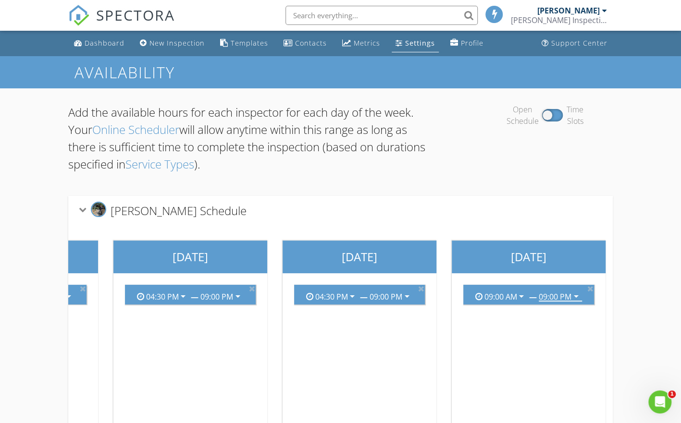
click at [417, 41] on div "Settings" at bounding box center [420, 42] width 30 height 9
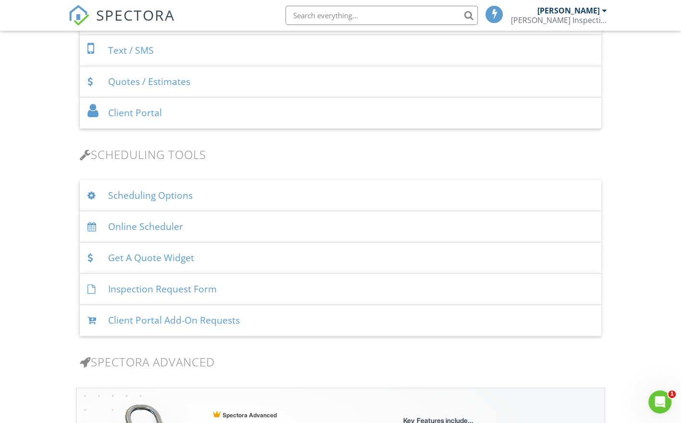
scroll to position [509, 0]
click at [566, 315] on div "Client Portal Add-On Requests" at bounding box center [341, 318] width 522 height 31
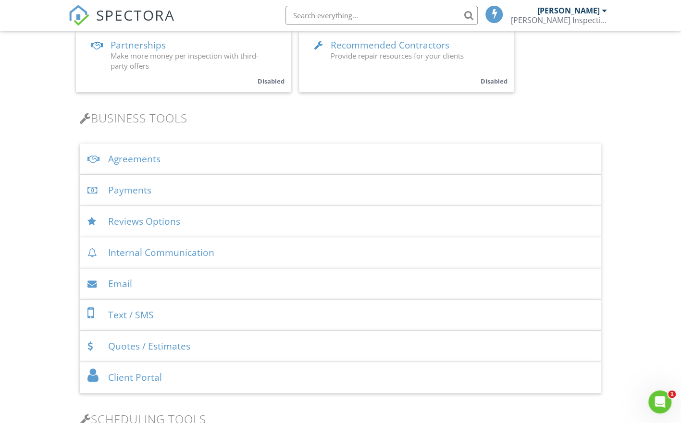
scroll to position [242, 0]
click at [543, 345] on div "Quotes / Estimates" at bounding box center [341, 347] width 522 height 31
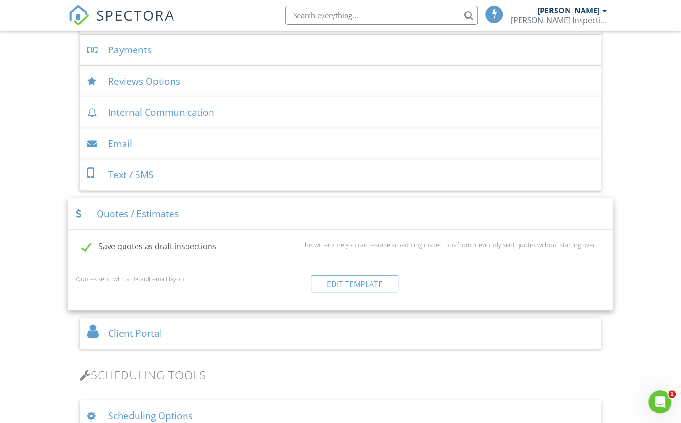
scroll to position [384, 0]
click at [355, 282] on link "Edit Template" at bounding box center [354, 282] width 87 height 17
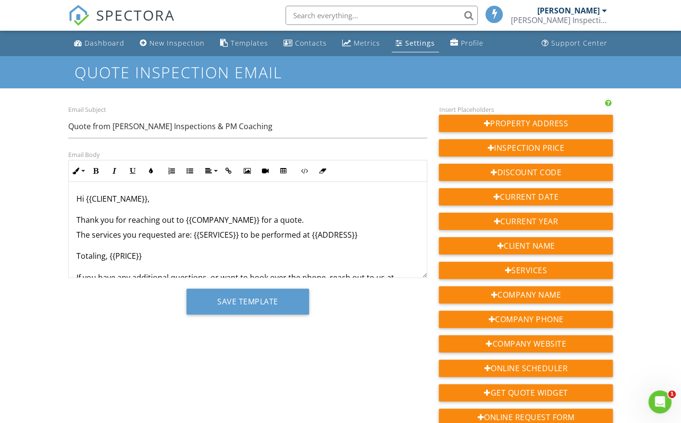
click at [415, 41] on div "Settings" at bounding box center [420, 42] width 30 height 9
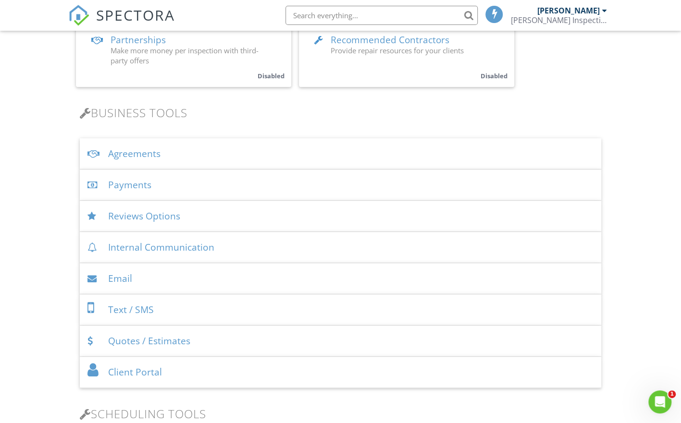
click at [179, 244] on div "Internal Communication" at bounding box center [341, 247] width 522 height 31
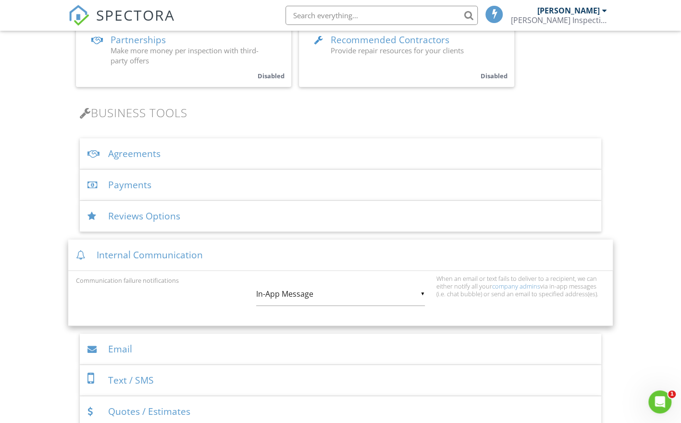
click at [179, 244] on div "Internal Communication" at bounding box center [340, 255] width 545 height 31
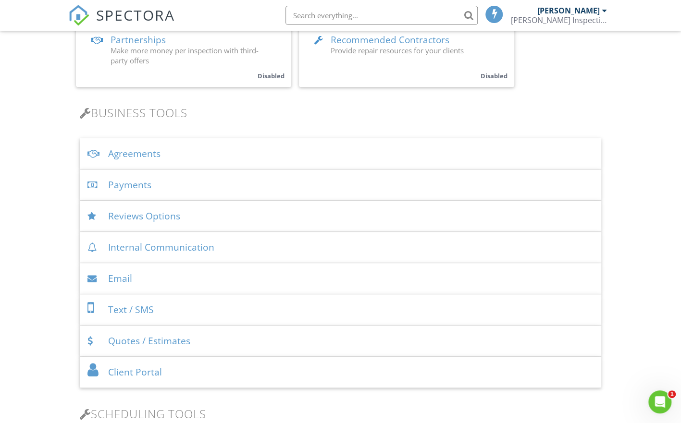
click at [168, 280] on div "Email" at bounding box center [341, 278] width 522 height 31
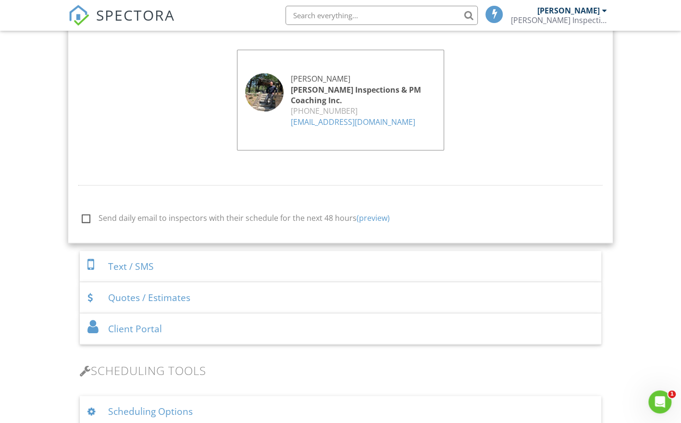
scroll to position [1089, 0]
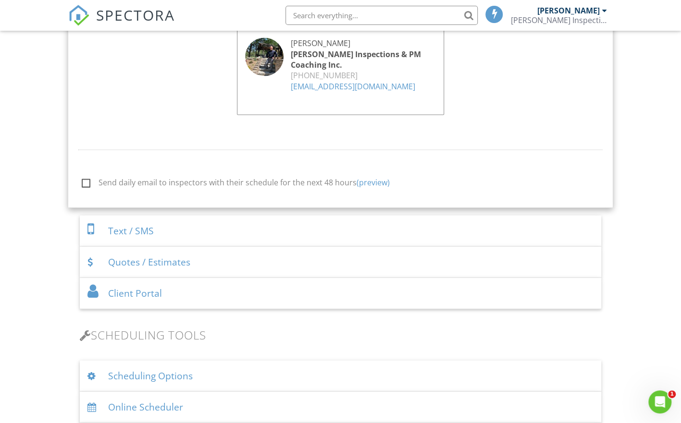
click at [140, 291] on div "Client Portal" at bounding box center [341, 293] width 522 height 31
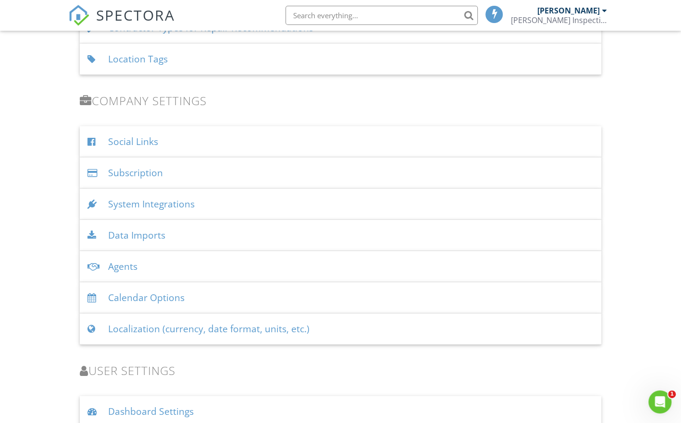
scroll to position [1384, 0]
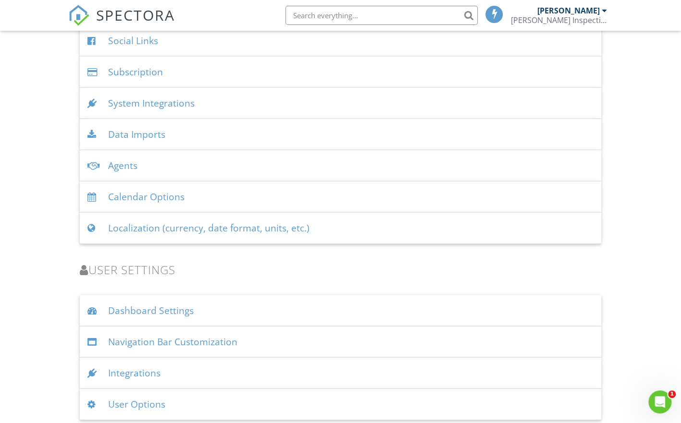
click at [173, 307] on div "Dashboard Settings" at bounding box center [341, 311] width 522 height 31
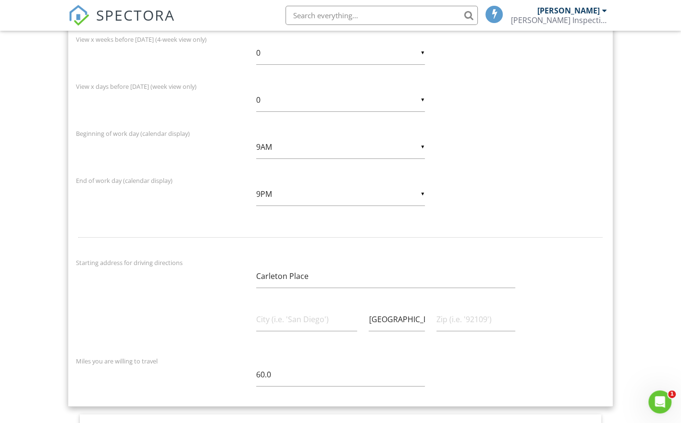
scroll to position [1908, 0]
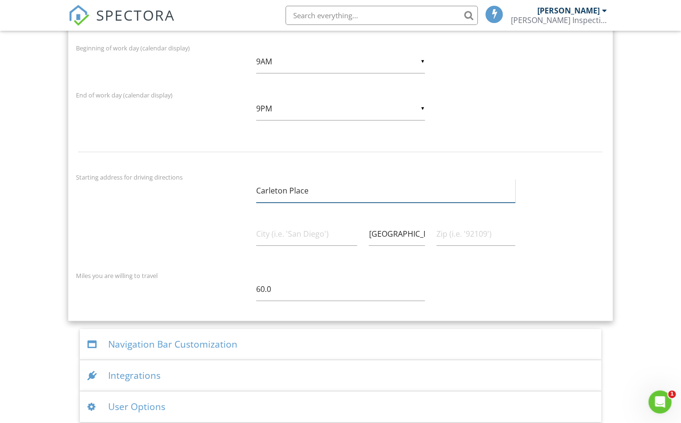
click at [299, 183] on input "Carleton Place" at bounding box center [385, 191] width 259 height 24
drag, startPoint x: 313, startPoint y: 187, endPoint x: 218, endPoint y: 179, distance: 96.0
click at [218, 179] on div "Starting address for driving directions Carleton Place Ontario" at bounding box center [340, 217] width 541 height 90
type input "133 Spruce Crescent, Carleton Place, ON, Canada"
click at [147, 400] on div "User Options" at bounding box center [341, 407] width 522 height 31
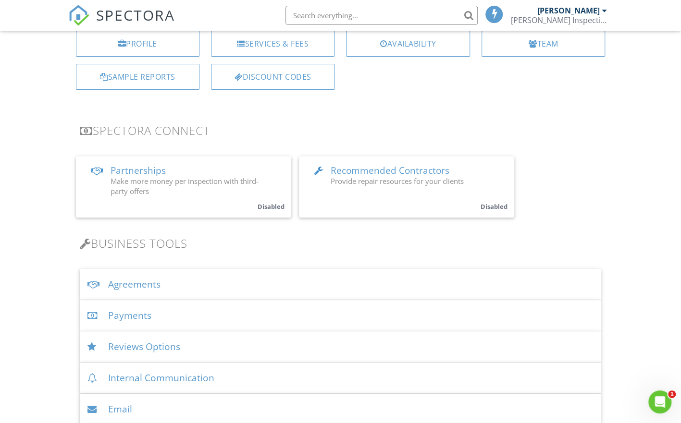
scroll to position [117, 0]
click at [143, 284] on div "Agreements" at bounding box center [341, 285] width 522 height 31
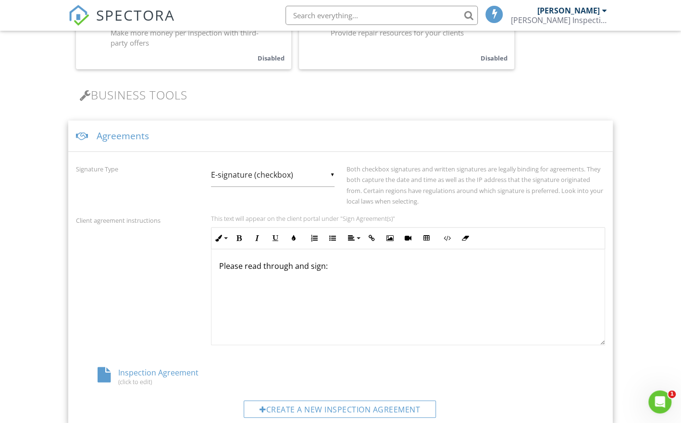
scroll to position [378, 0]
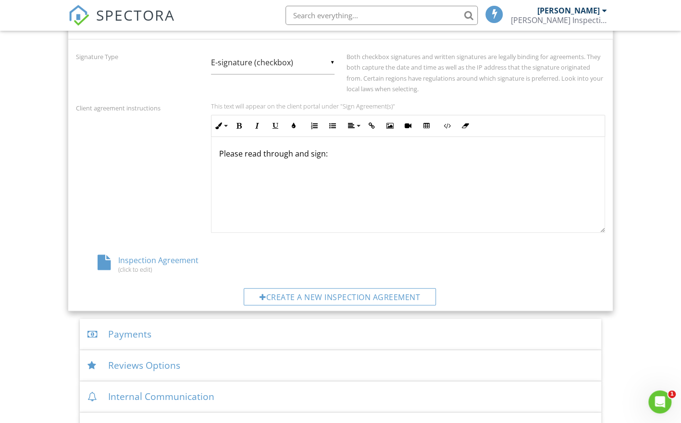
click at [295, 154] on p "Please read through and sign:" at bounding box center [408, 153] width 378 height 11
click at [136, 262] on div "Inspection Agreement (click to edit)" at bounding box center [164, 264] width 176 height 18
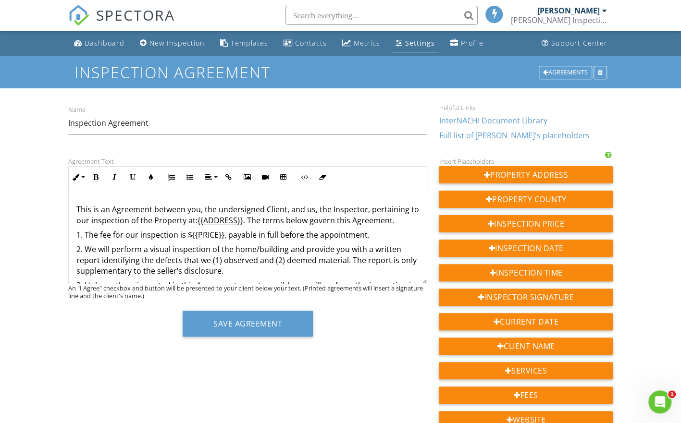
scroll to position [63, 0]
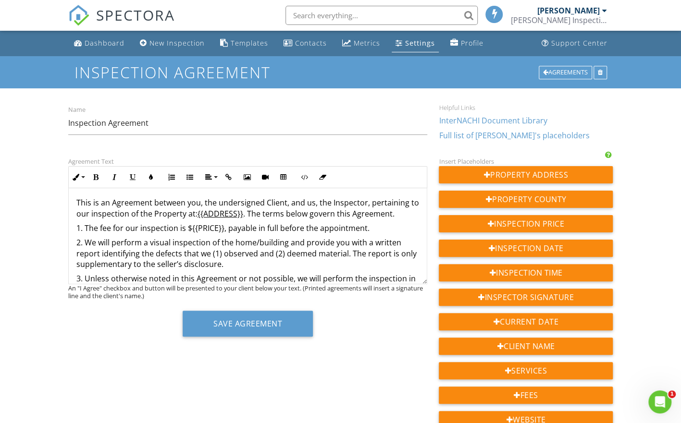
click at [372, 227] on p "1. The fee for our inspection is ${{PRICE}}, payable in full before the appoint…" at bounding box center [247, 228] width 343 height 11
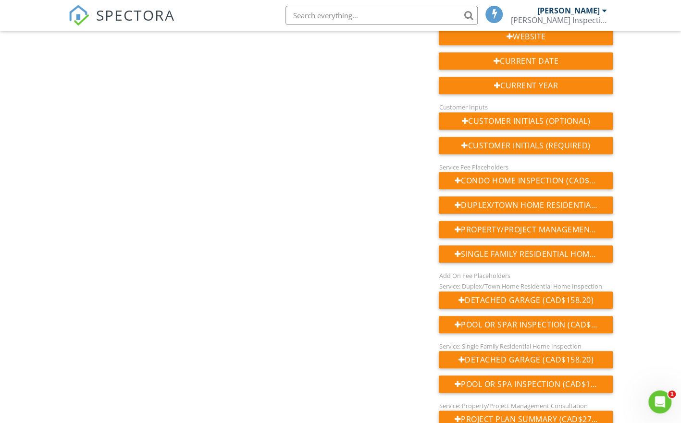
scroll to position [383, 0]
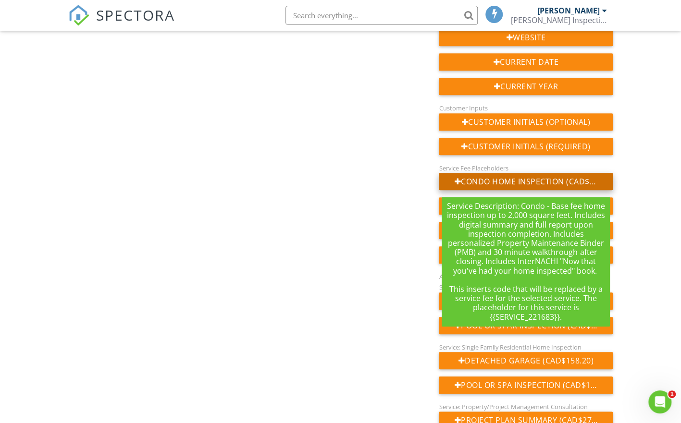
click at [517, 182] on div "Condo Home Inspection (CAD$497.20)" at bounding box center [526, 181] width 174 height 17
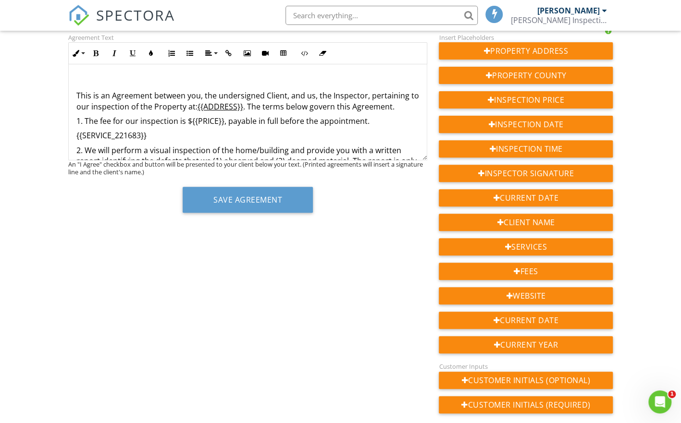
scroll to position [58, 0]
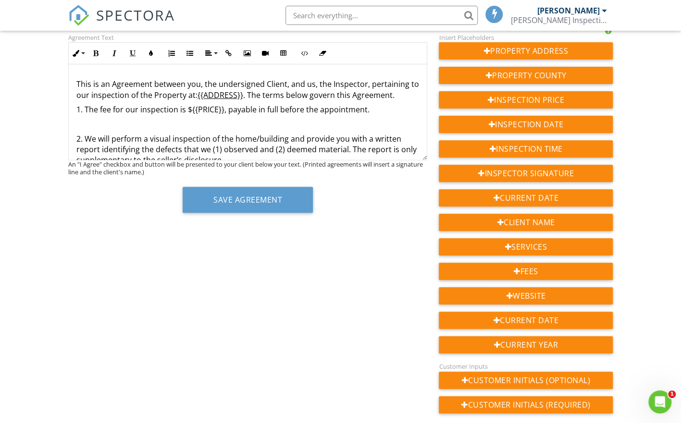
click at [366, 110] on p "1. The fee for our inspection is ${{PRICE}}, payable in full before the appoint…" at bounding box center [247, 109] width 343 height 11
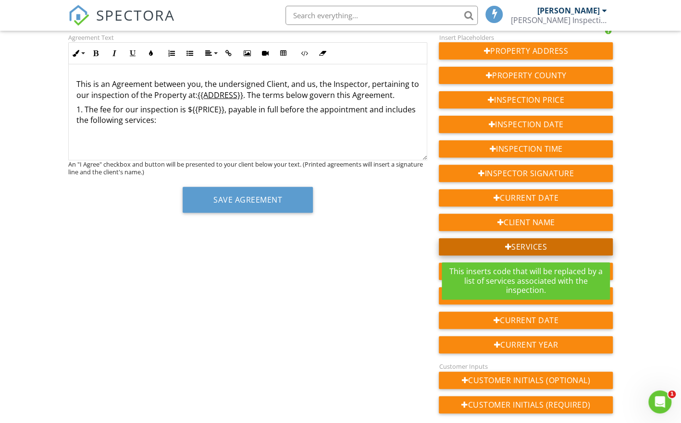
click at [543, 246] on div "Services" at bounding box center [526, 246] width 174 height 17
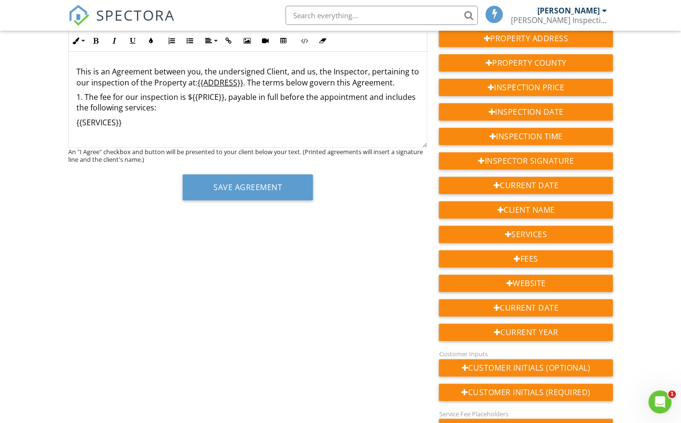
scroll to position [136, 0]
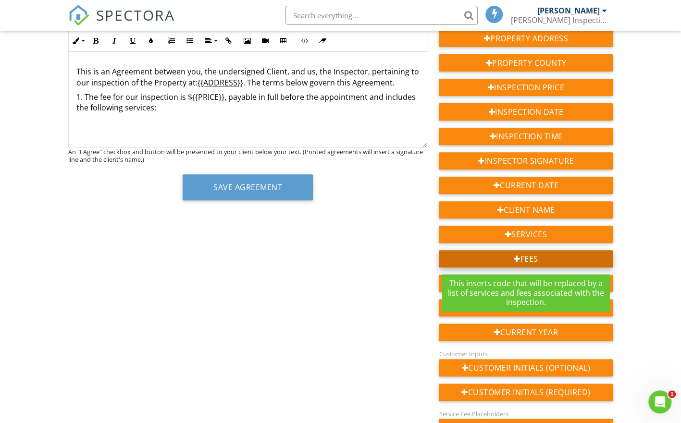
click at [483, 255] on div "Fees" at bounding box center [526, 258] width 174 height 17
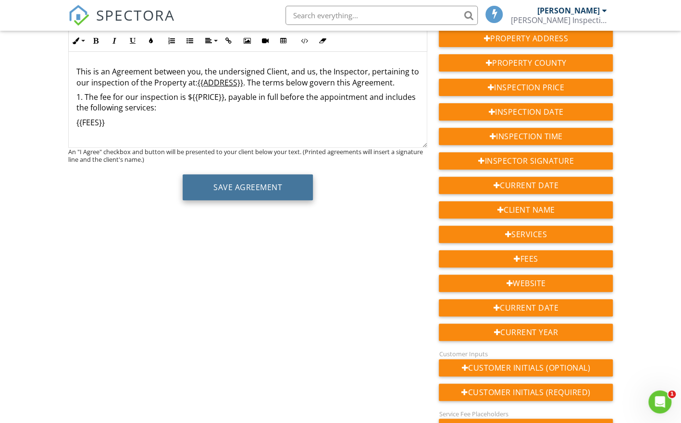
click at [263, 188] on button "Save Agreement" at bounding box center [248, 187] width 130 height 26
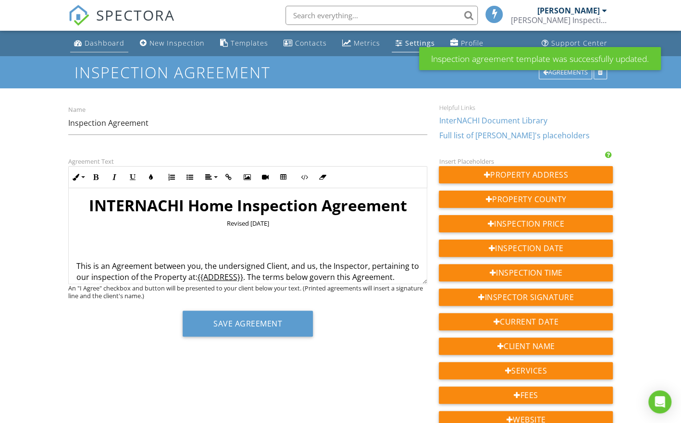
click at [105, 41] on div "Dashboard" at bounding box center [105, 42] width 40 height 9
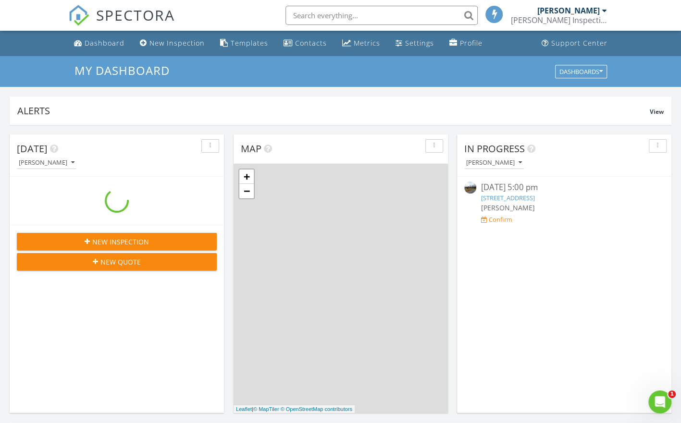
scroll to position [889, 695]
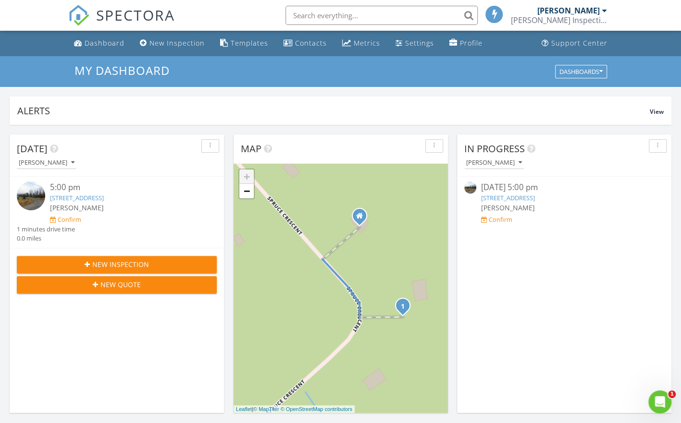
click at [529, 198] on link "[STREET_ADDRESS]" at bounding box center [508, 198] width 54 height 9
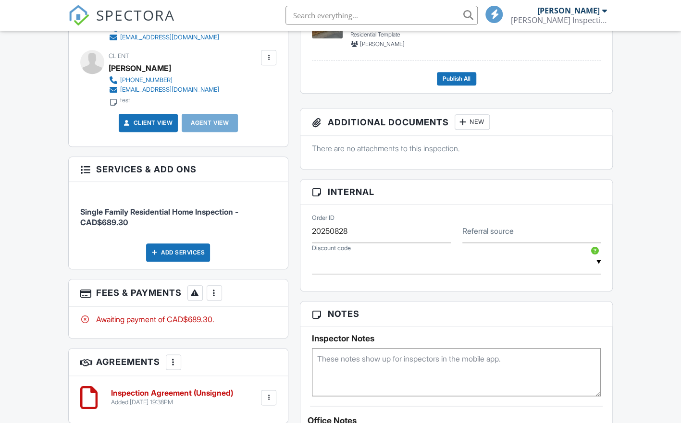
scroll to position [446, 0]
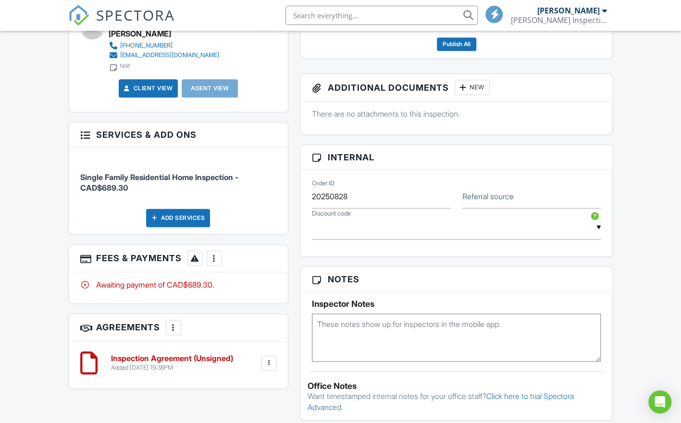
click at [266, 368] on div at bounding box center [269, 364] width 10 height 10
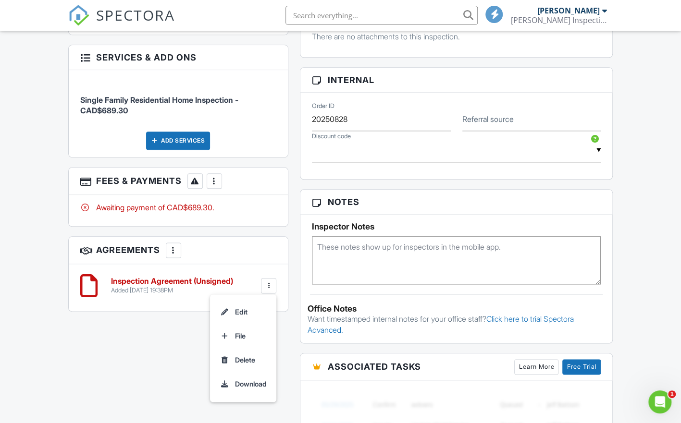
scroll to position [530, 0]
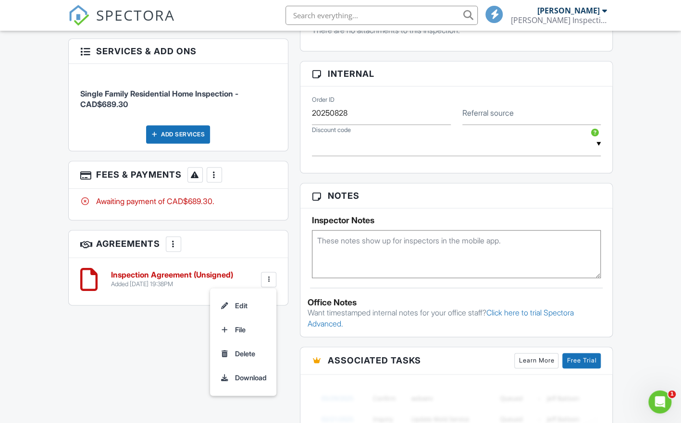
click at [163, 280] on h6 "Inspection Agreement (Unsigned)" at bounding box center [172, 275] width 122 height 9
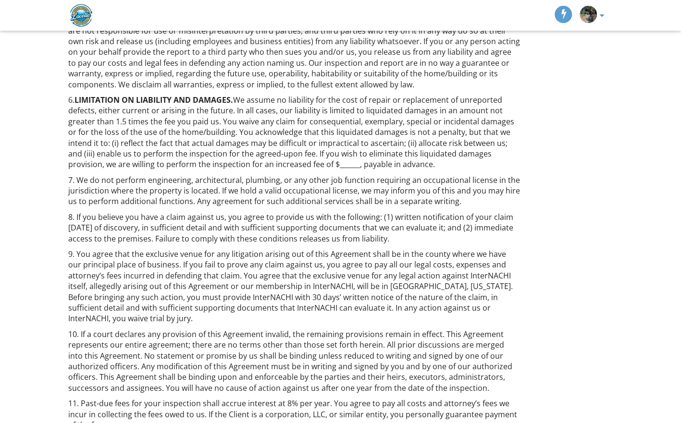
scroll to position [432, 0]
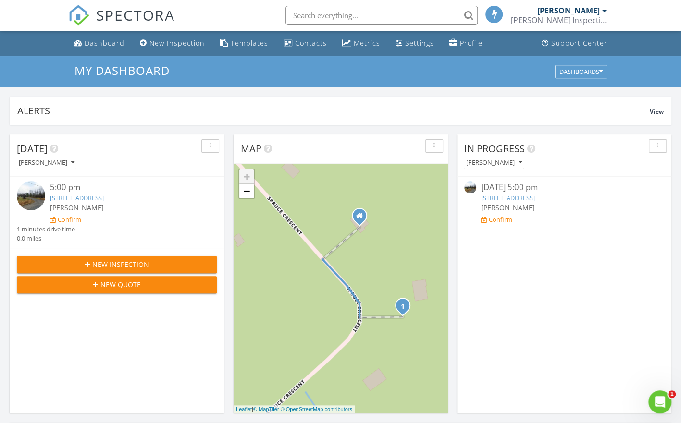
click at [655, 145] on div "button" at bounding box center [657, 146] width 9 height 7
click at [535, 198] on link "[STREET_ADDRESS]" at bounding box center [508, 198] width 54 height 9
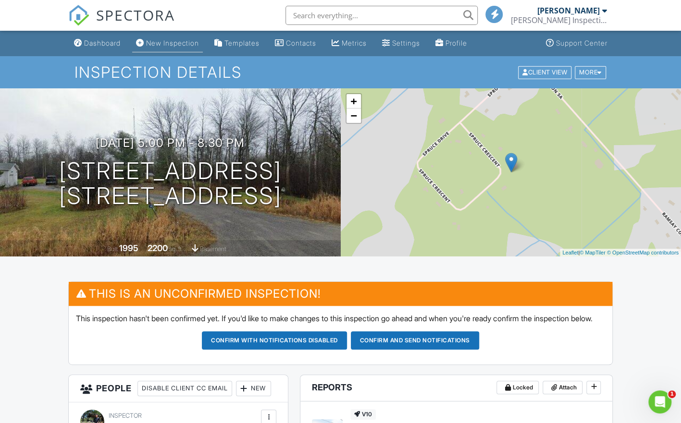
click at [184, 43] on div "New Inspection" at bounding box center [172, 43] width 53 height 8
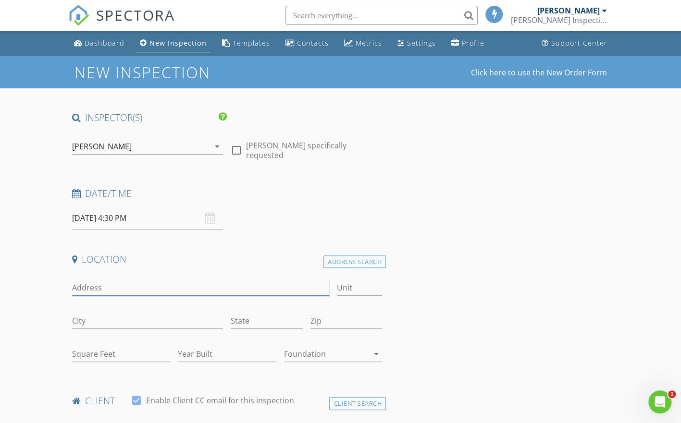
click at [110, 287] on input "Address" at bounding box center [200, 288] width 257 height 16
type input "[STREET_ADDRESS]"
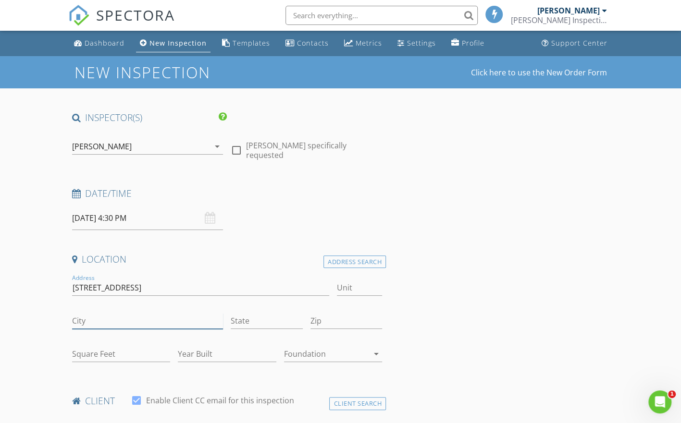
type input "Carleton Place"
type input "ON"
type input "K7C 3P1"
type input "133"
type input "Crescent"
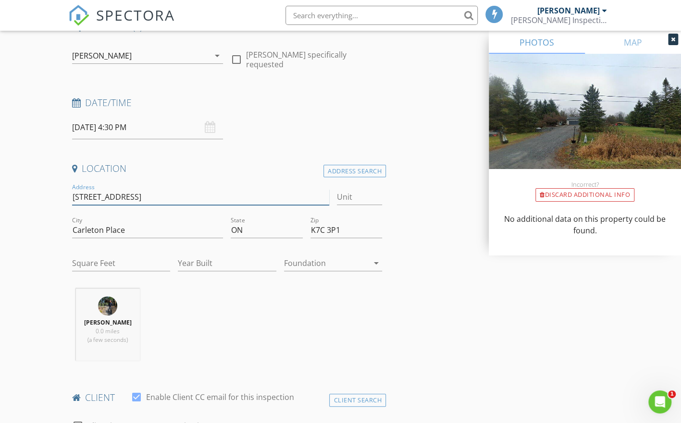
scroll to position [166, 0]
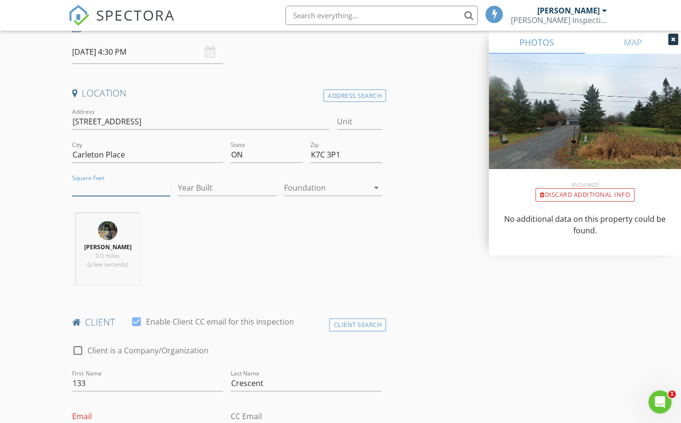
click at [133, 184] on input "Square Feet" at bounding box center [121, 188] width 98 height 16
type input "2600"
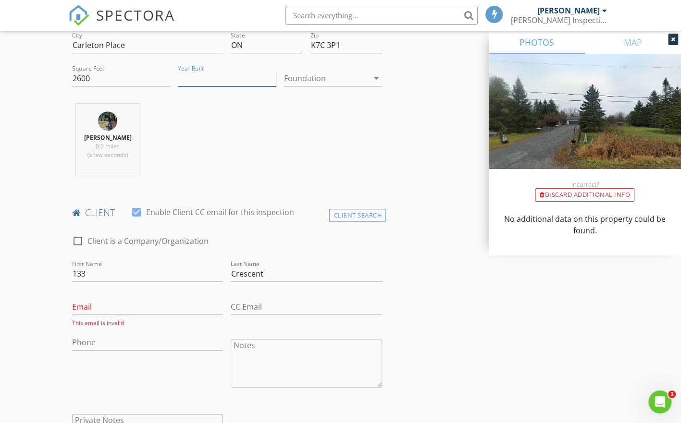
scroll to position [275, 0]
click at [134, 309] on input "Email" at bounding box center [147, 308] width 151 height 16
type input "marclacelle@hotmail.com"
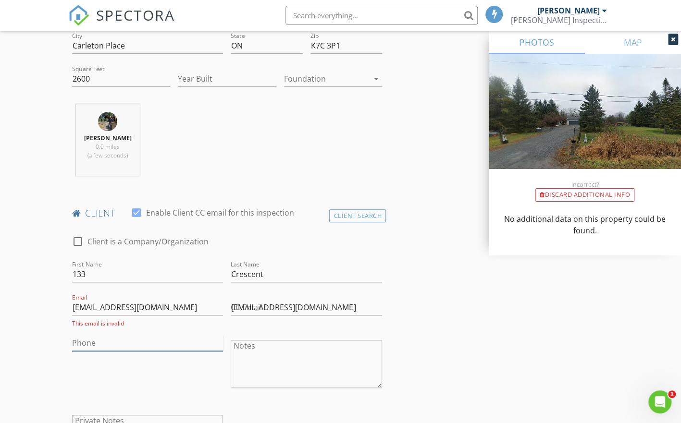
type input "613-227-2396"
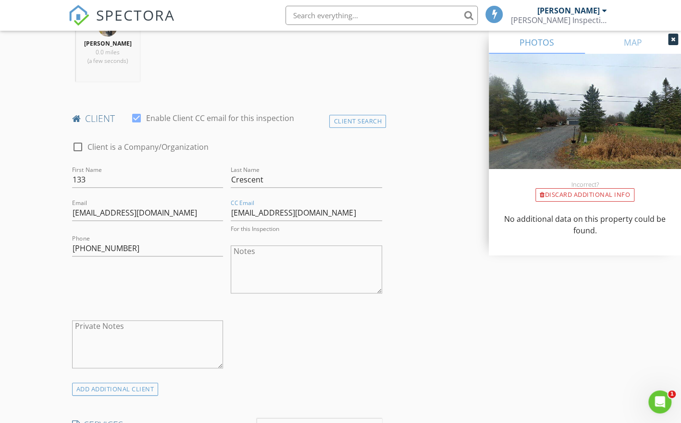
click at [261, 255] on textarea "Notes" at bounding box center [306, 270] width 151 height 48
type textarea "notes in clients section"
click at [164, 329] on textarea "Private Notes" at bounding box center [147, 342] width 151 height 48
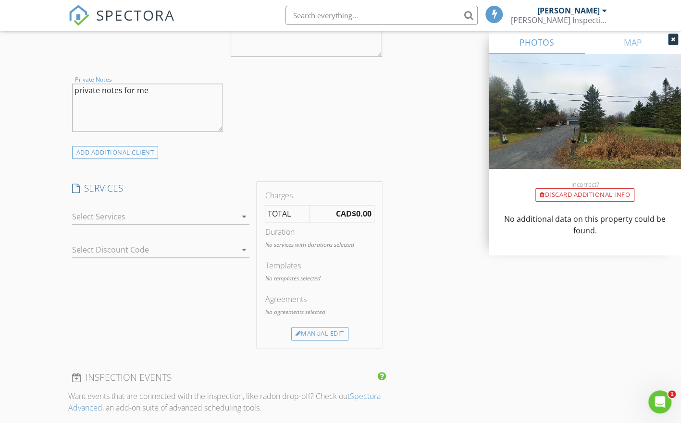
scroll to position [607, 0]
type textarea "private notes for me"
click at [145, 213] on div at bounding box center [154, 213] width 164 height 15
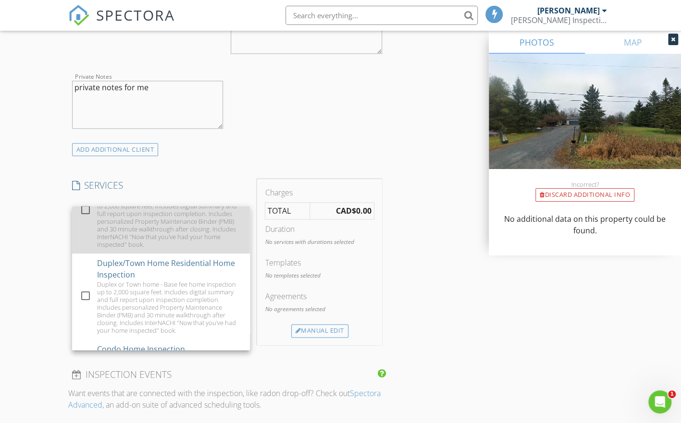
scroll to position [117, 0]
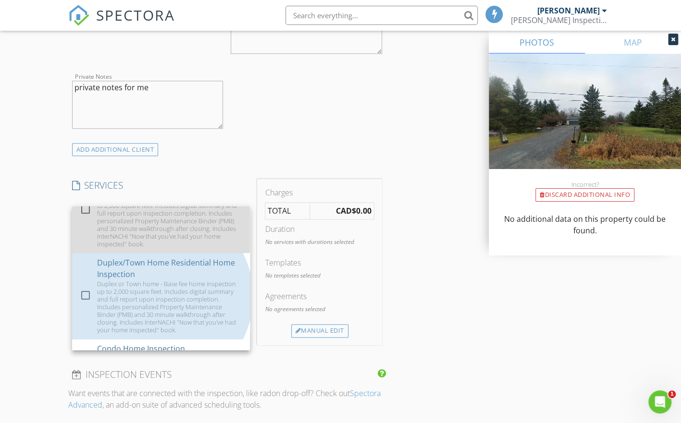
click at [161, 305] on div "Duplex or Town home - Base fee home inspection up to 2,000 square feet. Include…" at bounding box center [169, 307] width 145 height 54
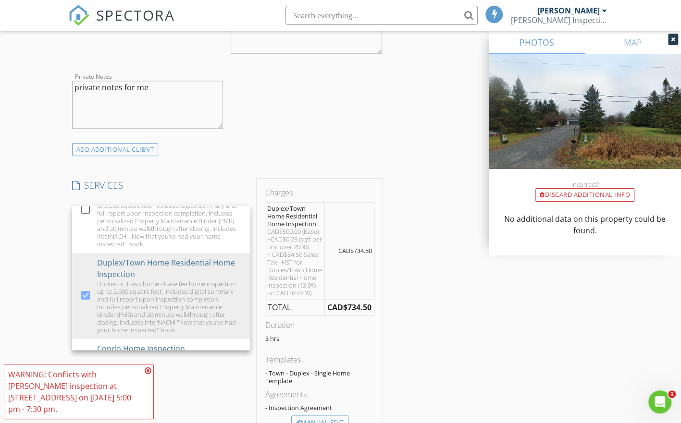
click at [8, 249] on div "New Inspection Click here to use the New Order Form INSPECTOR(S) check_box Marc…" at bounding box center [340, 305] width 681 height 1712
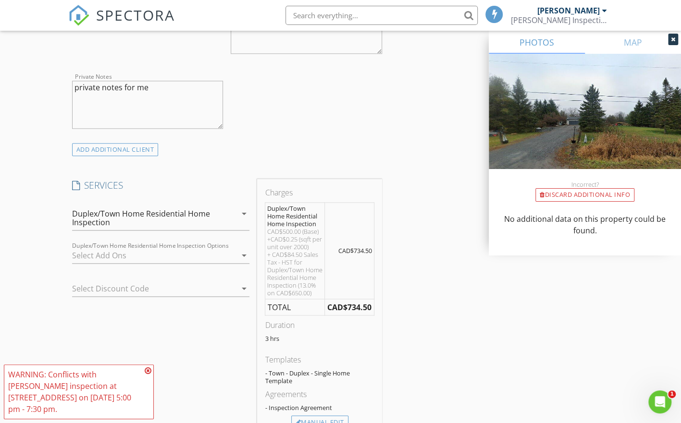
click at [92, 250] on div at bounding box center [154, 255] width 164 height 15
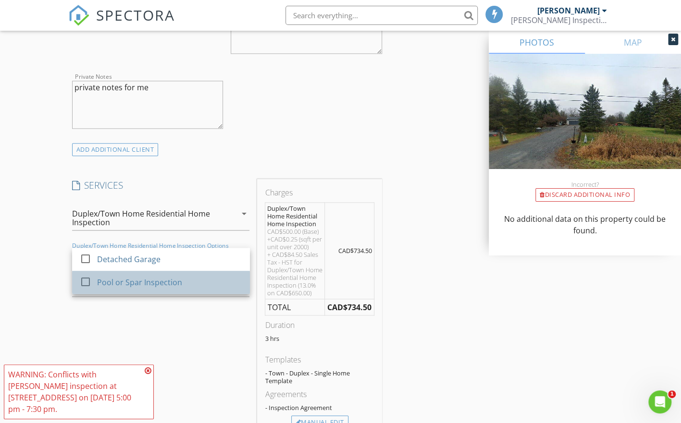
click at [106, 278] on div "Pool or Spar Inspection" at bounding box center [139, 283] width 85 height 12
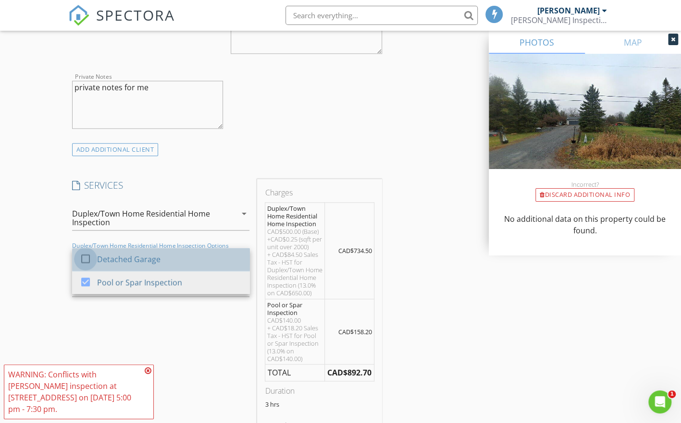
click at [85, 257] on div at bounding box center [85, 259] width 16 height 16
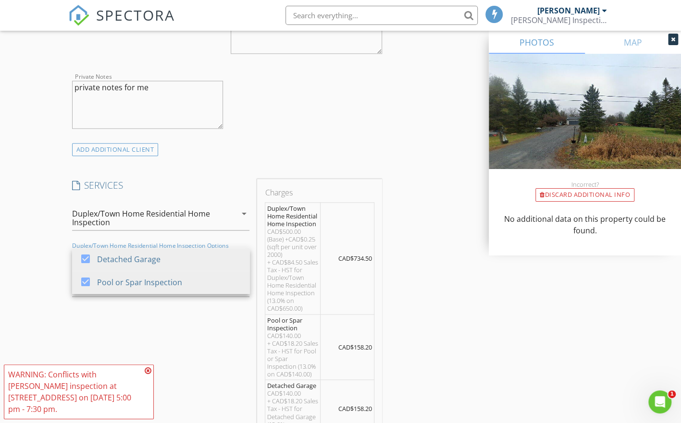
click at [56, 269] on div "New Inspection Click here to use the New Order Form INSPECTOR(S) check_box Marc…" at bounding box center [340, 382] width 681 height 1867
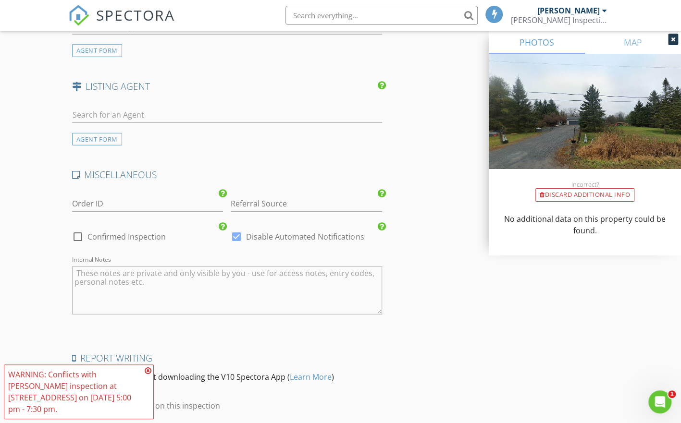
scroll to position [1416, 0]
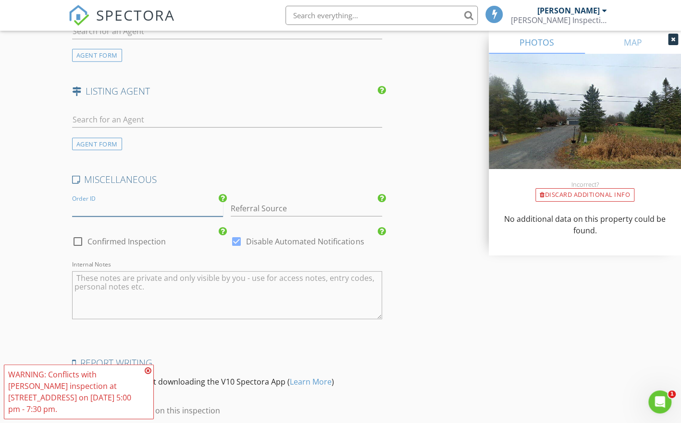
click at [91, 202] on input "Order ID" at bounding box center [147, 209] width 151 height 16
type input "I"
type input "Order ID test 20250827-1"
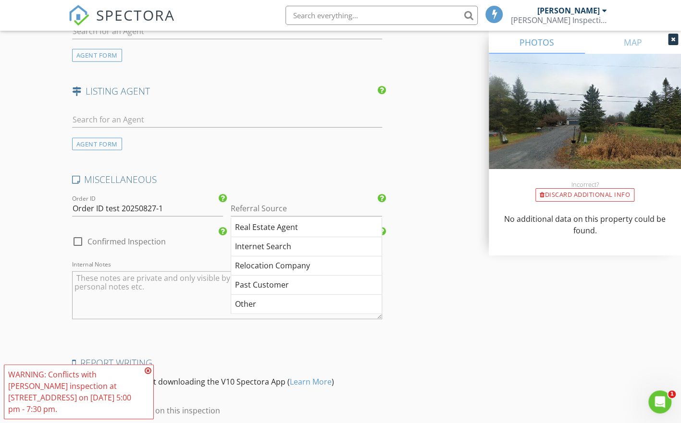
click at [107, 234] on div "check_box_outline_blank Confirmed Inspection" at bounding box center [147, 246] width 151 height 25
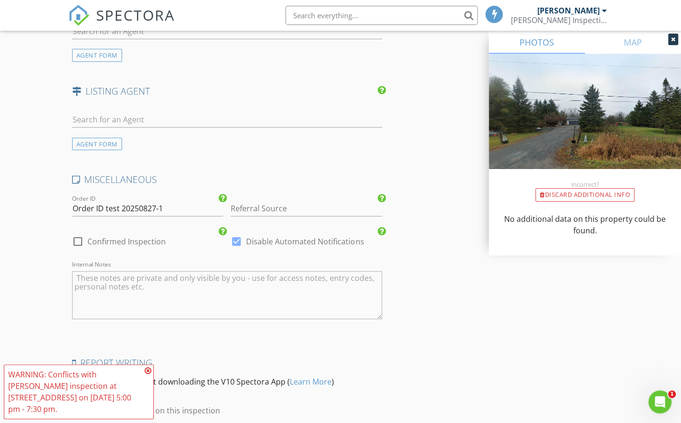
click at [96, 239] on label "Confirmed Inspection" at bounding box center [126, 242] width 78 height 10
checkbox input "true"
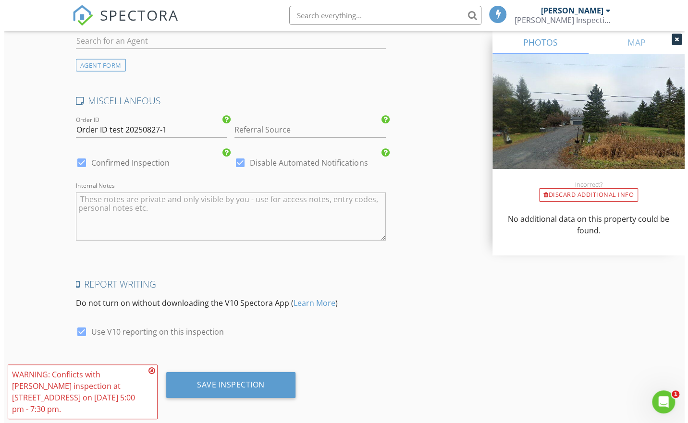
scroll to position [1496, 0]
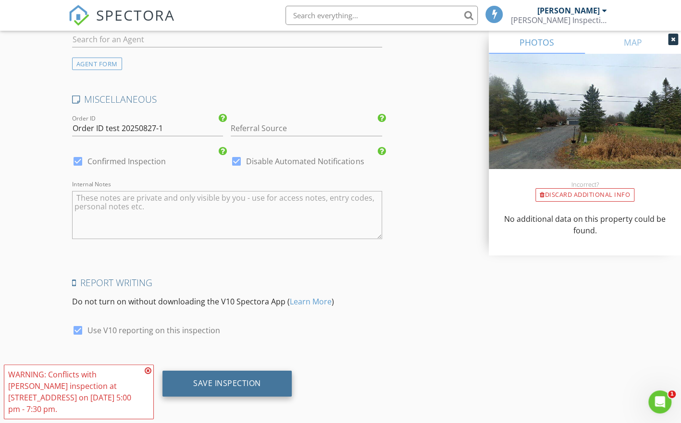
click at [226, 379] on div "Save Inspection" at bounding box center [227, 384] width 68 height 10
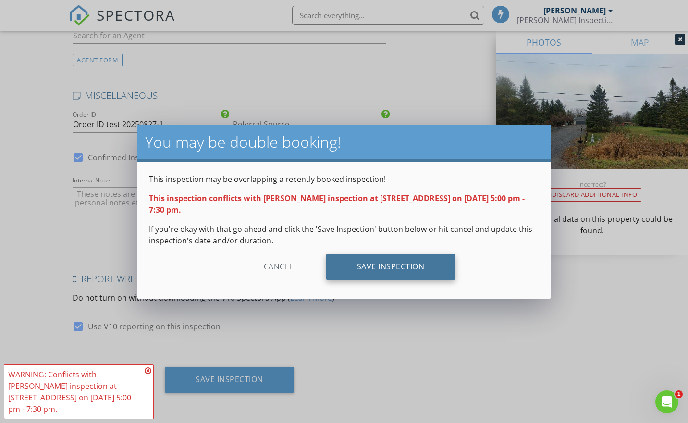
click at [363, 266] on div "Save Inspection" at bounding box center [390, 267] width 129 height 26
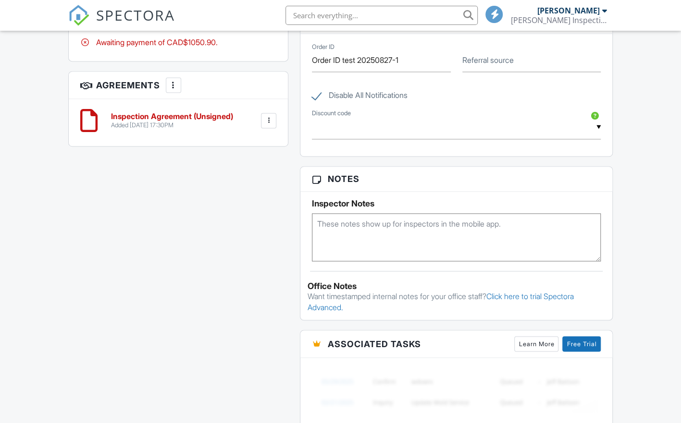
scroll to position [653, 0]
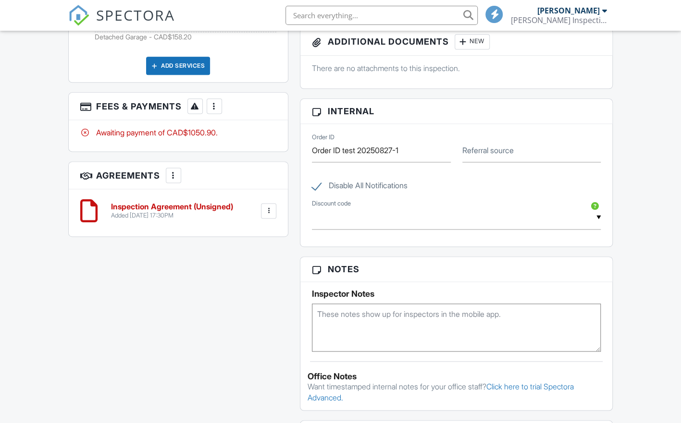
click at [196, 203] on h6 "Inspection Agreement (Unsigned)" at bounding box center [172, 207] width 122 height 9
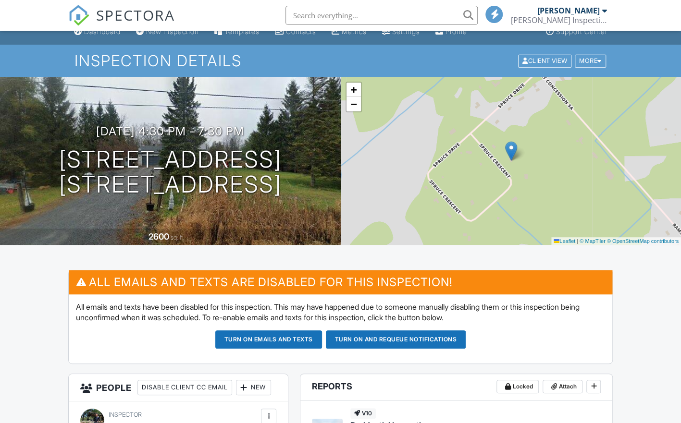
scroll to position [0, 0]
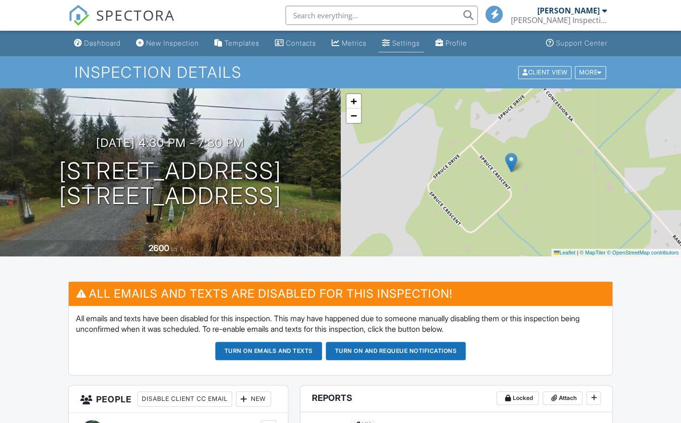
click at [415, 39] on div "Settings" at bounding box center [406, 43] width 28 height 8
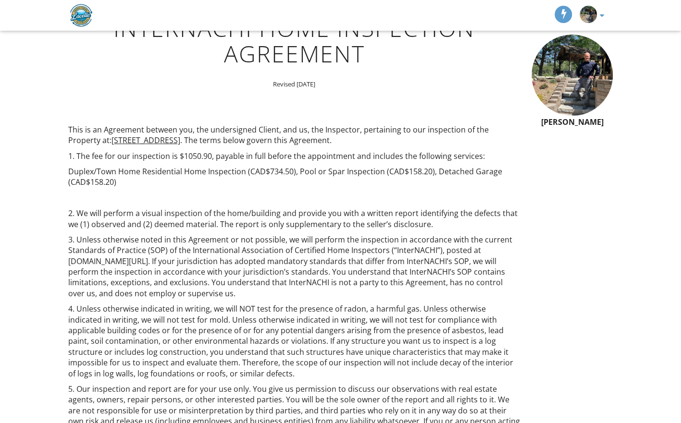
scroll to position [87, 0]
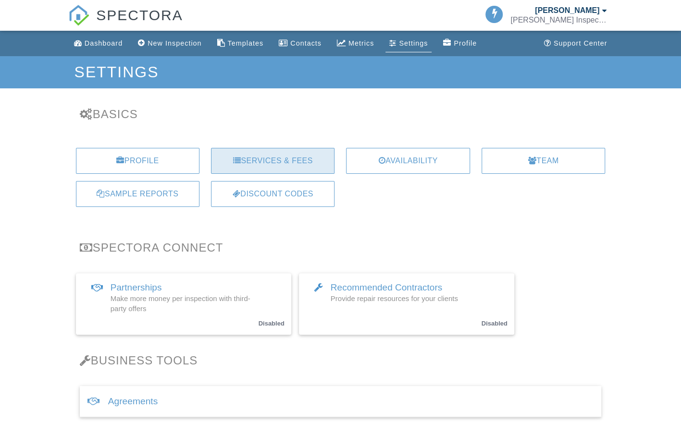
click at [261, 159] on div "Services & Fees" at bounding box center [273, 161] width 124 height 26
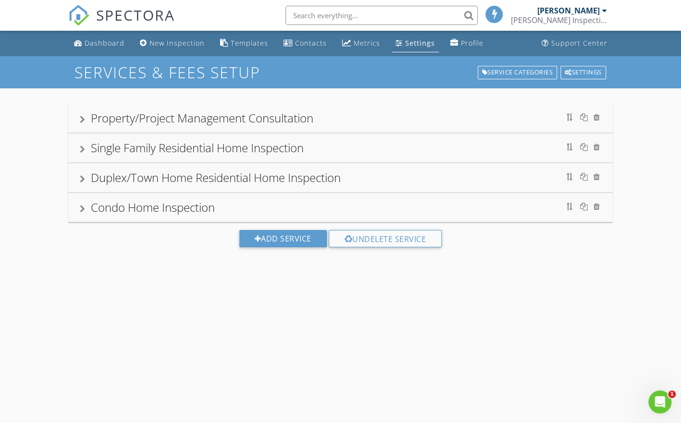
click at [218, 147] on div "Single Family Residential Home Inspection" at bounding box center [197, 148] width 213 height 16
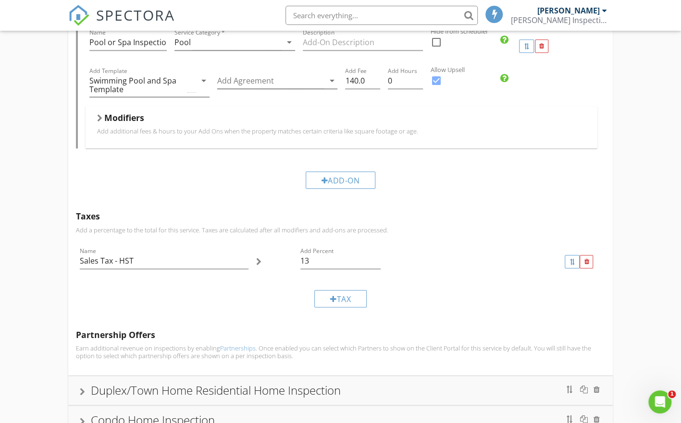
scroll to position [532, 0]
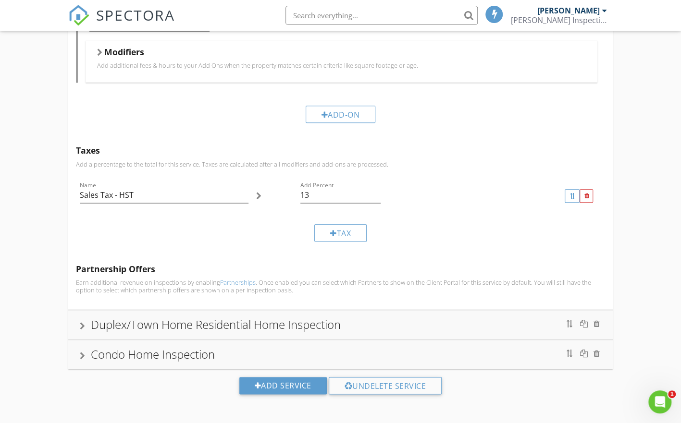
click at [189, 321] on div "Duplex/Town Home Residential Home Inspection" at bounding box center [216, 325] width 250 height 16
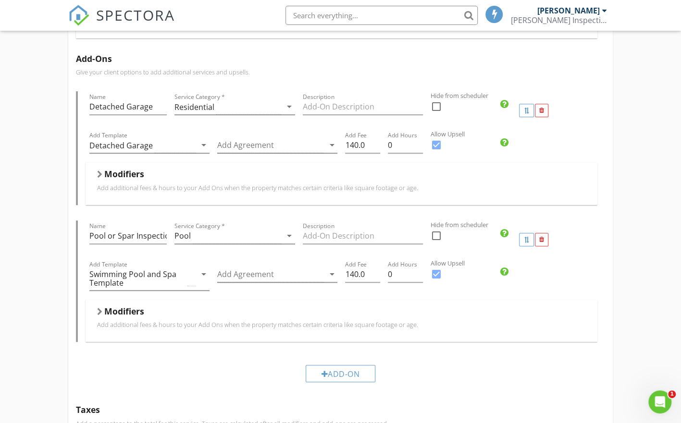
scroll to position [308, 0]
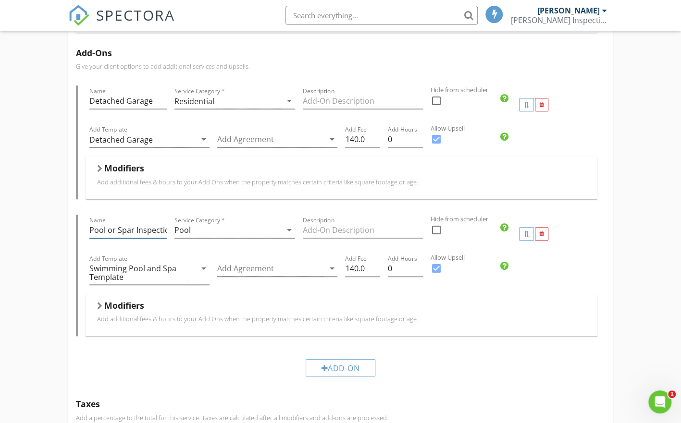
click at [133, 229] on input "Pool or Spar Inspection" at bounding box center [128, 231] width 78 height 16
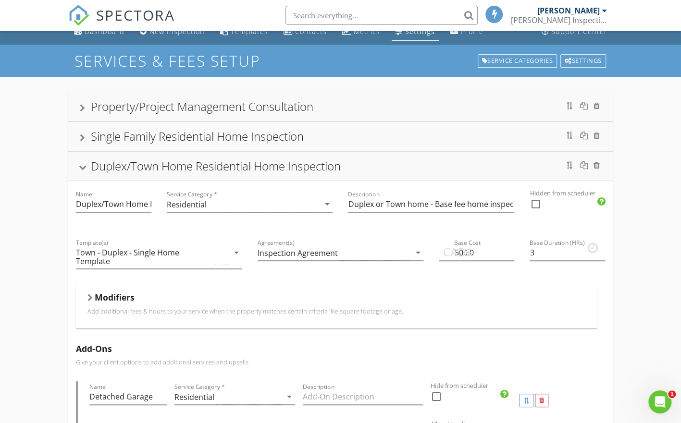
scroll to position [0, 0]
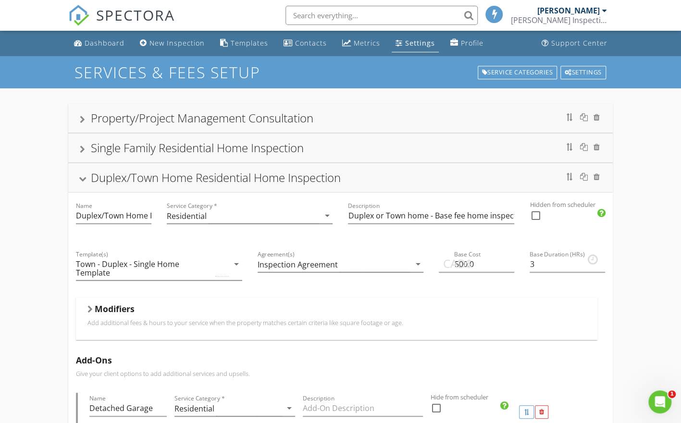
type input "Pool or Spa Inspection"
click at [407, 43] on div "Settings" at bounding box center [420, 42] width 30 height 9
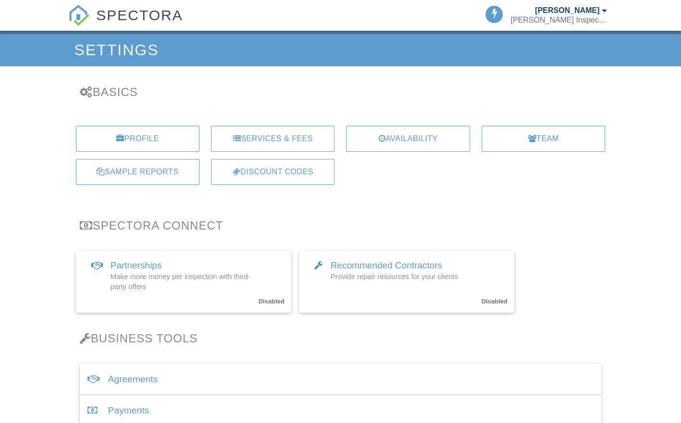
scroll to position [49, 0]
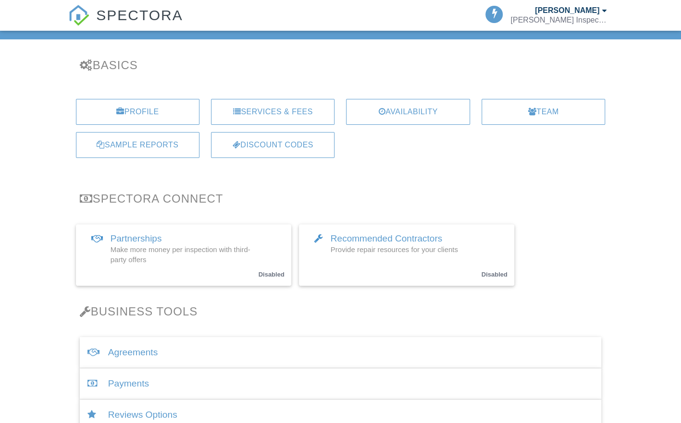
click at [140, 351] on div "Agreements" at bounding box center [341, 352] width 522 height 31
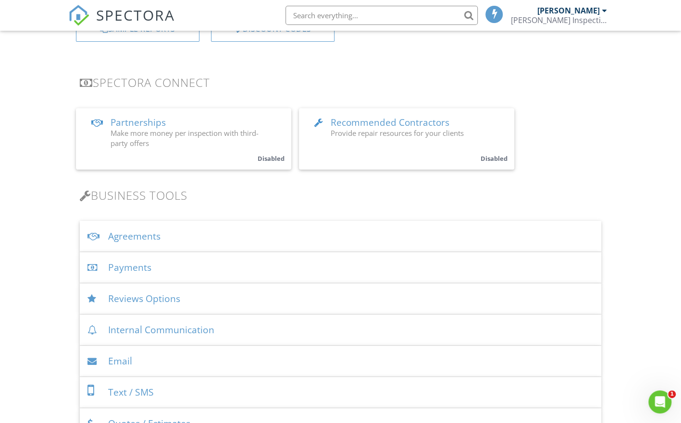
scroll to position [169, 0]
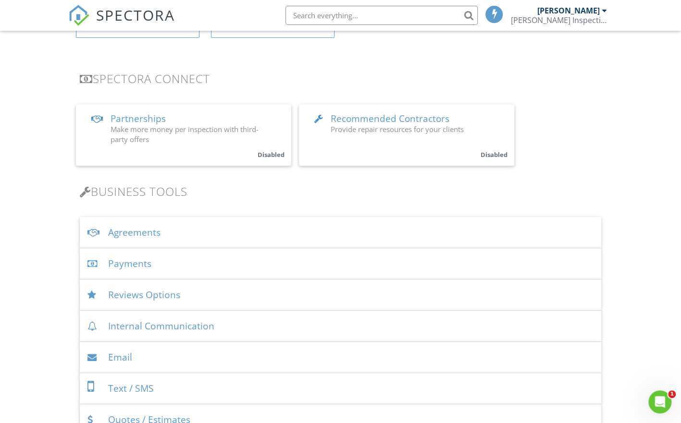
click at [153, 230] on div "Agreements" at bounding box center [341, 232] width 522 height 31
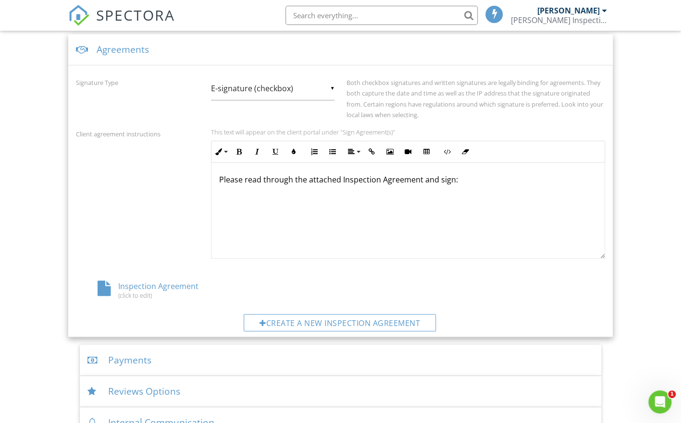
scroll to position [366, 0]
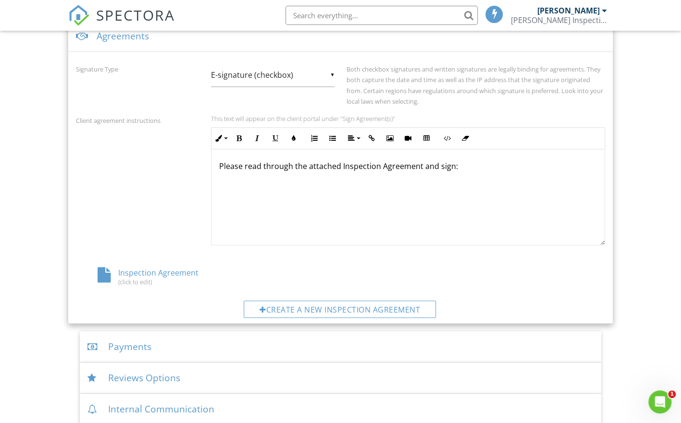
click at [155, 270] on div "Inspection Agreement (click to edit)" at bounding box center [164, 277] width 176 height 18
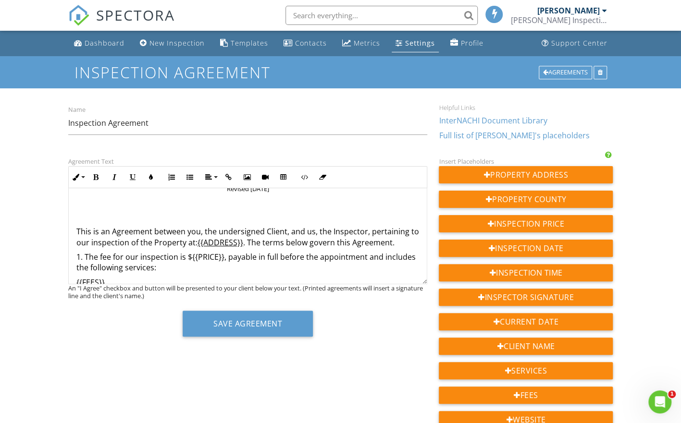
scroll to position [37, 0]
click at [226, 254] on p "1. The fee for our inspection is ${{PRICE}}, payable in full before the appoint…" at bounding box center [247, 261] width 343 height 22
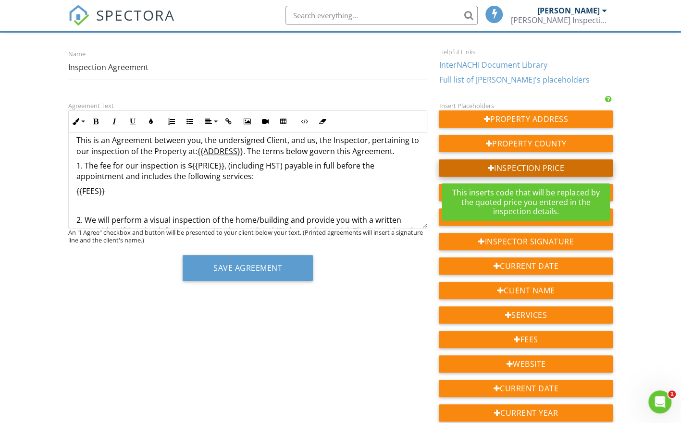
scroll to position [58, 0]
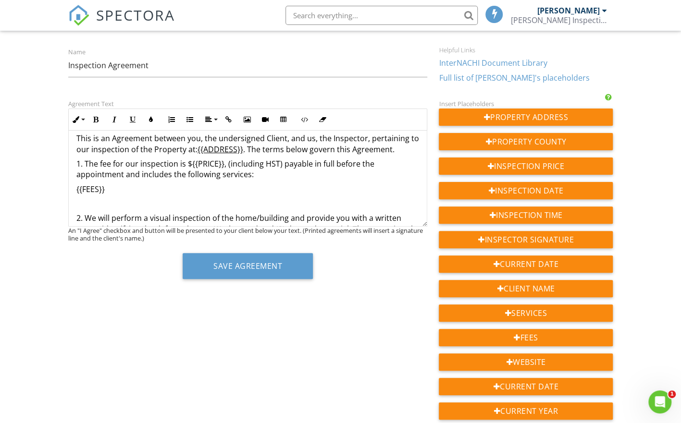
click at [204, 136] on p "This is an Agreement between you, the undersigned Client, and us, the Inspector…" at bounding box center [247, 144] width 343 height 22
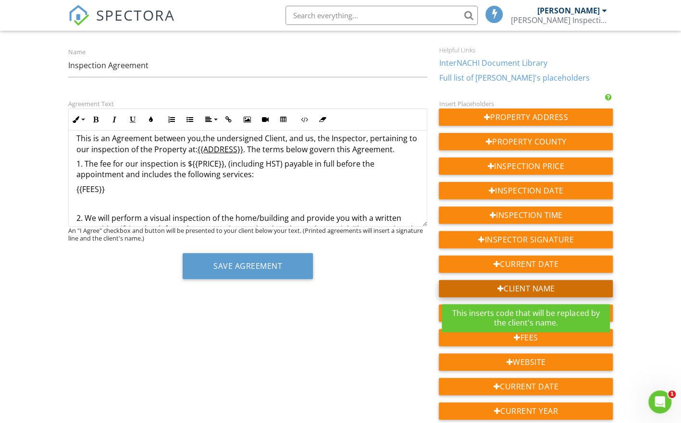
click at [517, 286] on div "Client Name" at bounding box center [526, 288] width 174 height 17
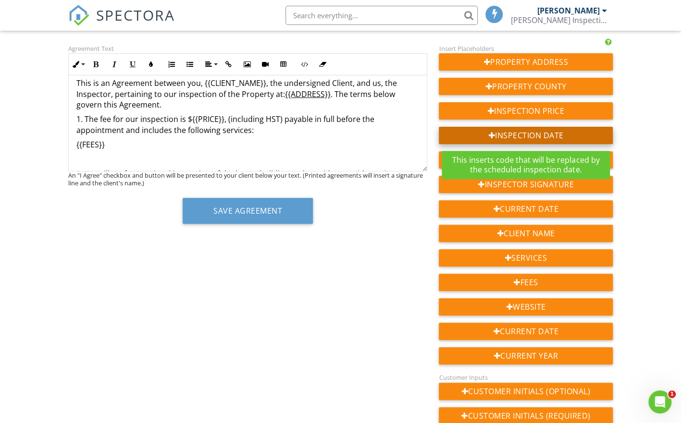
scroll to position [113, 0]
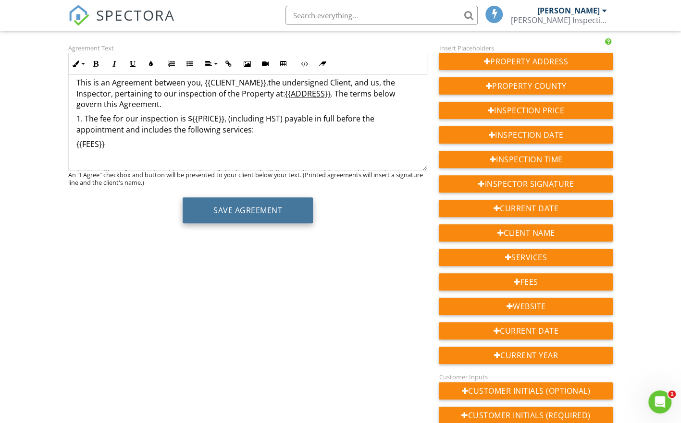
click at [252, 212] on button "Save Agreement" at bounding box center [248, 211] width 130 height 26
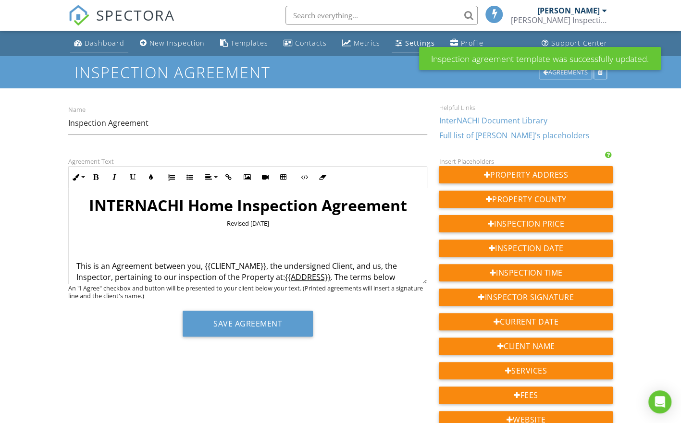
click at [105, 44] on div "Dashboard" at bounding box center [105, 42] width 40 height 9
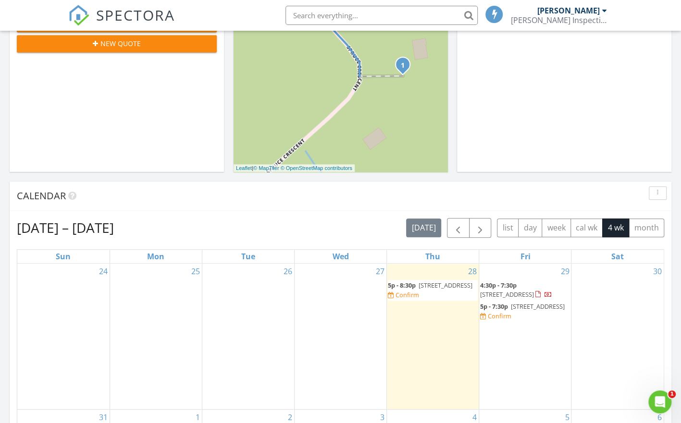
scroll to position [242, 0]
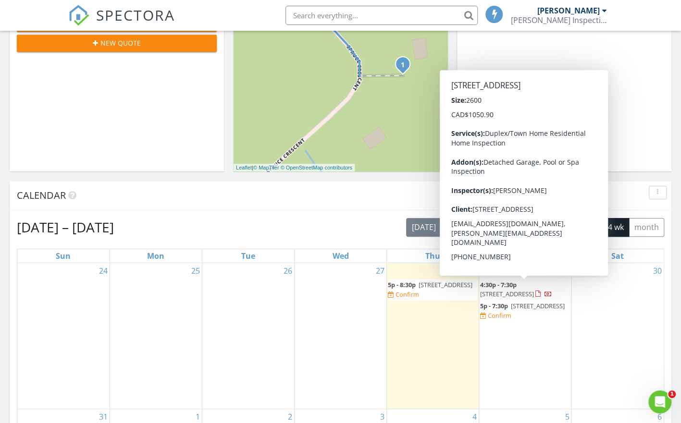
click at [523, 293] on span "[STREET_ADDRESS]" at bounding box center [507, 294] width 54 height 9
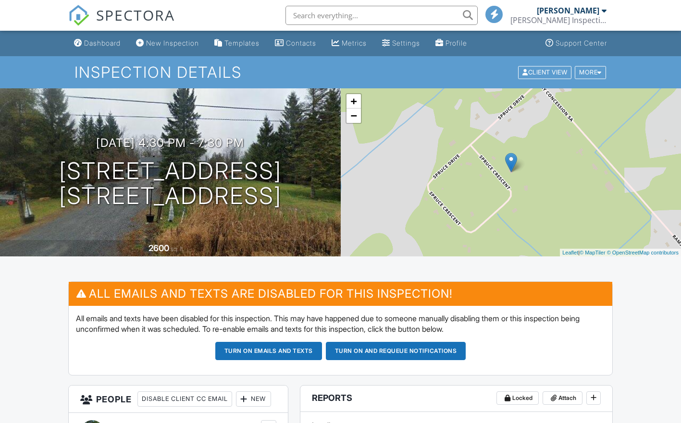
scroll to position [355, 0]
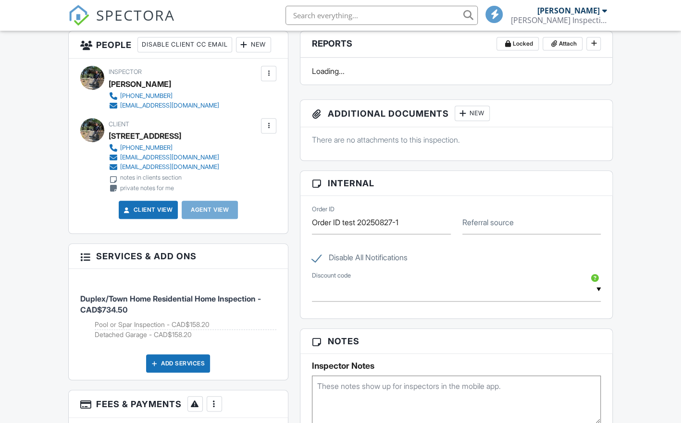
click at [142, 210] on link "Client View" at bounding box center [147, 210] width 51 height 10
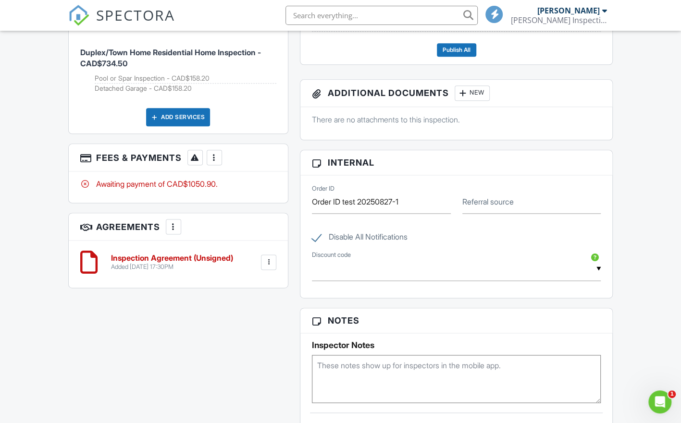
scroll to position [602, 0]
click at [352, 234] on label "Disable All Notifications" at bounding box center [360, 238] width 96 height 12
checkbox input "false"
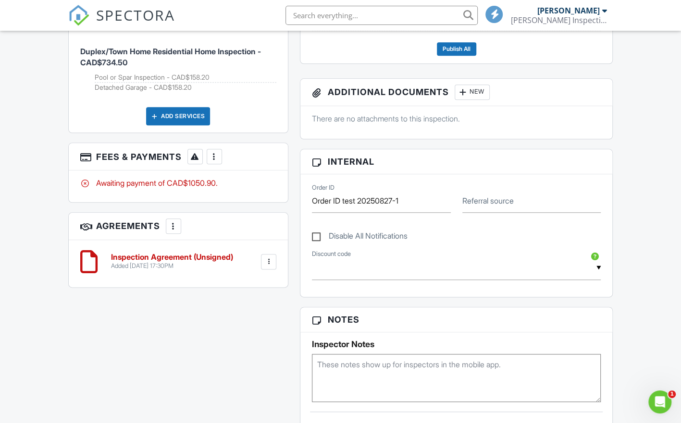
click at [358, 270] on input "text" at bounding box center [456, 269] width 289 height 24
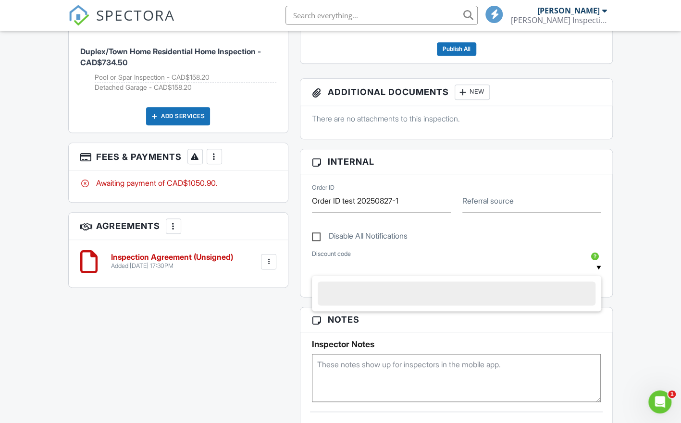
click at [358, 270] on input "text" at bounding box center [456, 269] width 289 height 24
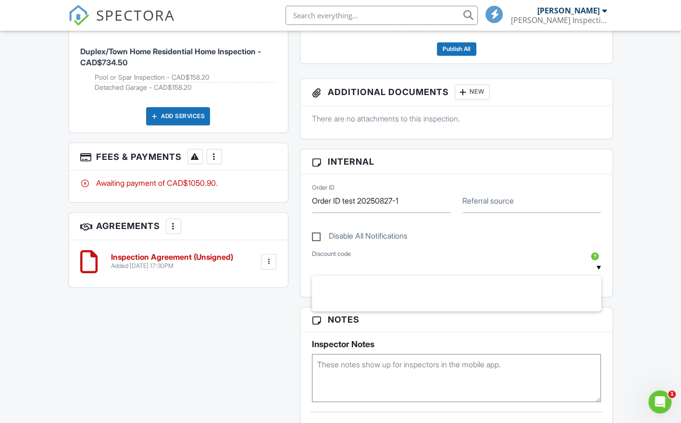
click at [375, 245] on div "Disable All Notifications" at bounding box center [456, 231] width 300 height 36
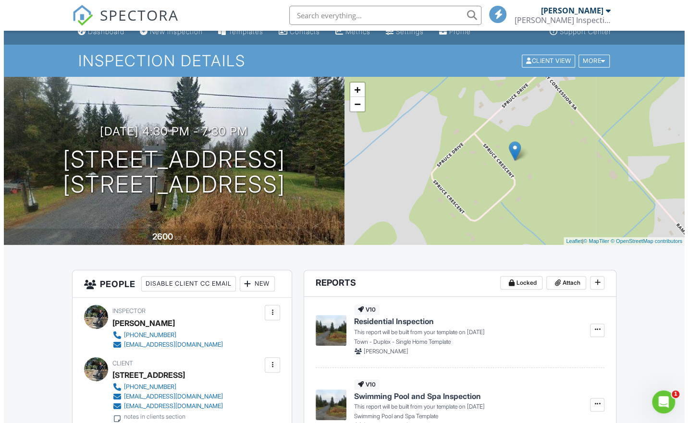
scroll to position [0, 0]
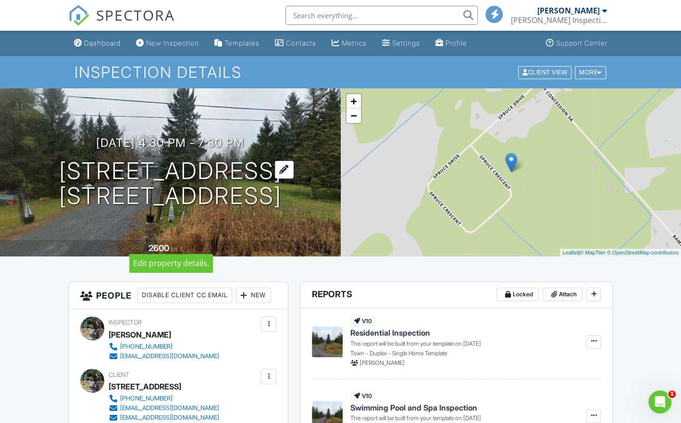
click at [294, 161] on div at bounding box center [284, 170] width 19 height 18
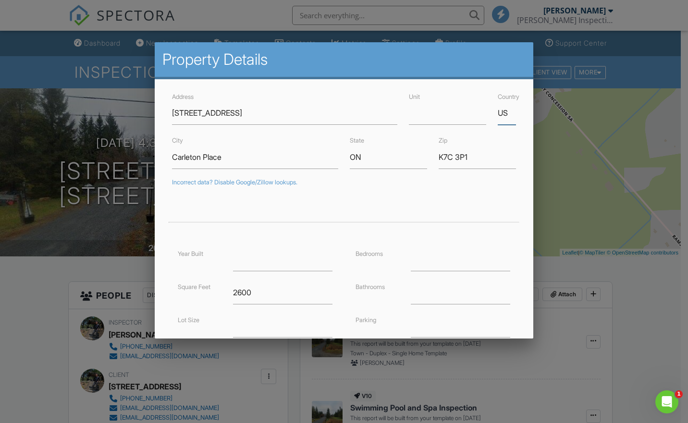
click at [498, 111] on input "US" at bounding box center [507, 113] width 18 height 24
click at [508, 112] on div "Country US" at bounding box center [507, 108] width 30 height 34
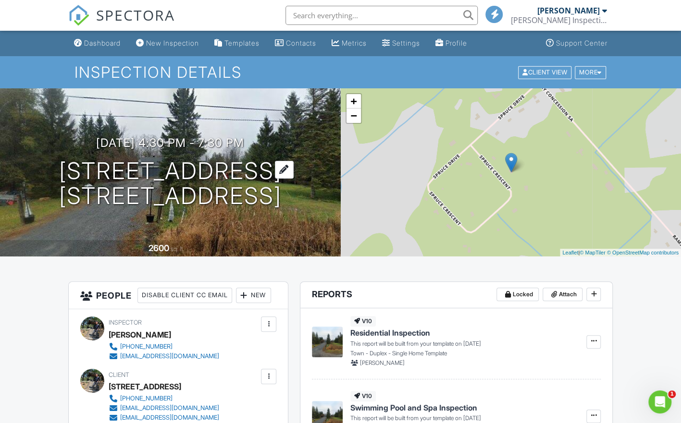
drag, startPoint x: 242, startPoint y: 113, endPoint x: 212, endPoint y: 219, distance: 110.3
click at [212, 210] on h1 "[STREET_ADDRESS] [STREET_ADDRESS]" at bounding box center [170, 184] width 223 height 51
